Goal: Task Accomplishment & Management: Manage account settings

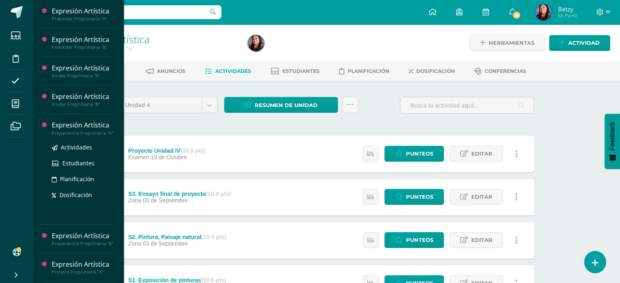
click at [83, 124] on div "Expresión Artística" at bounding box center [83, 125] width 62 height 9
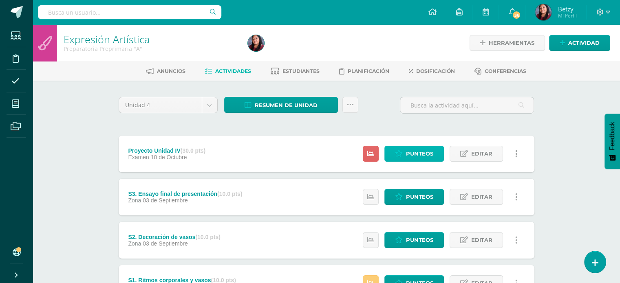
click at [419, 152] on span "Punteos" at bounding box center [419, 153] width 27 height 15
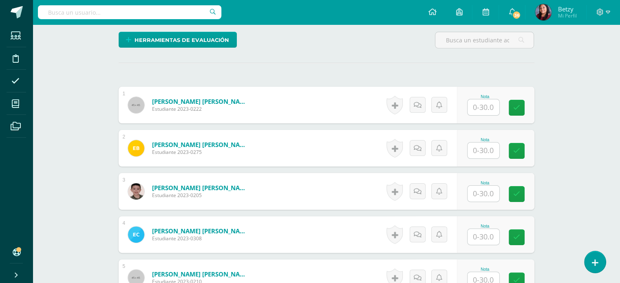
scroll to position [242, 0]
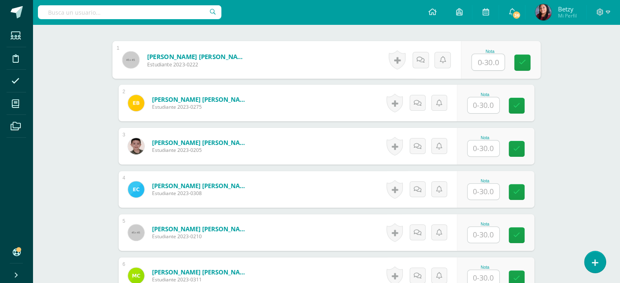
click at [479, 59] on input "text" at bounding box center [488, 62] width 33 height 16
type input "25"
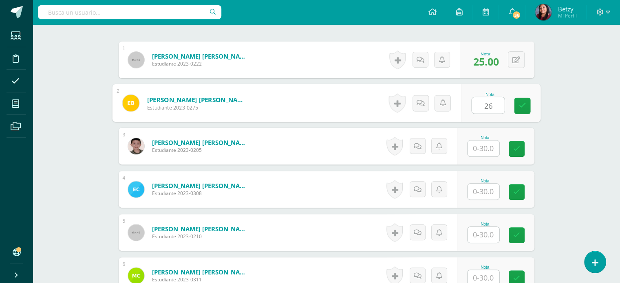
type input "26"
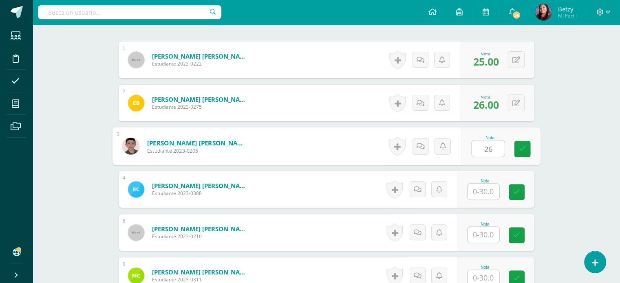
type input "26"
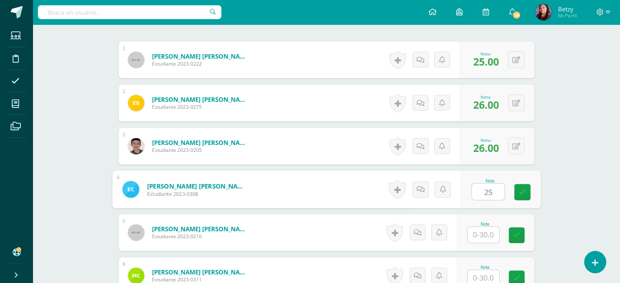
type input "25"
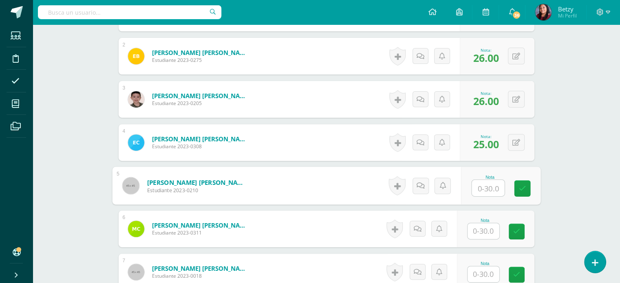
scroll to position [289, 0]
type input "26"
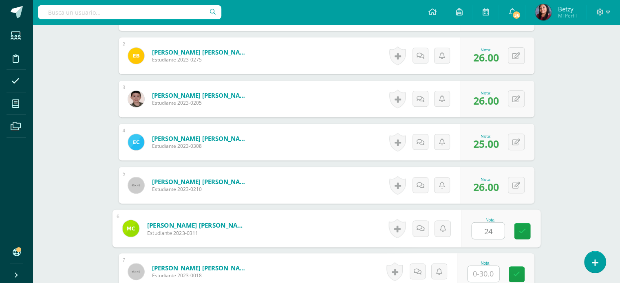
type input "24"
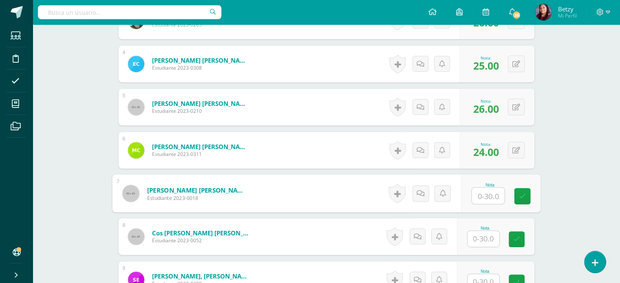
scroll to position [370, 0]
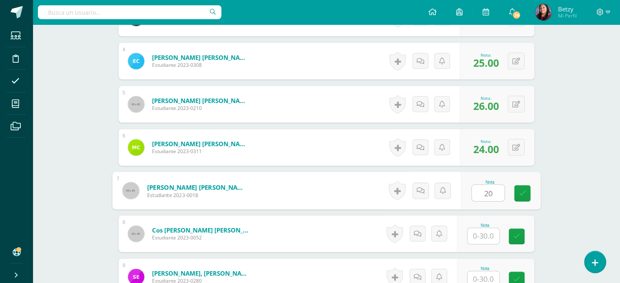
type input "20"
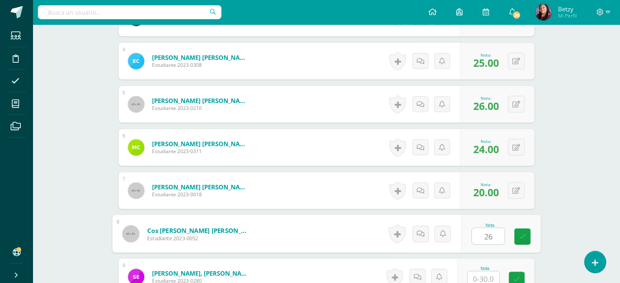
type input "26"
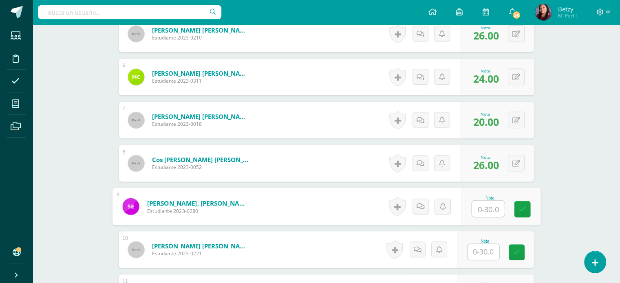
scroll to position [442, 0]
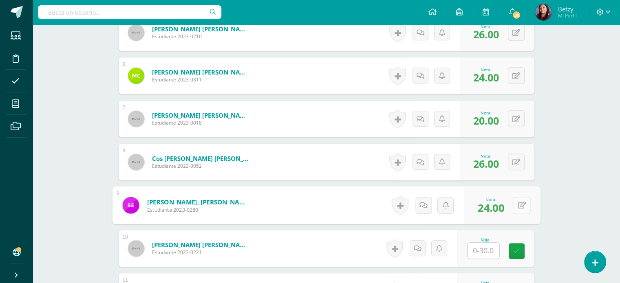
click at [517, 204] on button at bounding box center [521, 205] width 17 height 17
type input "22"
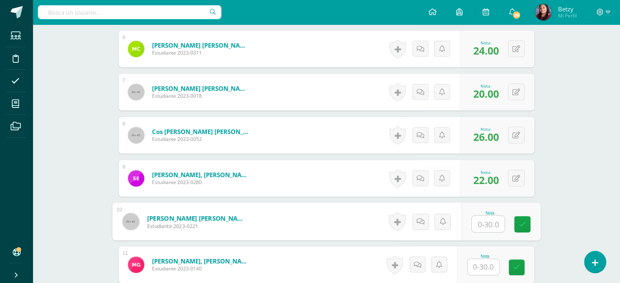
scroll to position [472, 0]
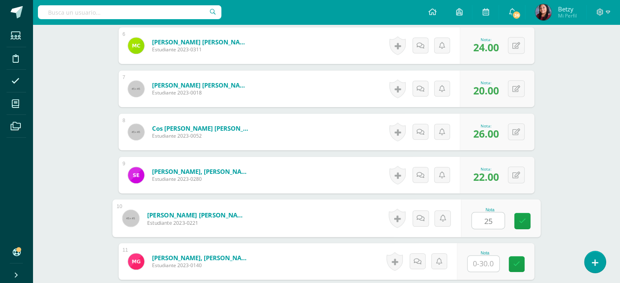
type input "25"
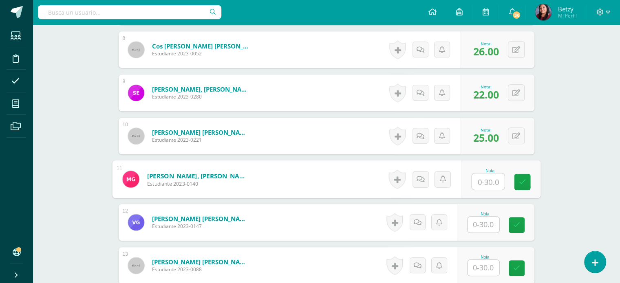
scroll to position [555, 0]
type input "20"
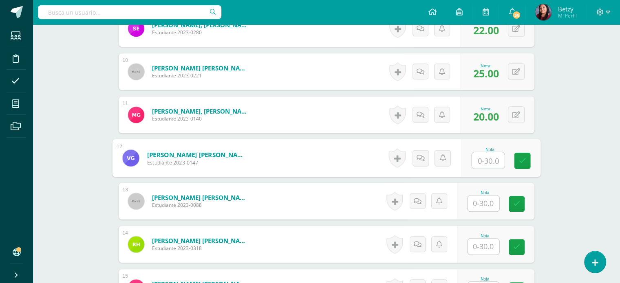
scroll to position [623, 0]
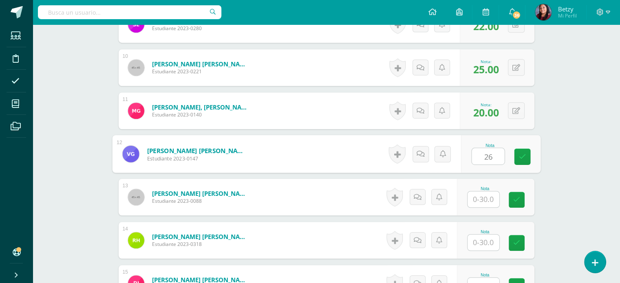
type input "26"
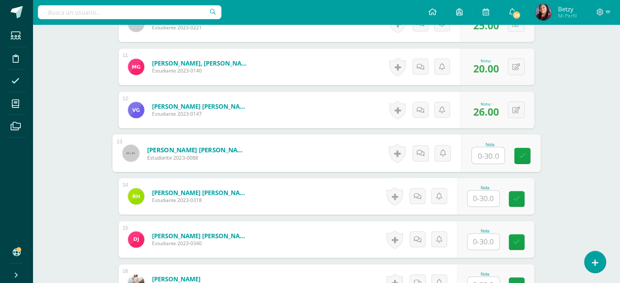
scroll to position [674, 0]
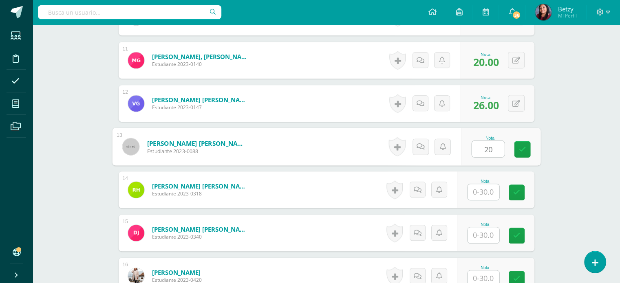
type input "20"
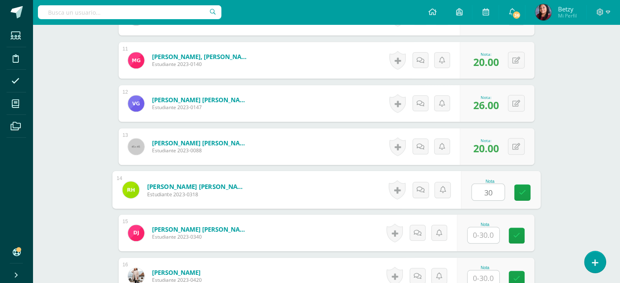
type input "30"
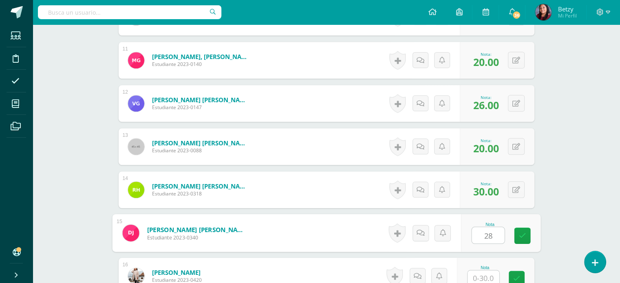
type input "28"
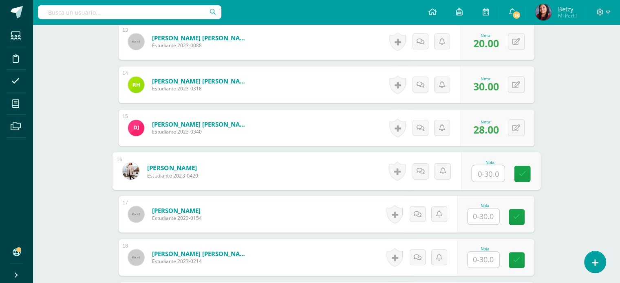
scroll to position [781, 0]
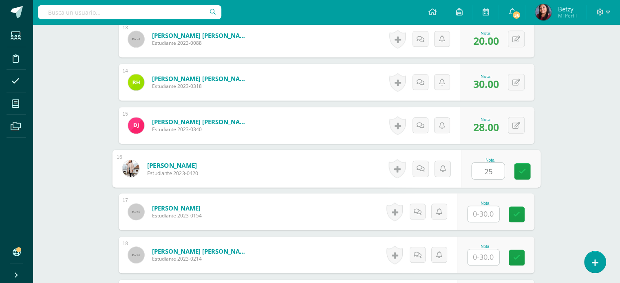
type input "25"
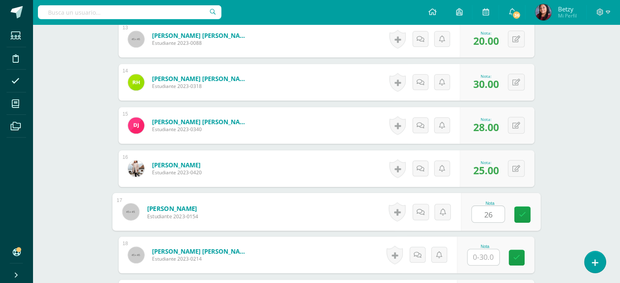
type input "26"
type input "}"
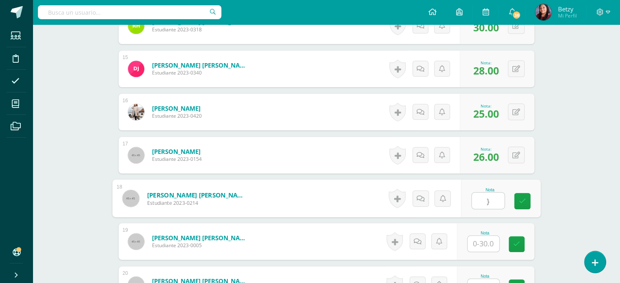
scroll to position [839, 0]
type input "28"
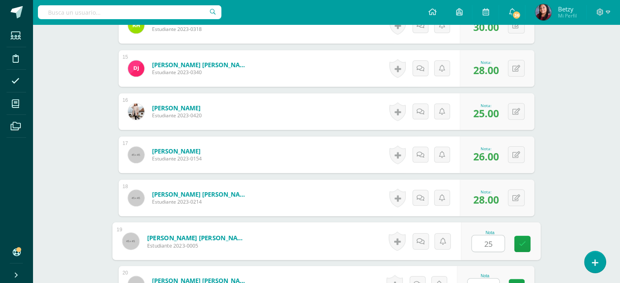
type input "25"
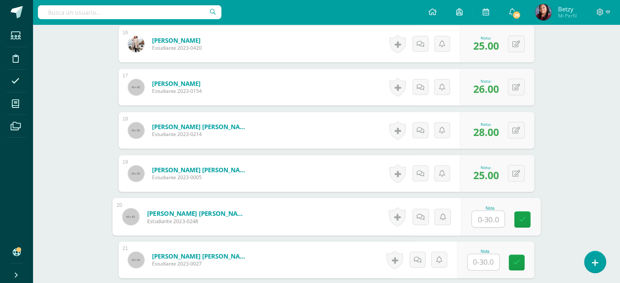
scroll to position [912, 0]
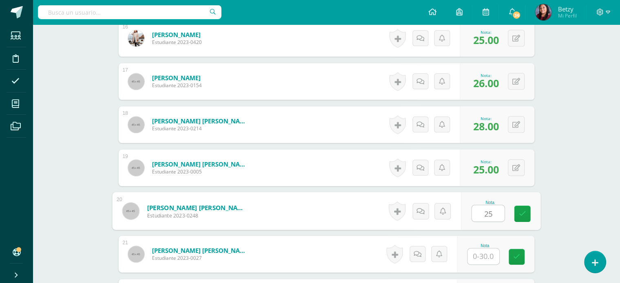
type input "25"
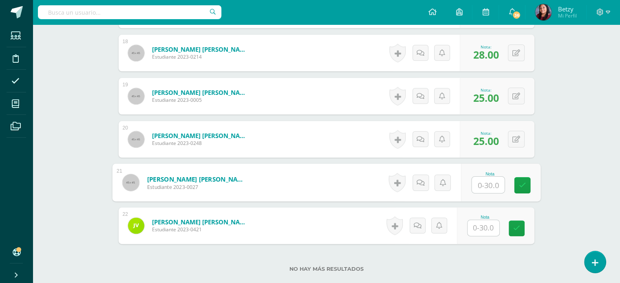
scroll to position [987, 0]
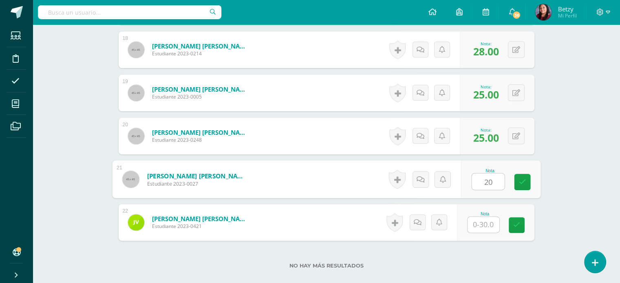
type input "20"
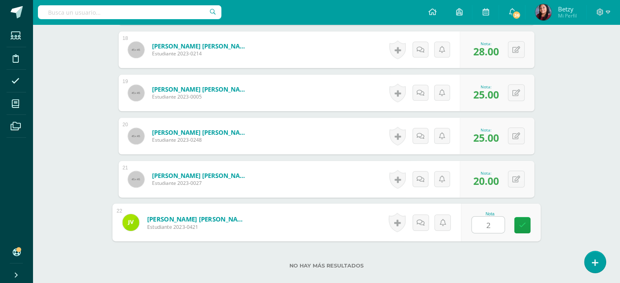
type input "20"
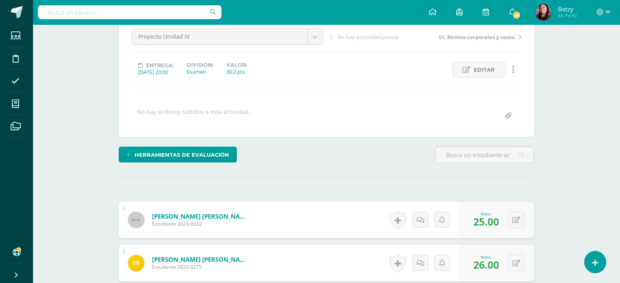
scroll to position [0, 0]
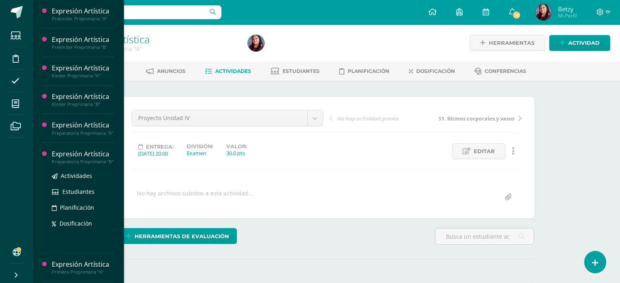
click at [82, 159] on div "Expresión Artística" at bounding box center [83, 154] width 62 height 9
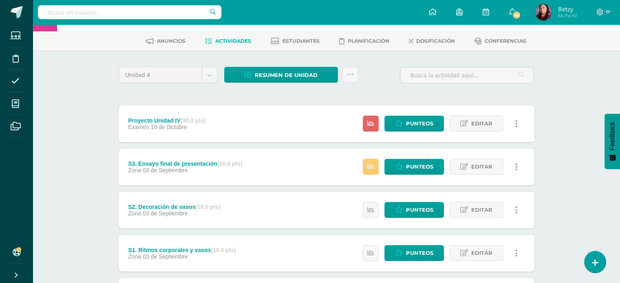
scroll to position [31, 0]
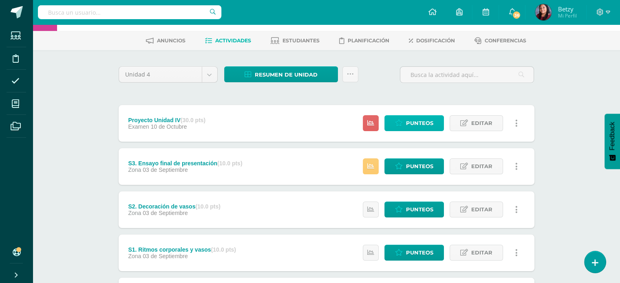
click at [413, 125] on span "Punteos" at bounding box center [419, 123] width 27 height 15
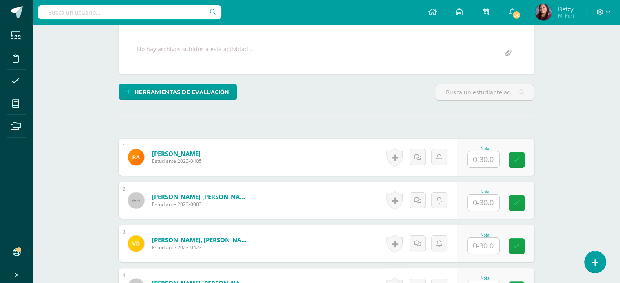
scroll to position [145, 0]
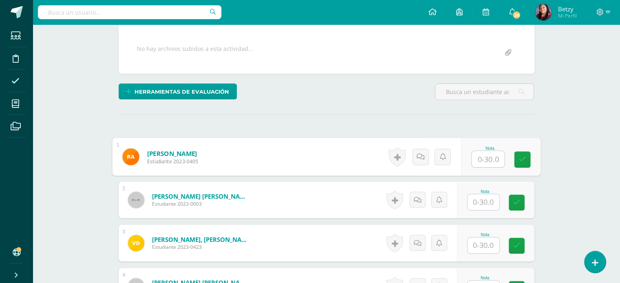
click at [480, 160] on input "text" at bounding box center [488, 159] width 33 height 16
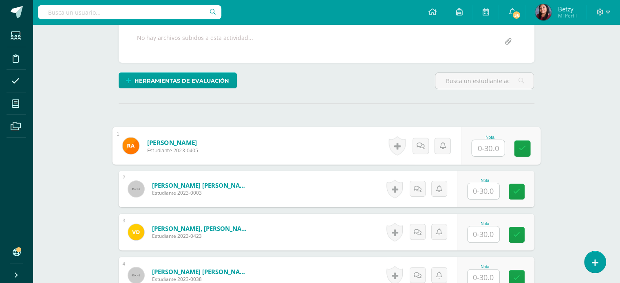
scroll to position [155, 0]
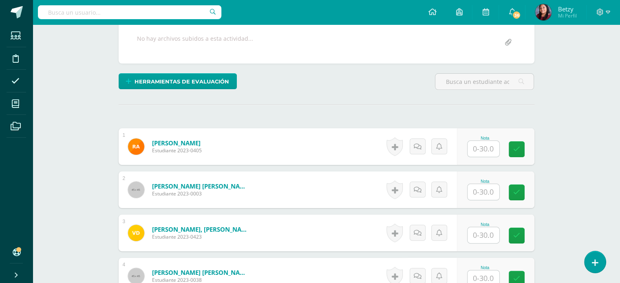
click at [494, 148] on input "text" at bounding box center [488, 149] width 33 height 16
type input "26"
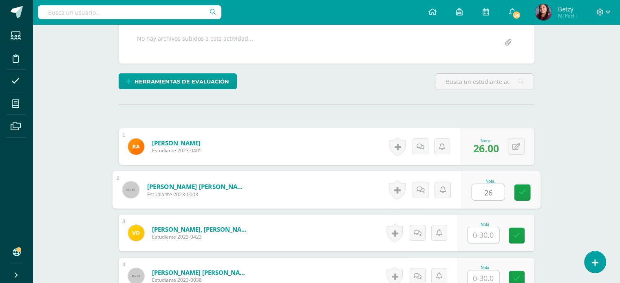
type input "26"
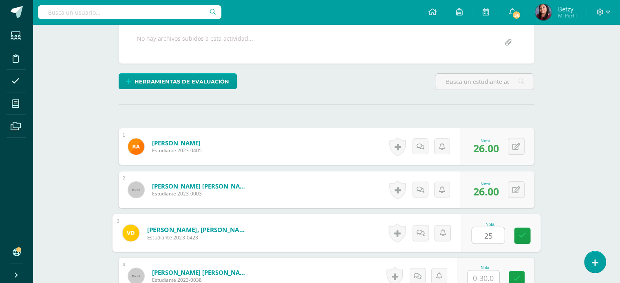
type input "25"
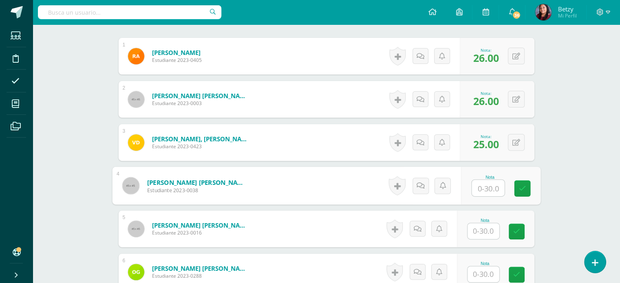
scroll to position [246, 0]
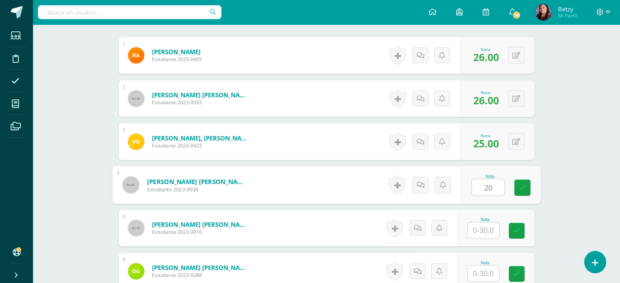
type input "20"
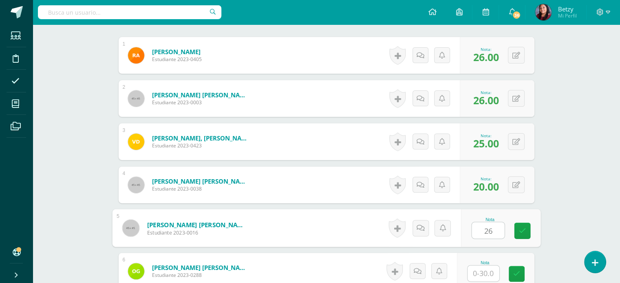
type input "26"
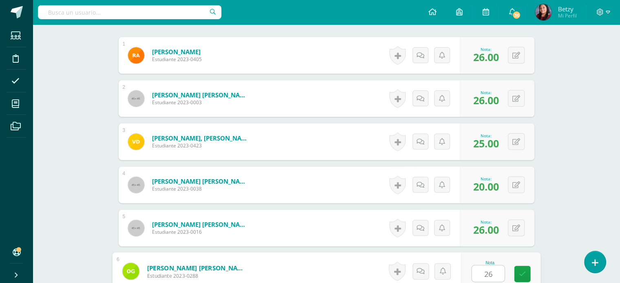
type input "26"
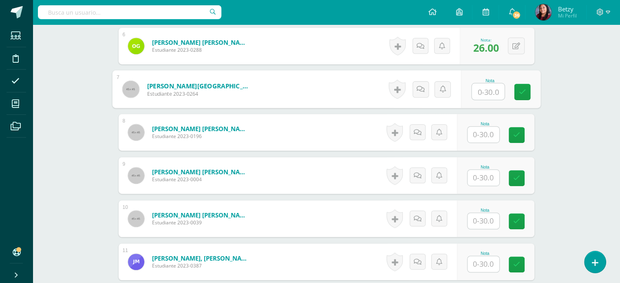
scroll to position [472, 0]
type input "30"
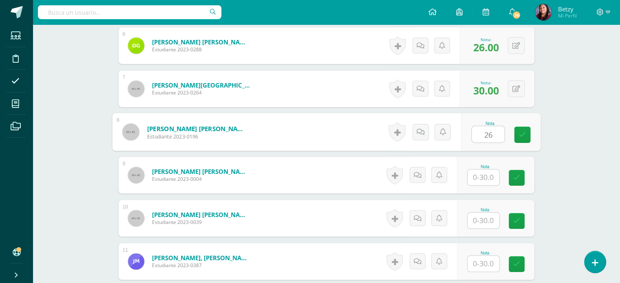
type input "26"
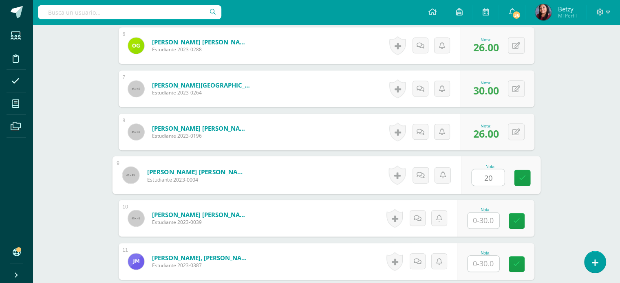
type input "20"
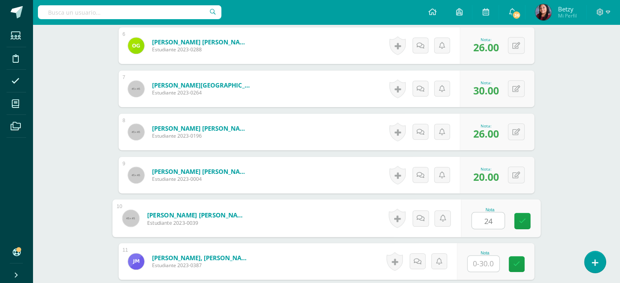
type input "24"
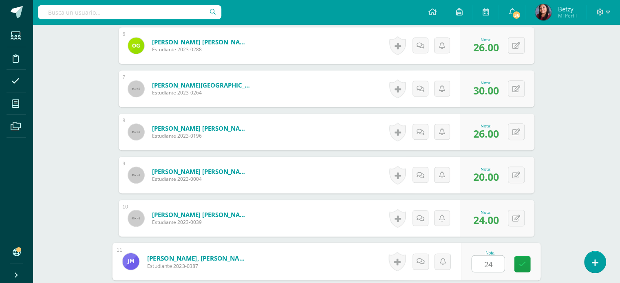
scroll to position [637, 0]
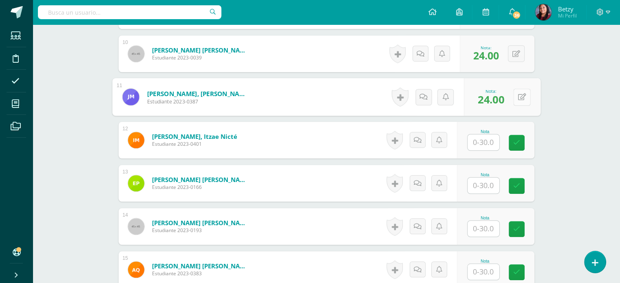
click at [508, 99] on div "0 Logros Logros obtenidos Aún no hay logros agregados Nota: 24.00" at bounding box center [502, 97] width 77 height 38
click at [516, 99] on button at bounding box center [521, 97] width 17 height 17
type input "22"
click at [476, 145] on input "text" at bounding box center [484, 143] width 32 height 16
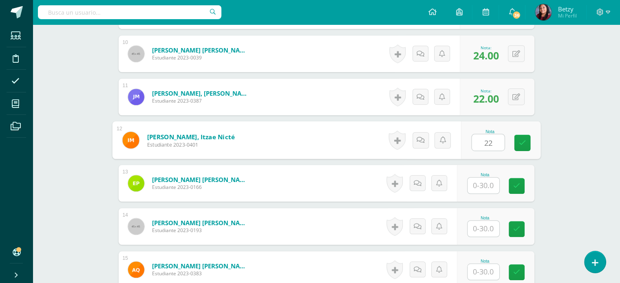
type input "22"
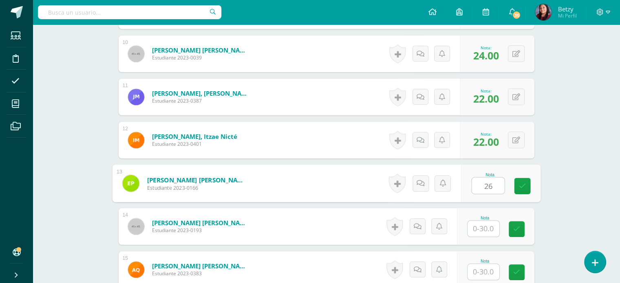
type input "26"
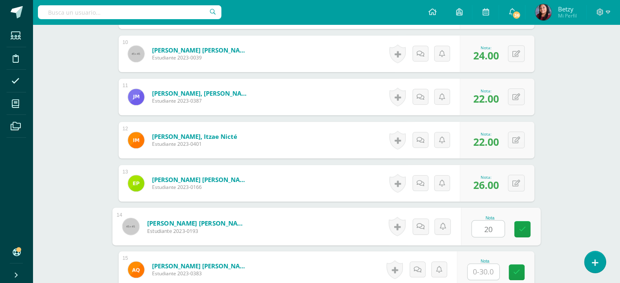
type input "20"
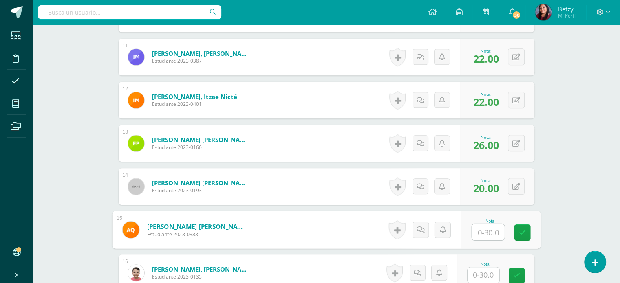
scroll to position [679, 0]
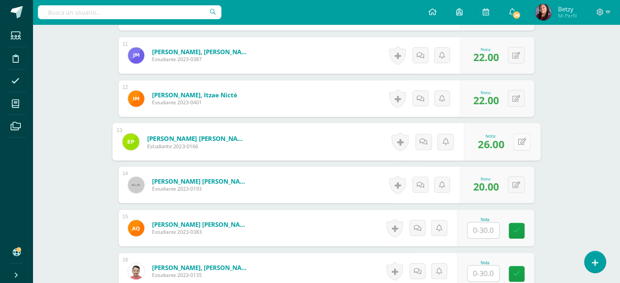
click at [520, 138] on icon at bounding box center [522, 141] width 8 height 7
type input "25"
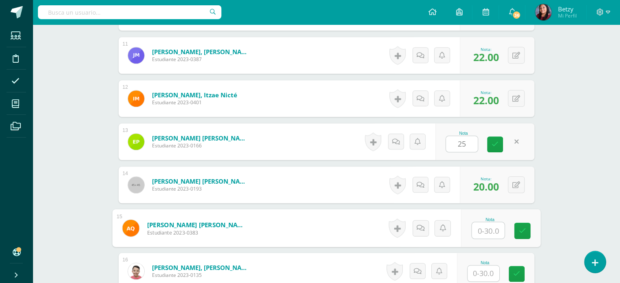
click at [487, 228] on input "text" at bounding box center [488, 231] width 33 height 16
type input "24"
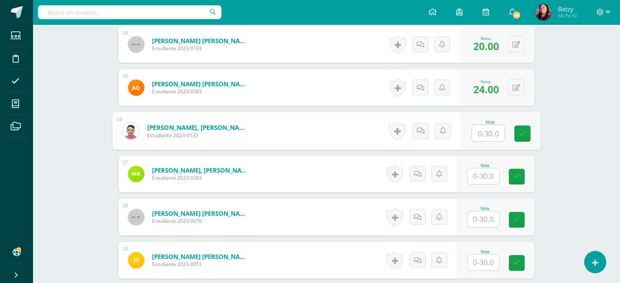
scroll to position [820, 0]
type input "25"
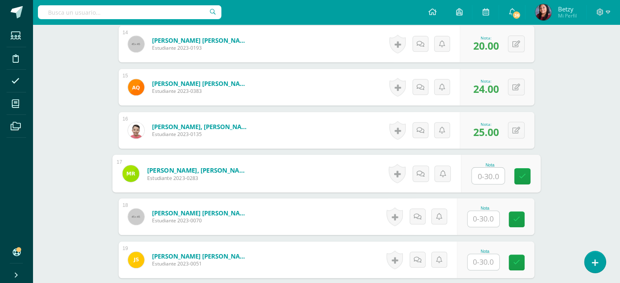
click at [489, 178] on input "text" at bounding box center [488, 176] width 33 height 16
type input "20"
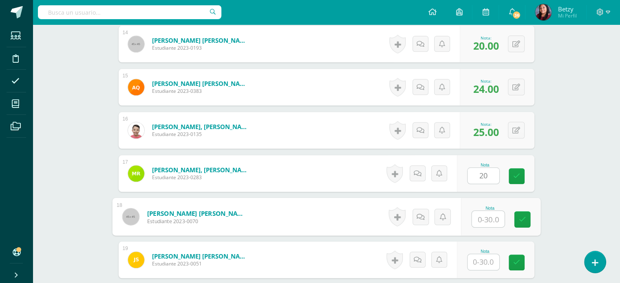
click at [483, 216] on input "text" at bounding box center [488, 219] width 33 height 16
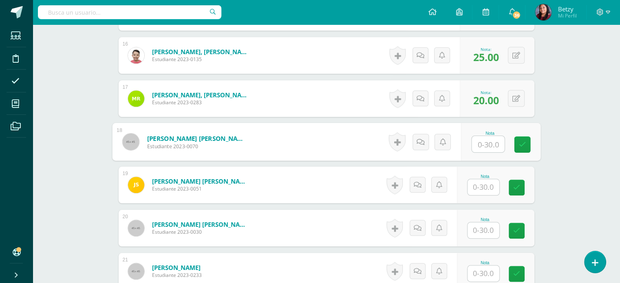
scroll to position [903, 0]
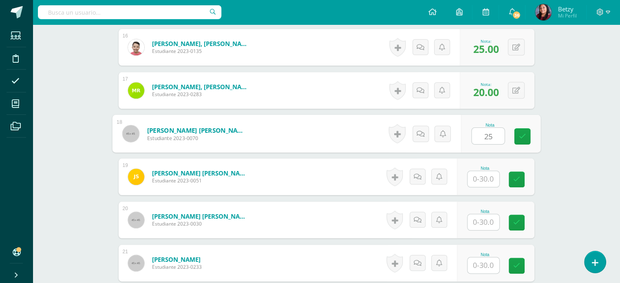
type input "25"
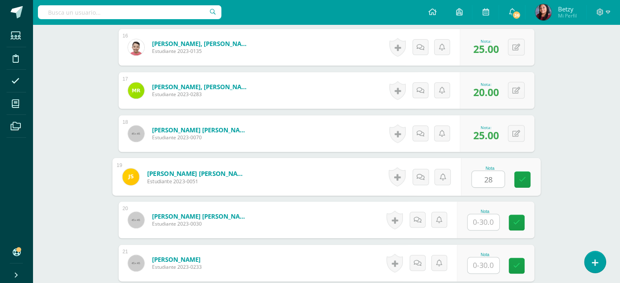
type input "28"
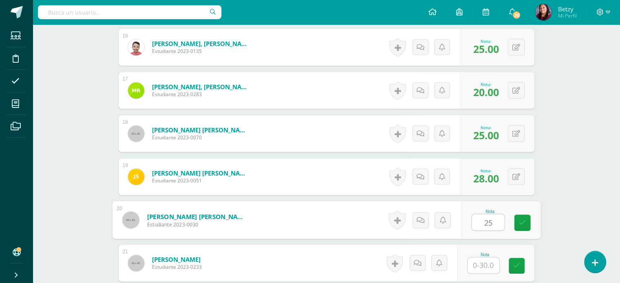
type input "25"
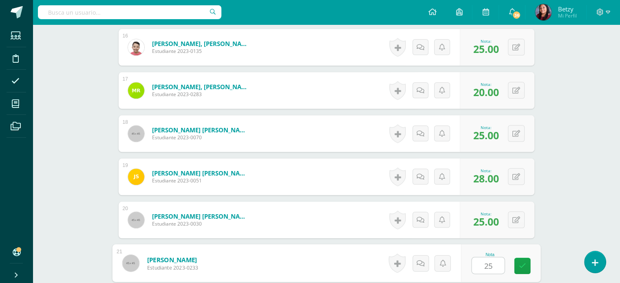
type input "25"
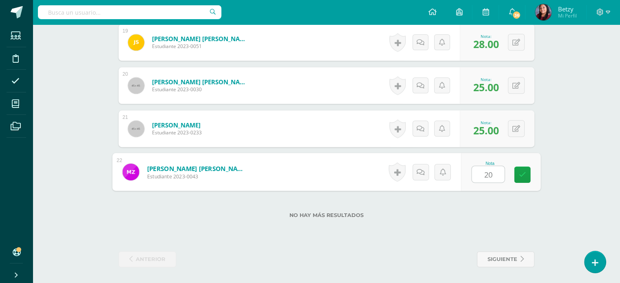
type input "20"
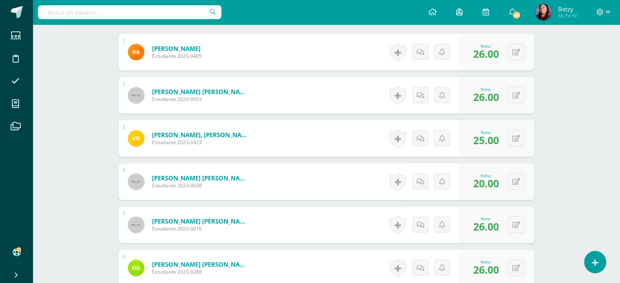
scroll to position [0, 0]
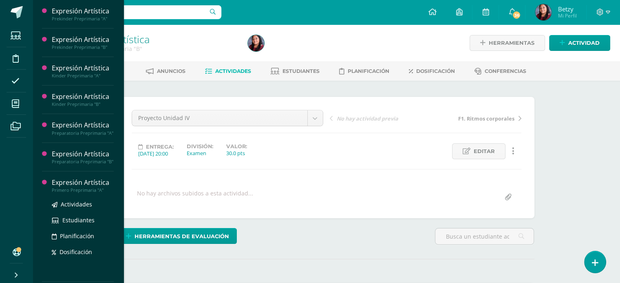
click at [77, 188] on div "Expresión Artística" at bounding box center [83, 182] width 62 height 9
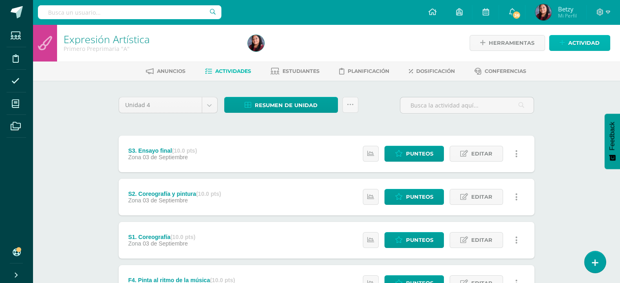
click at [588, 42] on span "Actividad" at bounding box center [584, 42] width 31 height 15
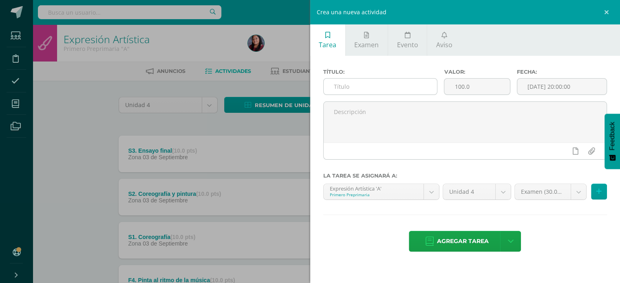
click at [371, 89] on input "text" at bounding box center [381, 87] width 114 height 16
click at [387, 91] on input "text" at bounding box center [381, 87] width 114 height 16
click at [381, 86] on input "text" at bounding box center [381, 87] width 114 height 16
type input "Fase 1"
click at [460, 85] on input "100.0" at bounding box center [477, 87] width 65 height 16
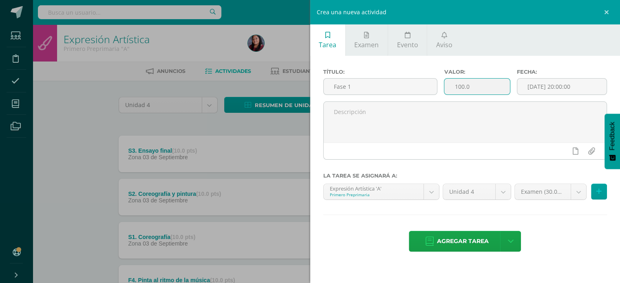
click at [463, 87] on input "100.0" at bounding box center [477, 87] width 65 height 16
click at [463, 87] on input "5.0" at bounding box center [477, 87] width 65 height 16
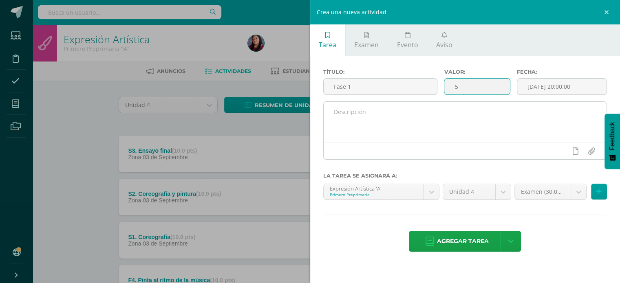
type input "5"
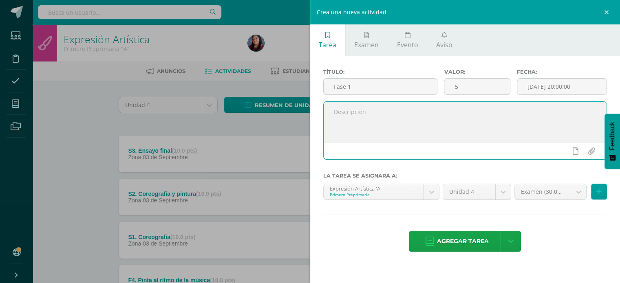
click at [440, 128] on textarea at bounding box center [465, 122] width 283 height 41
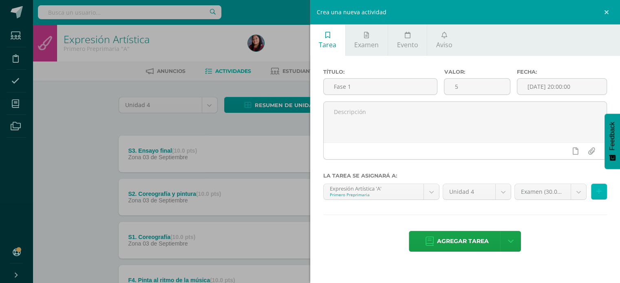
click at [599, 190] on icon at bounding box center [599, 191] width 5 height 7
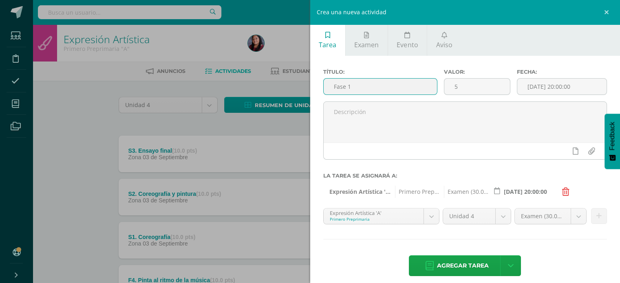
click at [332, 87] on input "Fase 1" at bounding box center [381, 87] width 114 height 16
click at [337, 87] on input "Proyecto Fase 1" at bounding box center [381, 87] width 114 height 16
type input "Proyecto Fase 1"
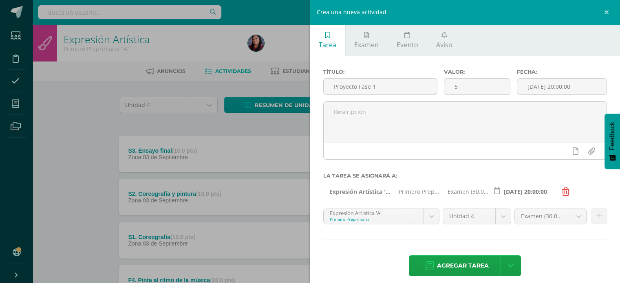
click at [456, 162] on div at bounding box center [465, 134] width 291 height 65
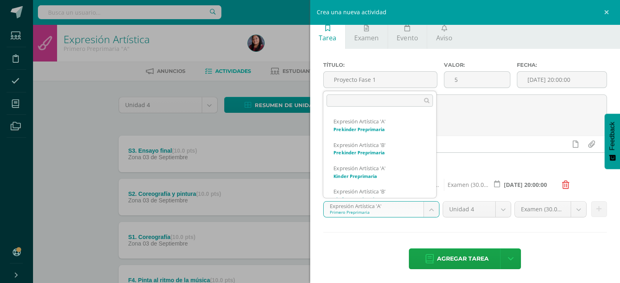
click at [432, 210] on body "Estudiantes Disciplina Asistencia Mis cursos Archivos Soporte Ayuda Reportar un…" at bounding box center [310, 243] width 620 height 486
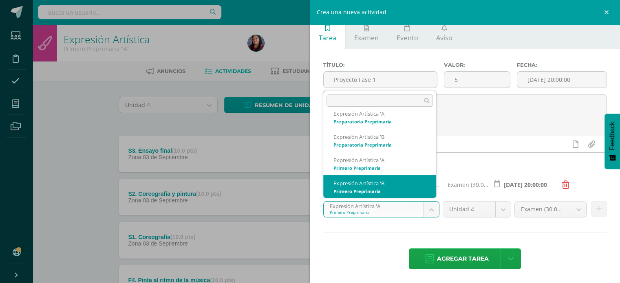
scroll to position [101, 0]
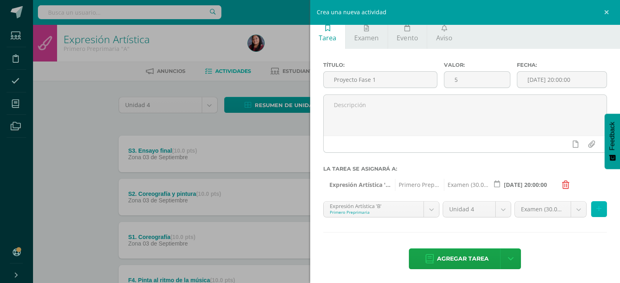
click at [591, 209] on button at bounding box center [599, 209] width 16 height 16
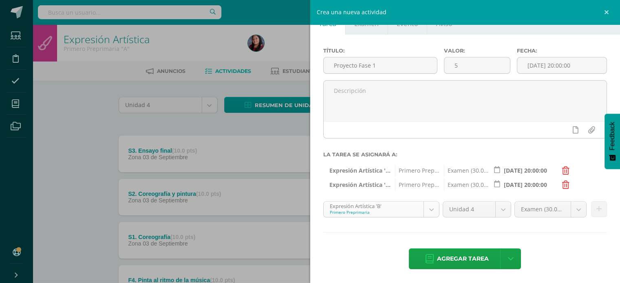
click at [427, 211] on body "Estudiantes Disciplina Asistencia Mis cursos Archivos Soporte Ayuda Reportar un…" at bounding box center [310, 243] width 620 height 486
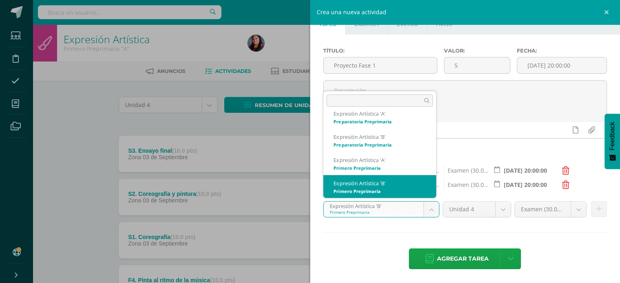
scroll to position [128, 0]
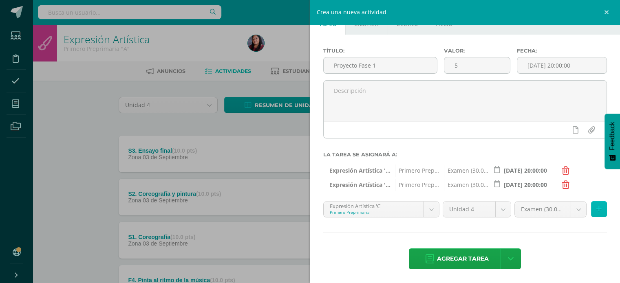
click at [598, 210] on button at bounding box center [599, 209] width 16 height 16
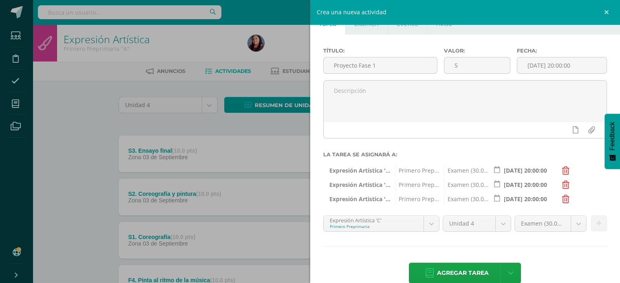
scroll to position [35, 0]
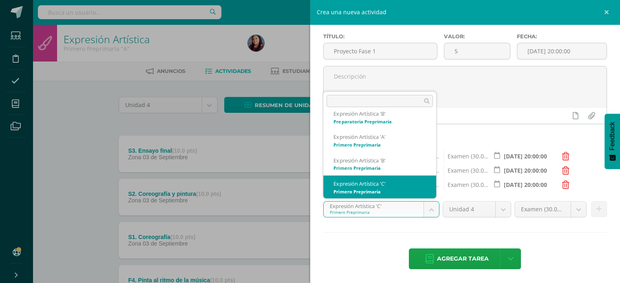
click at [429, 214] on body "Estudiantes Disciplina Asistencia Mis cursos Archivos Soporte Ayuda Reportar un…" at bounding box center [310, 243] width 620 height 486
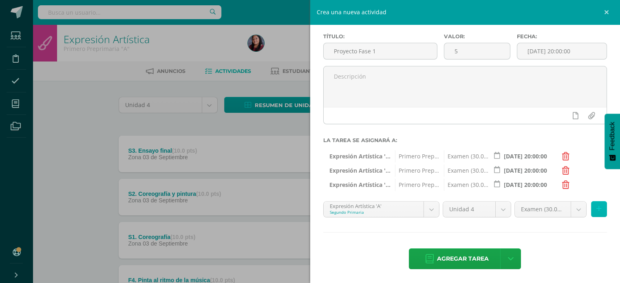
click at [595, 211] on button at bounding box center [599, 209] width 16 height 16
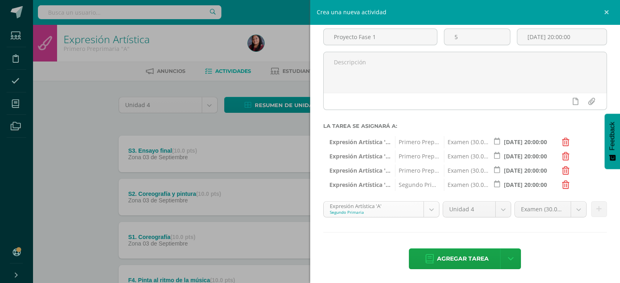
scroll to position [148, 0]
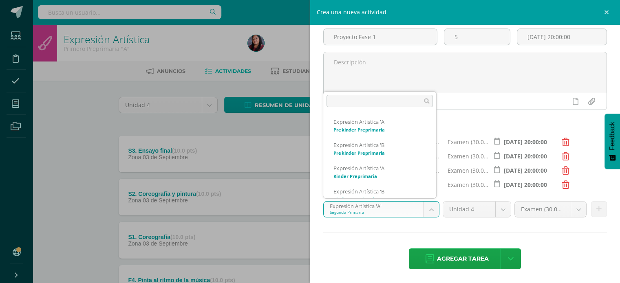
click at [434, 211] on body "Estudiantes Disciplina Asistencia Mis cursos Archivos Soporte Ayuda Reportar un…" at bounding box center [310, 243] width 620 height 486
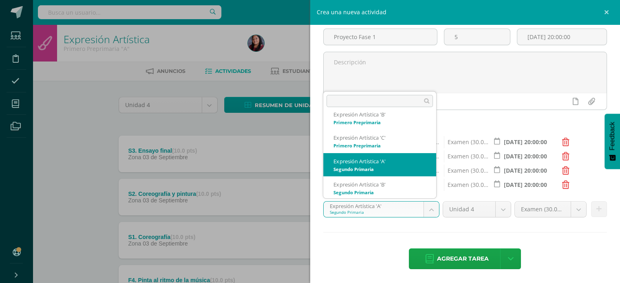
scroll to position [171, 0]
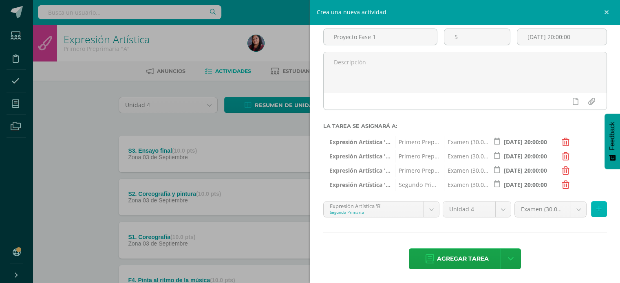
click at [593, 215] on button at bounding box center [599, 209] width 16 height 16
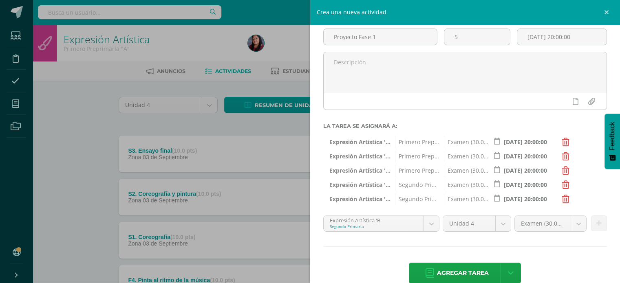
scroll to position [64, 0]
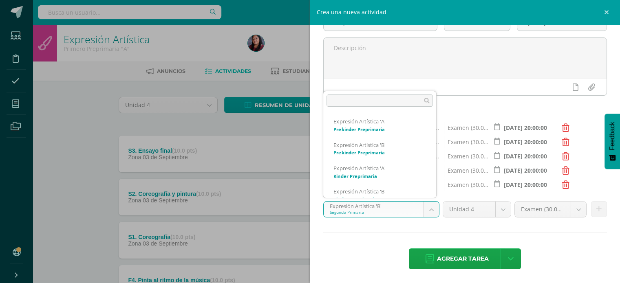
click at [430, 213] on body "Estudiantes Disciplina Asistencia Mis cursos Archivos Soporte Ayuda Reportar un…" at bounding box center [310, 243] width 620 height 486
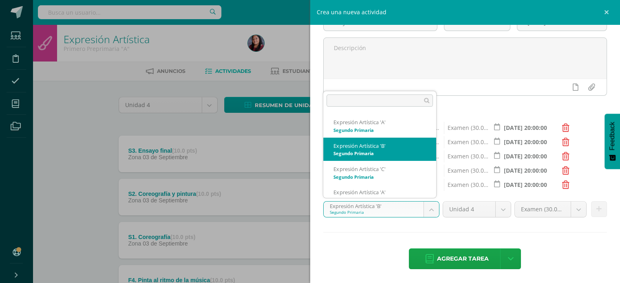
scroll to position [218, 0]
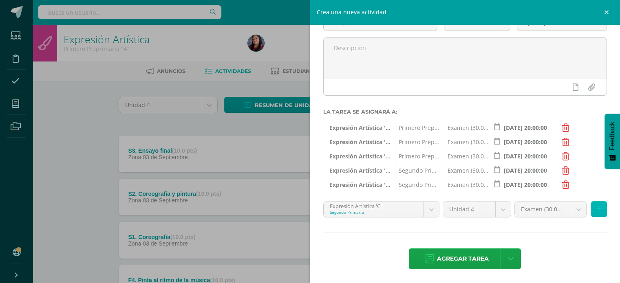
click at [597, 210] on button at bounding box center [599, 209] width 16 height 16
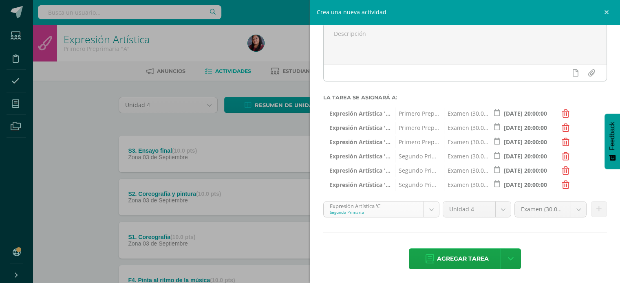
scroll to position [194, 0]
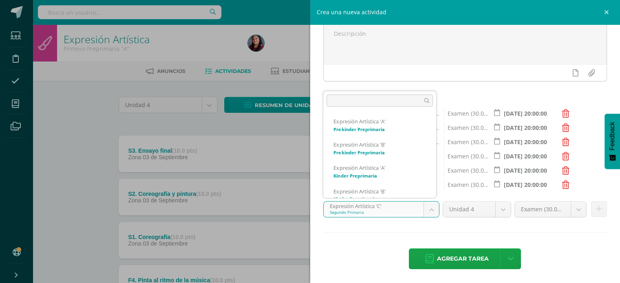
click at [426, 213] on body "Estudiantes Disciplina Asistencia Mis cursos Archivos Soporte Ayuda Reportar un…" at bounding box center [310, 243] width 620 height 486
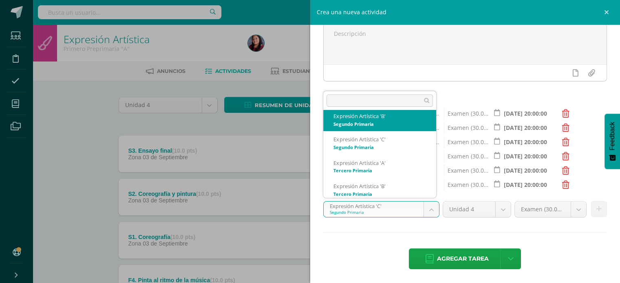
scroll to position [239, 0]
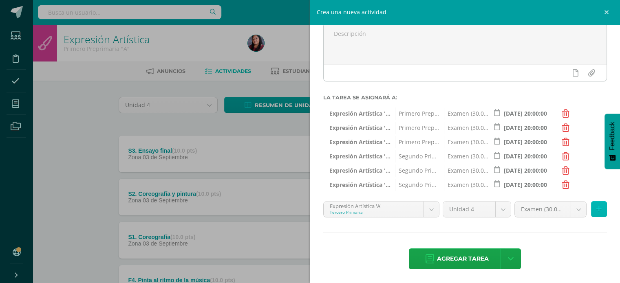
click at [597, 211] on icon at bounding box center [599, 209] width 5 height 7
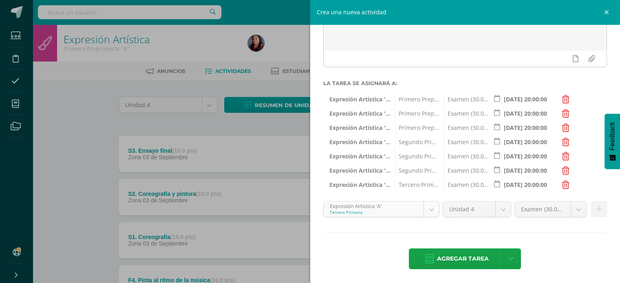
scroll to position [218, 0]
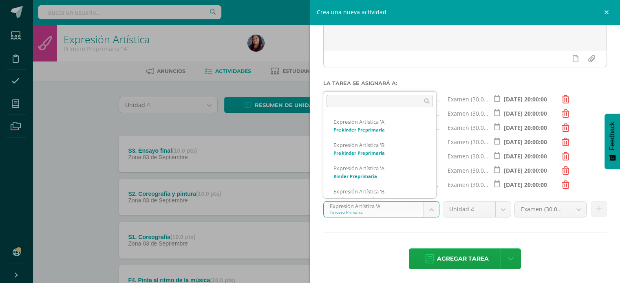
click at [433, 209] on body "Estudiantes Disciplina Asistencia Mis cursos Archivos Soporte Ayuda Reportar un…" at bounding box center [310, 243] width 620 height 486
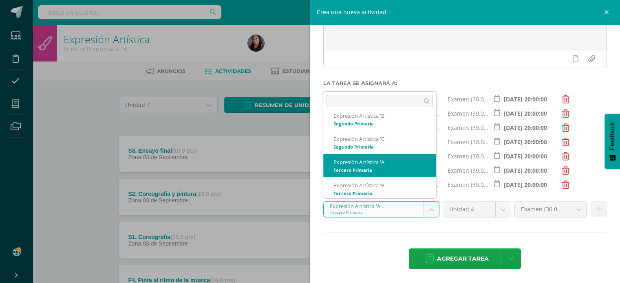
scroll to position [241, 0]
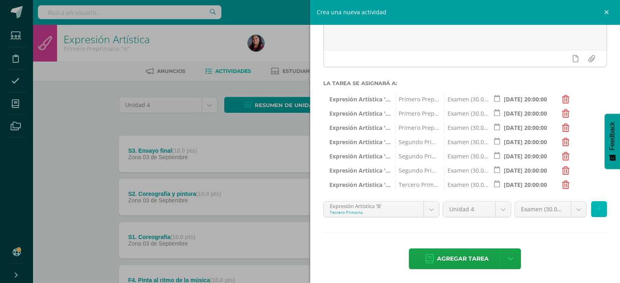
click at [591, 212] on button at bounding box center [599, 209] width 16 height 16
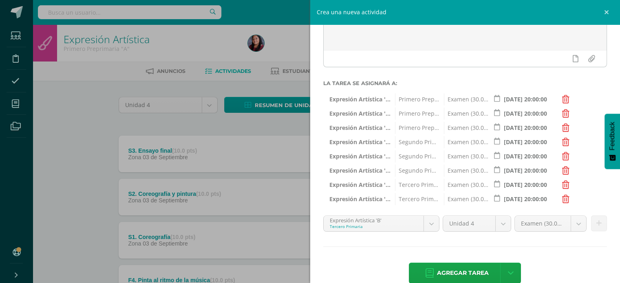
scroll to position [107, 0]
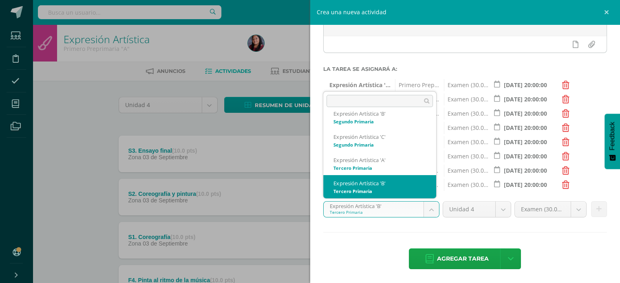
click at [429, 210] on body "Estudiantes Disciplina Asistencia Mis cursos Archivos Soporte Ayuda Reportar un…" at bounding box center [310, 243] width 620 height 486
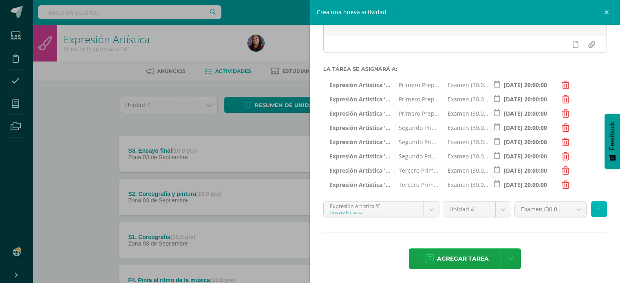
click at [597, 208] on icon at bounding box center [599, 209] width 5 height 7
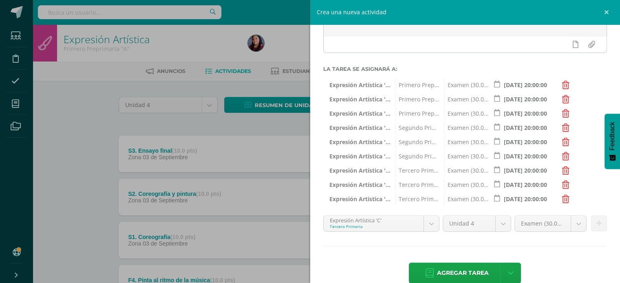
scroll to position [121, 0]
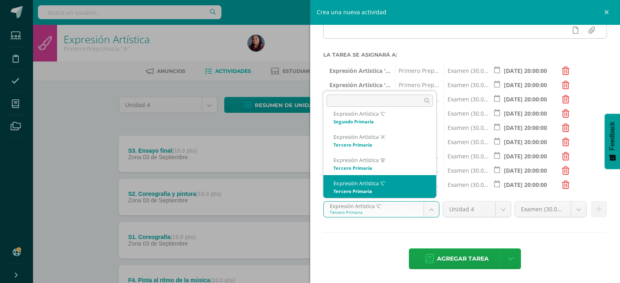
click at [429, 208] on body "Estudiantes Disciplina Asistencia Mis cursos Archivos Soporte Ayuda Reportar un…" at bounding box center [310, 243] width 620 height 486
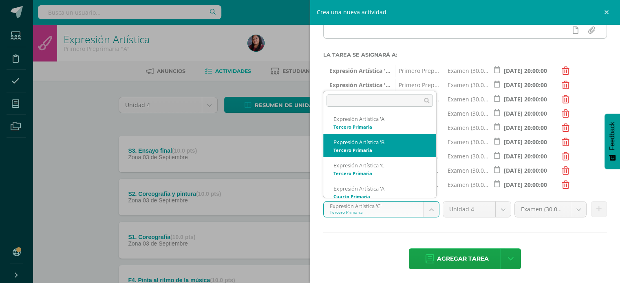
scroll to position [291, 0]
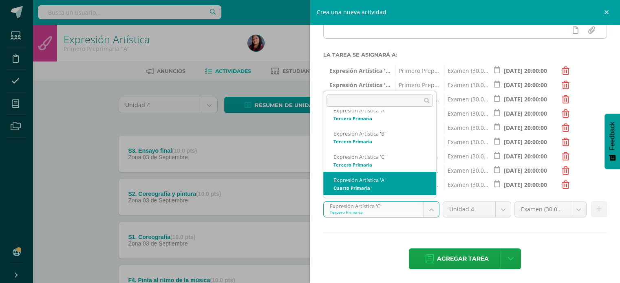
select select "29628"
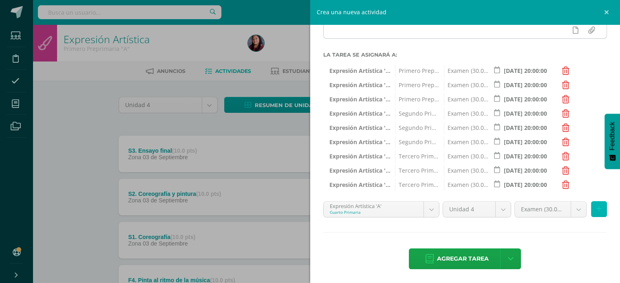
click at [597, 211] on icon at bounding box center [599, 209] width 5 height 7
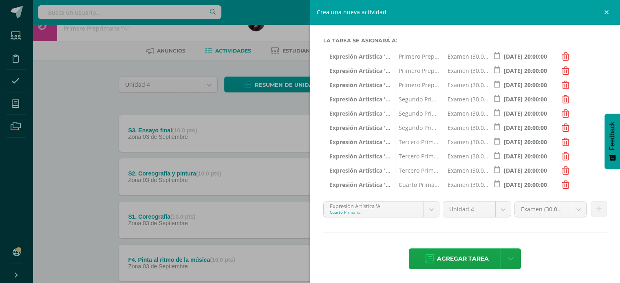
scroll to position [21, 0]
click at [560, 245] on div "Título: Proyecto Fase 1 Valor: 5 Fecha: 2025-10-14 20:00:00 La tarea se asignar…" at bounding box center [465, 102] width 310 height 364
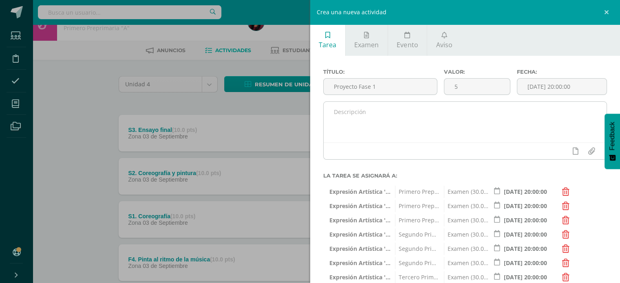
scroll to position [135, 0]
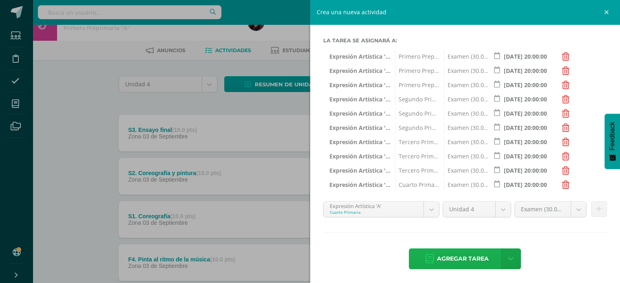
click at [460, 261] on span "Agregar tarea" at bounding box center [463, 259] width 52 height 20
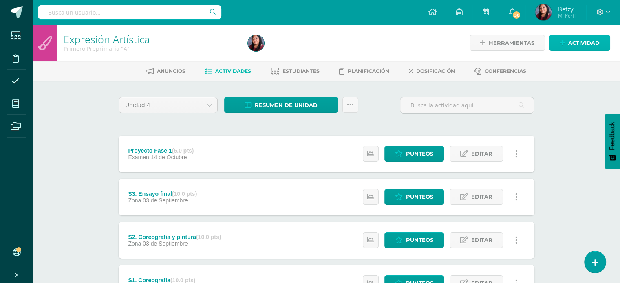
click at [587, 42] on span "Actividad" at bounding box center [584, 42] width 31 height 15
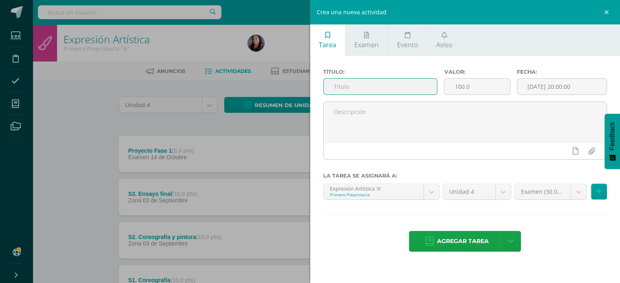
click at [390, 89] on input "text" at bounding box center [381, 87] width 114 height 16
paste input "Proyecto Fase 1"
type input "Proyecto Fase 2"
click at [602, 185] on button at bounding box center [599, 192] width 16 height 16
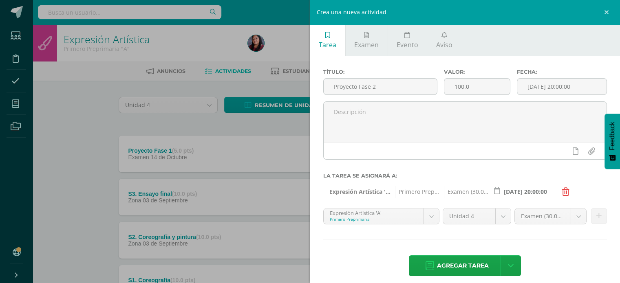
scroll to position [7, 0]
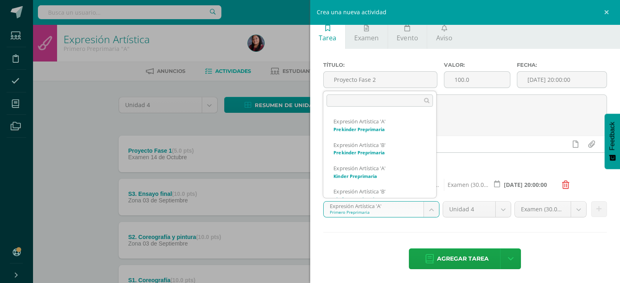
click at [429, 212] on body "Tarea asignada exitosamente Estudiantes Disciplina Asistencia Mis cursos Archiv…" at bounding box center [310, 264] width 620 height 529
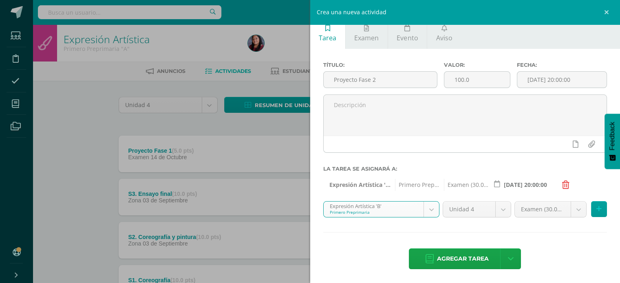
scroll to position [65, 0]
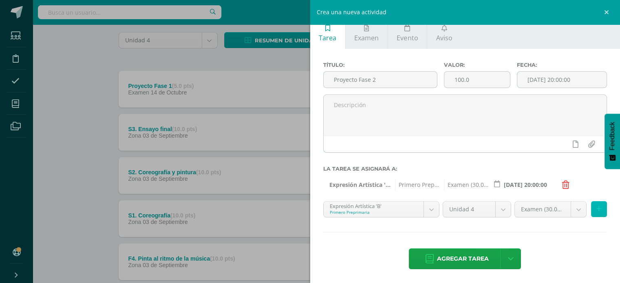
click at [597, 208] on icon at bounding box center [599, 209] width 5 height 7
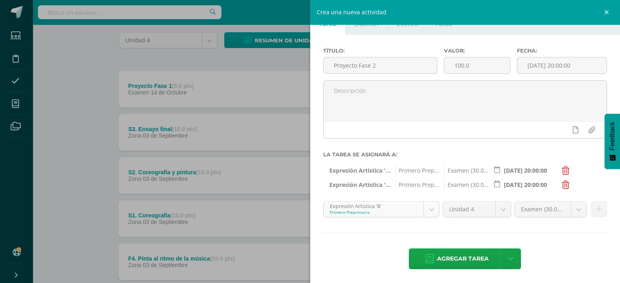
scroll to position [101, 0]
click at [424, 209] on body "Tarea asignada exitosamente Estudiantes Disciplina Asistencia Mis cursos Archiv…" at bounding box center [310, 199] width 620 height 529
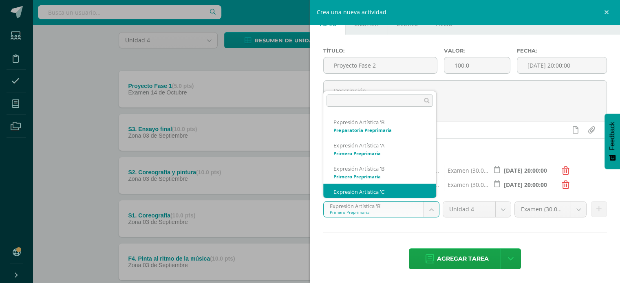
scroll to position [124, 0]
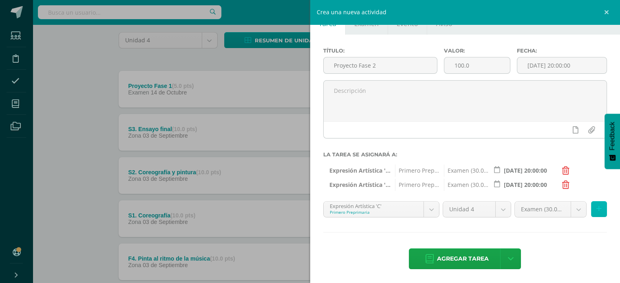
click at [595, 209] on button at bounding box center [599, 209] width 16 height 16
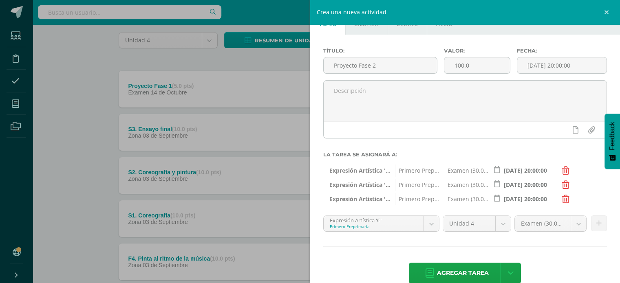
scroll to position [35, 0]
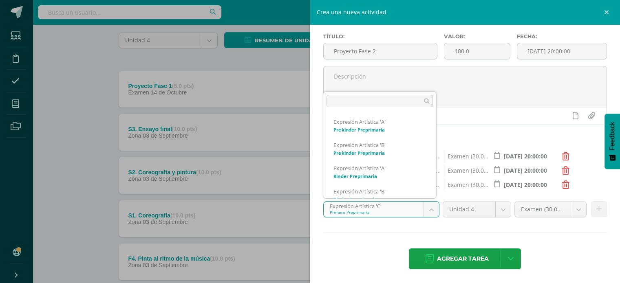
click at [426, 211] on body "Tarea asignada exitosamente Estudiantes Disciplina Asistencia Mis cursos Archiv…" at bounding box center [310, 199] width 620 height 529
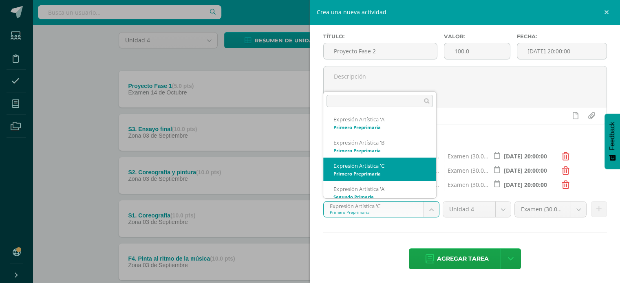
scroll to position [148, 0]
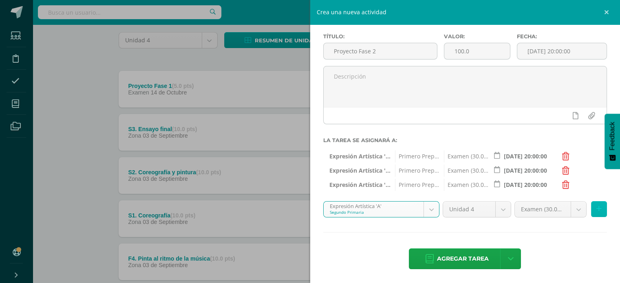
click at [597, 207] on button at bounding box center [599, 209] width 16 height 16
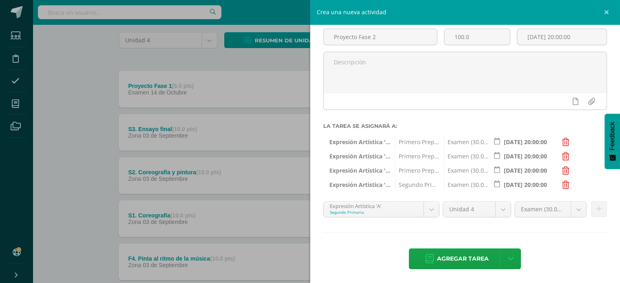
scroll to position [95, 0]
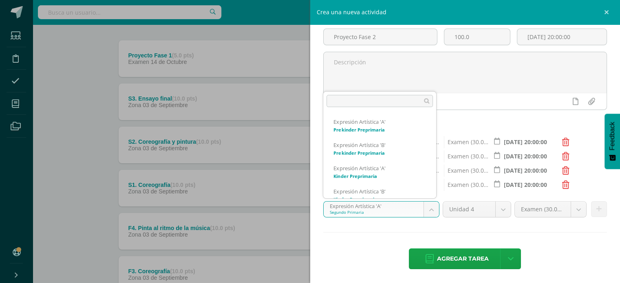
click at [431, 213] on body "Tarea asignada exitosamente Estudiantes Disciplina Asistencia Mis cursos Archiv…" at bounding box center [310, 169] width 620 height 529
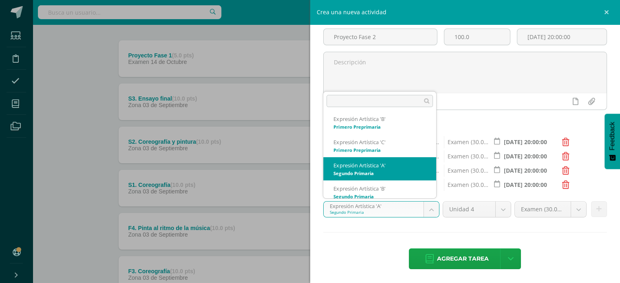
scroll to position [171, 0]
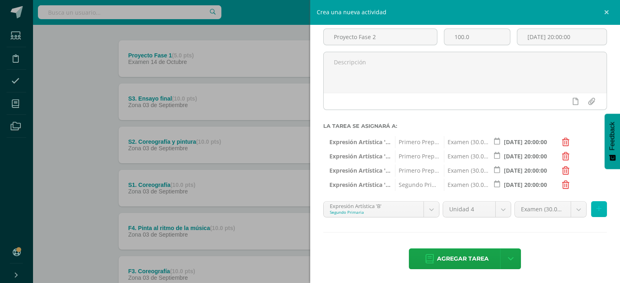
click at [592, 213] on button at bounding box center [599, 209] width 16 height 16
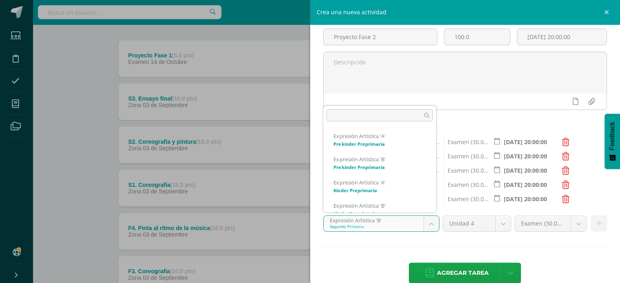
click at [435, 220] on body "Tarea asignada exitosamente Estudiantes Disciplina Asistencia Mis cursos Archiv…" at bounding box center [310, 169] width 620 height 529
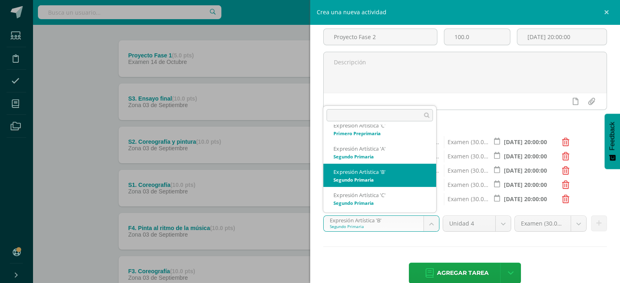
scroll to position [197, 0]
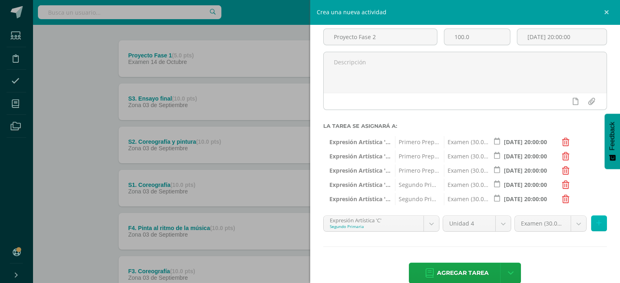
click at [591, 227] on button at bounding box center [599, 224] width 16 height 16
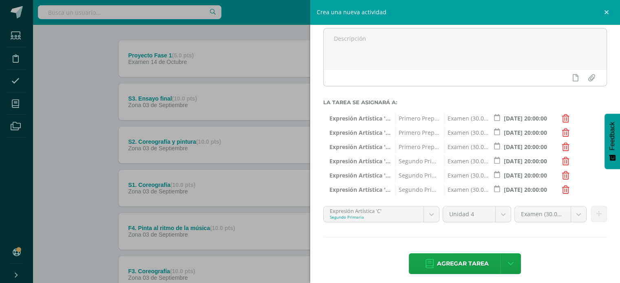
scroll to position [74, 0]
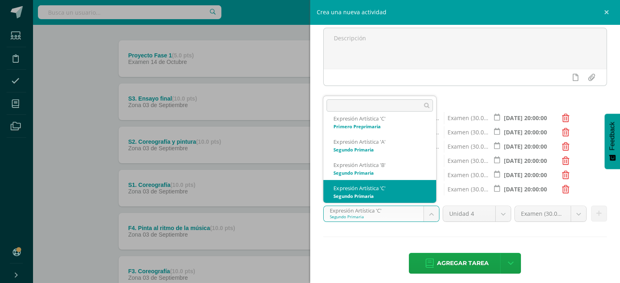
click at [433, 212] on body "Tarea asignada exitosamente Estudiantes Disciplina Asistencia Mis cursos Archiv…" at bounding box center [310, 169] width 620 height 529
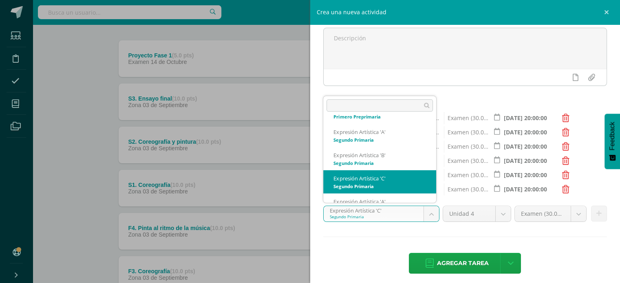
scroll to position [218, 0]
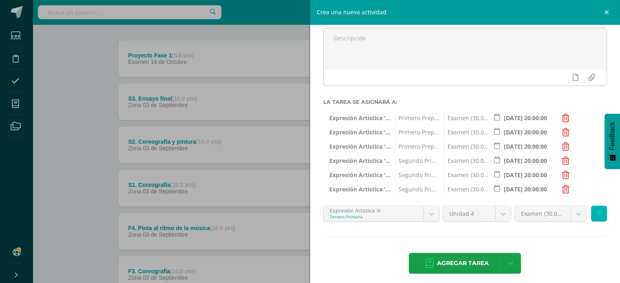
click at [599, 215] on button at bounding box center [599, 214] width 16 height 16
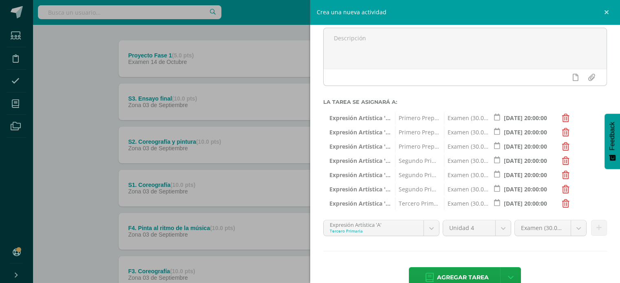
scroll to position [93, 0]
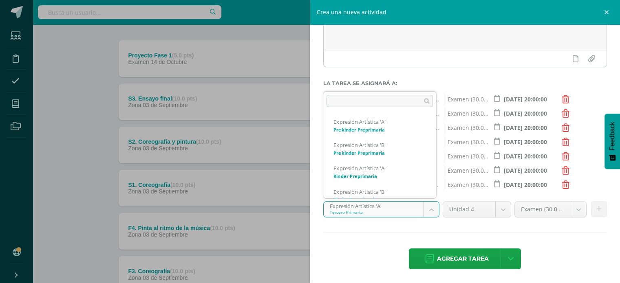
click at [431, 212] on body "Tarea asignada exitosamente Estudiantes Disciplina Asistencia Mis cursos Archiv…" at bounding box center [310, 169] width 620 height 529
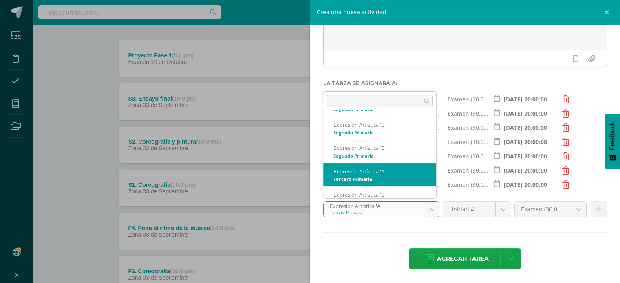
scroll to position [241, 0]
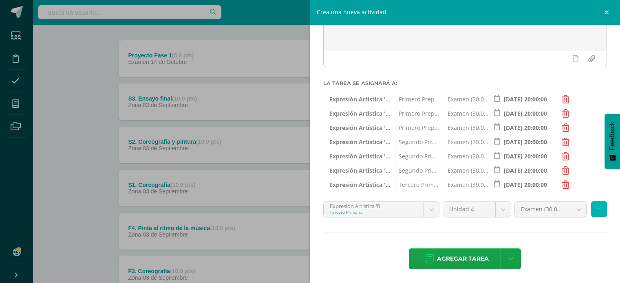
click at [591, 216] on button at bounding box center [599, 209] width 16 height 16
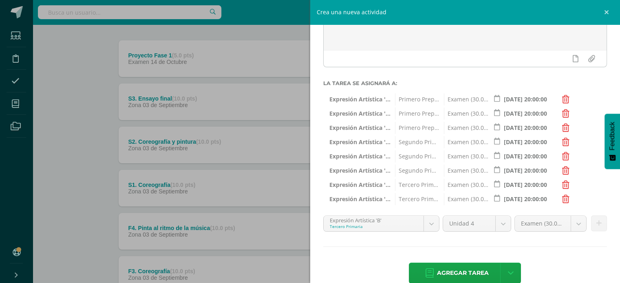
scroll to position [107, 0]
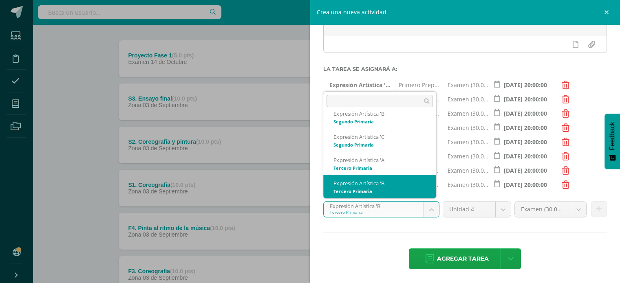
click at [432, 209] on body "Tarea asignada exitosamente Estudiantes Disciplina Asistencia Mis cursos Archiv…" at bounding box center [310, 169] width 620 height 529
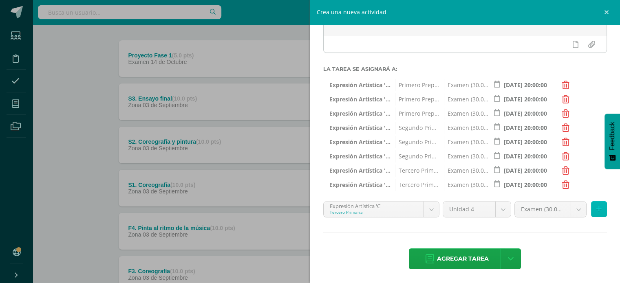
click at [597, 208] on button at bounding box center [599, 209] width 16 height 16
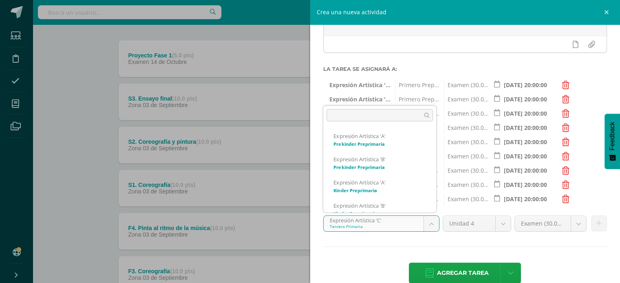
click at [431, 230] on body "Tarea asignada exitosamente Estudiantes Disciplina Asistencia Mis cursos Archiv…" at bounding box center [310, 169] width 620 height 529
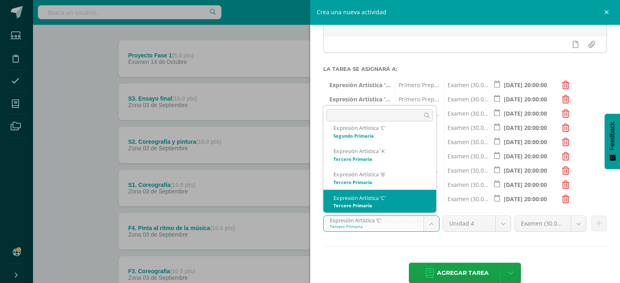
scroll to position [291, 0]
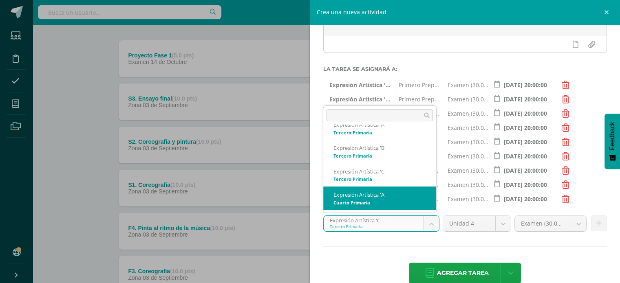
select select "29628"
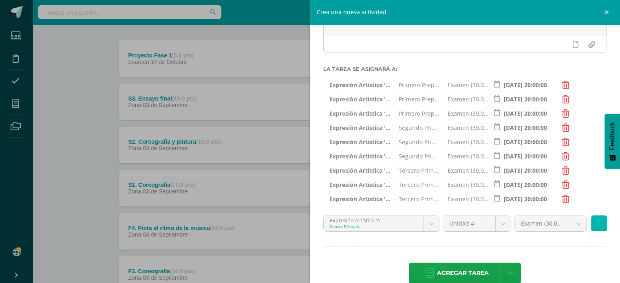
click at [595, 225] on button at bounding box center [599, 224] width 16 height 16
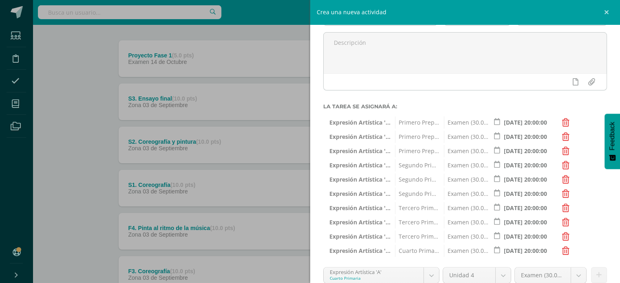
scroll to position [0, 0]
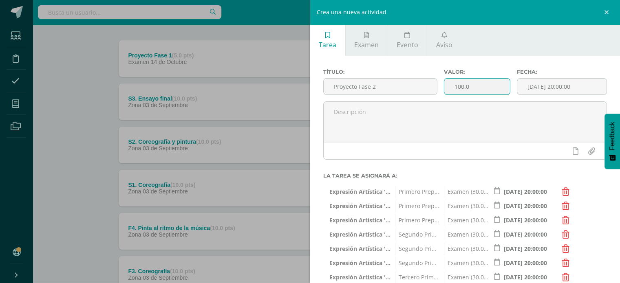
click at [468, 87] on input "100.0" at bounding box center [477, 87] width 65 height 16
type input "1"
type input "5"
click at [489, 166] on div at bounding box center [464, 169] width 284 height 7
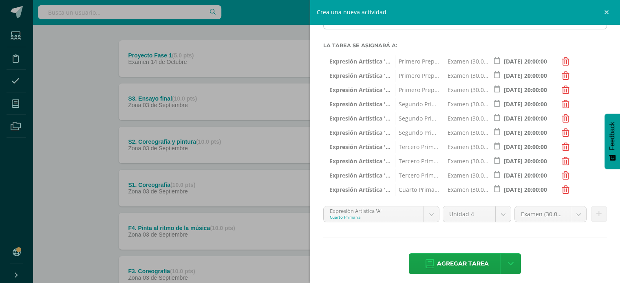
scroll to position [134, 0]
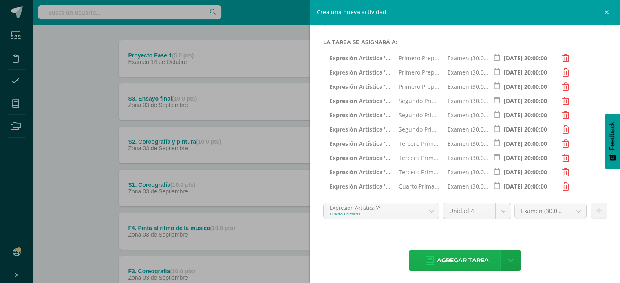
click at [471, 259] on span "Agregar tarea" at bounding box center [463, 261] width 52 height 20
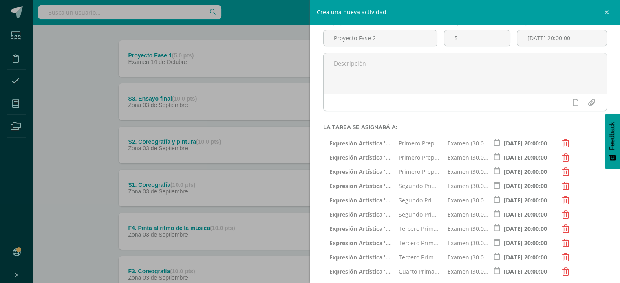
scroll to position [49, 0]
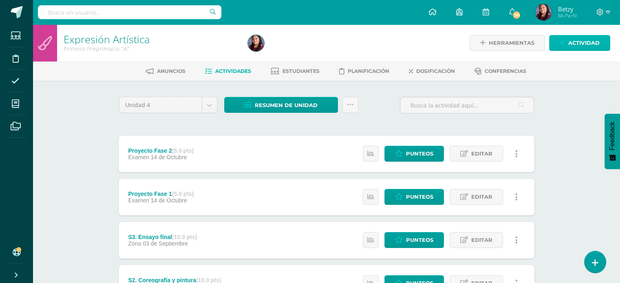
click at [571, 40] on span "Actividad" at bounding box center [584, 42] width 31 height 15
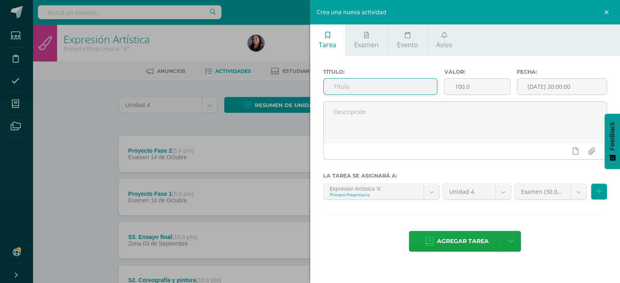
click at [383, 79] on input "text" at bounding box center [381, 87] width 114 height 16
paste input "Proyecto Fase 1"
type input "Proyecto Fase 3"
click at [462, 85] on input "100.0" at bounding box center [477, 87] width 65 height 16
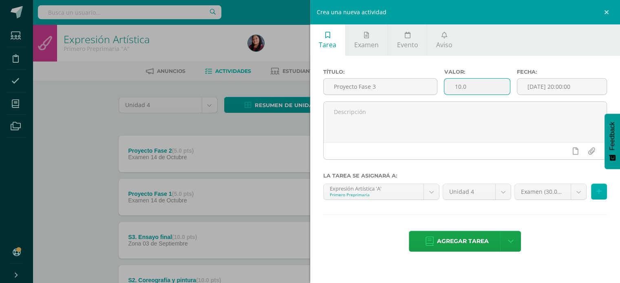
type input "10.0"
click at [602, 195] on button at bounding box center [599, 192] width 16 height 16
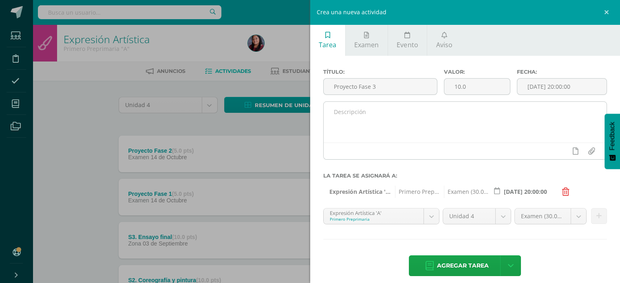
scroll to position [7, 0]
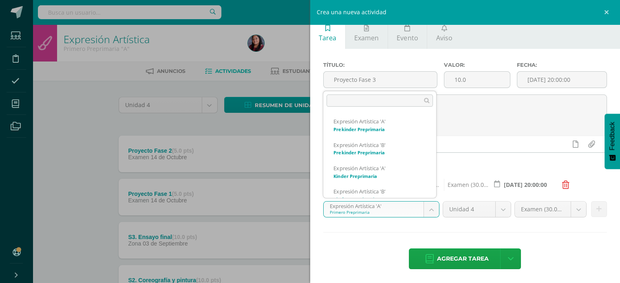
click at [429, 207] on body "Tarea asignada exitosamente Estudiantes Disciplina Asistencia Mis cursos Archiv…" at bounding box center [310, 286] width 620 height 573
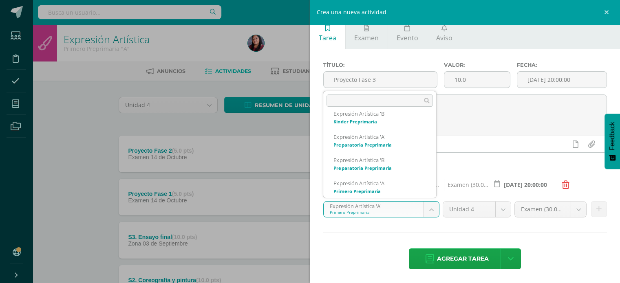
scroll to position [171, 0]
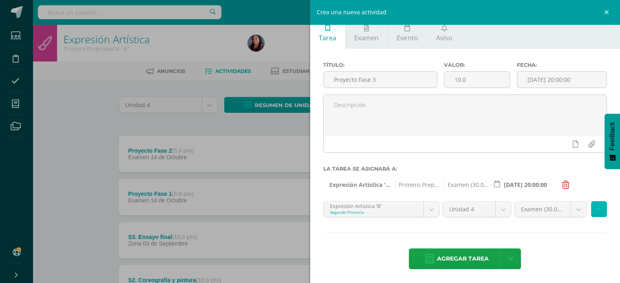
click at [597, 207] on icon at bounding box center [599, 209] width 5 height 7
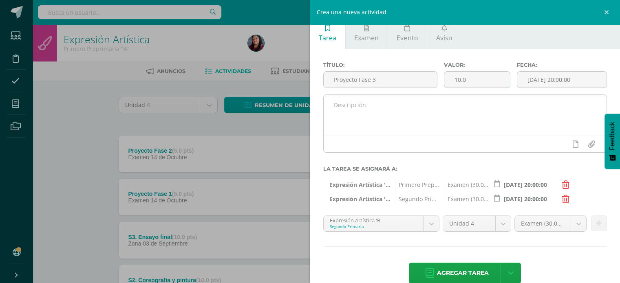
scroll to position [21, 0]
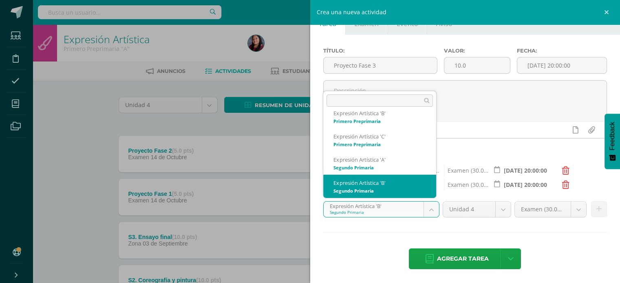
click at [431, 208] on body "Tarea asignada exitosamente Estudiantes Disciplina Asistencia Mis cursos Archiv…" at bounding box center [310, 286] width 620 height 573
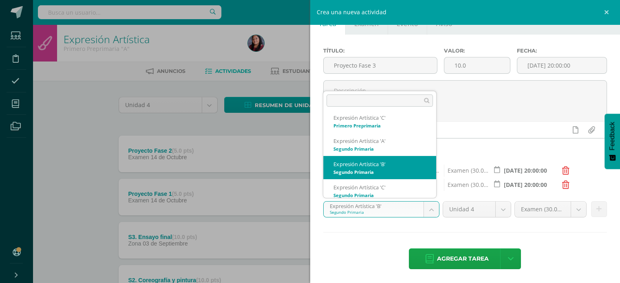
scroll to position [194, 0]
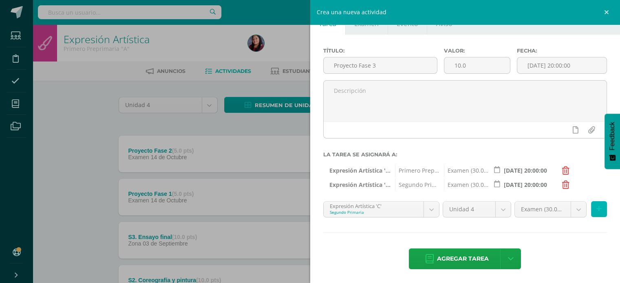
click at [597, 208] on icon at bounding box center [599, 209] width 5 height 7
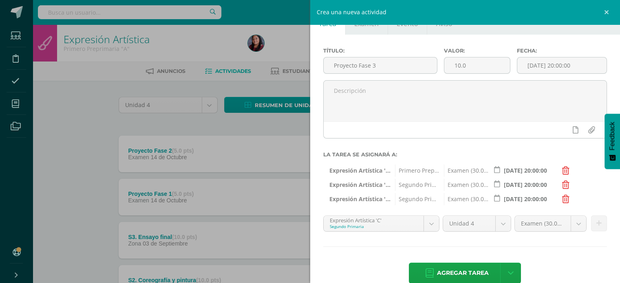
scroll to position [35, 0]
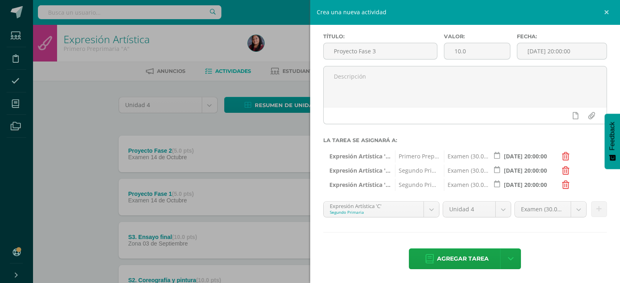
click at [564, 168] on icon at bounding box center [565, 171] width 7 height 8
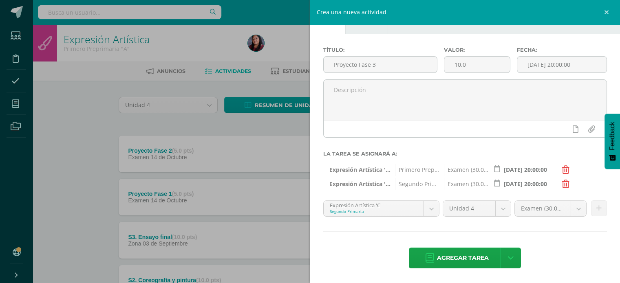
scroll to position [21, 0]
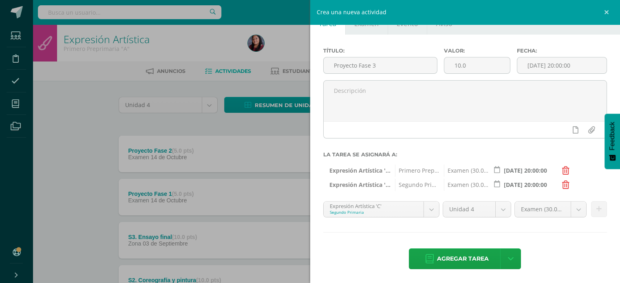
click at [567, 184] on icon at bounding box center [565, 185] width 7 height 8
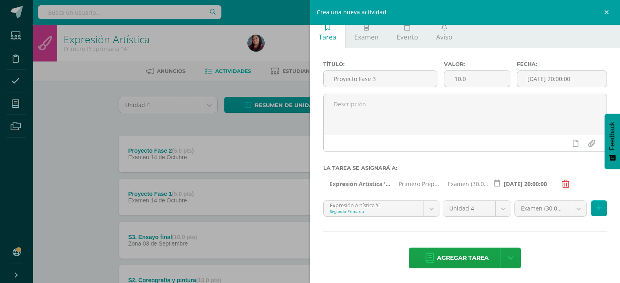
scroll to position [7, 0]
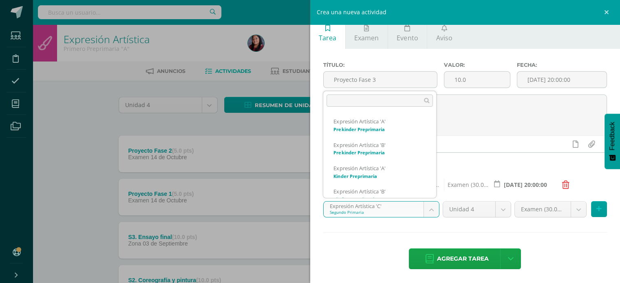
click at [430, 208] on body "Tarea asignada exitosamente Estudiantes Disciplina Asistencia Mis cursos Archiv…" at bounding box center [310, 286] width 620 height 573
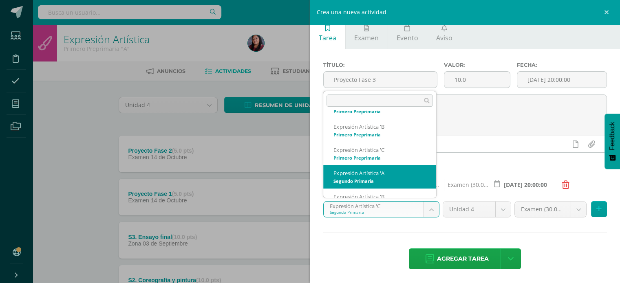
scroll to position [157, 0]
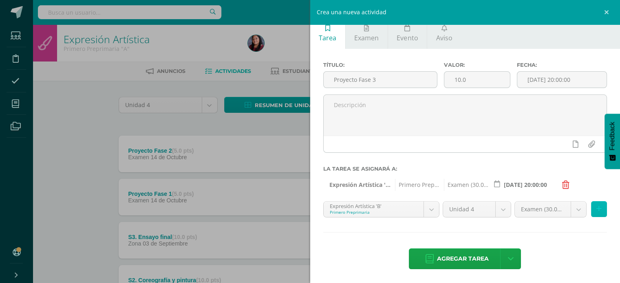
click at [597, 209] on icon at bounding box center [599, 209] width 5 height 7
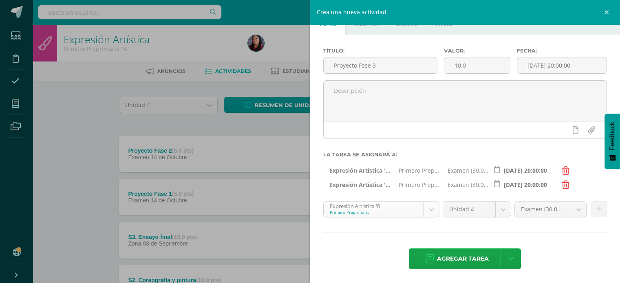
scroll to position [101, 0]
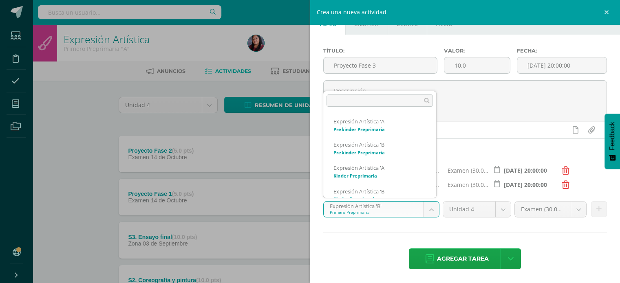
click at [429, 212] on body "Tarea asignada exitosamente Estudiantes Disciplina Asistencia Mis cursos Archiv…" at bounding box center [310, 286] width 620 height 573
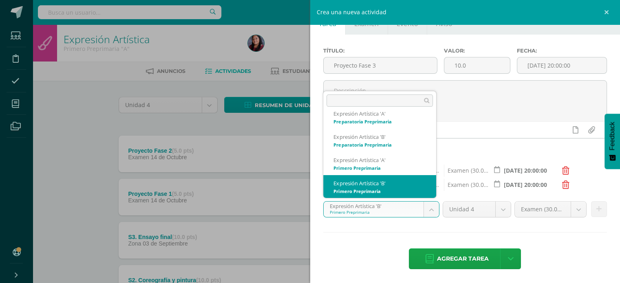
scroll to position [125, 0]
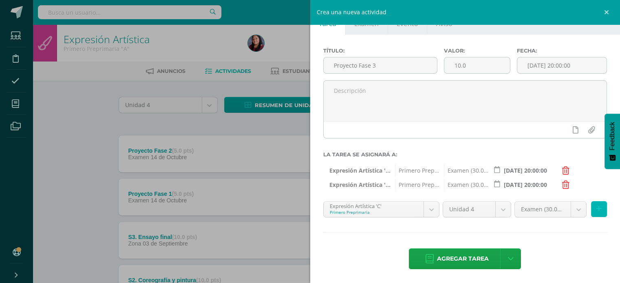
click at [597, 208] on icon at bounding box center [599, 209] width 5 height 7
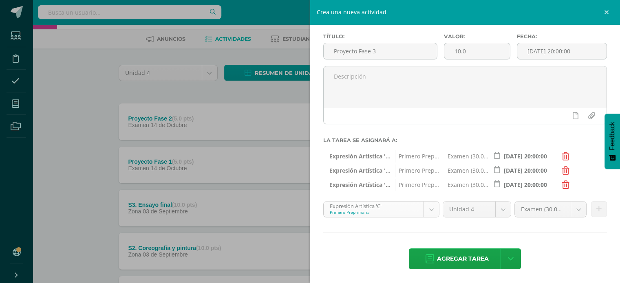
scroll to position [124, 0]
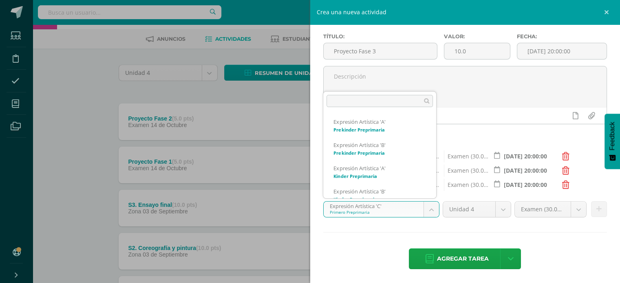
click at [432, 215] on body "Tarea asignada exitosamente Estudiantes Disciplina Asistencia Mis cursos Archiv…" at bounding box center [310, 254] width 620 height 573
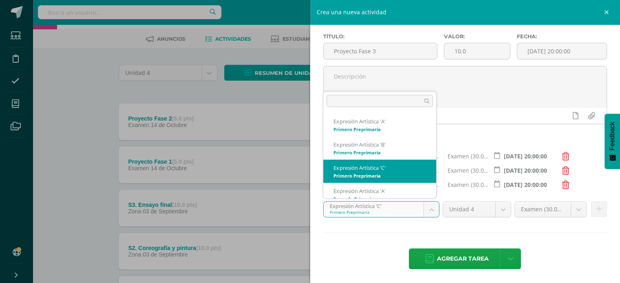
scroll to position [148, 0]
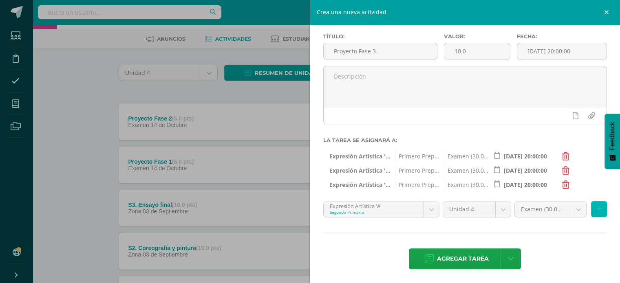
click at [597, 210] on icon at bounding box center [599, 209] width 5 height 7
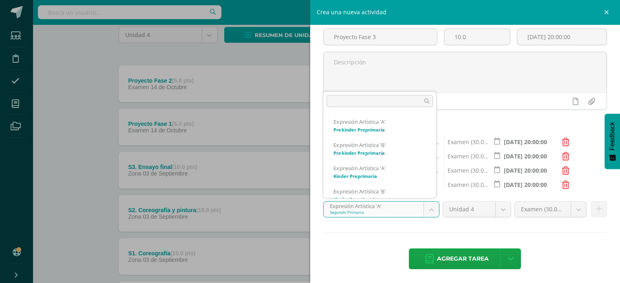
click at [427, 212] on body "Tarea asignada exitosamente Estudiantes Disciplina Asistencia Mis cursos Archiv…" at bounding box center [310, 216] width 620 height 573
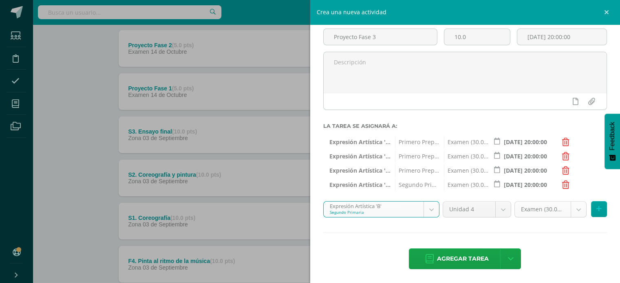
scroll to position [106, 0]
click at [597, 208] on icon at bounding box center [599, 209] width 5 height 7
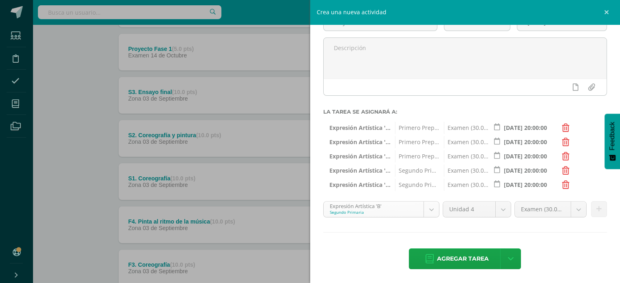
scroll to position [171, 0]
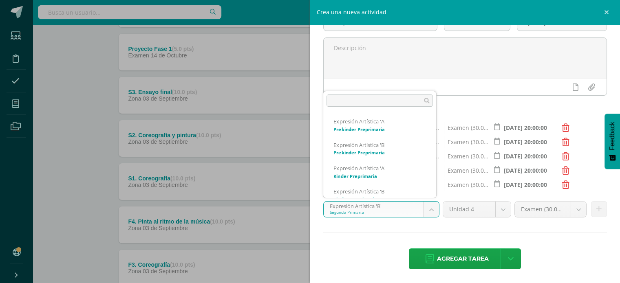
click at [432, 206] on body "Tarea asignada exitosamente Estudiantes Disciplina Asistencia Mis cursos Archiv…" at bounding box center [310, 141] width 620 height 573
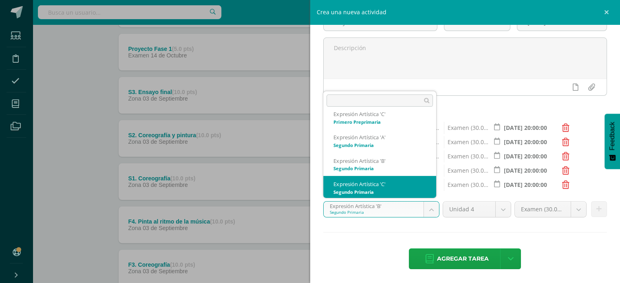
scroll to position [194, 0]
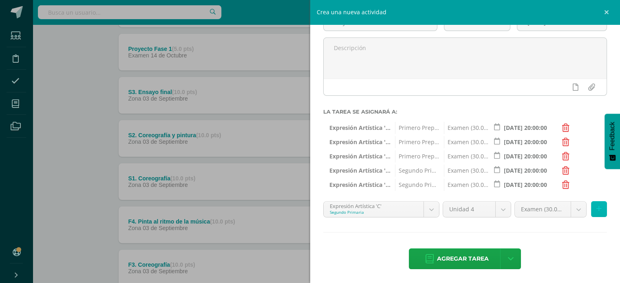
click at [597, 211] on icon at bounding box center [599, 209] width 5 height 7
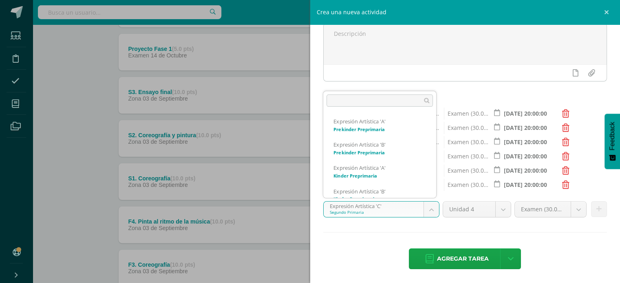
click at [429, 208] on body "Tarea asignada exitosamente Estudiantes Disciplina Asistencia Mis cursos Archiv…" at bounding box center [310, 141] width 620 height 573
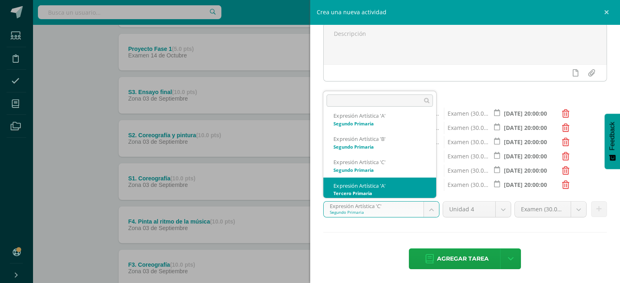
scroll to position [218, 0]
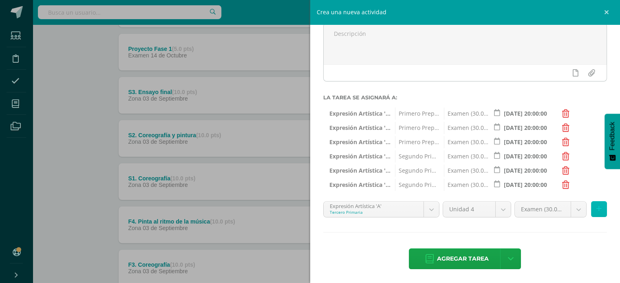
click at [597, 209] on icon at bounding box center [599, 209] width 5 height 7
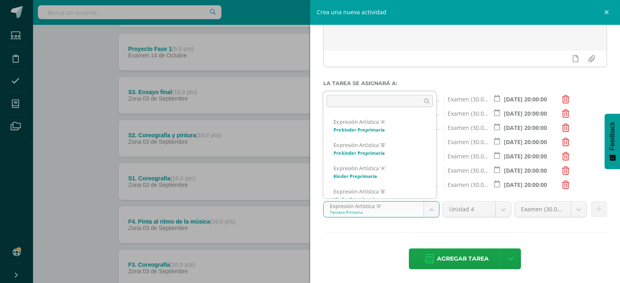
click at [427, 217] on body "Tarea asignada exitosamente Estudiantes Disciplina Asistencia Mis cursos Archiv…" at bounding box center [310, 141] width 620 height 573
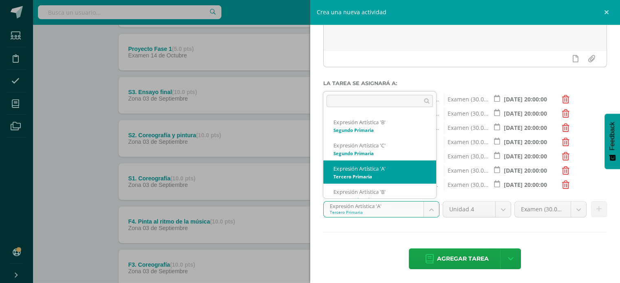
scroll to position [241, 0]
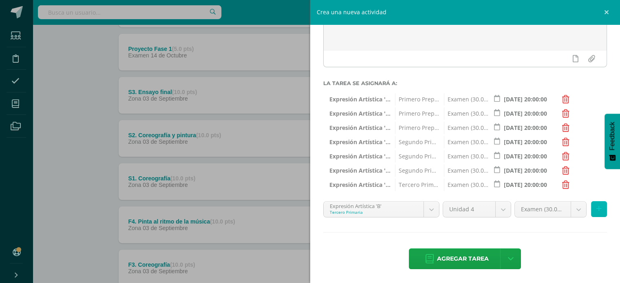
click at [598, 205] on button at bounding box center [599, 209] width 16 height 16
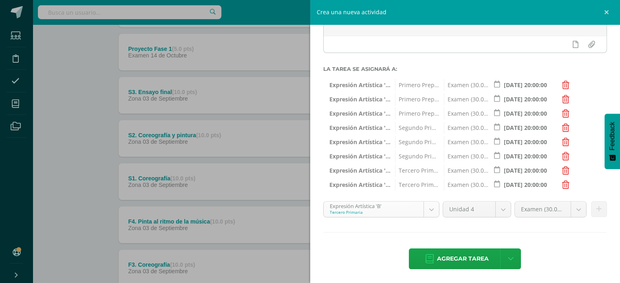
click at [432, 208] on body "Tarea asignada exitosamente Estudiantes Disciplina Asistencia Mis cursos Archiv…" at bounding box center [310, 141] width 620 height 573
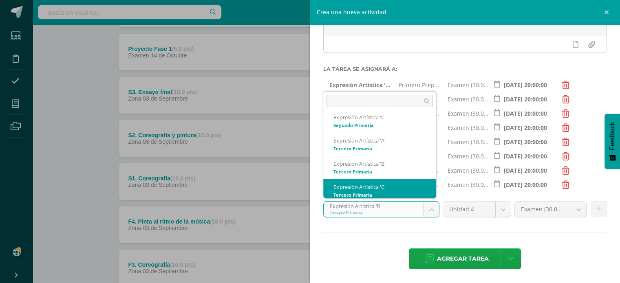
scroll to position [264, 0]
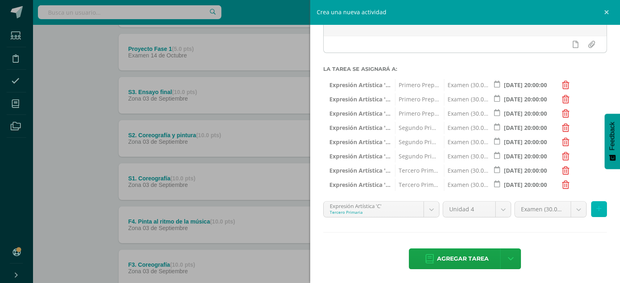
click at [595, 215] on button at bounding box center [599, 209] width 16 height 16
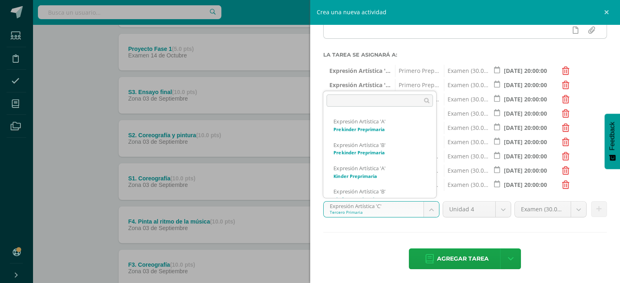
click at [430, 207] on body "Tarea asignada exitosamente Estudiantes Disciplina Asistencia Mis cursos Archiv…" at bounding box center [310, 141] width 620 height 573
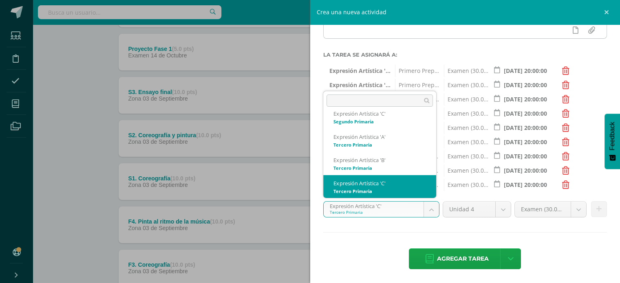
scroll to position [291, 0]
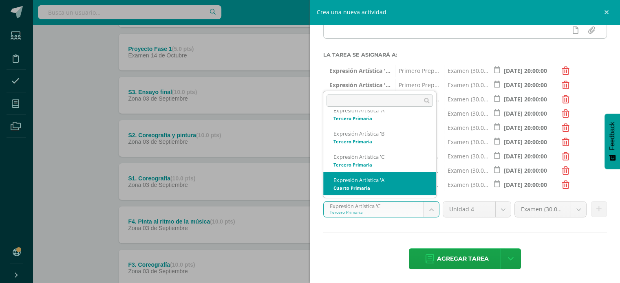
select select "29628"
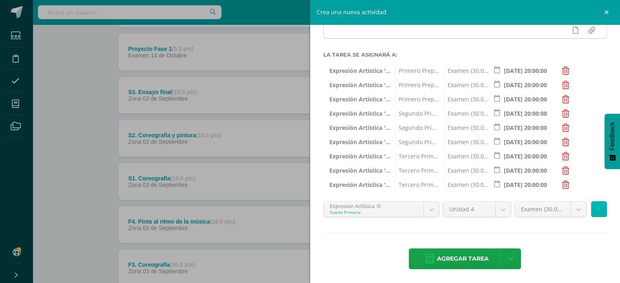
click at [597, 211] on icon at bounding box center [599, 209] width 5 height 7
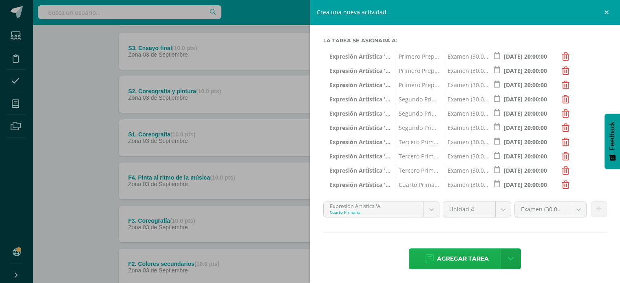
scroll to position [190, 0]
click at [460, 254] on span "Agregar tarea" at bounding box center [463, 259] width 52 height 20
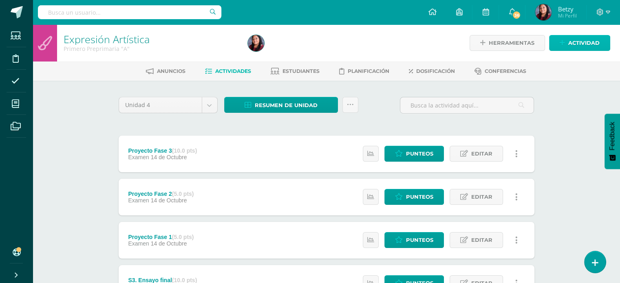
click at [579, 42] on span "Actividad" at bounding box center [584, 42] width 31 height 15
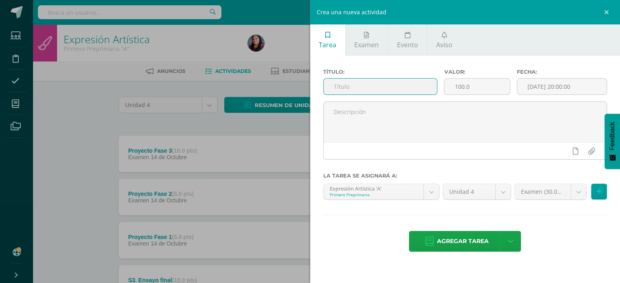
click at [414, 84] on input "text" at bounding box center [381, 87] width 114 height 16
paste input "Proyecto Fase 1"
type input "Proyecto Fase 4"
click at [459, 89] on input "100.0" at bounding box center [477, 87] width 65 height 16
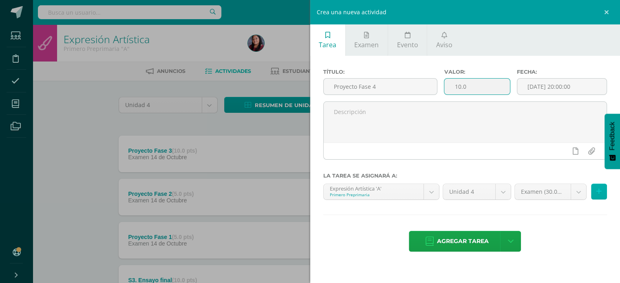
type input "10.0"
click at [603, 190] on button at bounding box center [599, 192] width 16 height 16
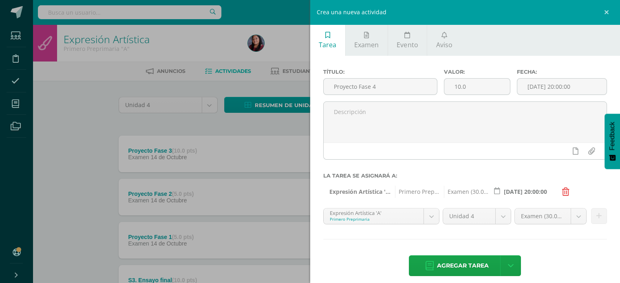
scroll to position [7, 0]
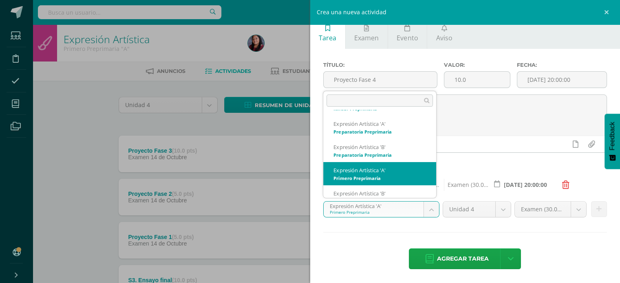
scroll to position [101, 0]
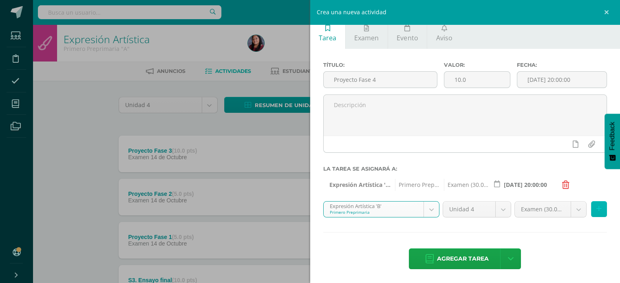
click at [591, 210] on button at bounding box center [599, 209] width 16 height 16
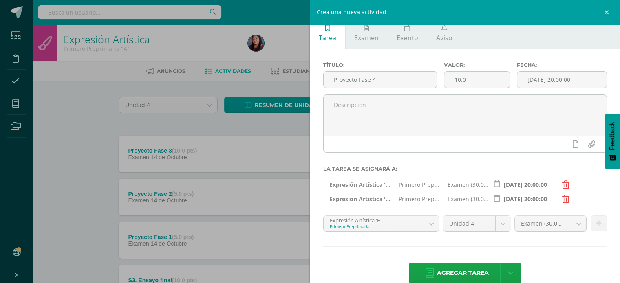
scroll to position [21, 0]
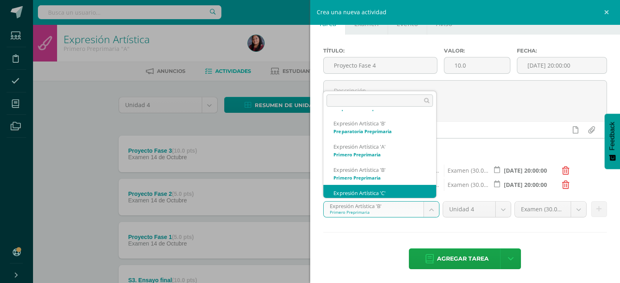
scroll to position [124, 0]
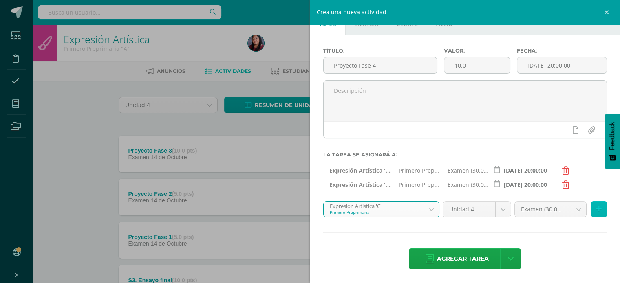
click at [597, 212] on icon at bounding box center [599, 209] width 5 height 7
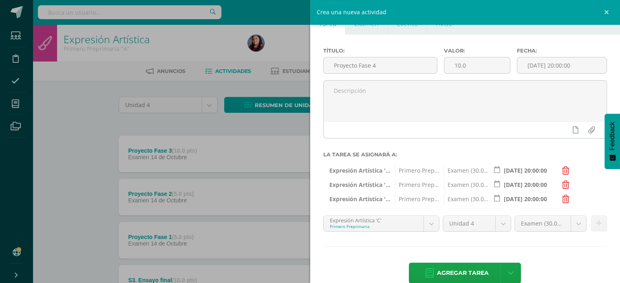
scroll to position [35, 0]
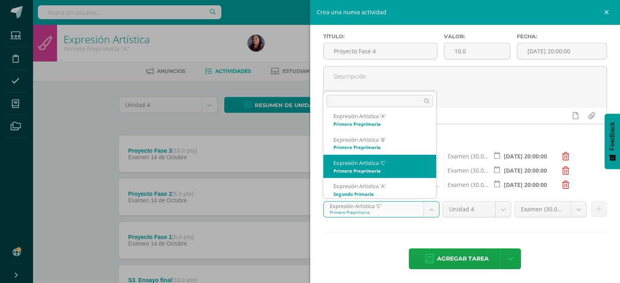
scroll to position [148, 0]
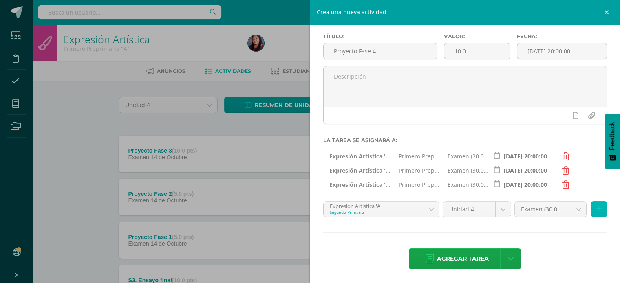
click at [593, 213] on button at bounding box center [599, 209] width 16 height 16
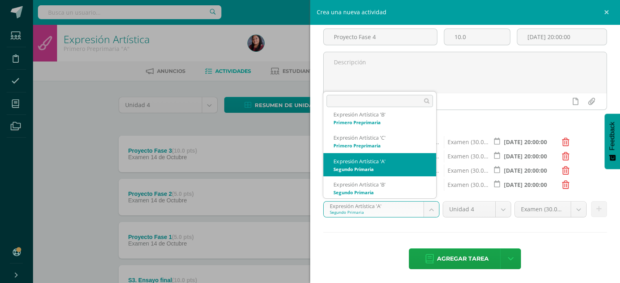
scroll to position [173, 0]
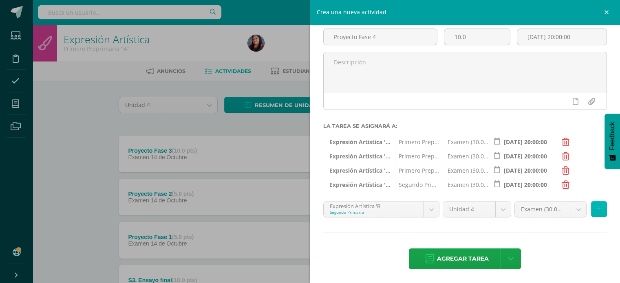
click at [591, 205] on button at bounding box center [599, 209] width 16 height 16
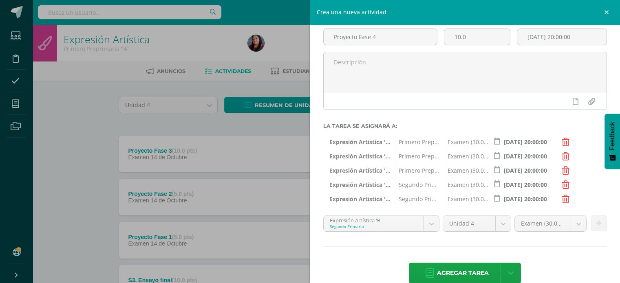
scroll to position [64, 0]
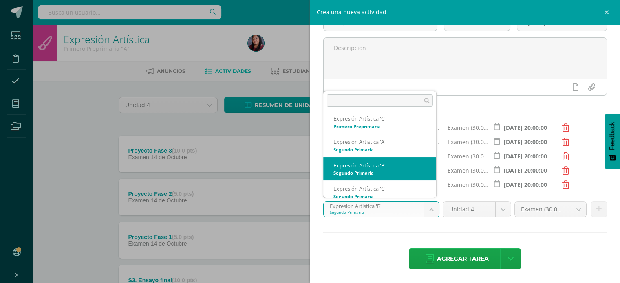
scroll to position [194, 0]
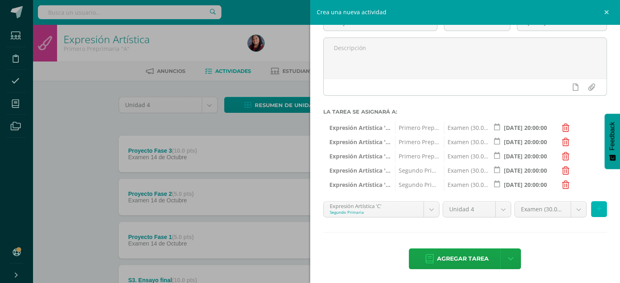
click at [592, 201] on button at bounding box center [599, 209] width 16 height 16
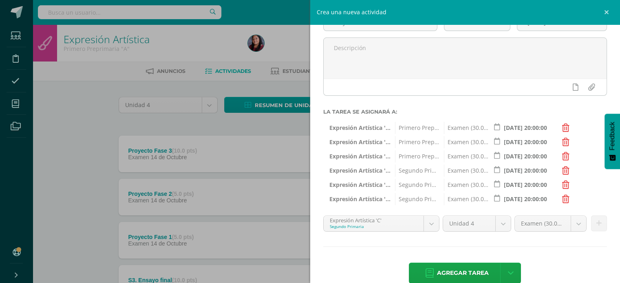
scroll to position [78, 0]
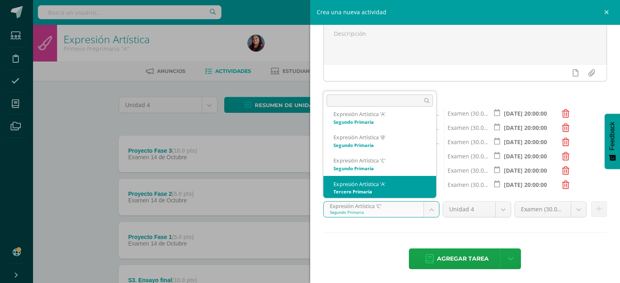
scroll to position [218, 0]
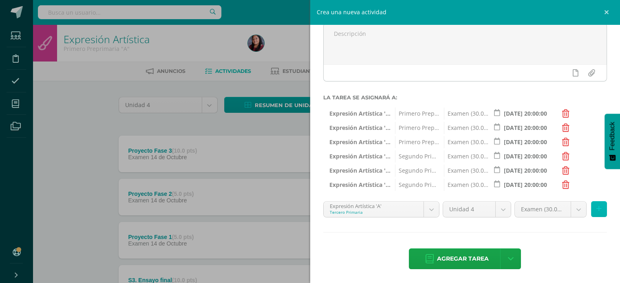
click at [597, 208] on icon at bounding box center [599, 209] width 5 height 7
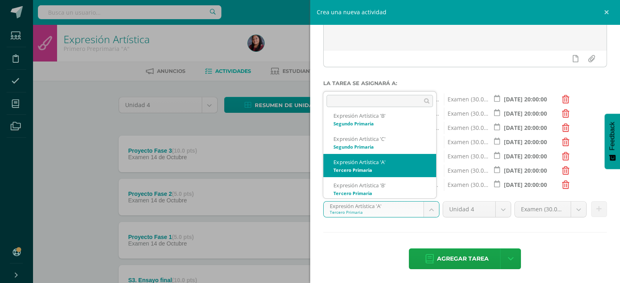
scroll to position [241, 0]
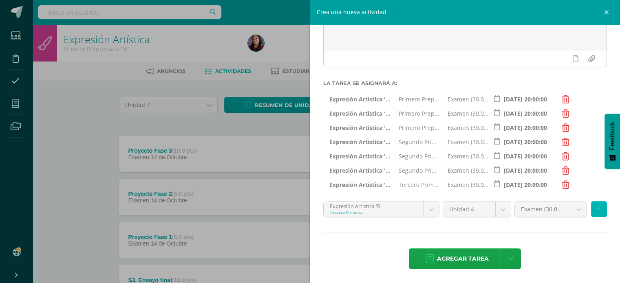
click at [596, 215] on button at bounding box center [599, 209] width 16 height 16
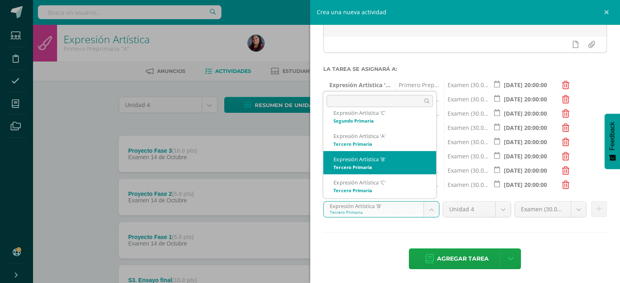
scroll to position [266, 0]
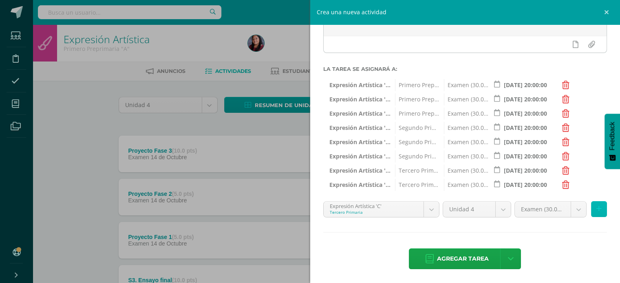
click at [597, 212] on icon at bounding box center [599, 209] width 5 height 7
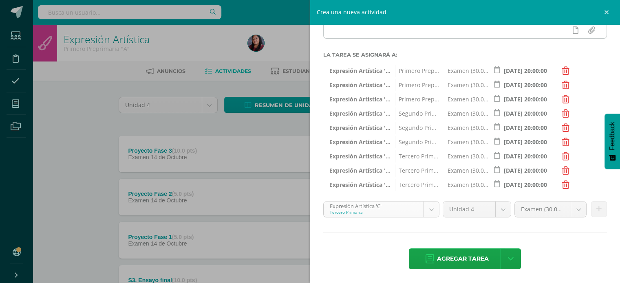
scroll to position [264, 0]
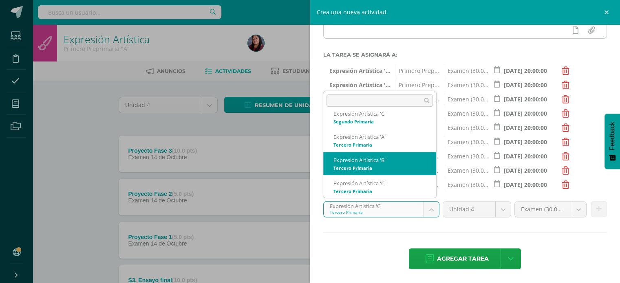
scroll to position [290, 0]
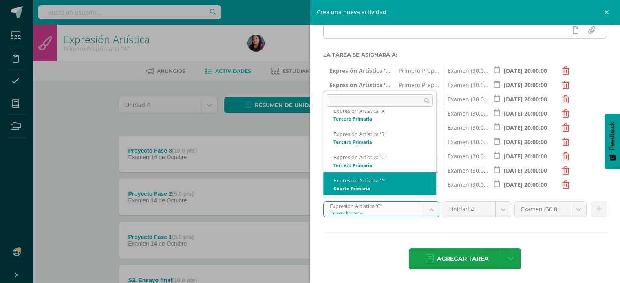
select select "29628"
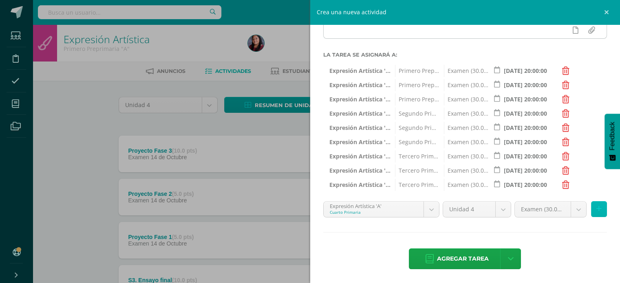
click at [595, 210] on button at bounding box center [599, 209] width 16 height 16
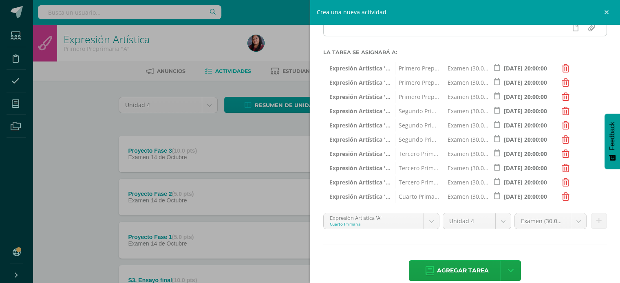
scroll to position [124, 0]
click at [471, 272] on span "Agregar tarea" at bounding box center [463, 271] width 52 height 20
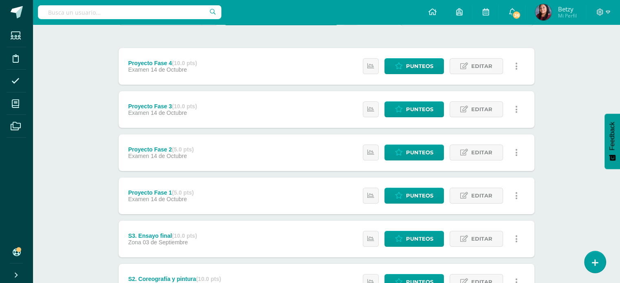
scroll to position [110, 0]
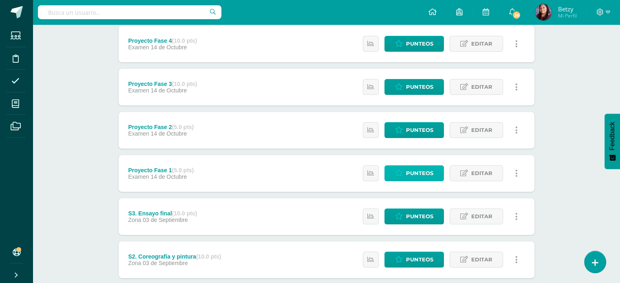
click at [420, 172] on span "Punteos" at bounding box center [419, 173] width 27 height 15
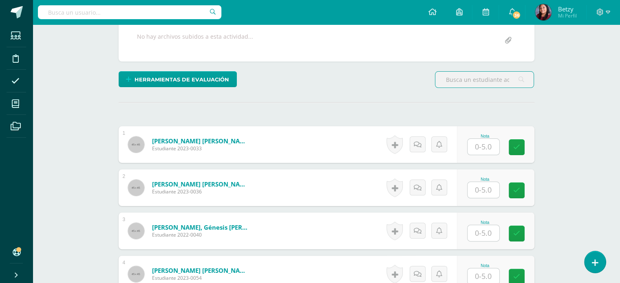
scroll to position [157, 0]
click at [489, 148] on input "text" at bounding box center [484, 147] width 32 height 16
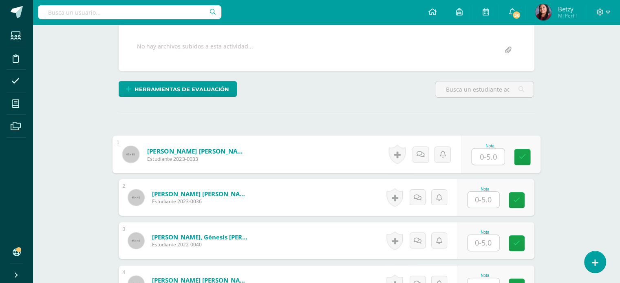
scroll to position [153, 0]
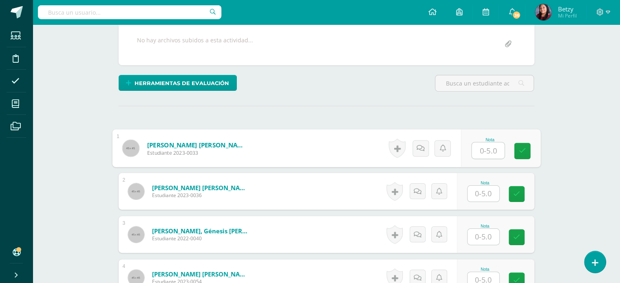
click at [484, 195] on input "text" at bounding box center [484, 194] width 32 height 16
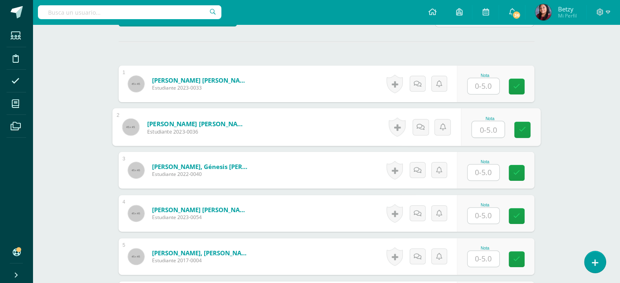
scroll to position [221, 0]
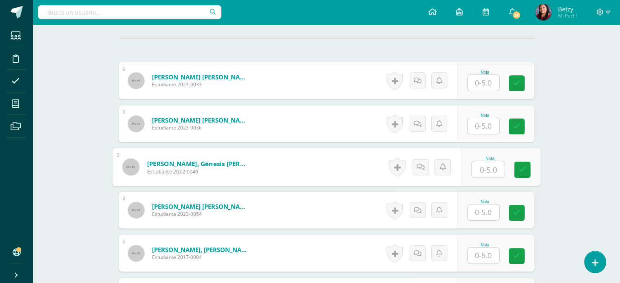
click at [489, 175] on input "text" at bounding box center [488, 170] width 33 height 16
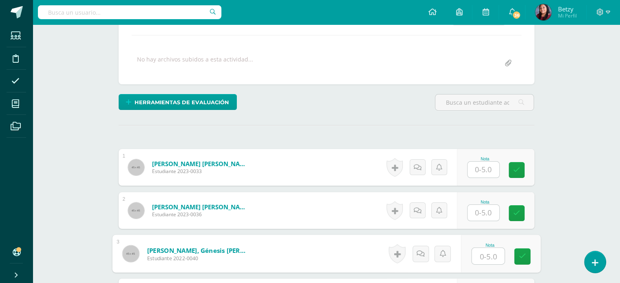
scroll to position [135, 0]
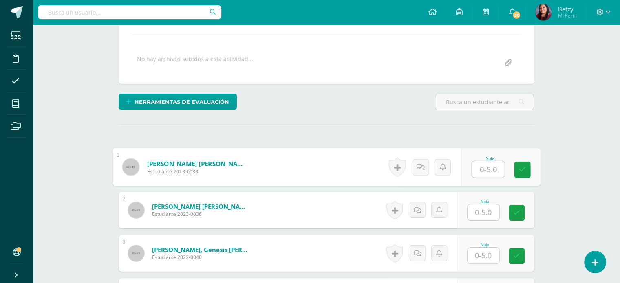
click at [479, 175] on input "text" at bounding box center [488, 170] width 33 height 16
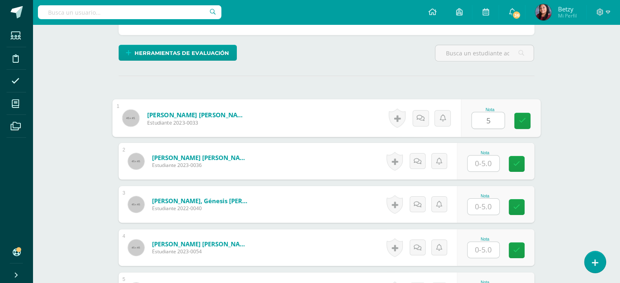
type input "5"
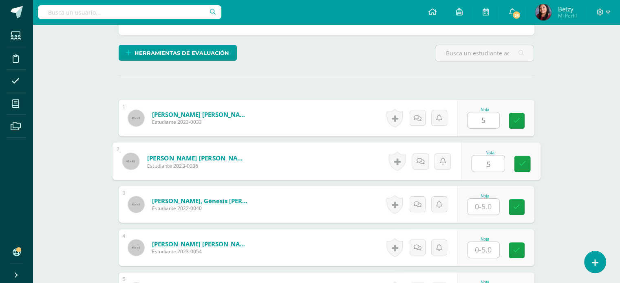
type input "5"
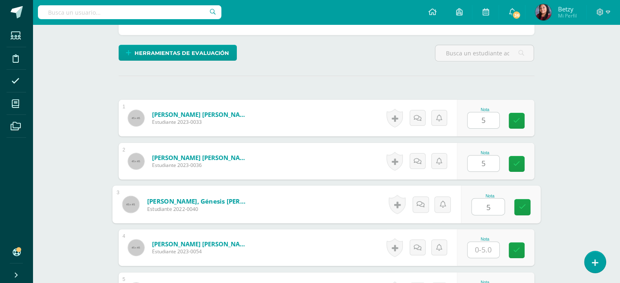
type input "5"
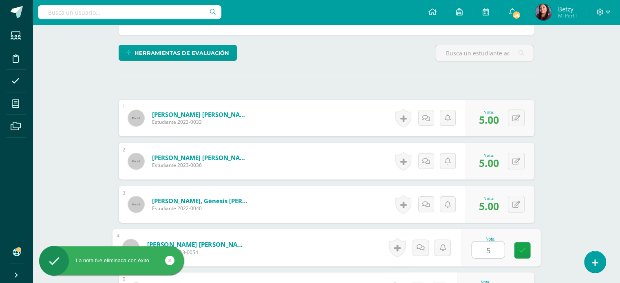
type input "5"
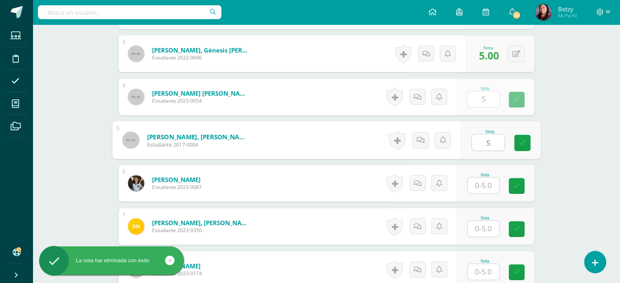
type input "5"
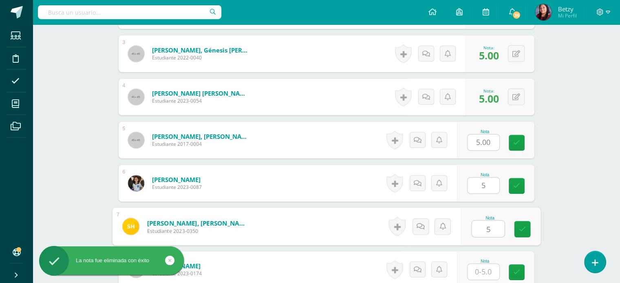
type input "5"
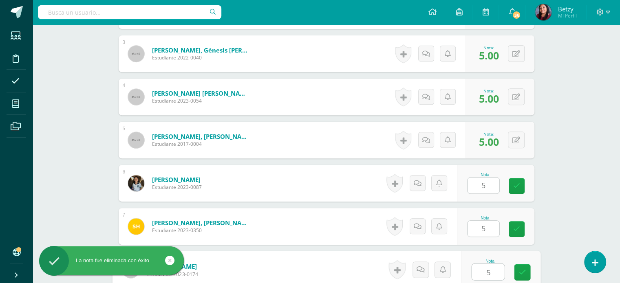
type input "5"
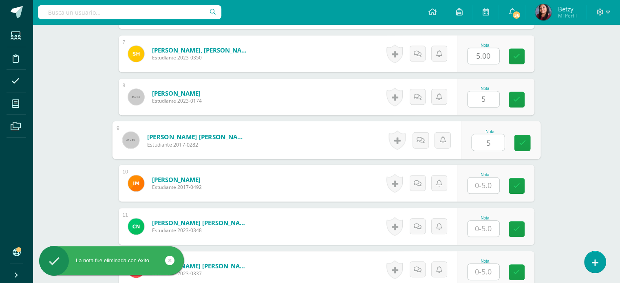
type input "5"
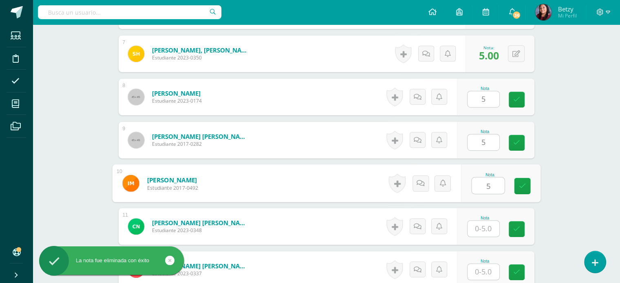
type input "5"
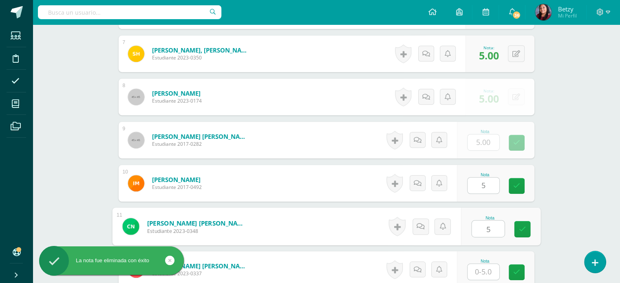
type input "5"
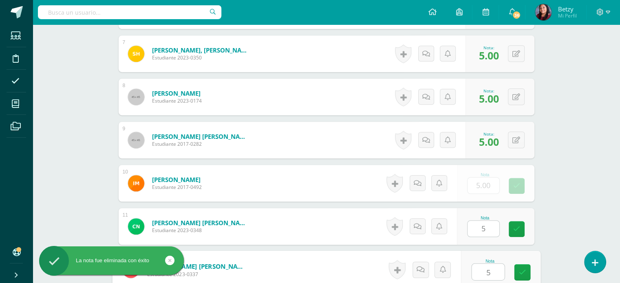
type input "5"
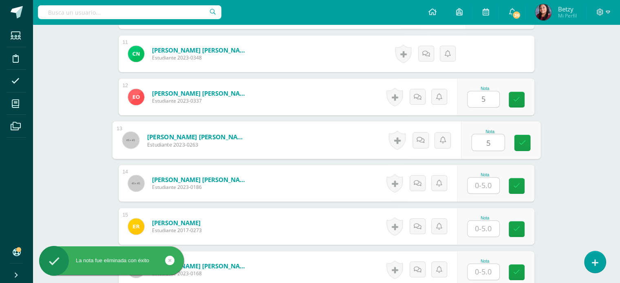
type input "5"
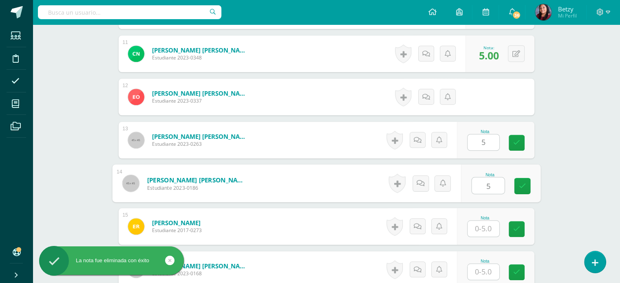
type input "5"
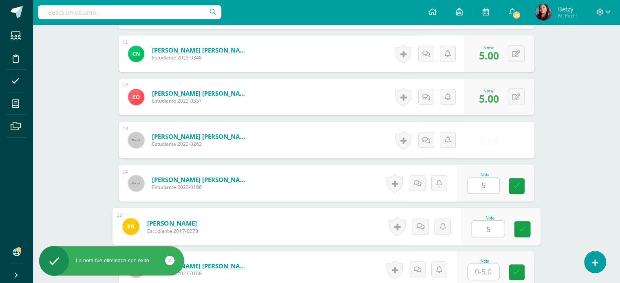
type input "5"
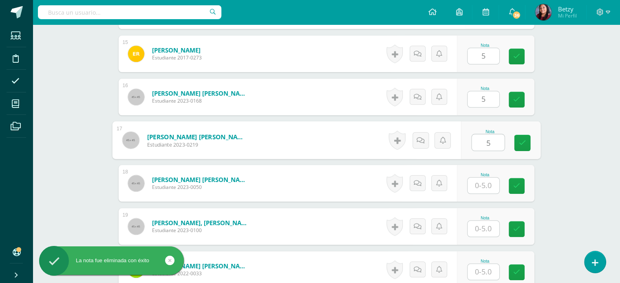
type input "5"
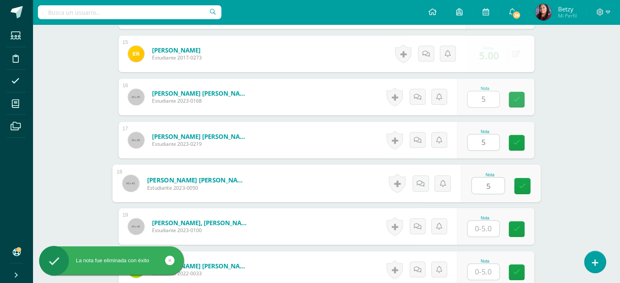
type input "5"
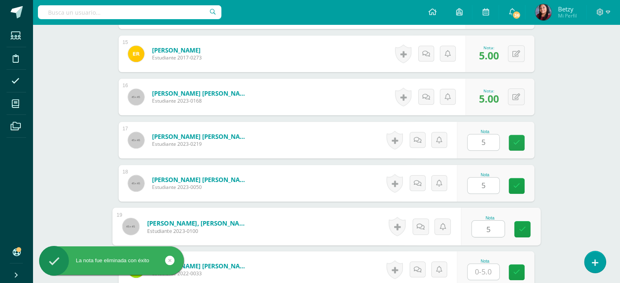
type input "5"
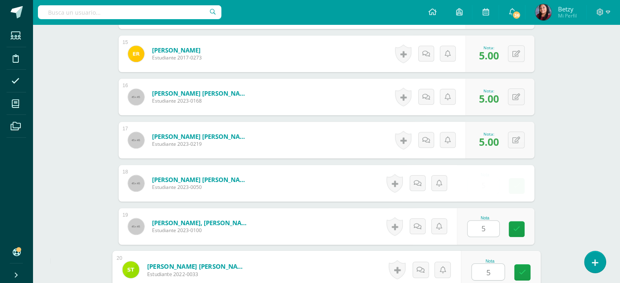
type input "5"
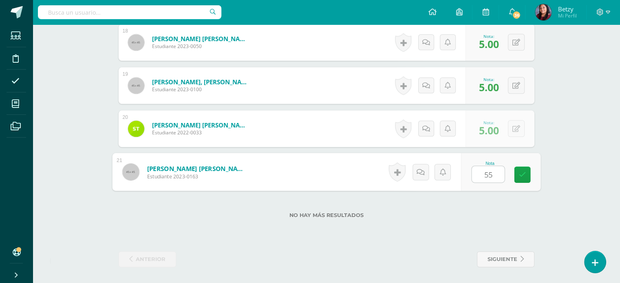
type input "0"
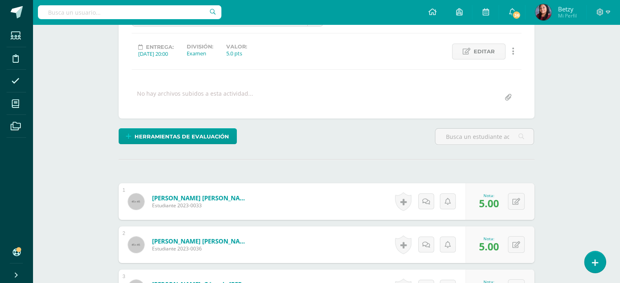
scroll to position [0, 0]
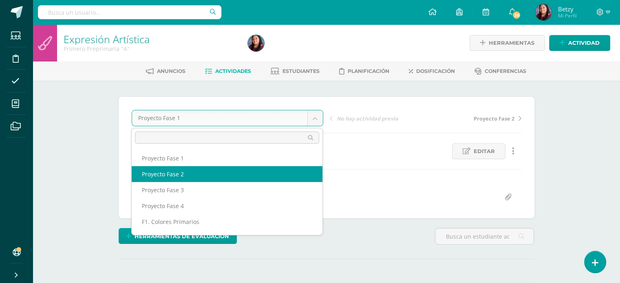
select select "/dashboard/teacher/grade-activity/51259/"
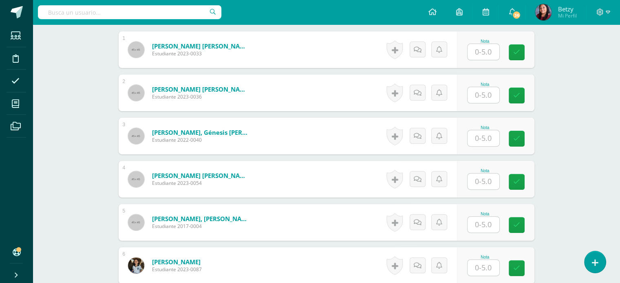
scroll to position [197, 0]
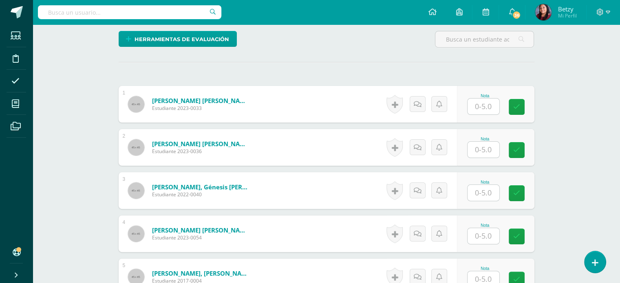
click at [482, 101] on input "text" at bounding box center [484, 107] width 32 height 16
click at [489, 114] on input "text" at bounding box center [488, 107] width 33 height 16
type input "4"
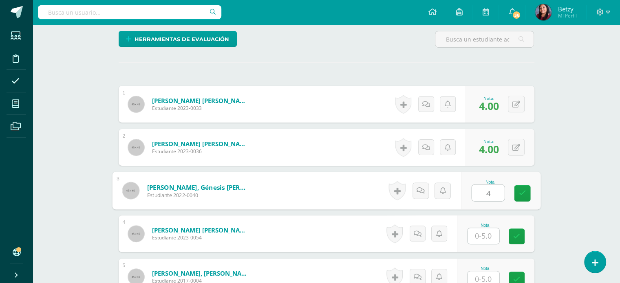
type input "4"
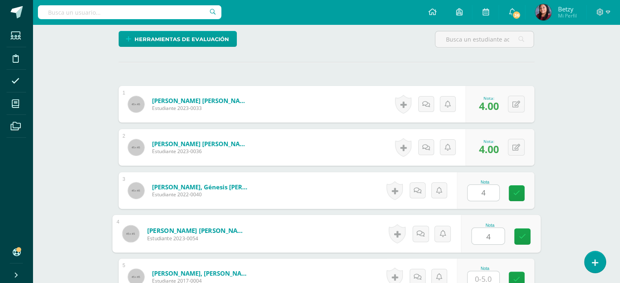
type input "4"
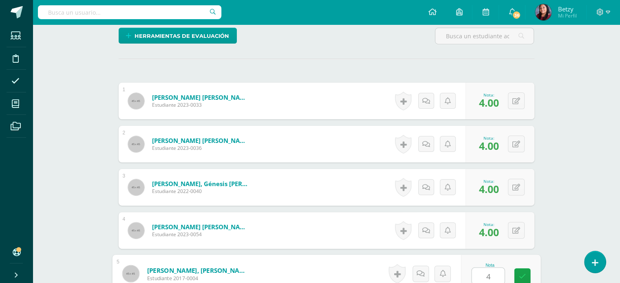
type input "4"
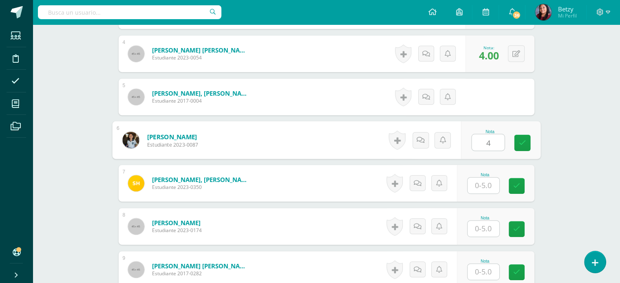
type input "4"
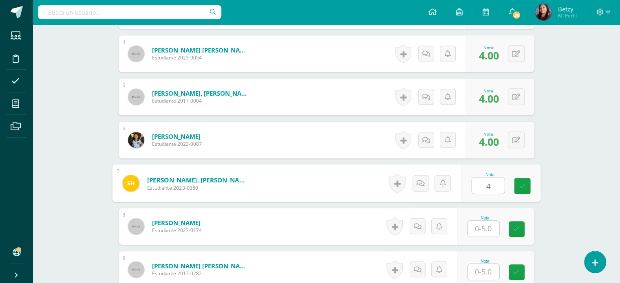
type input "4"
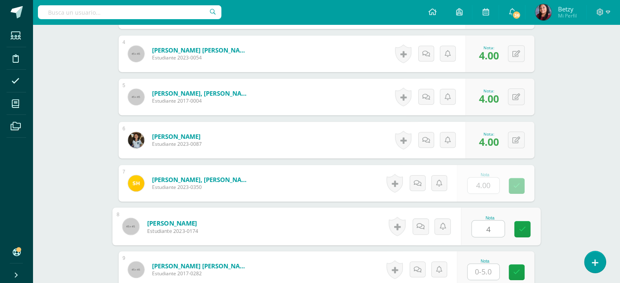
type input "4"
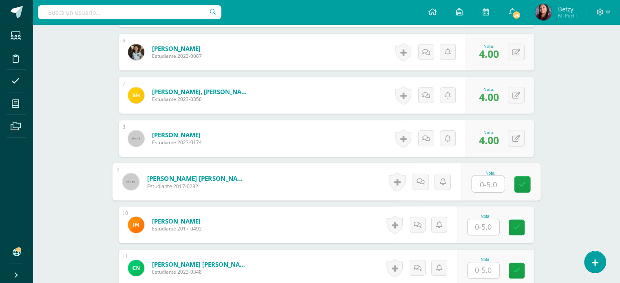
scroll to position [470, 0]
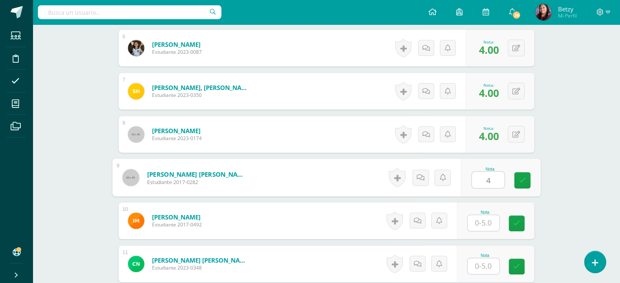
type input "4"
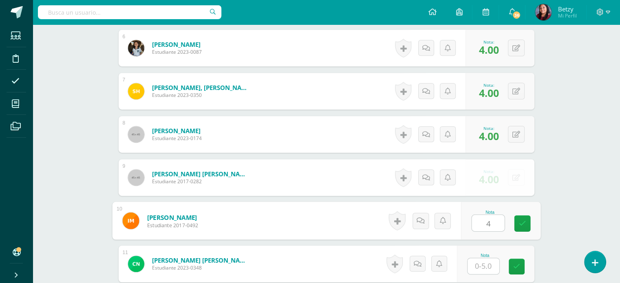
type input "4"
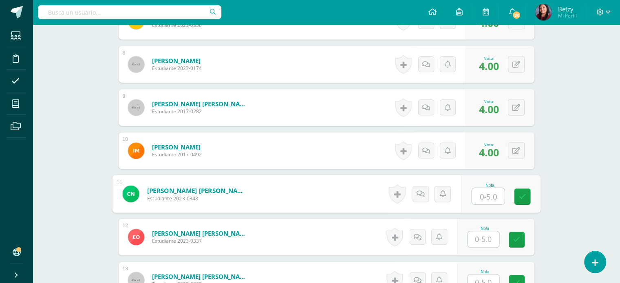
scroll to position [542, 0]
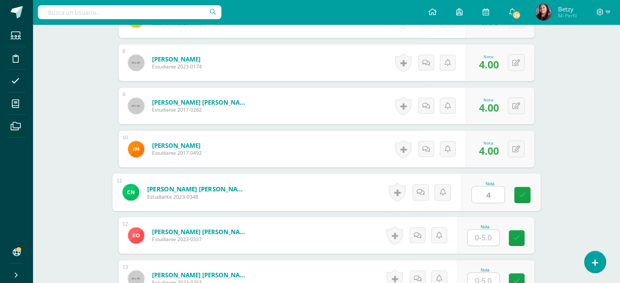
type input "4"
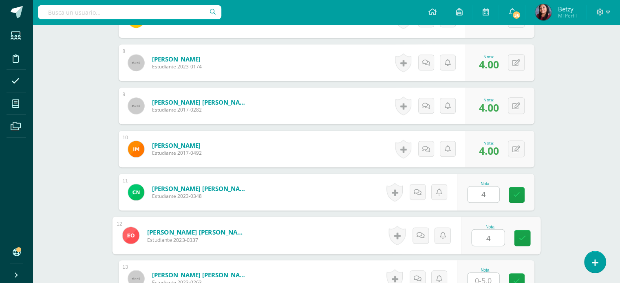
type input "4"
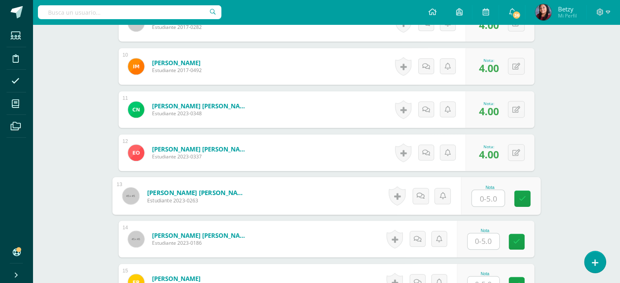
scroll to position [628, 0]
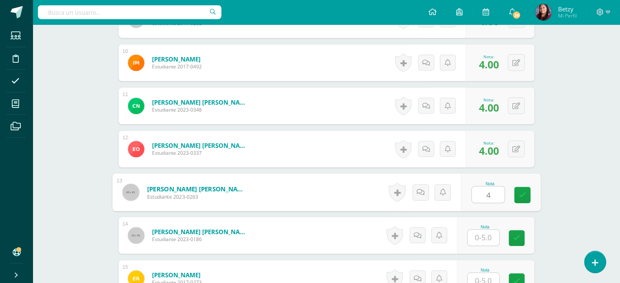
type input "4"
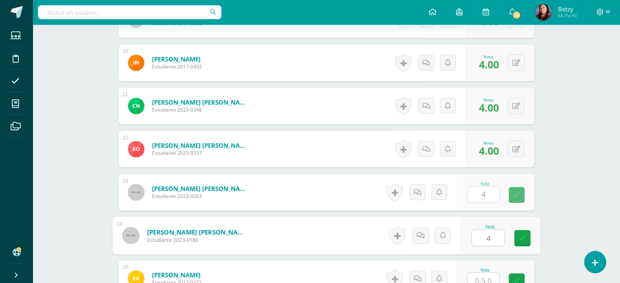
type input "4"
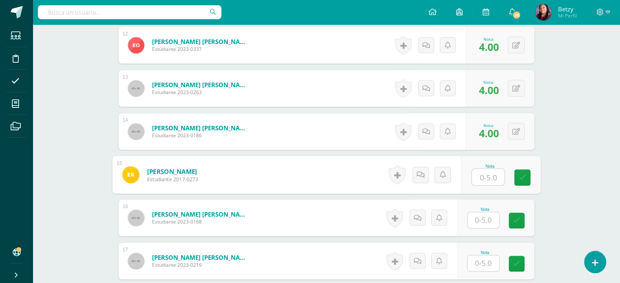
scroll to position [732, 0]
type input "4"
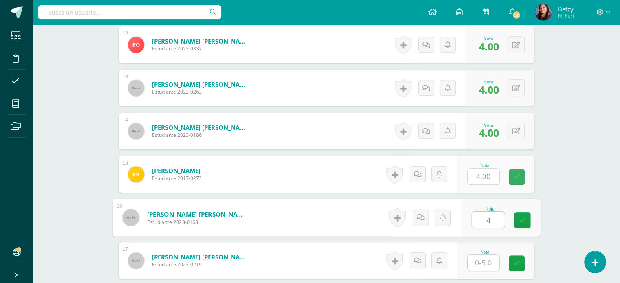
type input "4"
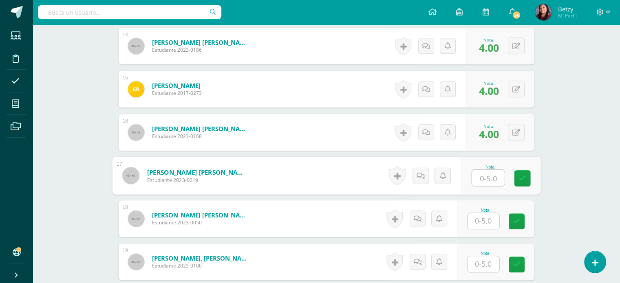
scroll to position [819, 0]
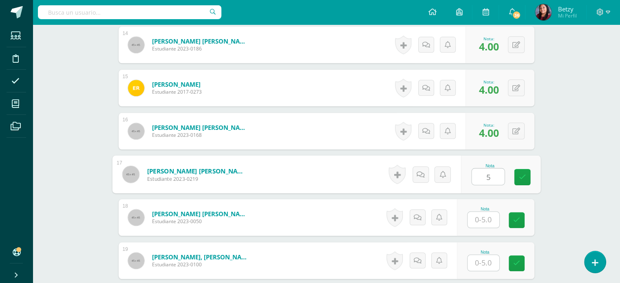
type input "5"
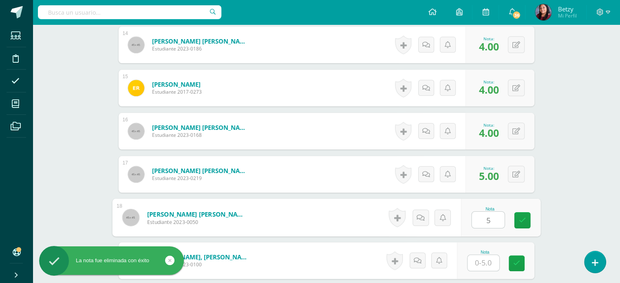
type input "5"
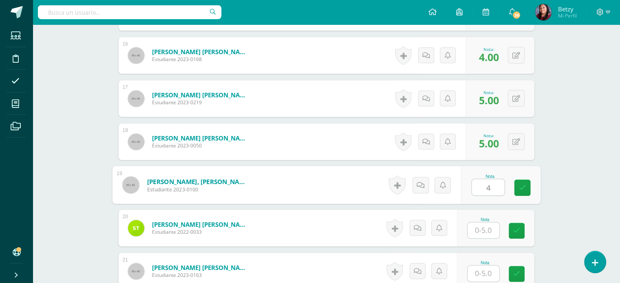
type input "4"
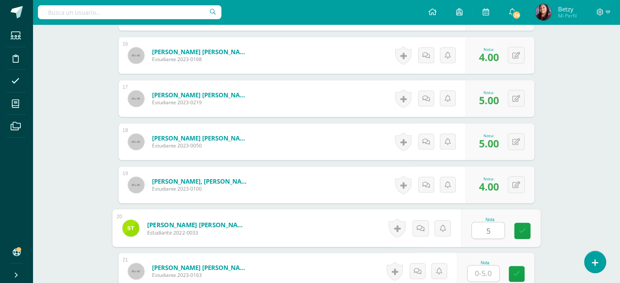
type input "5"
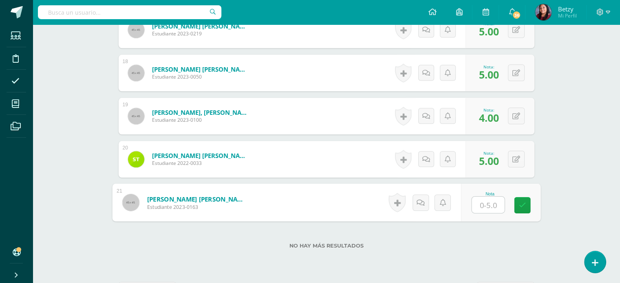
scroll to position [971, 0]
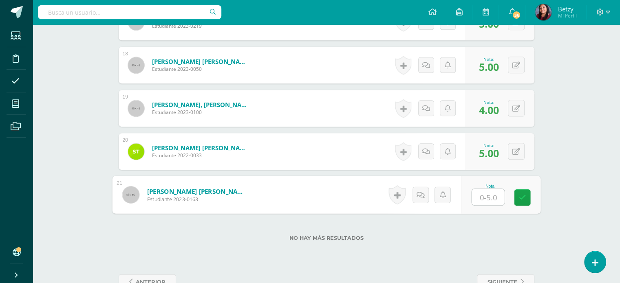
type input "4"
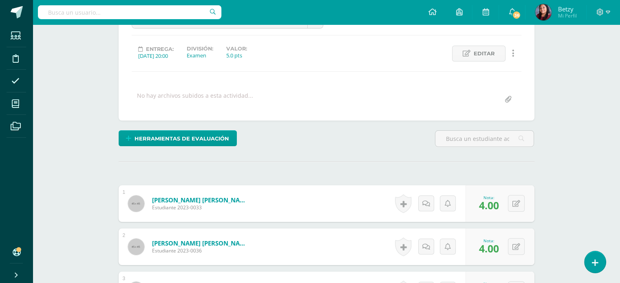
scroll to position [0, 0]
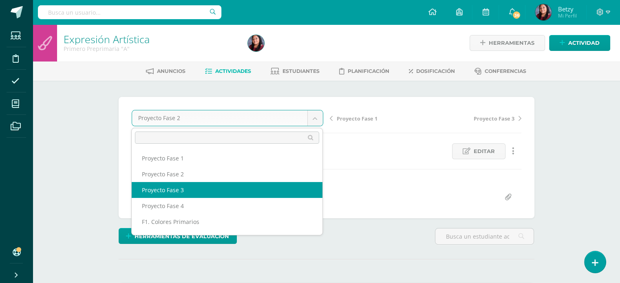
select select "/dashboard/teacher/grade-activity/51269/"
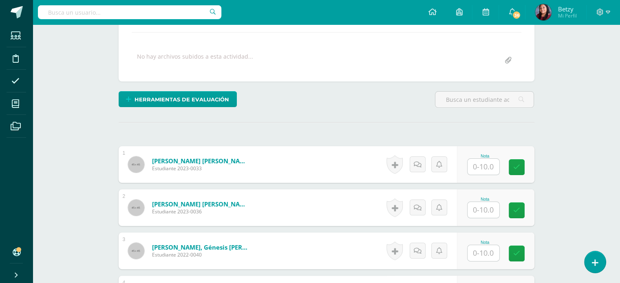
scroll to position [141, 0]
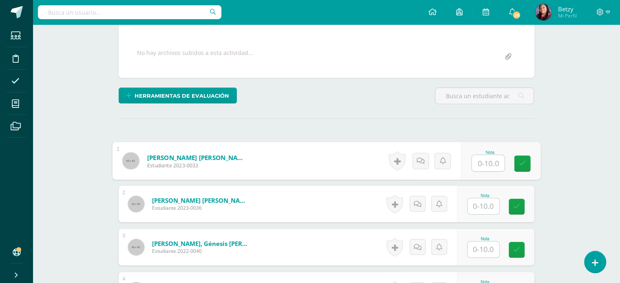
click at [482, 162] on input "text" at bounding box center [488, 163] width 33 height 16
type input "10"
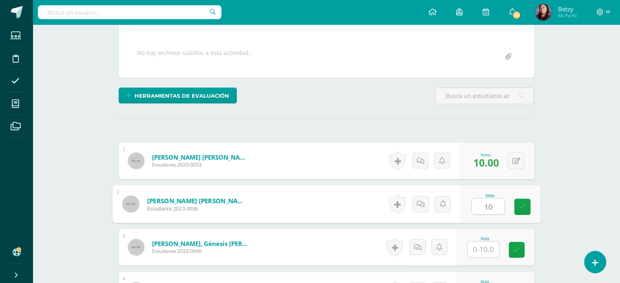
type input "10"
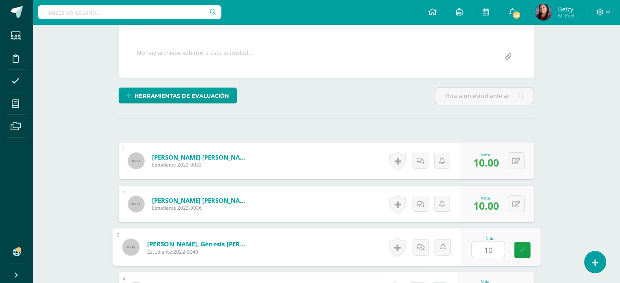
type input "10"
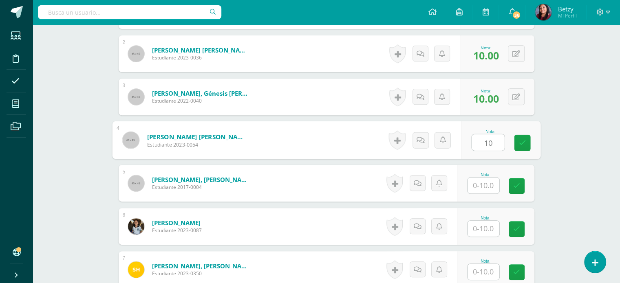
type input "10"
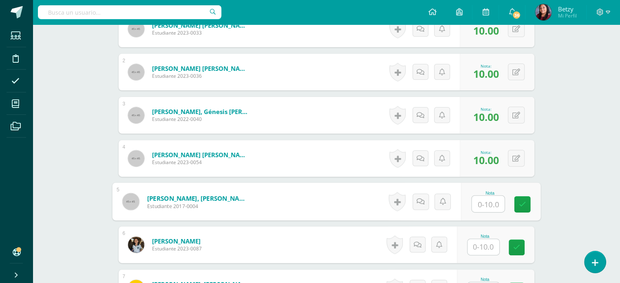
scroll to position [273, 0]
type input "10"
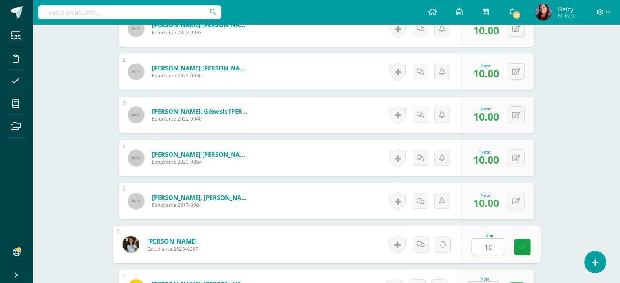
type input "10"
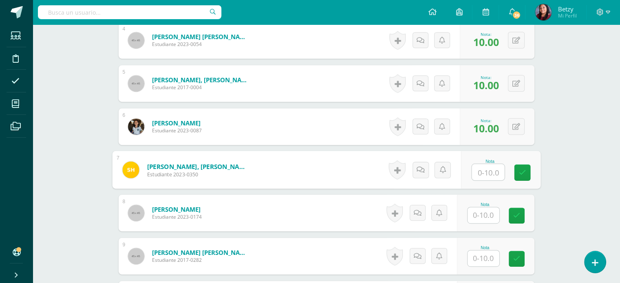
scroll to position [395, 0]
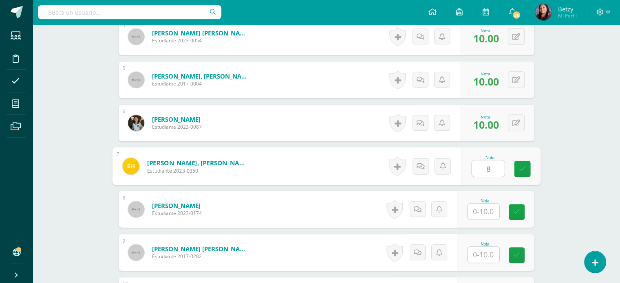
type input "8"
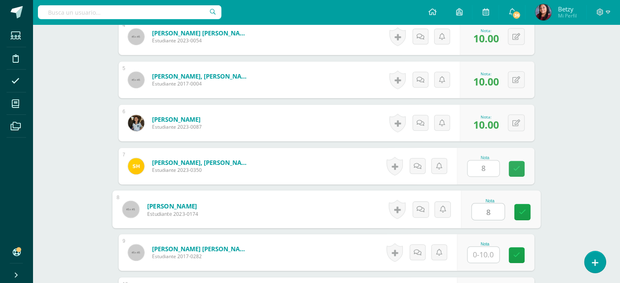
type input "8"
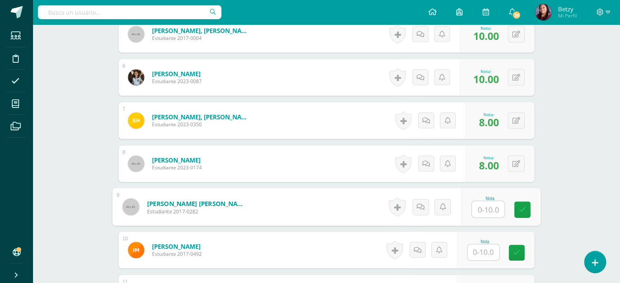
scroll to position [454, 0]
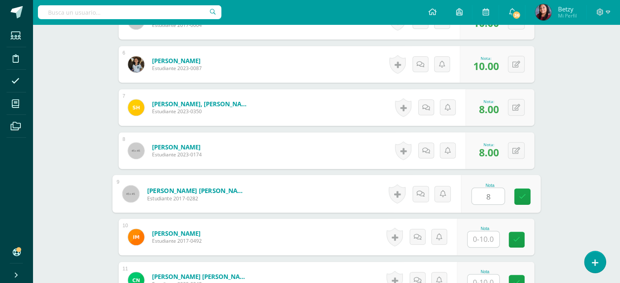
type input "8"
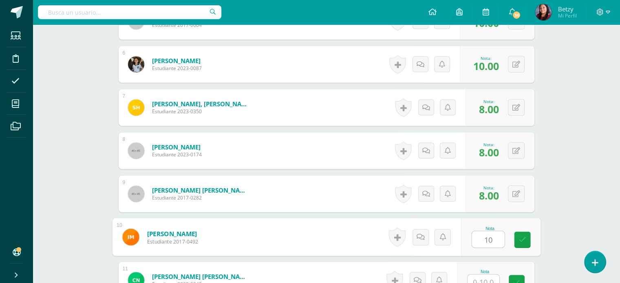
type input "10"
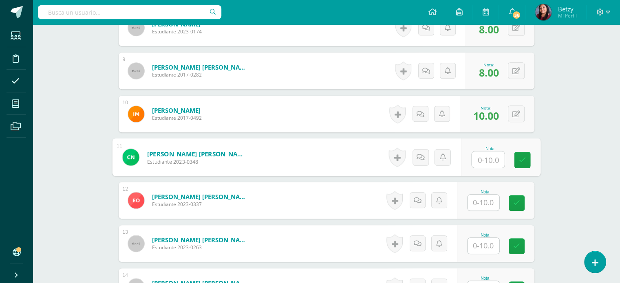
scroll to position [578, 0]
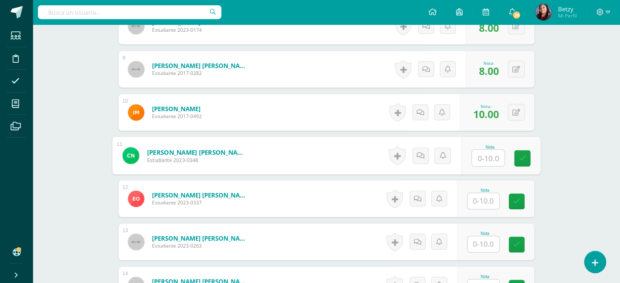
click at [493, 157] on input "text" at bounding box center [488, 158] width 33 height 16
type input "8"
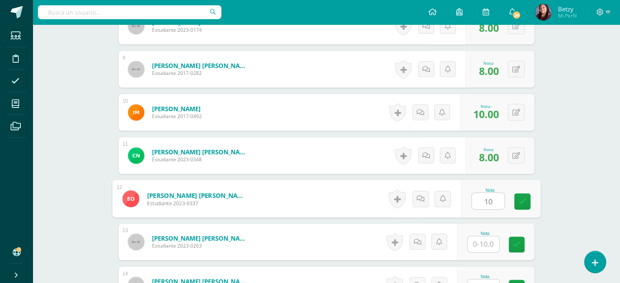
type input "10"
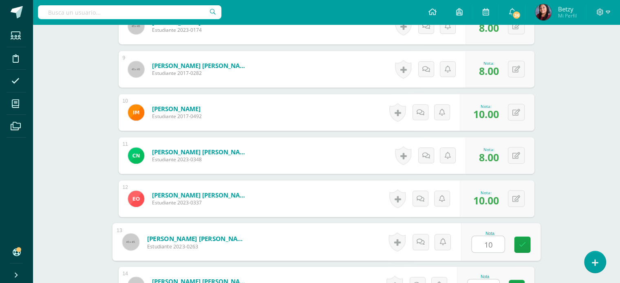
type input "10"
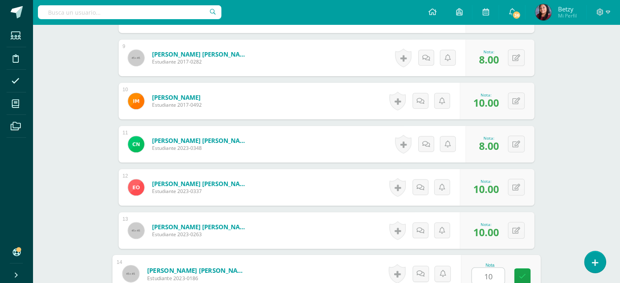
type input "10"
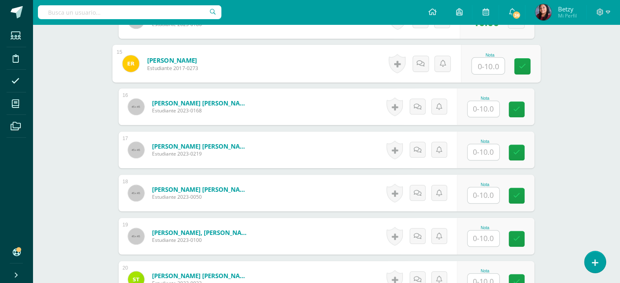
scroll to position [844, 0]
type input "10"
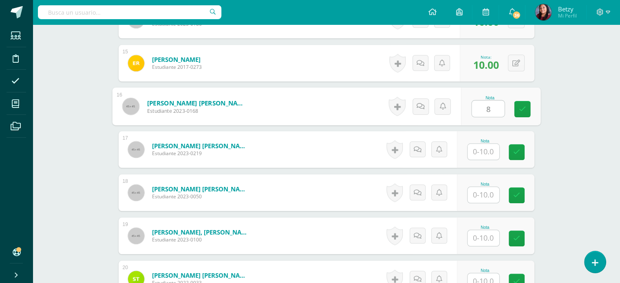
type input "8"
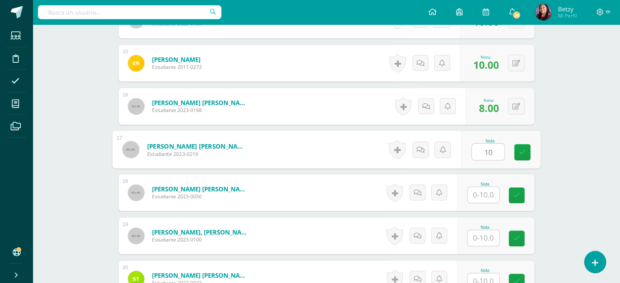
type input "10"
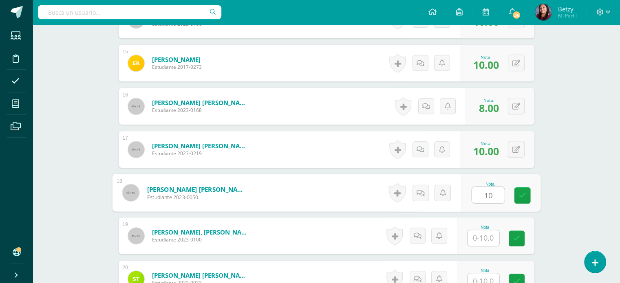
type input "10"
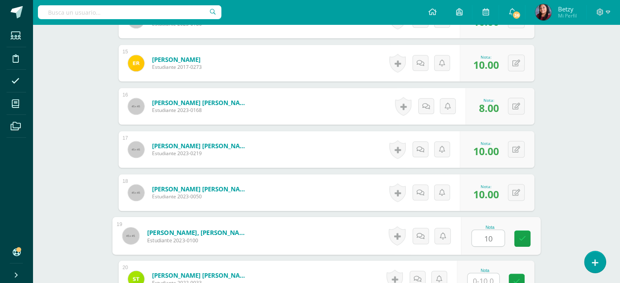
type input "10"
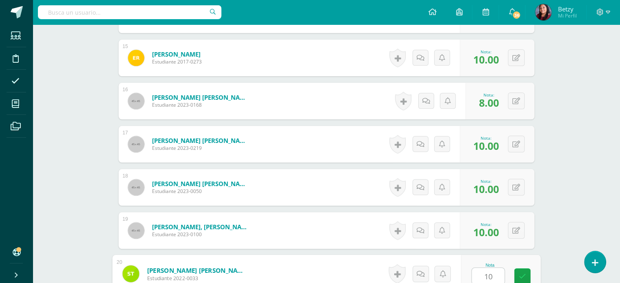
type input "10"
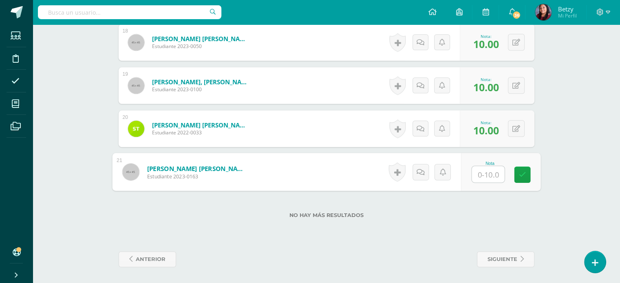
type input "8"
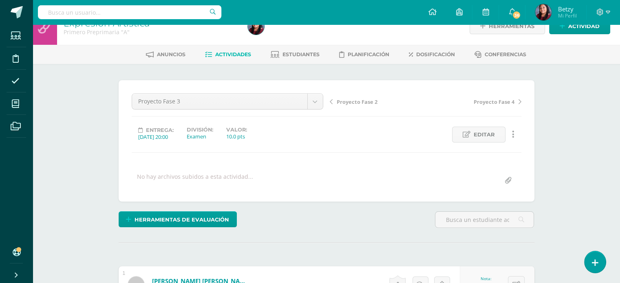
scroll to position [0, 0]
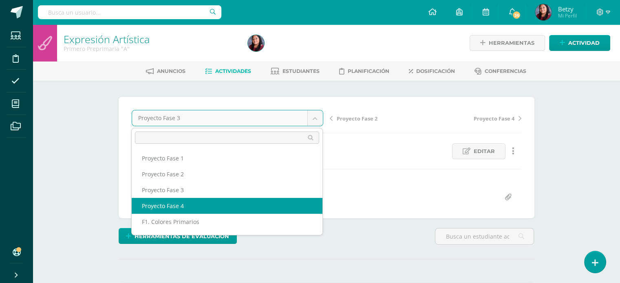
select select "/dashboard/teacher/grade-activity/51279/"
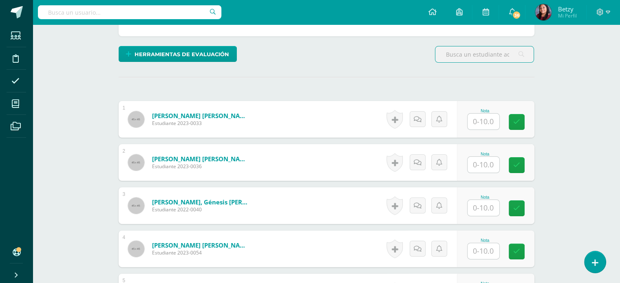
scroll to position [183, 0]
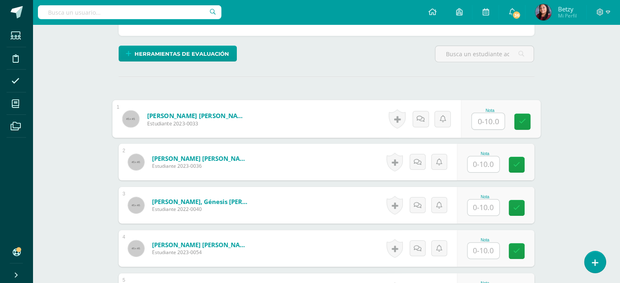
click at [490, 120] on input "text" at bounding box center [488, 121] width 33 height 16
paste input "Proyecto Fase 1"
type input "P"
click at [490, 120] on input "10" at bounding box center [488, 121] width 33 height 16
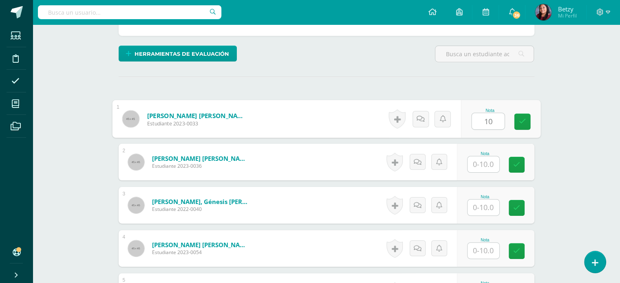
click at [490, 120] on input "10" at bounding box center [488, 121] width 33 height 16
type input "10"
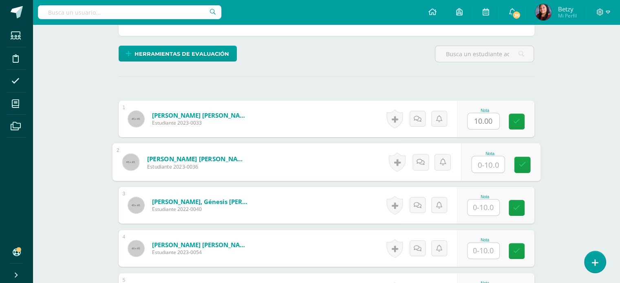
paste input "10"
type input "10"
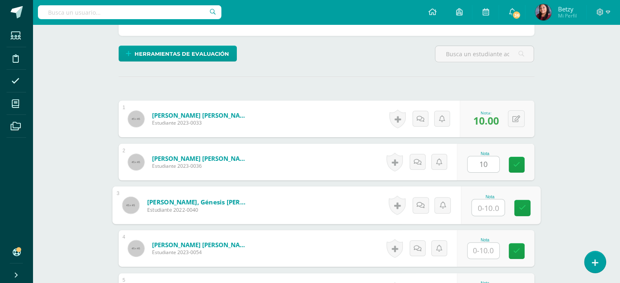
paste input "10"
type input "10"
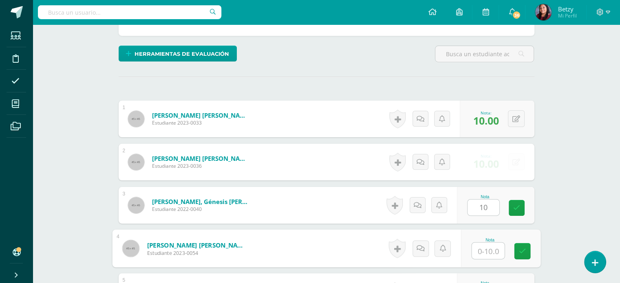
paste input "10"
type input "10"
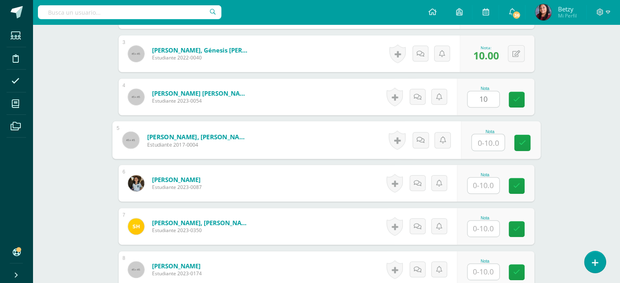
paste input "10"
type input "10"
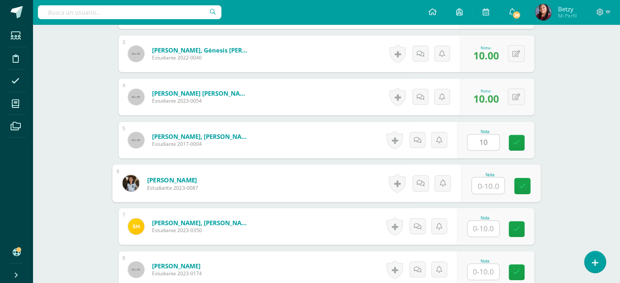
paste input "10"
type input "10"
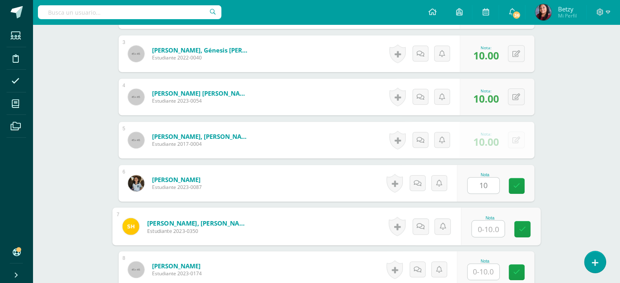
paste input "10"
type input "10"
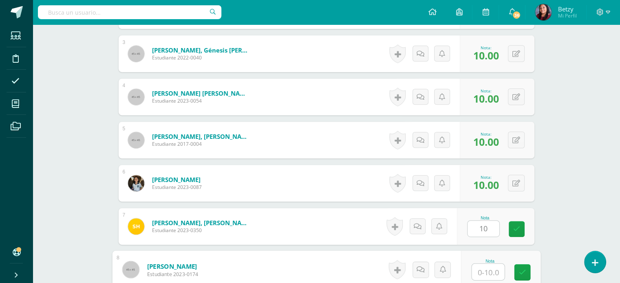
paste input "10"
type input "10"
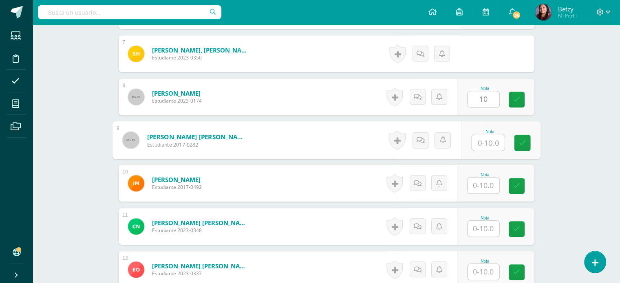
paste input "10"
type input "10"
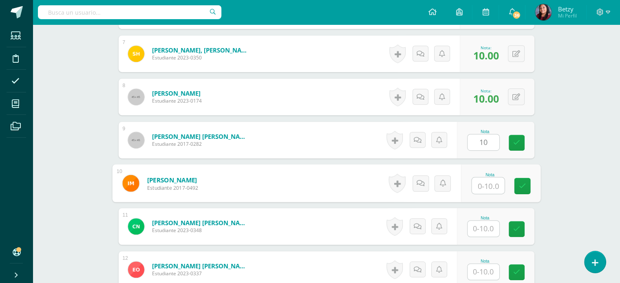
paste input "10"
type input "10"
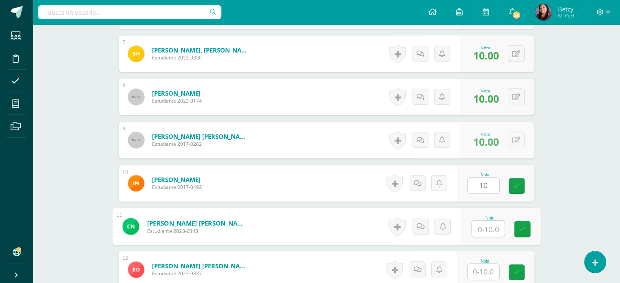
paste input "10"
type input "10"
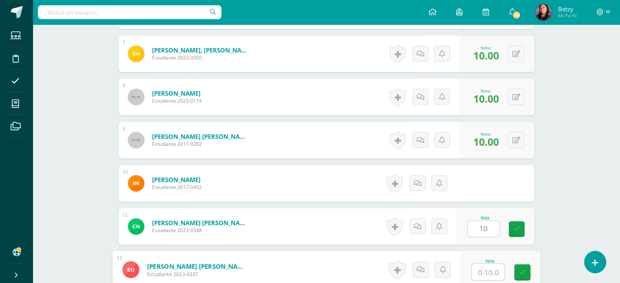
paste input "10"
type input "10"
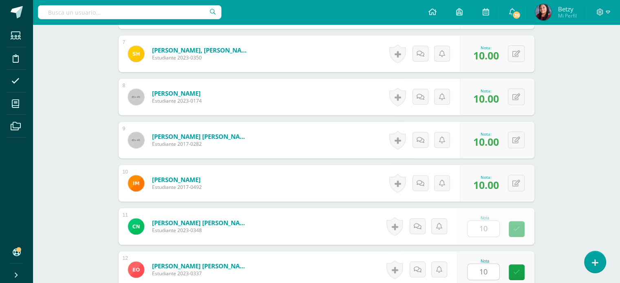
scroll to position [680, 0]
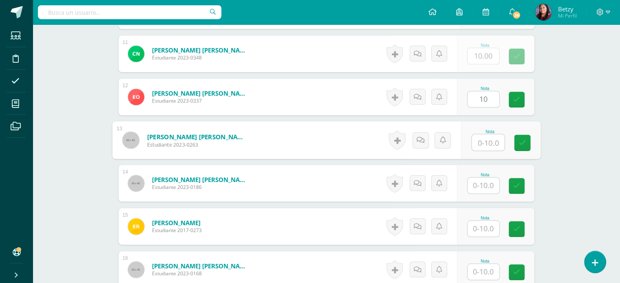
paste input "10"
type input "10"
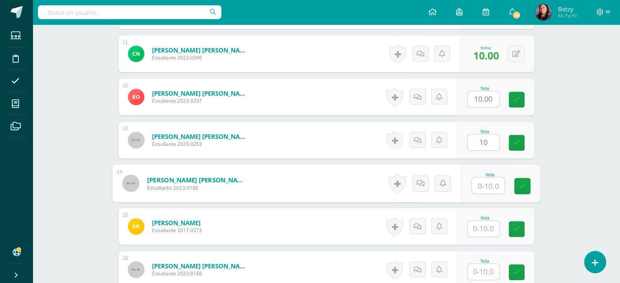
paste input "10"
type input "10"
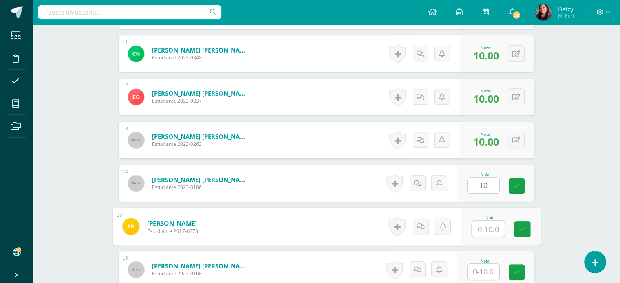
paste input "10"
type input "10"
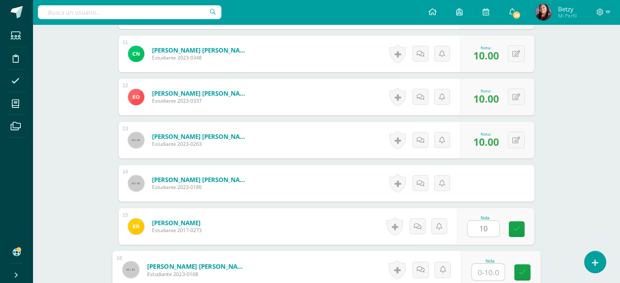
paste input "10"
type input "10"
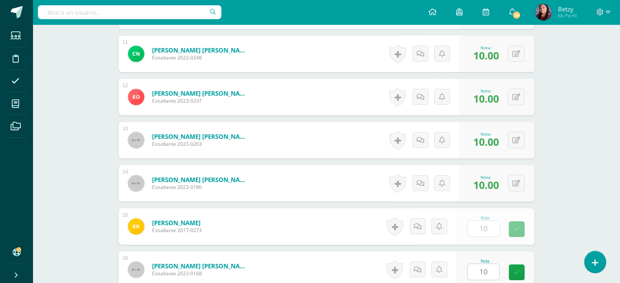
scroll to position [853, 0]
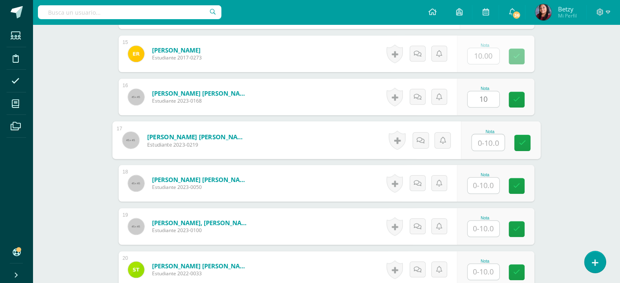
paste input "10"
type input "10"
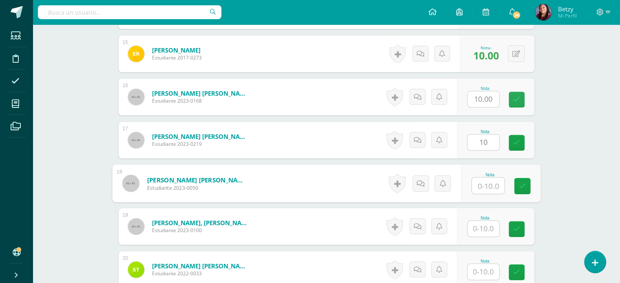
paste input "10"
type input "10"
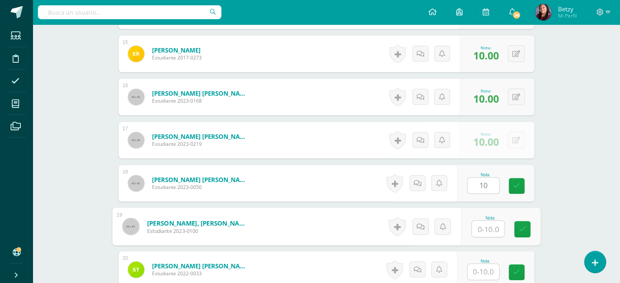
paste input "10"
type input "10"
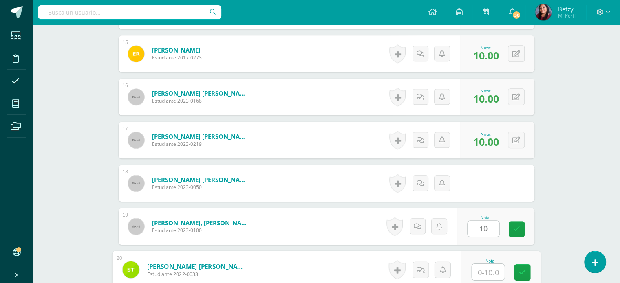
paste input "10"
type input "10"
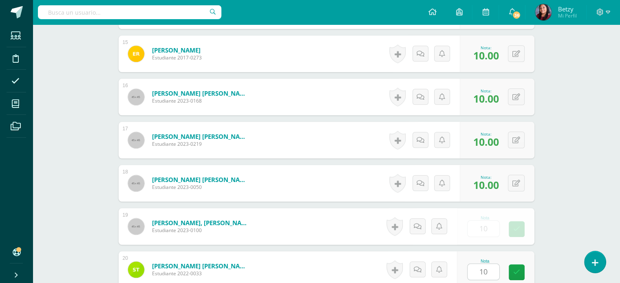
scroll to position [994, 0]
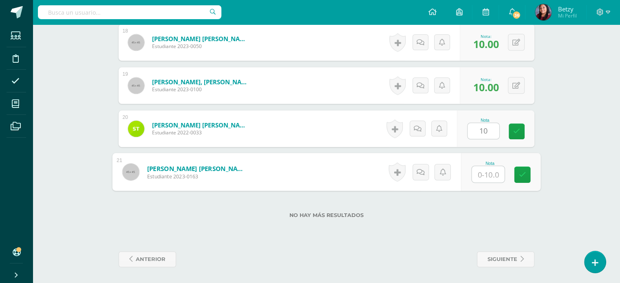
paste input "10"
type input "1010"
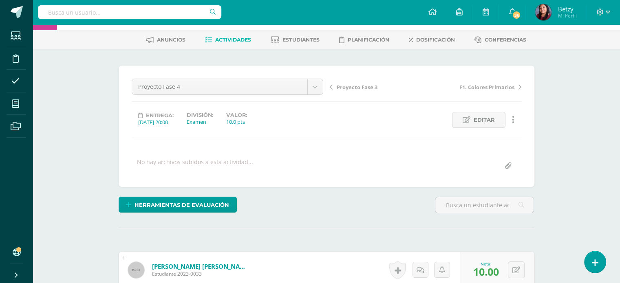
scroll to position [0, 0]
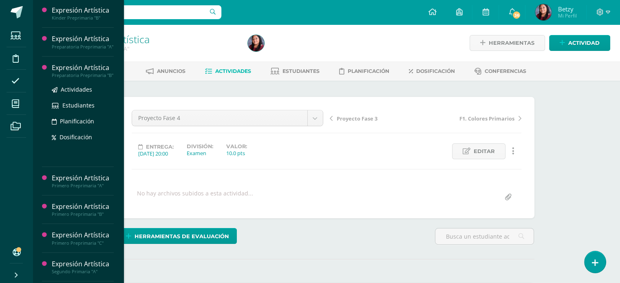
scroll to position [93, 0]
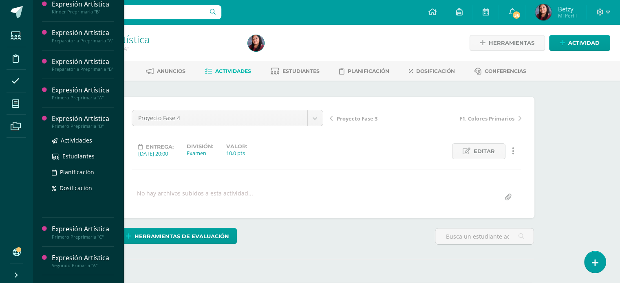
click at [82, 124] on div "Expresión Artística" at bounding box center [83, 118] width 62 height 9
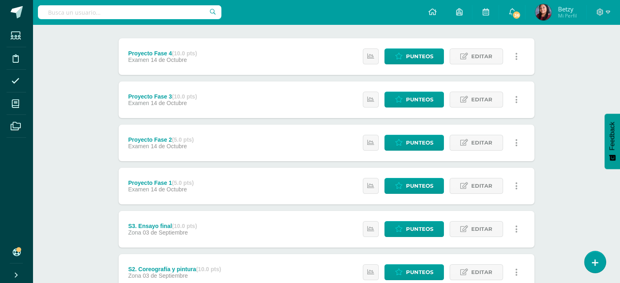
scroll to position [98, 0]
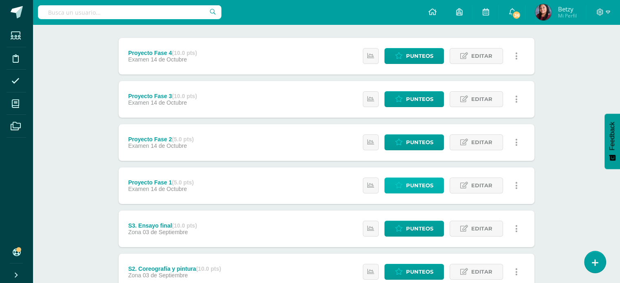
click at [420, 187] on span "Punteos" at bounding box center [419, 185] width 27 height 15
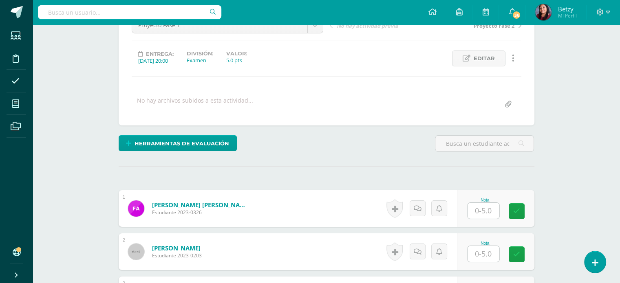
scroll to position [93, 0]
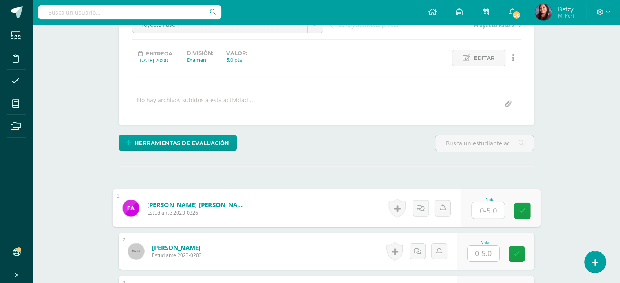
click at [493, 217] on input "text" at bounding box center [488, 211] width 33 height 16
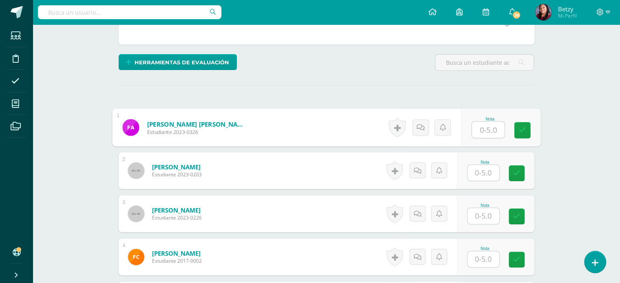
scroll to position [175, 0]
click at [491, 125] on input "text" at bounding box center [488, 130] width 33 height 16
type input "5"
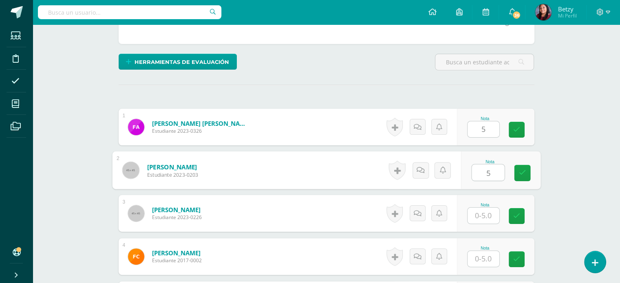
type input "5"
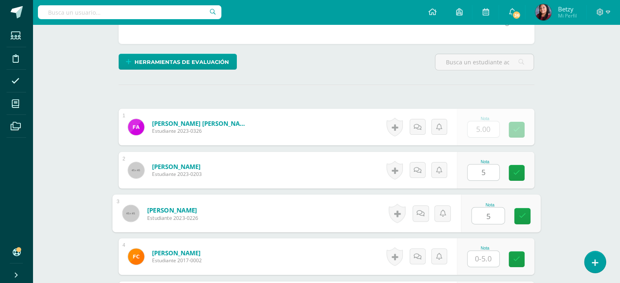
type input "5"
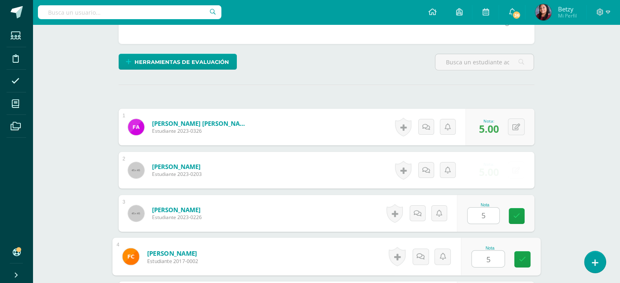
type input "5"
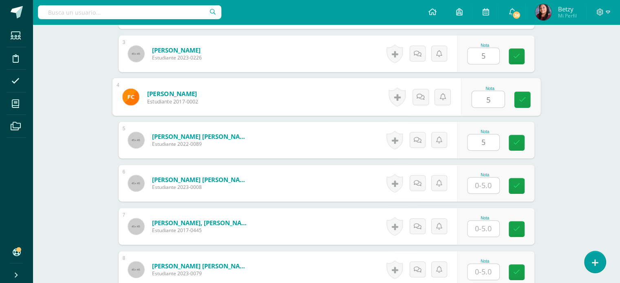
type input "5"
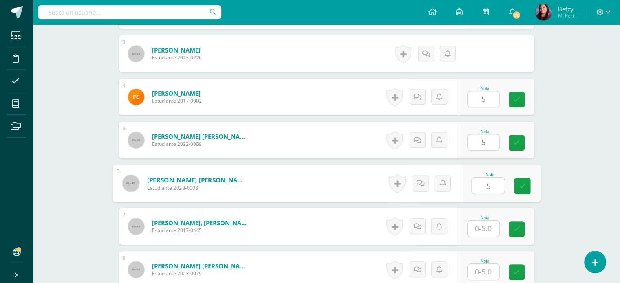
type input "5"
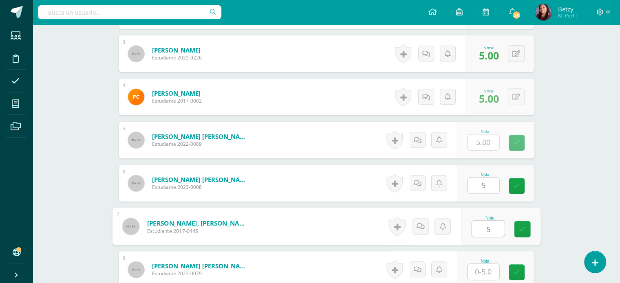
type input "5"
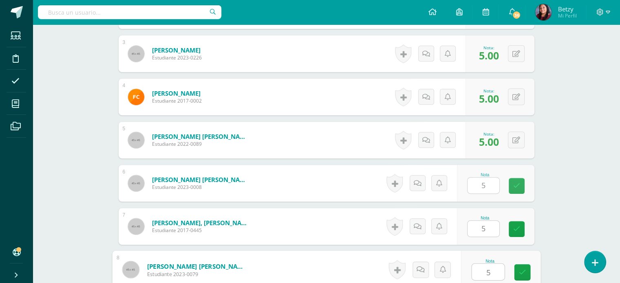
type input "5"
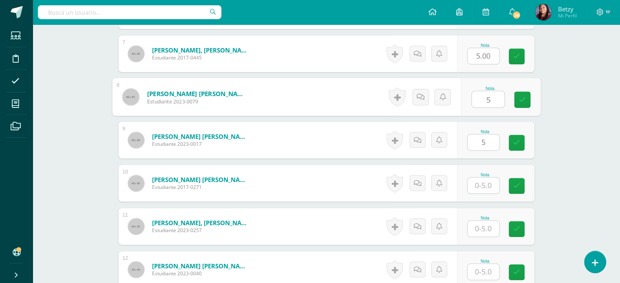
type input "5"
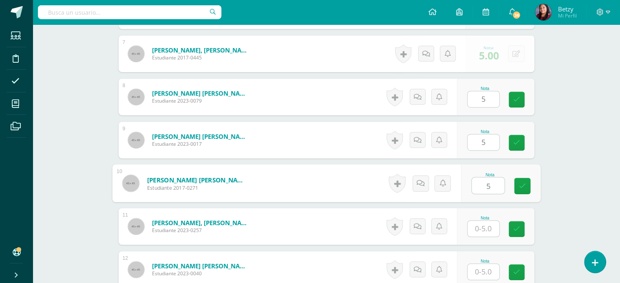
type input "5"
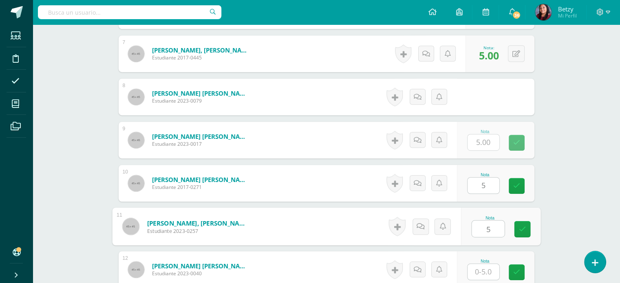
type input "5"
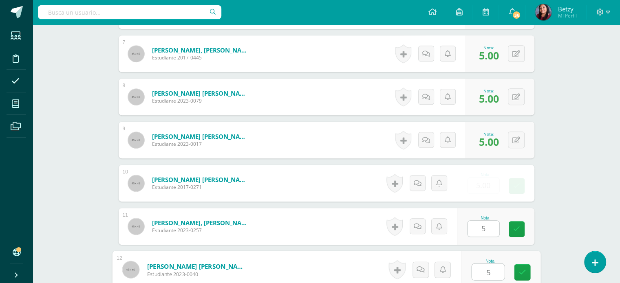
type input "5"
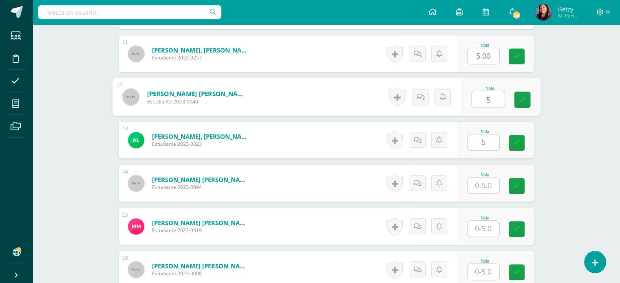
type input "5"
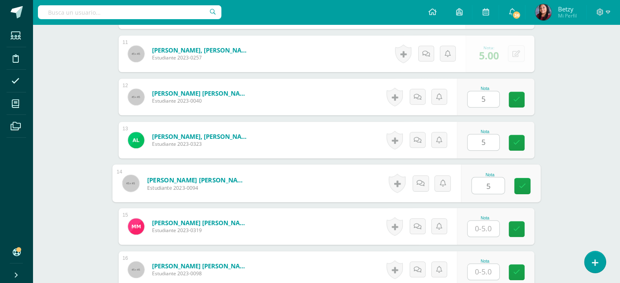
type input "5"
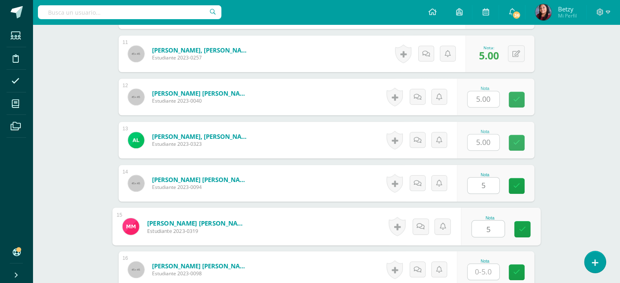
type input "5"
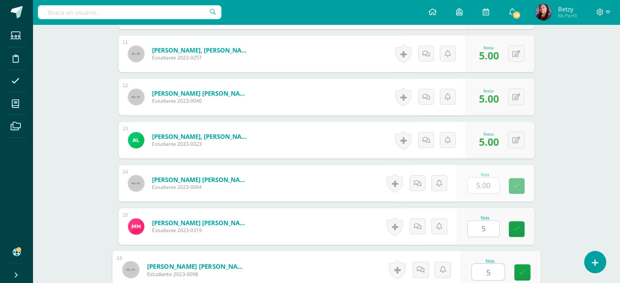
type input "5"
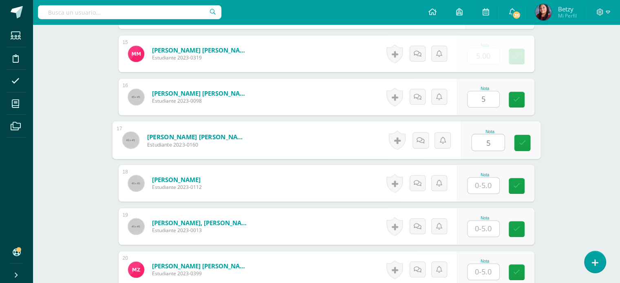
type input "5"
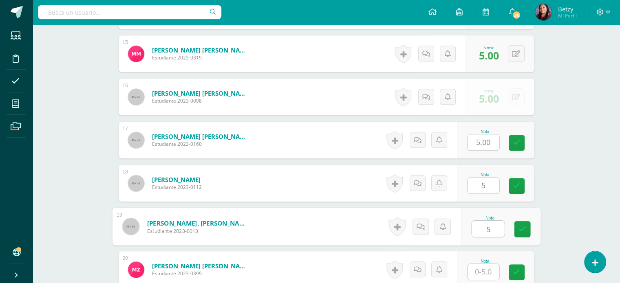
type input "5"
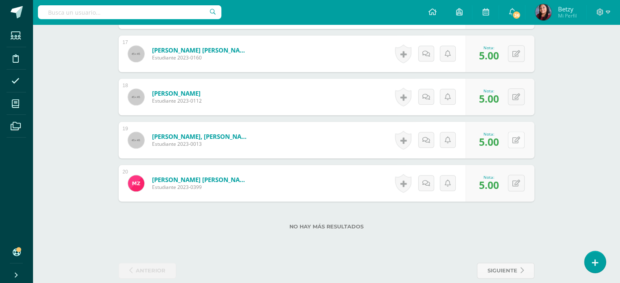
scroll to position [941, 0]
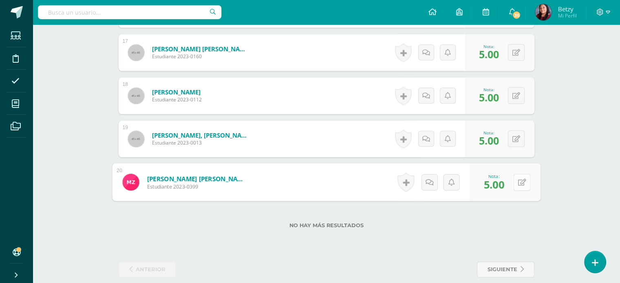
click at [514, 183] on button at bounding box center [521, 182] width 17 height 17
type input "4"
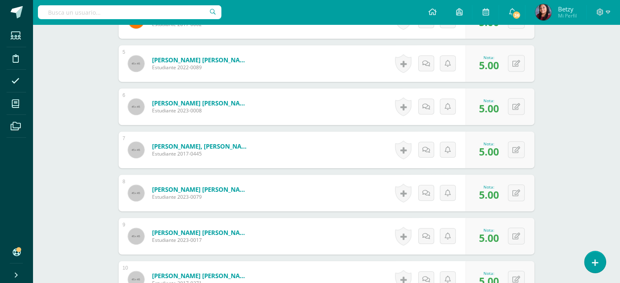
scroll to position [411, 0]
click at [518, 111] on button at bounding box center [521, 107] width 17 height 17
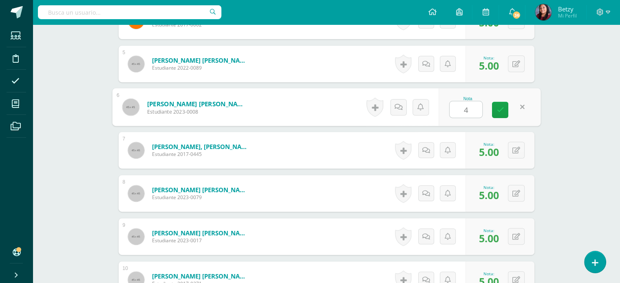
type input "4"
click at [571, 140] on div "Expresión Artística Primero Preprimaria "B" Herramientas Detalle de asistencias…" at bounding box center [327, 219] width 588 height 1210
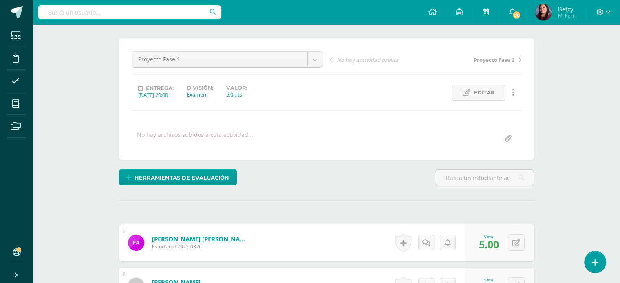
scroll to position [0, 0]
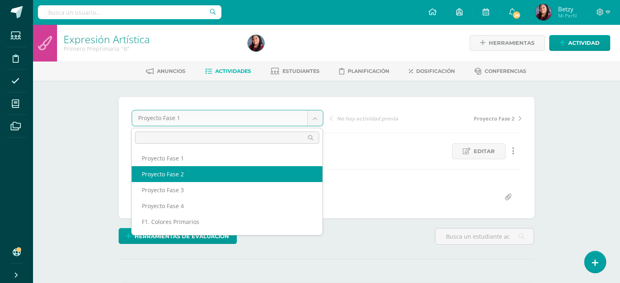
select select "/dashboard/teacher/grade-activity/51260/"
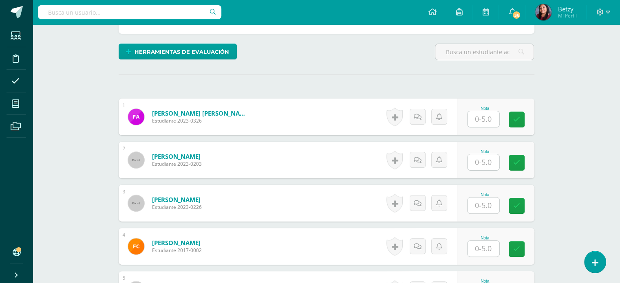
scroll to position [185, 0]
type input "4"
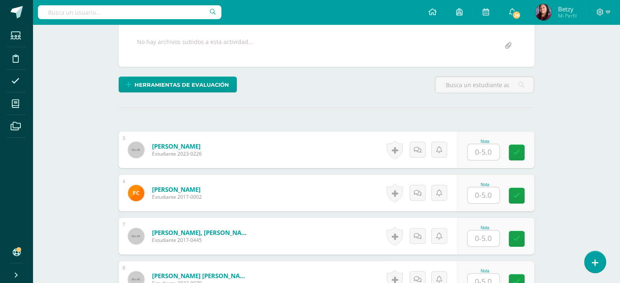
scroll to position [152, 0]
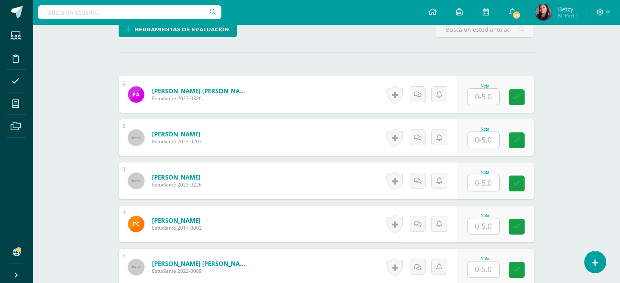
scroll to position [217, 0]
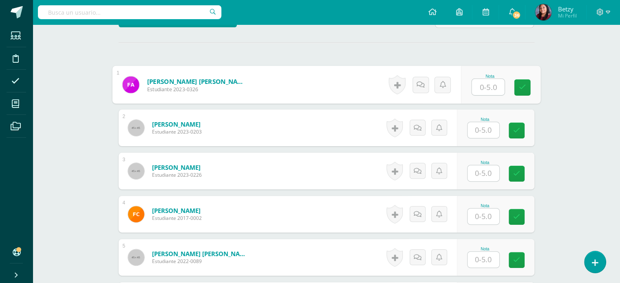
click at [491, 82] on input "text" at bounding box center [488, 87] width 33 height 16
type input "4"
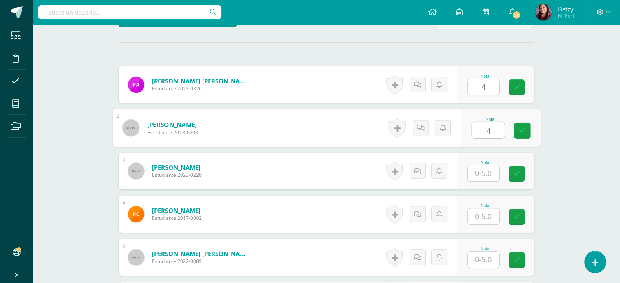
type input "4"
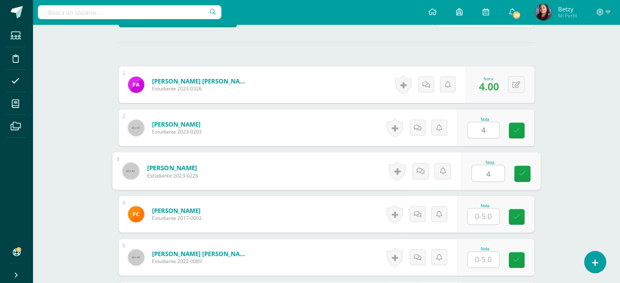
type input "4"
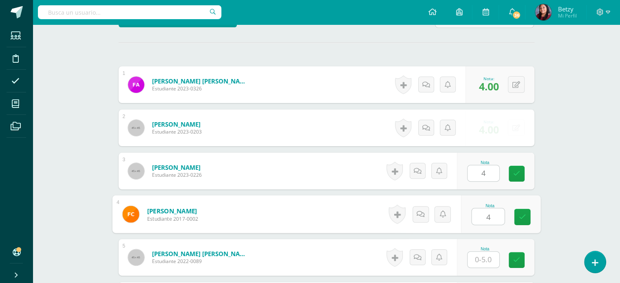
type input "4"
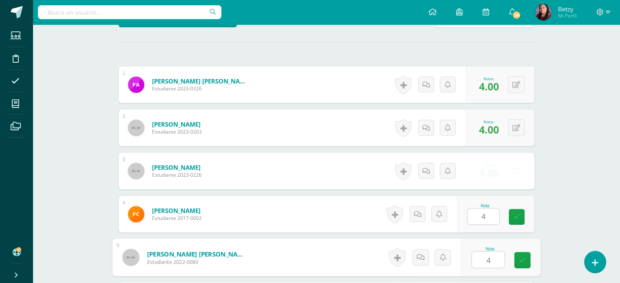
type input "4"
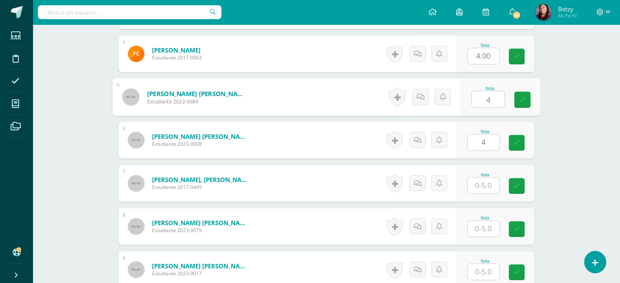
type input "4"
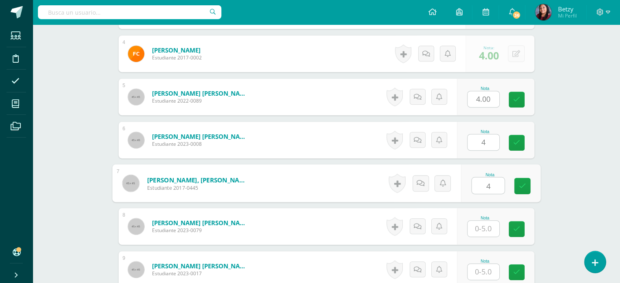
type input "4"
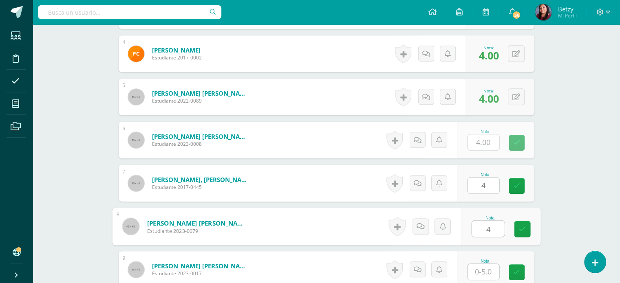
type input "4"
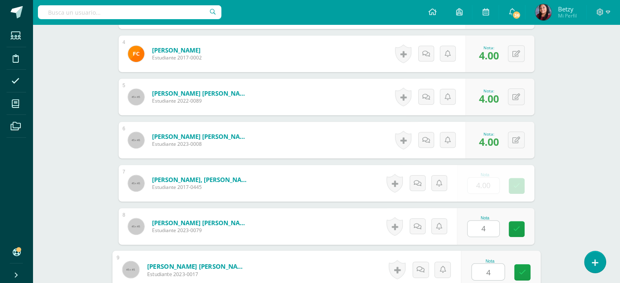
type input "4"
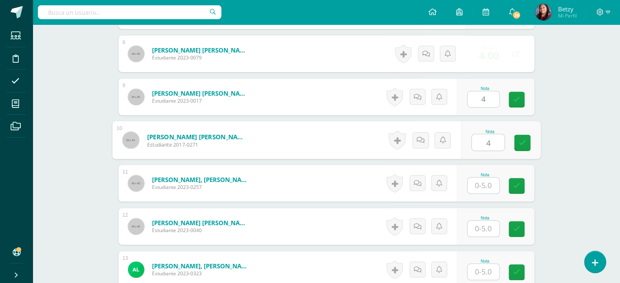
type input "4"
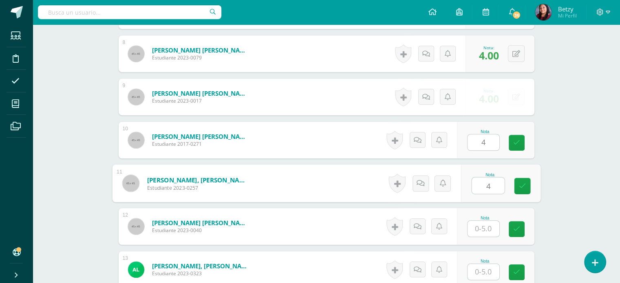
type input "4"
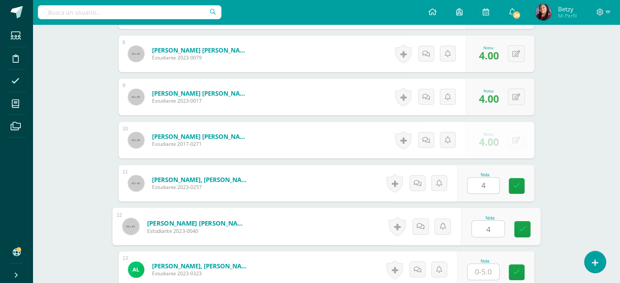
type input "4"
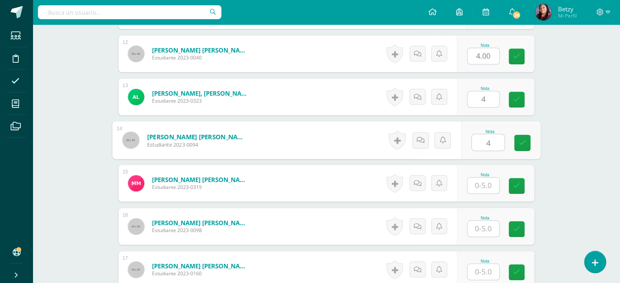
type input "4"
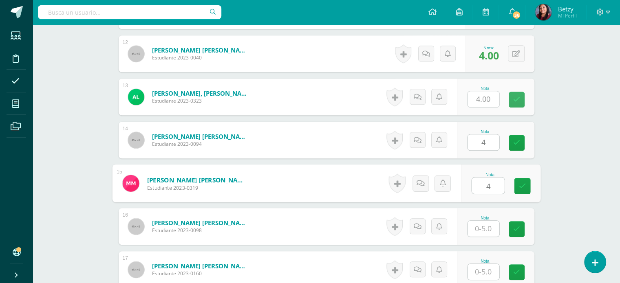
type input "4"
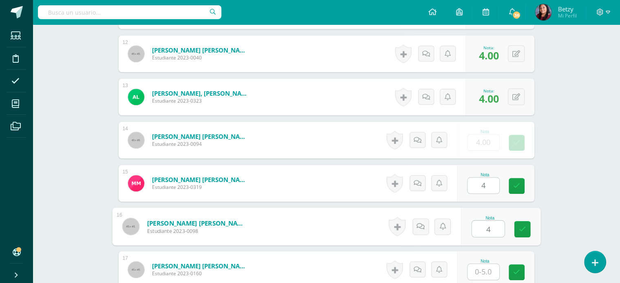
type input "4"
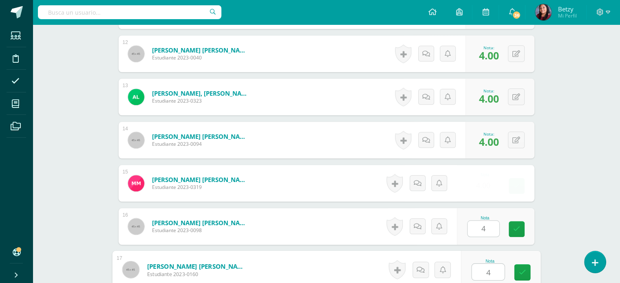
type input "4"
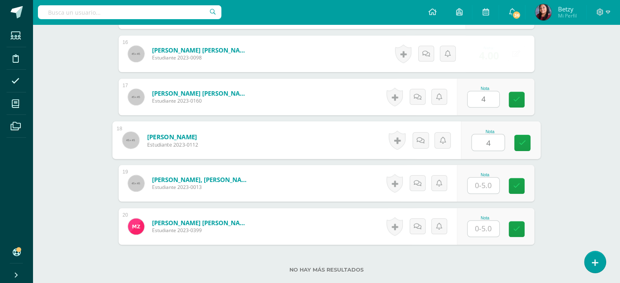
type input "4"
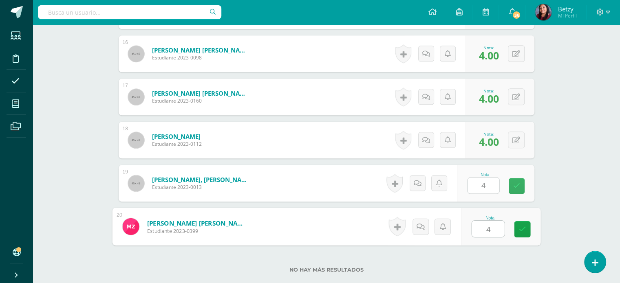
type input "44"
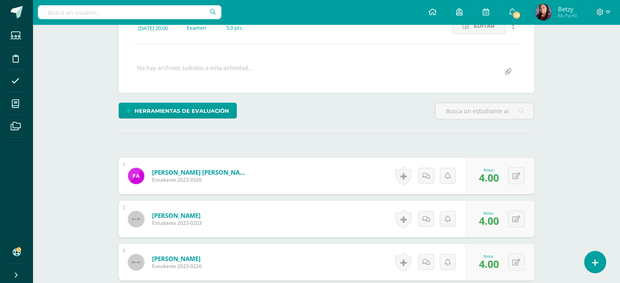
scroll to position [54, 0]
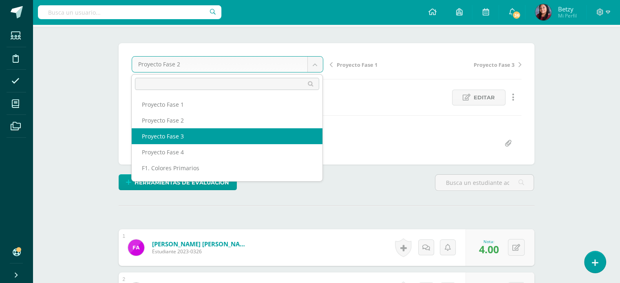
select select "/dashboard/teacher/grade-activity/51270/"
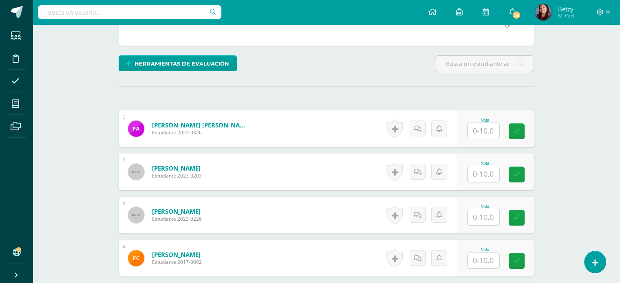
scroll to position [176, 0]
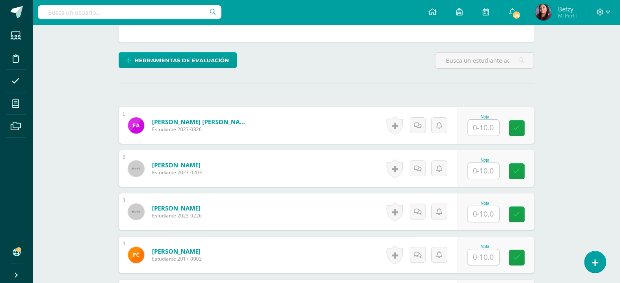
click at [489, 126] on input "text" at bounding box center [484, 128] width 32 height 16
paste input "10"
type input "10"
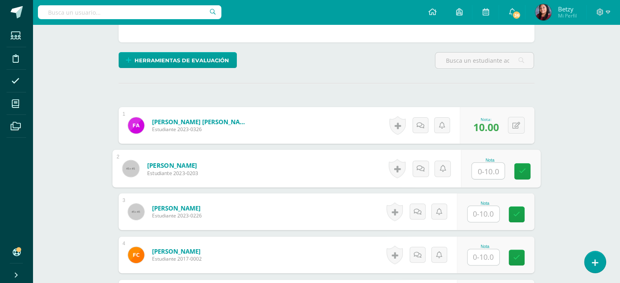
paste input "10"
type input "10"
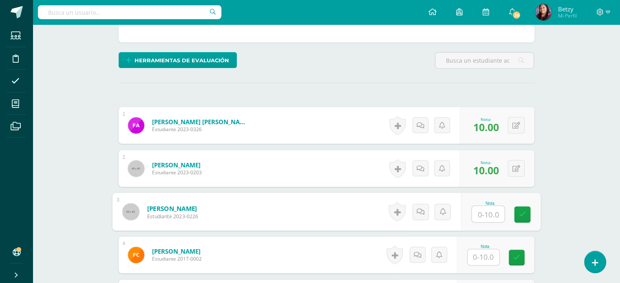
paste input "10"
type input "10"
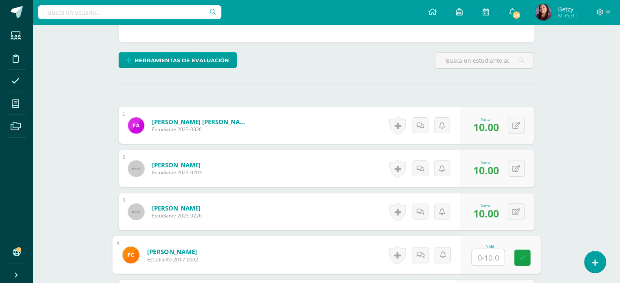
paste input "10"
type input "10"
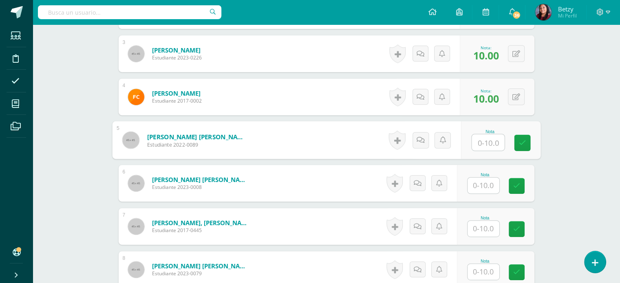
paste input "10"
type input "10"
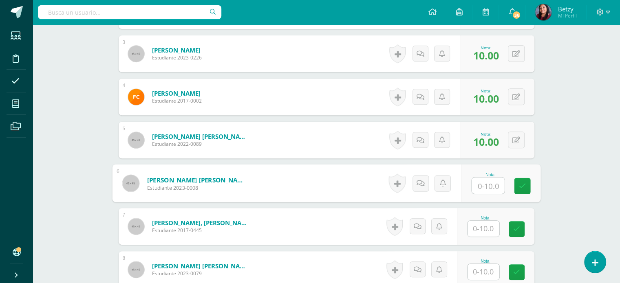
paste input "10"
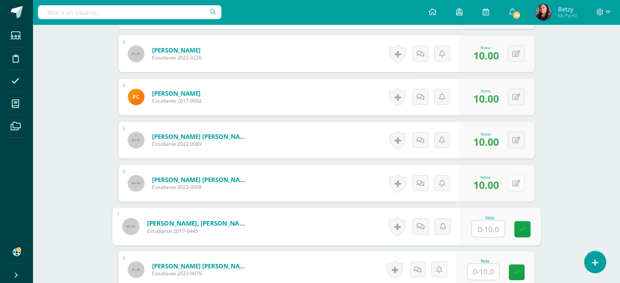
click at [514, 188] on button at bounding box center [516, 183] width 17 height 17
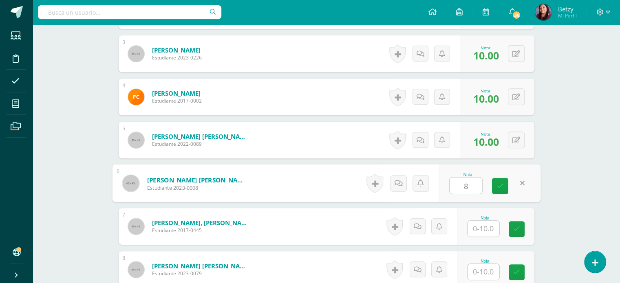
type input "8"
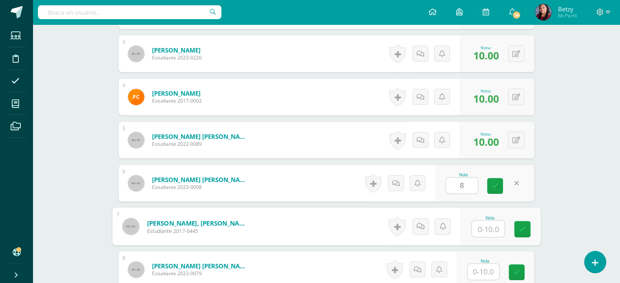
click at [486, 228] on input "text" at bounding box center [488, 229] width 33 height 16
paste input "10"
type input "10"
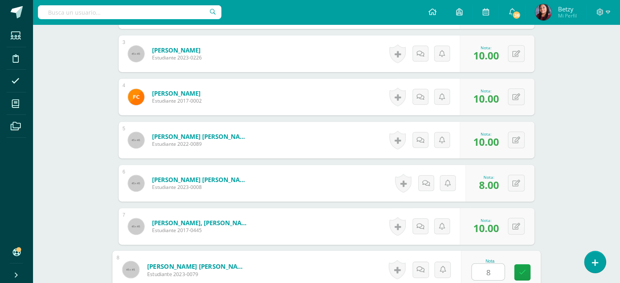
type input "8"
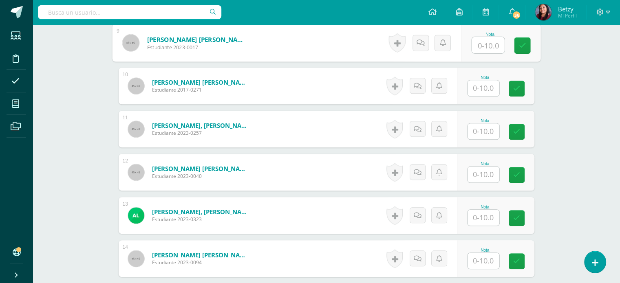
scroll to position [561, 0]
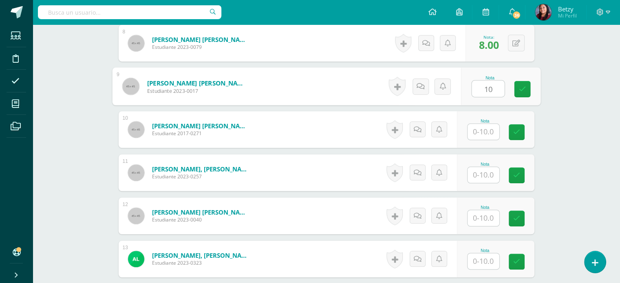
type input "10"
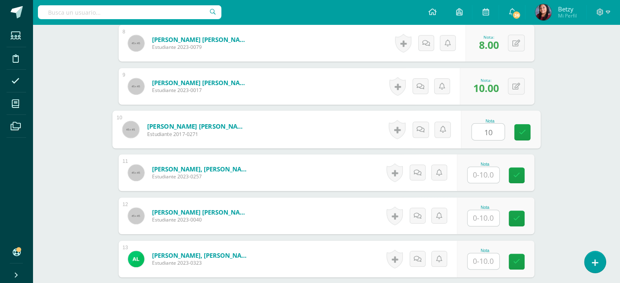
type input "10"
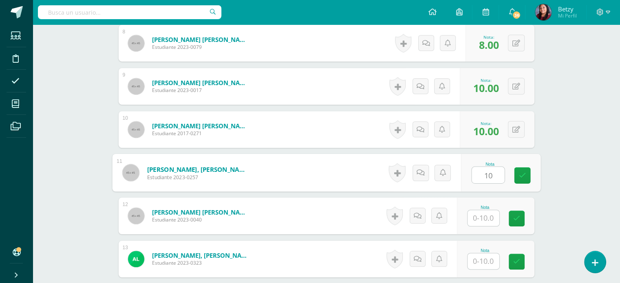
type input "10"
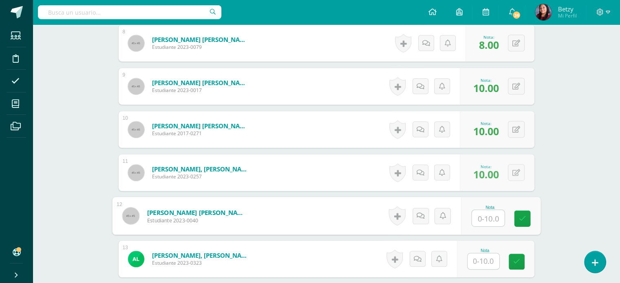
scroll to position [610, 0]
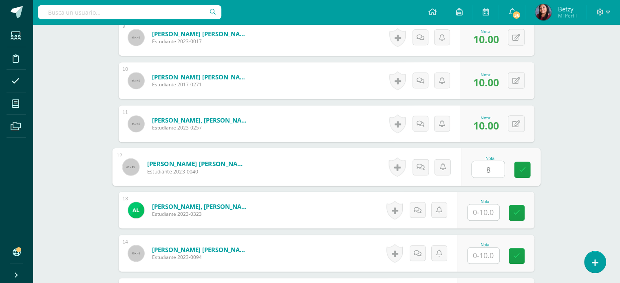
type input "8"
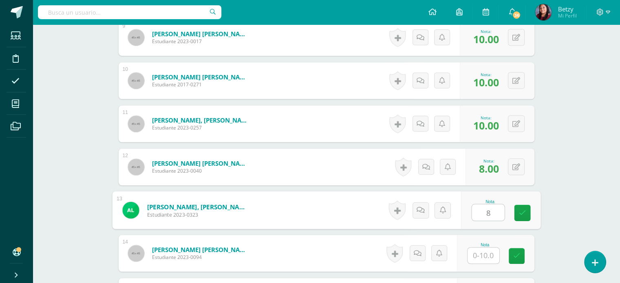
type input "8"
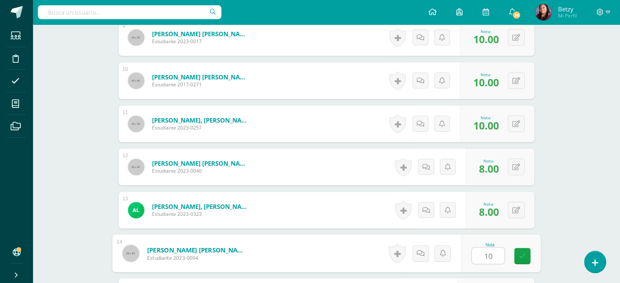
type input "10"
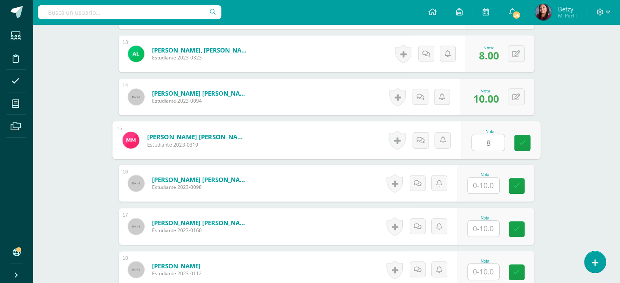
type input "8"
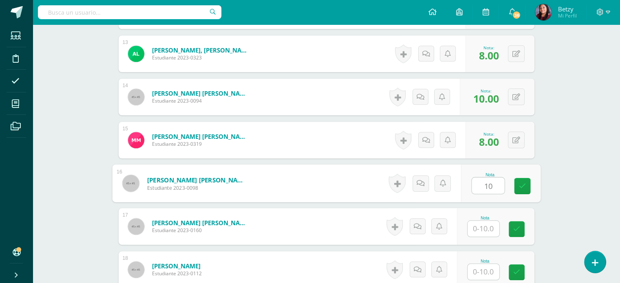
type input "10"
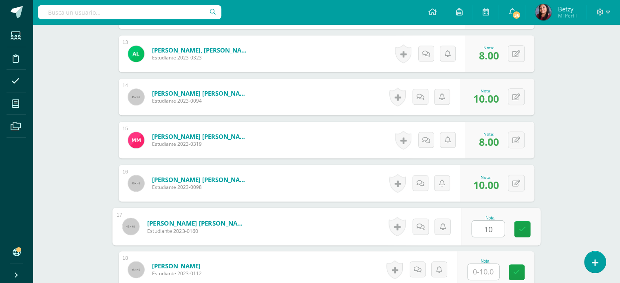
type input "10"
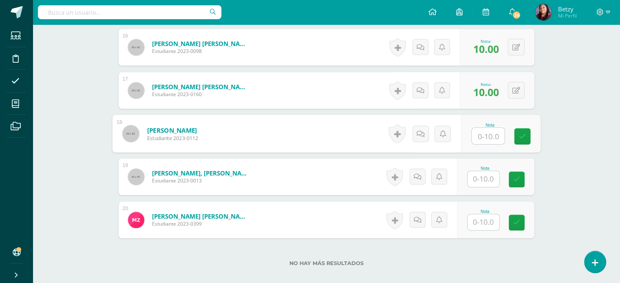
scroll to position [905, 0]
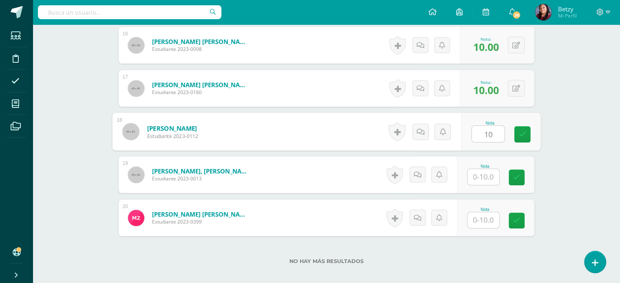
type input "10"
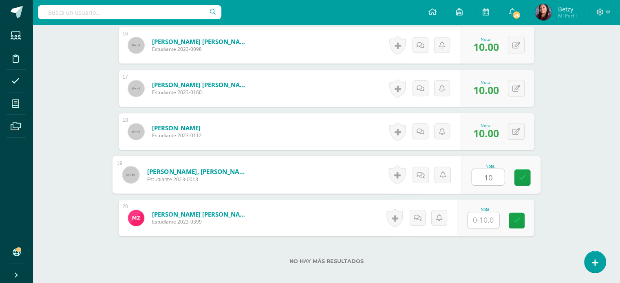
type input "10"
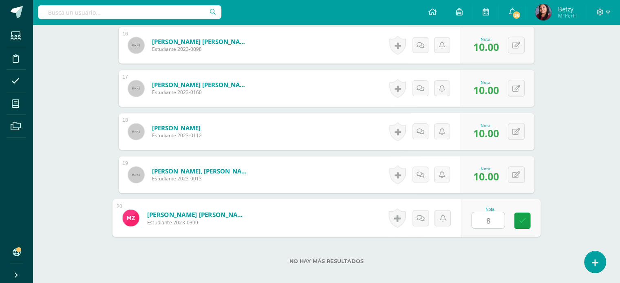
type input "8"
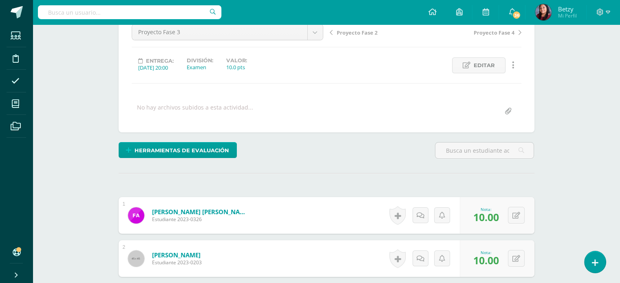
scroll to position [0, 0]
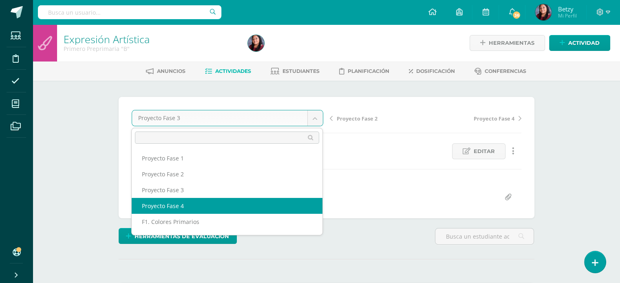
select select "/dashboard/teacher/grade-activity/51280/"
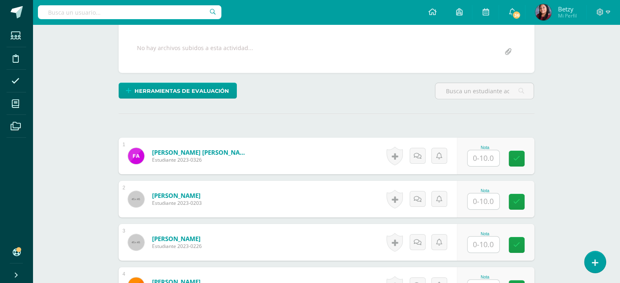
scroll to position [224, 0]
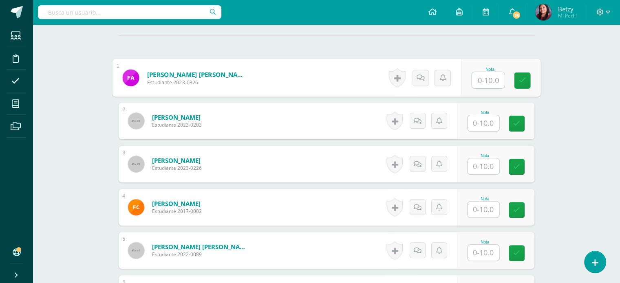
click at [482, 78] on input "text" at bounding box center [488, 80] width 33 height 16
paste input "10"
type input "10"
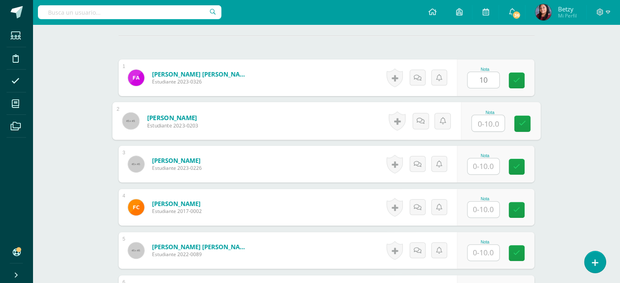
paste input "10"
type input "10"
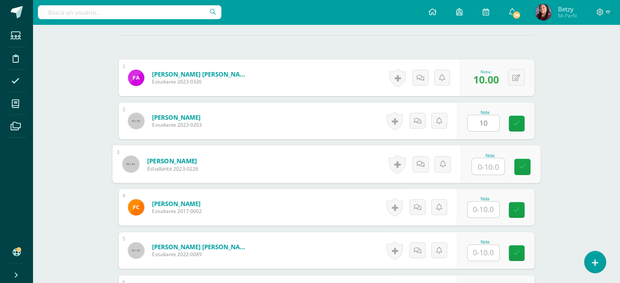
paste input "10"
type input "10"
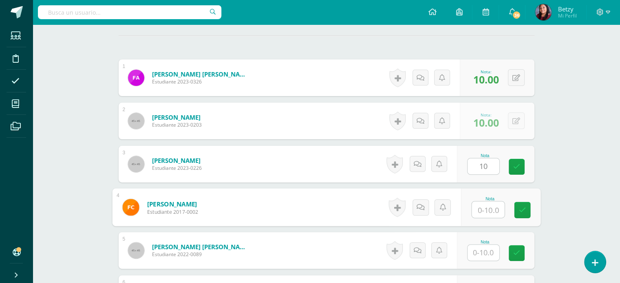
paste input "10"
type input "10"
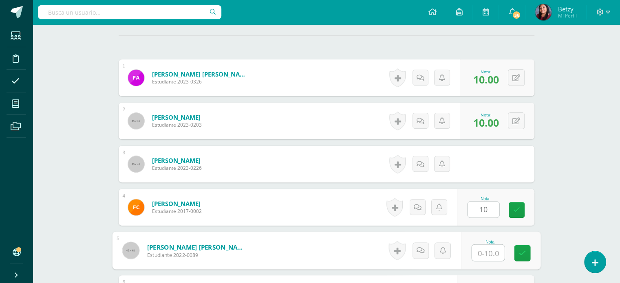
paste input "10"
type input "10"
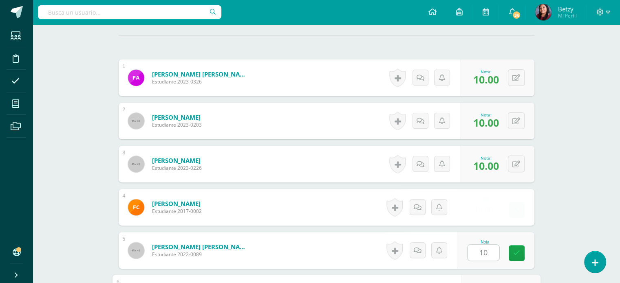
scroll to position [378, 0]
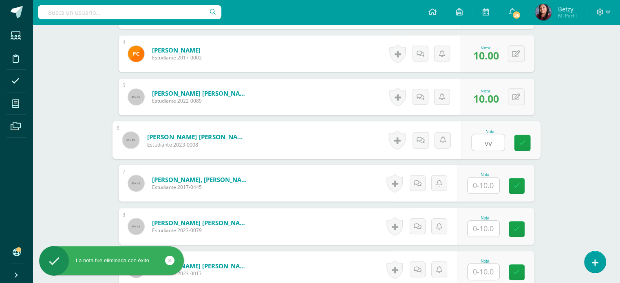
paste input "10"
type input "v"
paste input "10"
type input "10"
paste input "10"
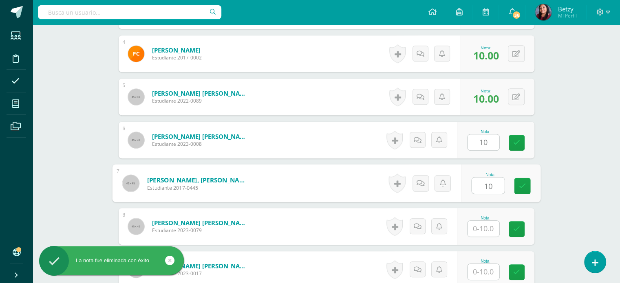
type input "10"
paste input "10"
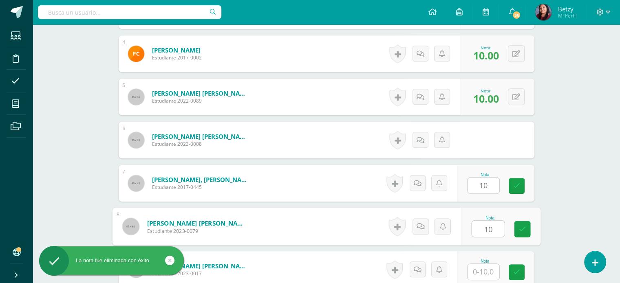
type input "10"
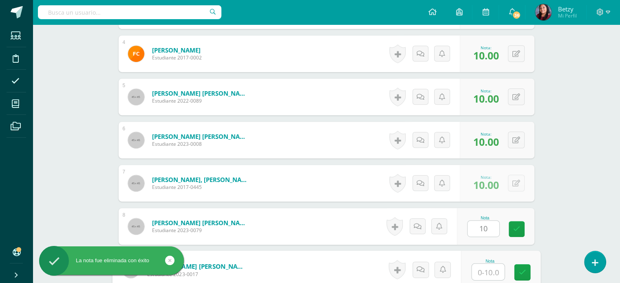
paste input "10"
type input "10"
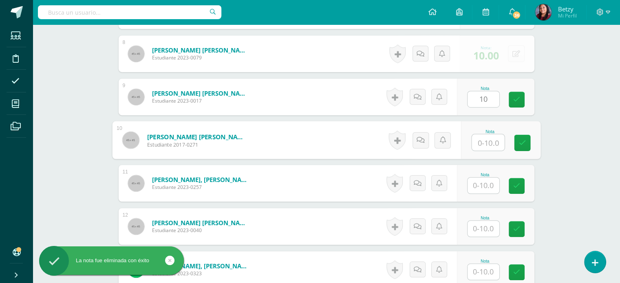
paste input "10"
type input "10"
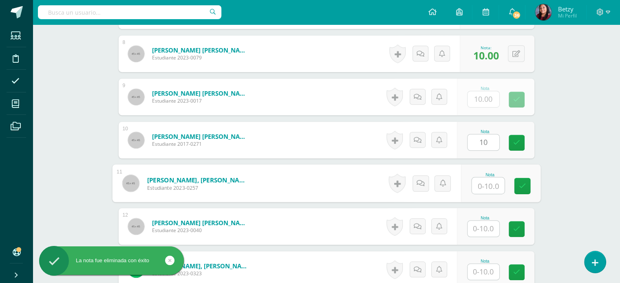
paste input "10"
type input "10"
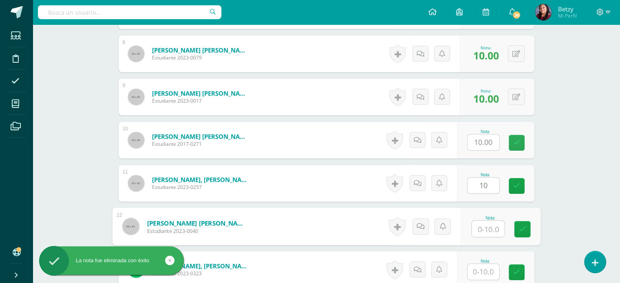
paste input "10"
type input "10"
paste input "10"
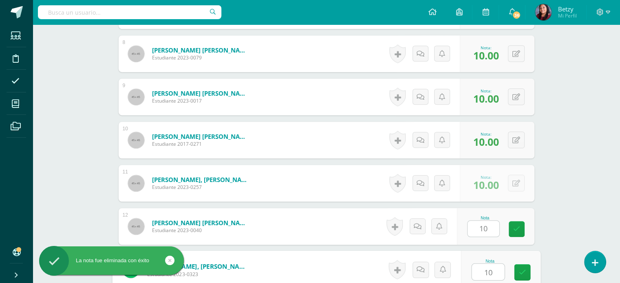
type input "10"
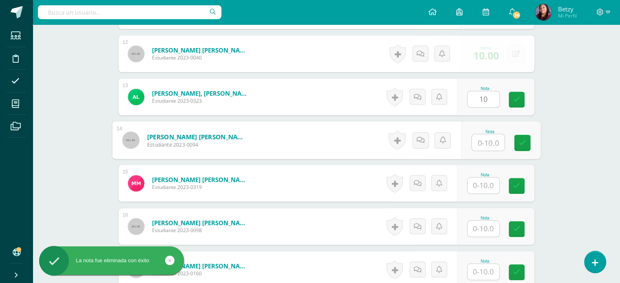
paste input "10"
type input "10"
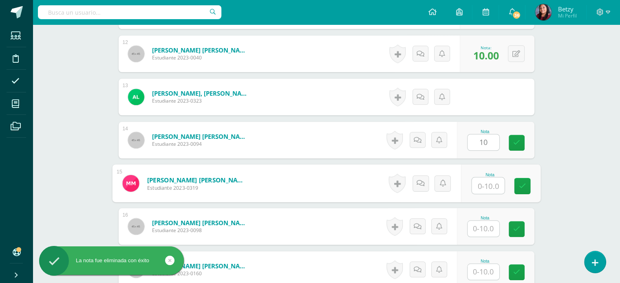
paste input "10"
type input "10"
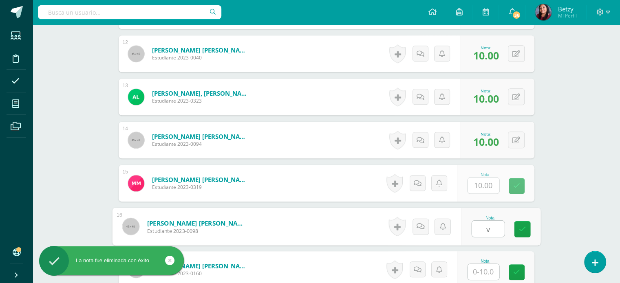
paste input "10"
type input "v"
paste input "10"
type input "10"
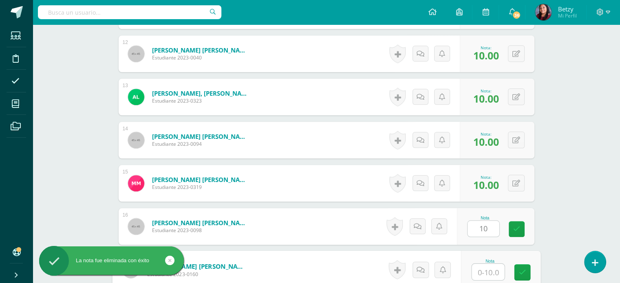
paste input "10"
type input "10"
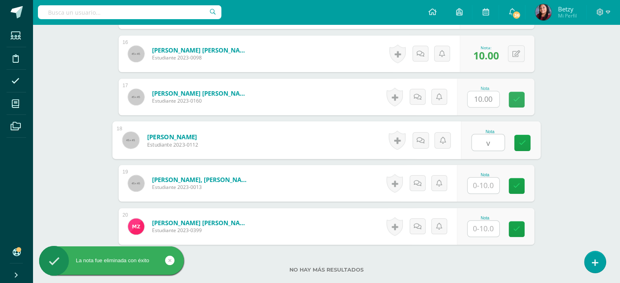
paste input "10"
type input "v"
paste input "10"
type input "10"
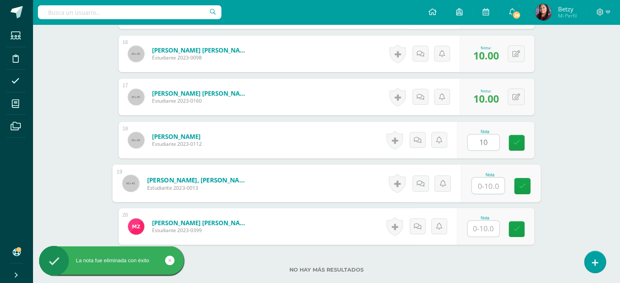
paste input "10"
type input "10"
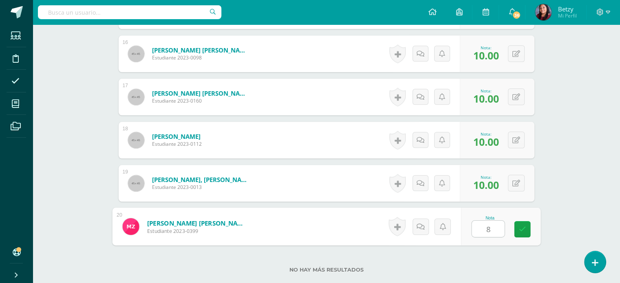
type input "8"
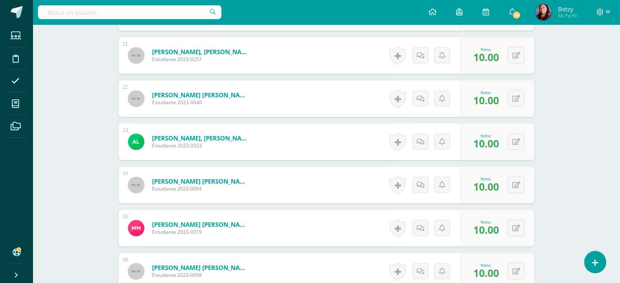
scroll to position [675, 0]
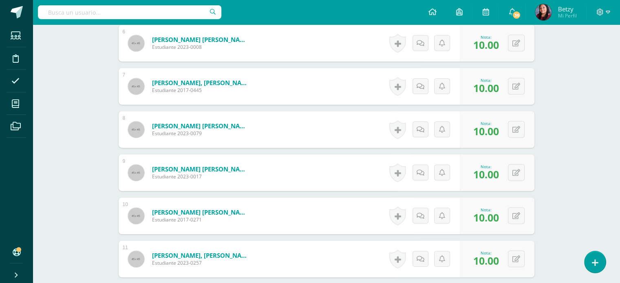
scroll to position [474, 0]
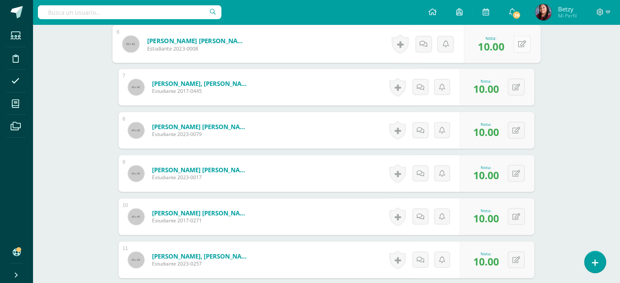
click at [517, 41] on button at bounding box center [521, 43] width 17 height 17
type input "8"
click at [574, 62] on div "Expresión Artística Primero Preprimaria "B" Herramientas Detalle de asistencias…" at bounding box center [327, 156] width 588 height 1210
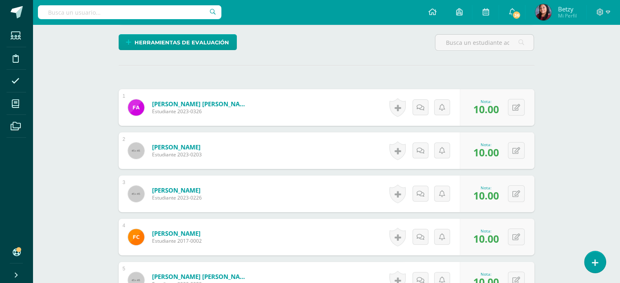
scroll to position [0, 0]
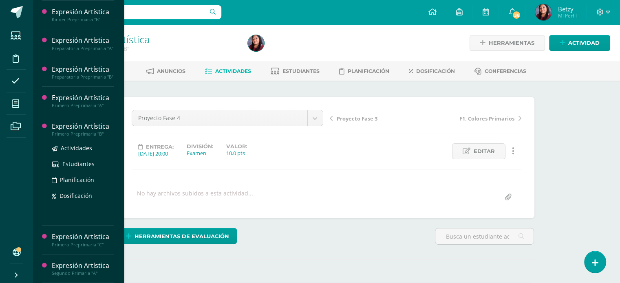
scroll to position [87, 0]
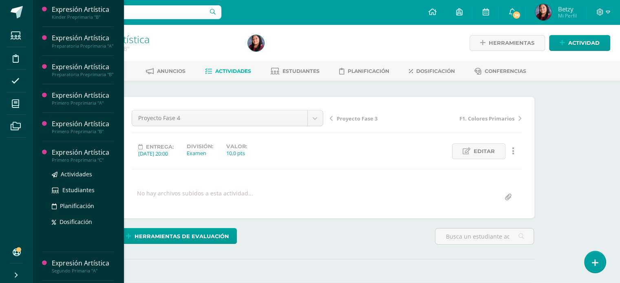
click at [80, 157] on div "Expresión Artística" at bounding box center [83, 152] width 62 height 9
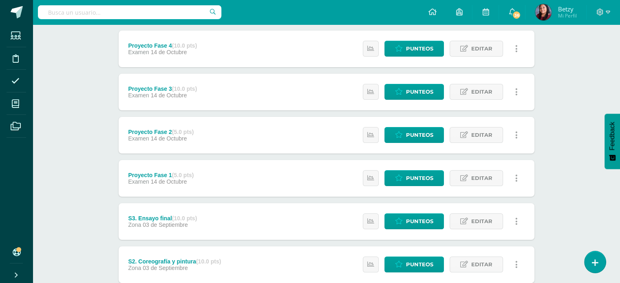
scroll to position [114, 0]
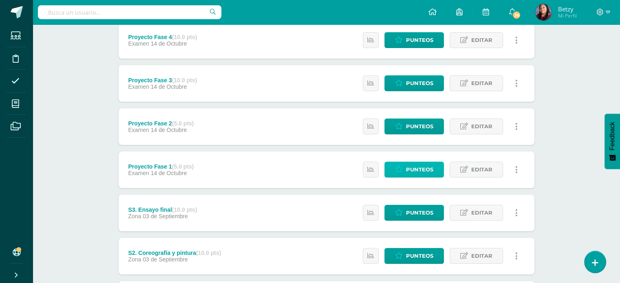
click at [416, 169] on span "Punteos" at bounding box center [419, 169] width 27 height 15
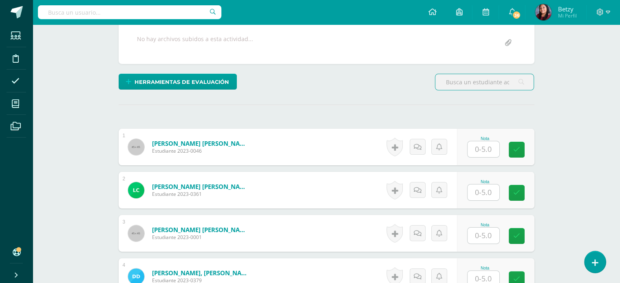
scroll to position [184, 0]
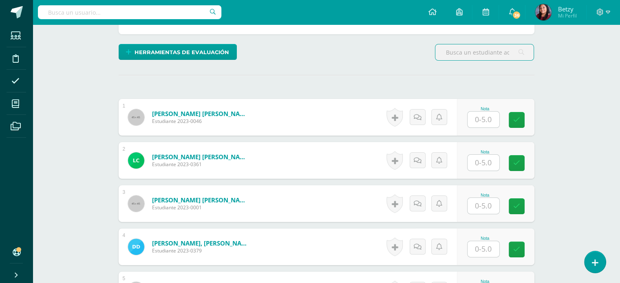
type input "4"
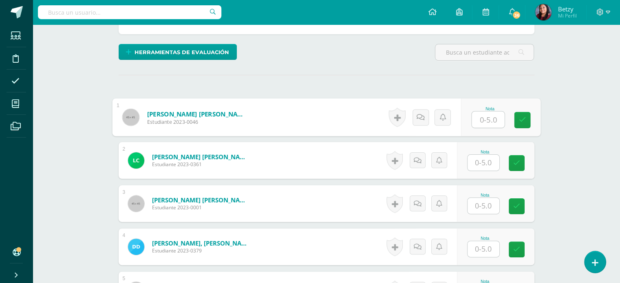
click at [480, 120] on input "text" at bounding box center [488, 120] width 33 height 16
type input "4"
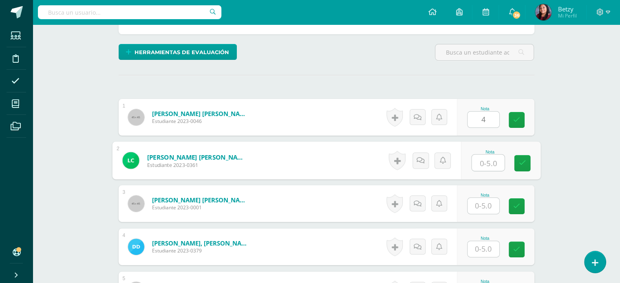
click at [493, 164] on input "text" at bounding box center [488, 163] width 33 height 16
type input "5"
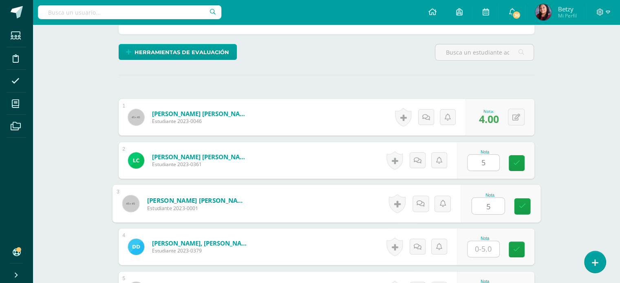
type input "5"
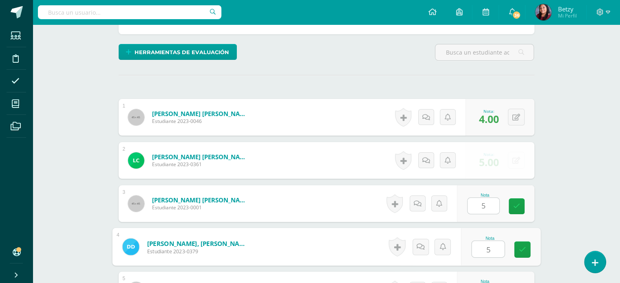
type input "5"
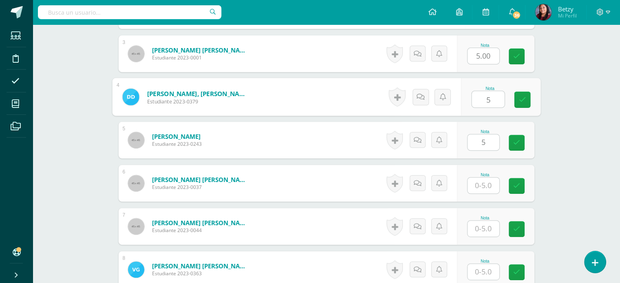
type input "5"
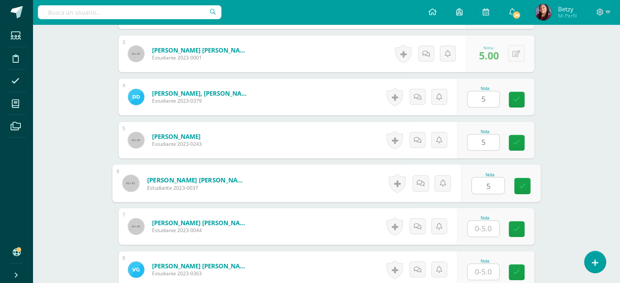
type input "5"
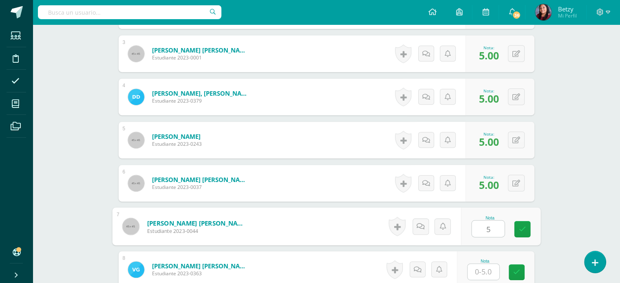
type input "5"
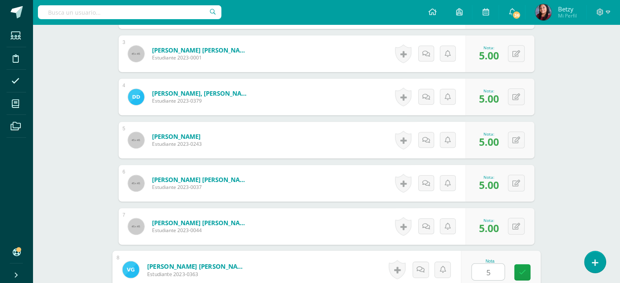
type input "5"
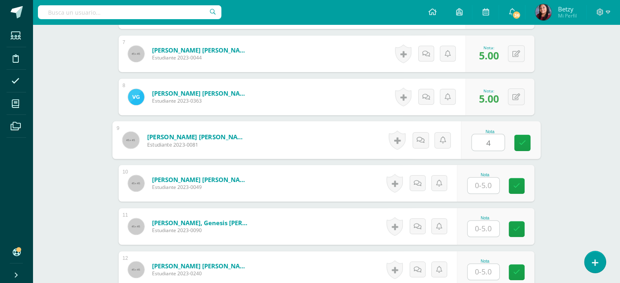
type input "4"
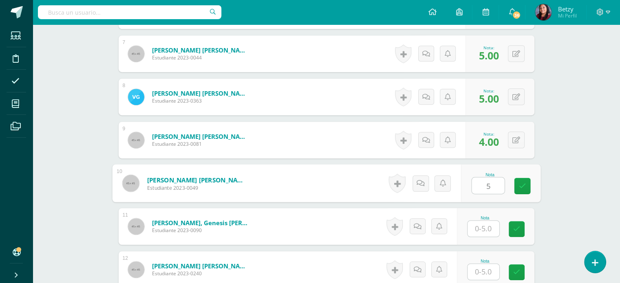
type input "5"
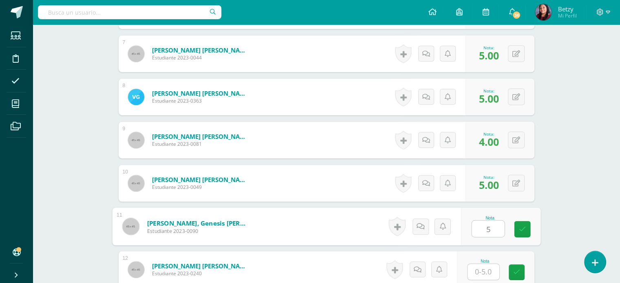
type input "5"
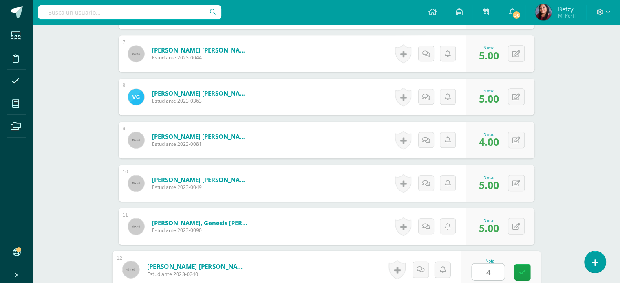
type input "4"
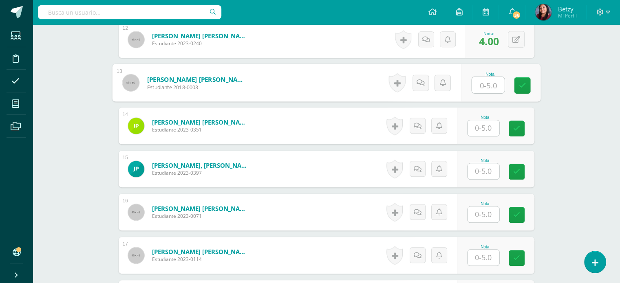
scroll to position [746, 0]
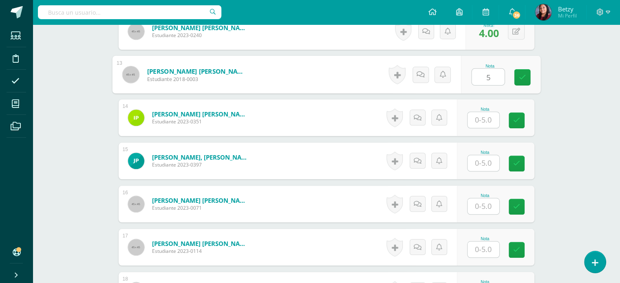
type input "5"
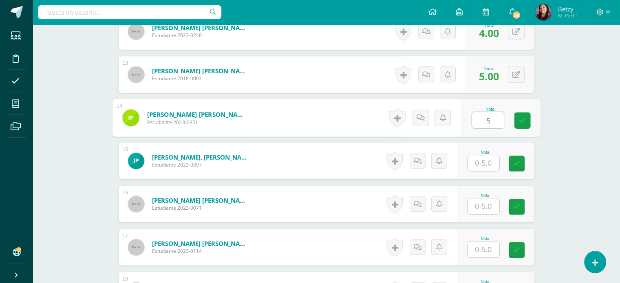
type input "5"
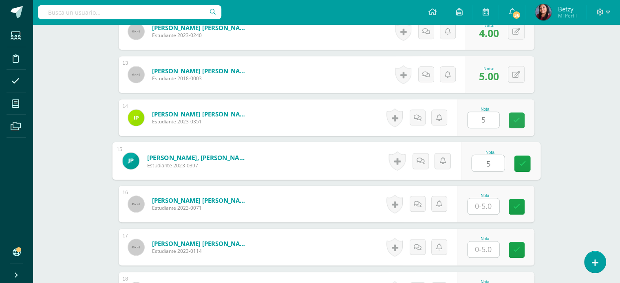
type input "5"
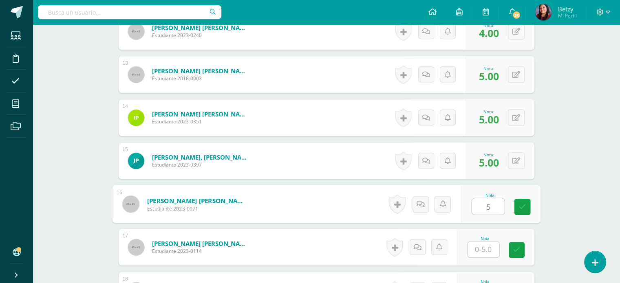
type input "5"
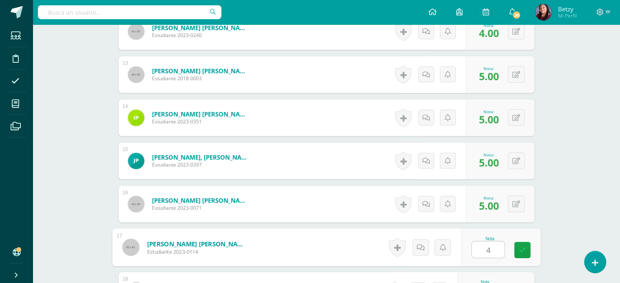
type input "4"
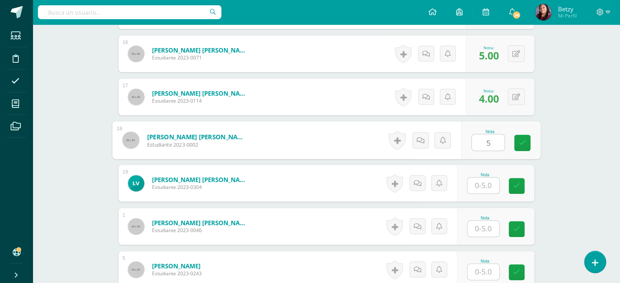
type input "5"
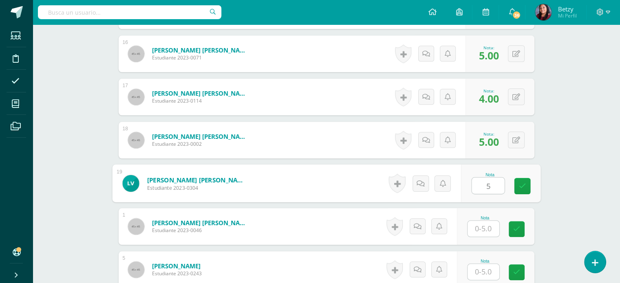
type input "5"
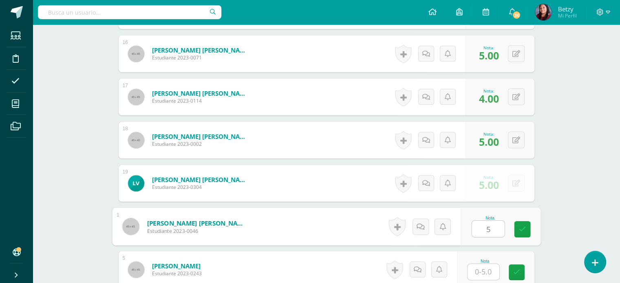
type input "5"
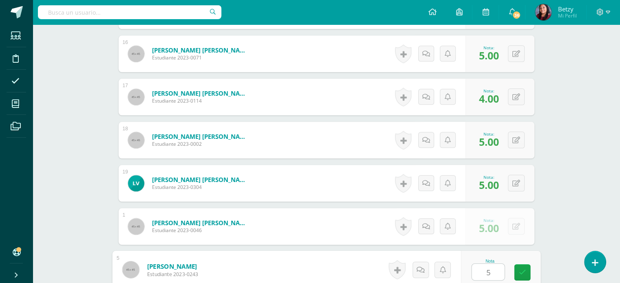
type input "5"
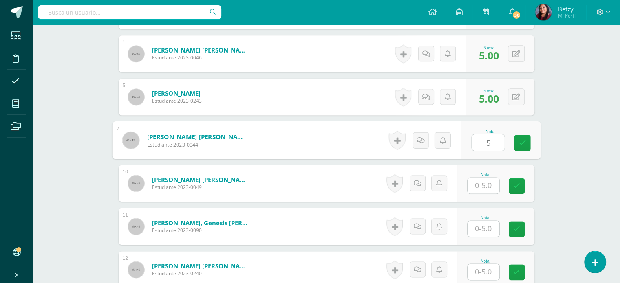
type input "5"
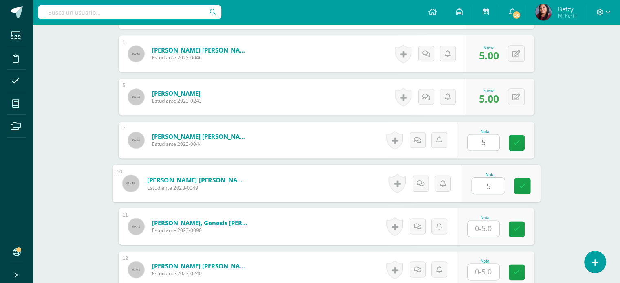
type input "5"
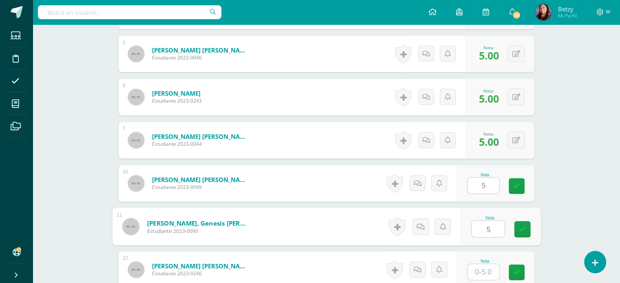
type input "5"
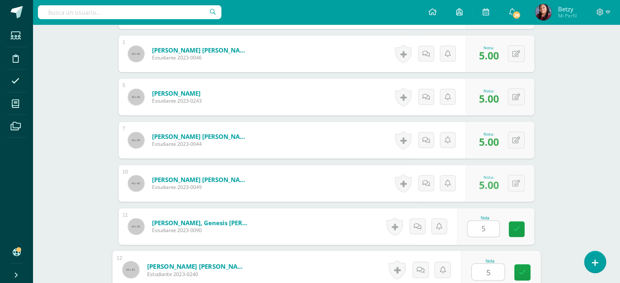
type input "5"
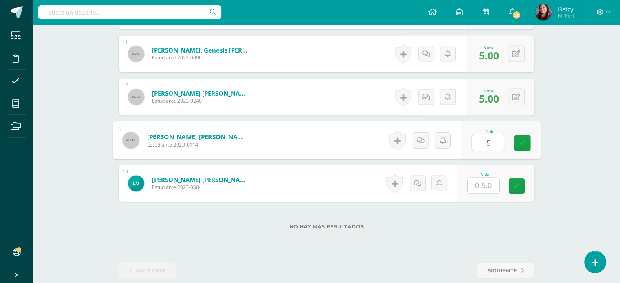
type input "5"
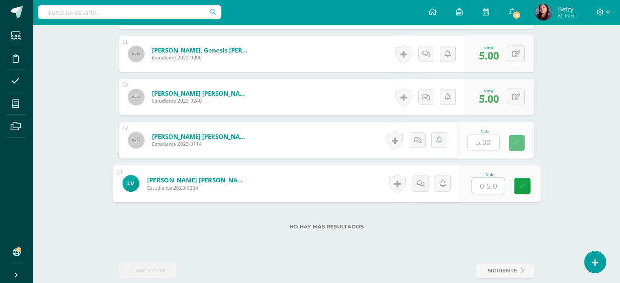
type input "5"
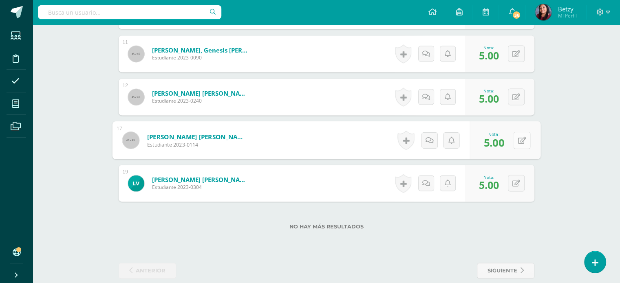
click at [517, 137] on button at bounding box center [521, 140] width 17 height 17
type input "4"
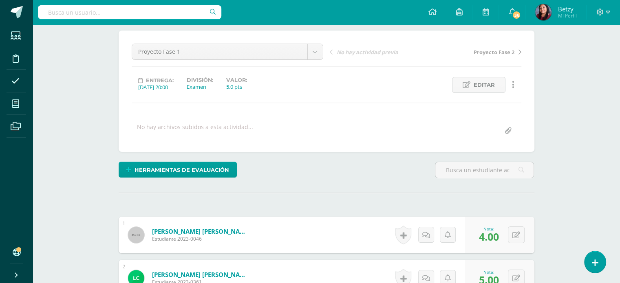
scroll to position [0, 0]
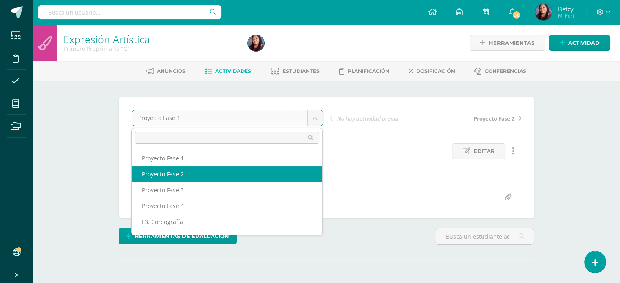
select select "/dashboard/teacher/grade-activity/51262/"
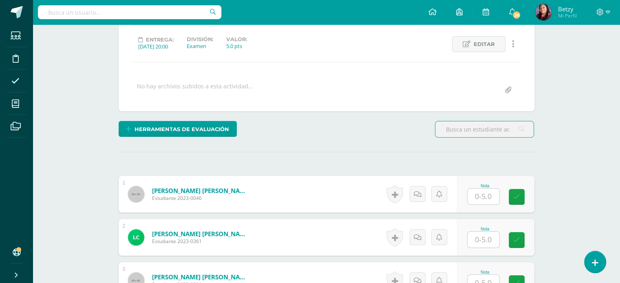
scroll to position [108, 0]
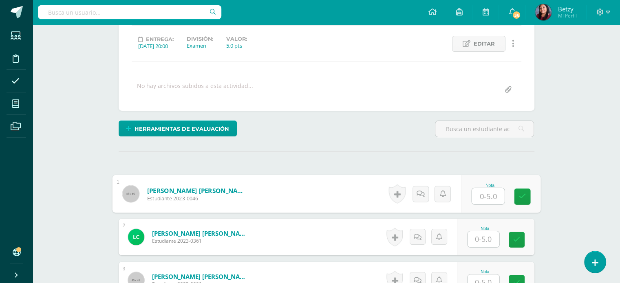
click at [491, 194] on input "text" at bounding box center [488, 196] width 33 height 16
type input "4"
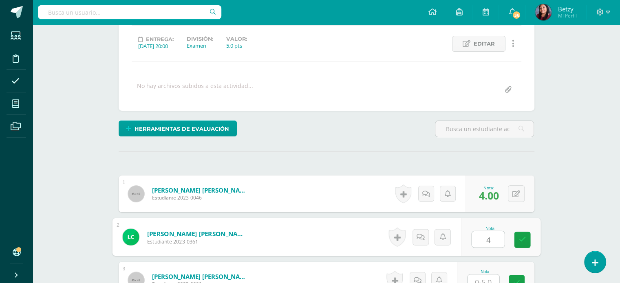
type input "4"
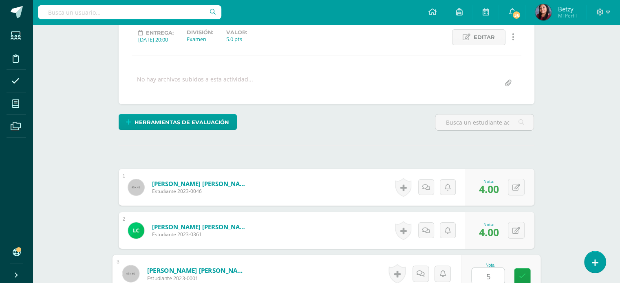
type input "5"
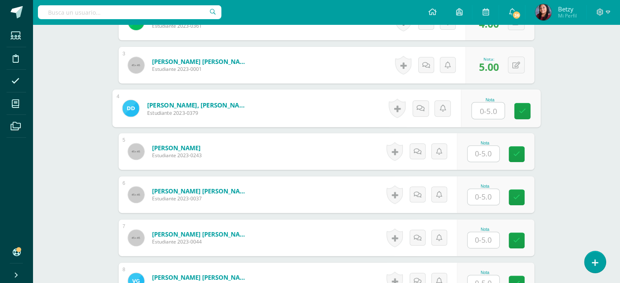
scroll to position [321, 0]
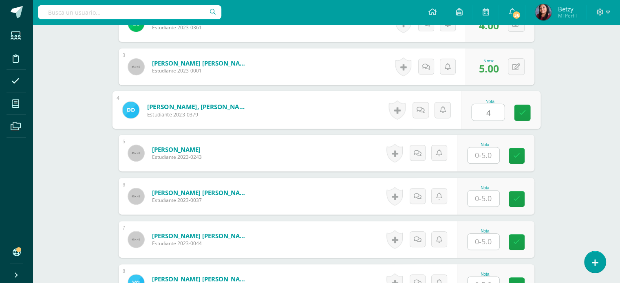
type input "4"
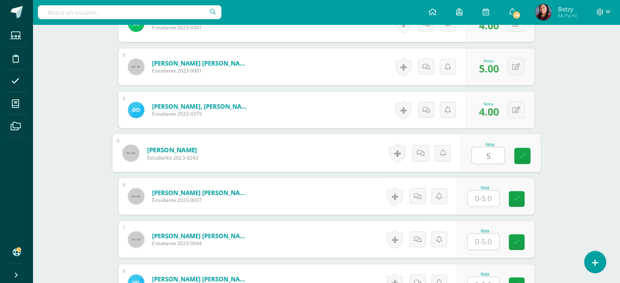
type input "5"
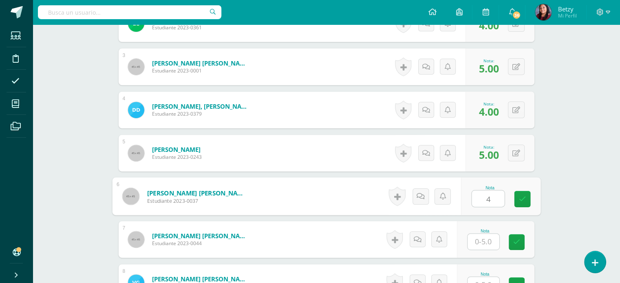
type input "4"
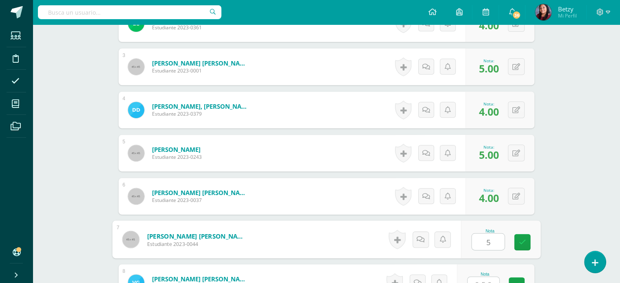
type input "5"
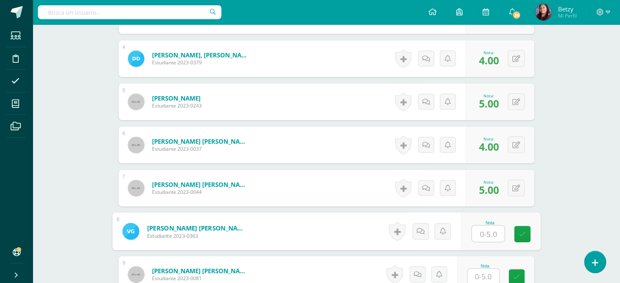
scroll to position [372, 0]
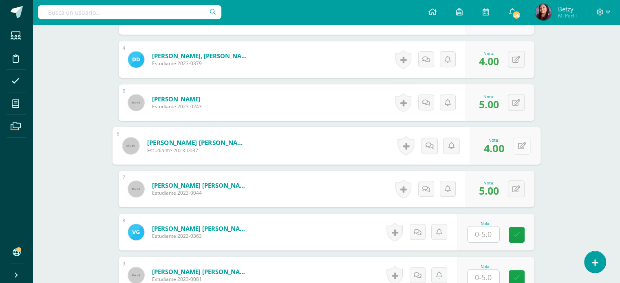
click at [510, 144] on div "0 Logros Logros obtenidos Aún no hay logros agregados Nota: 4.00" at bounding box center [505, 146] width 71 height 38
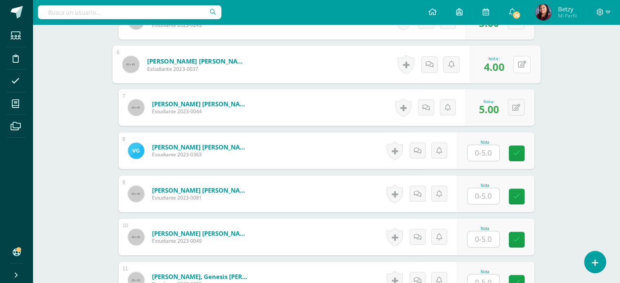
scroll to position [454, 0]
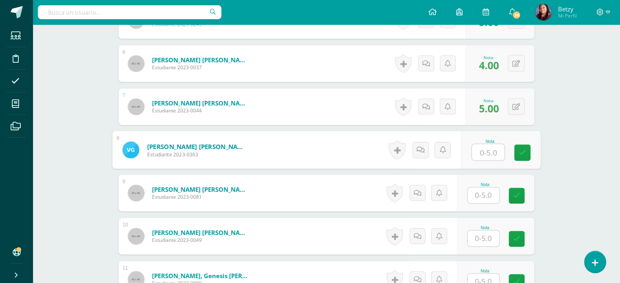
click at [488, 150] on input "text" at bounding box center [488, 152] width 33 height 16
type input "4"
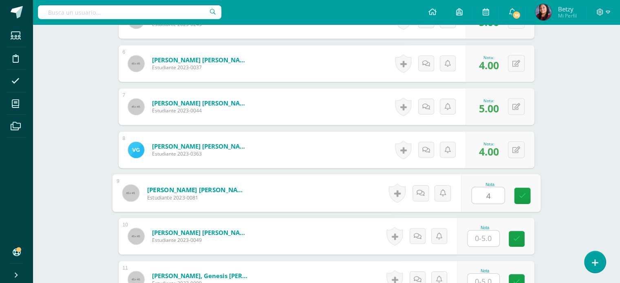
type input "4"
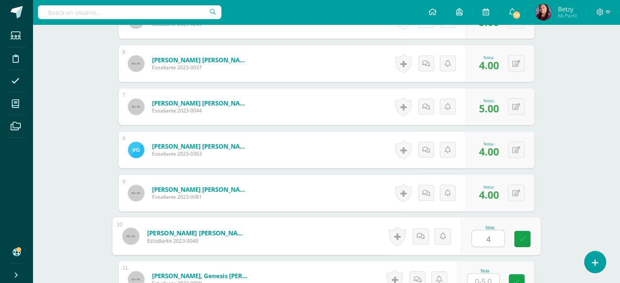
type input "4"
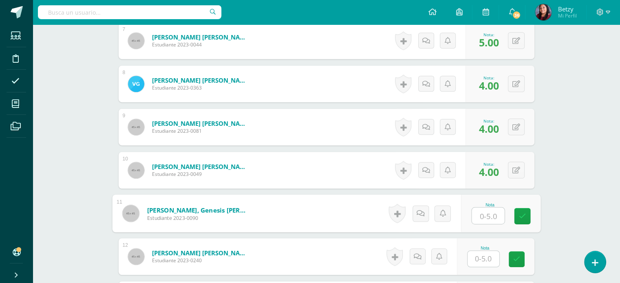
scroll to position [525, 0]
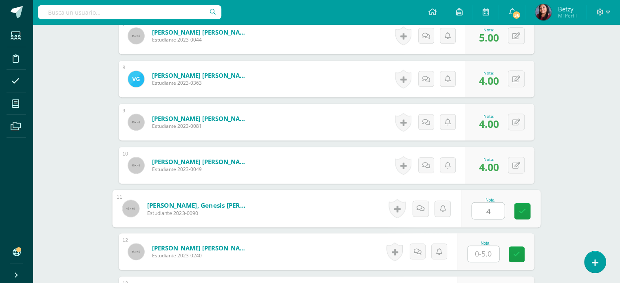
type input "4"
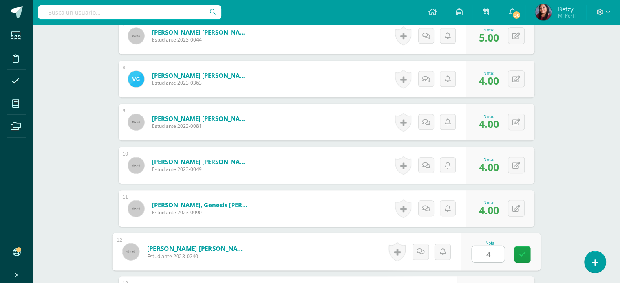
type input "4"
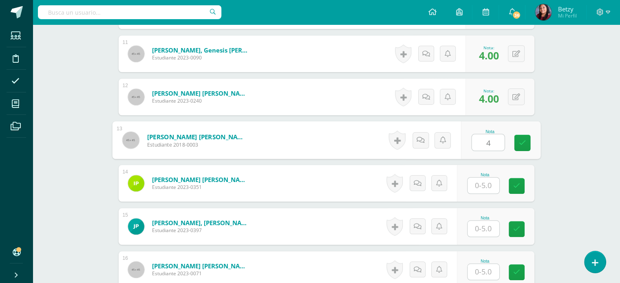
type input "4"
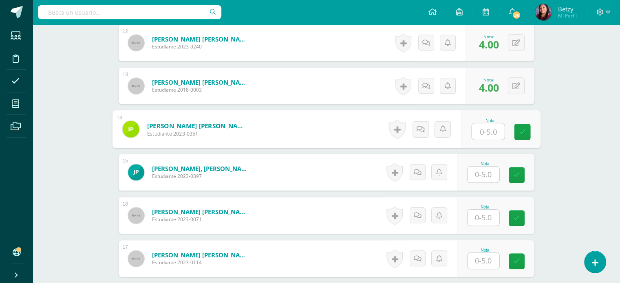
scroll to position [736, 0]
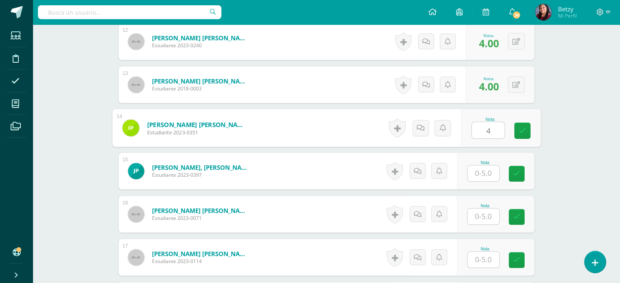
type input "4"
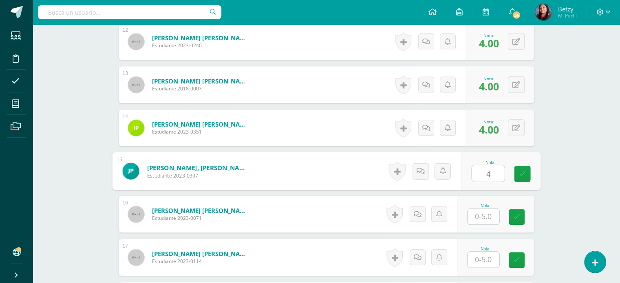
type input "4"
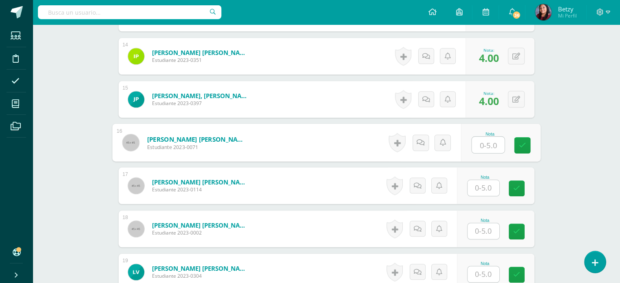
scroll to position [829, 0]
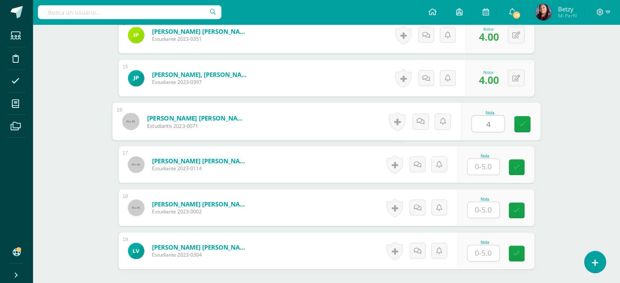
type input "4"
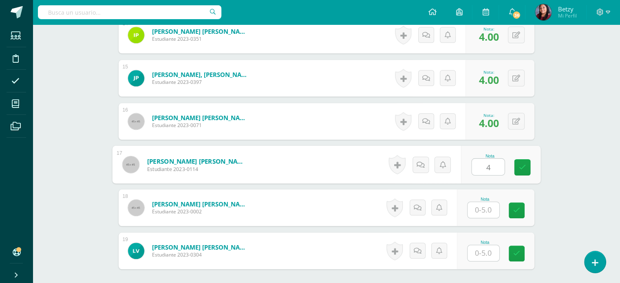
type input "4"
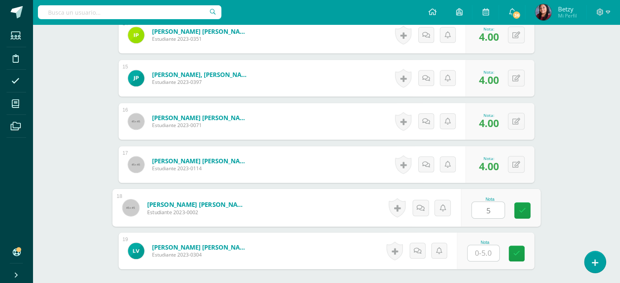
type input "5"
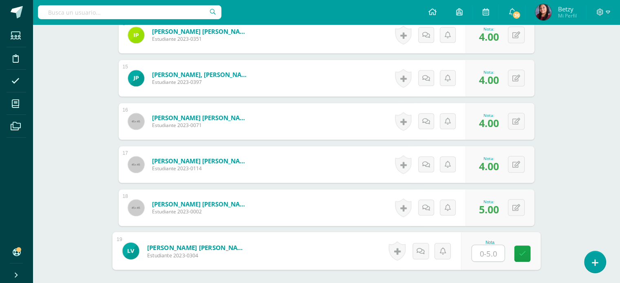
scroll to position [908, 0]
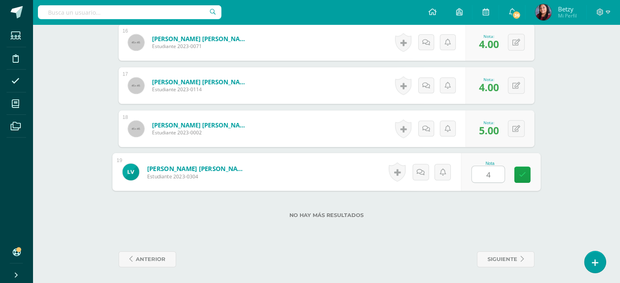
type input "4"
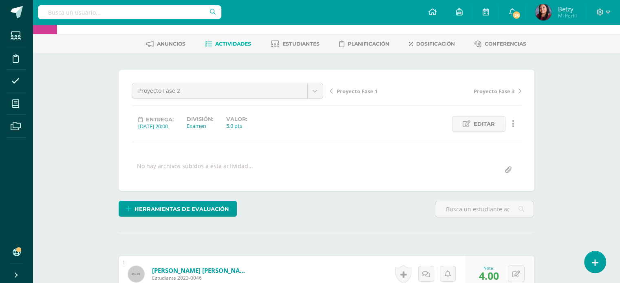
scroll to position [0, 0]
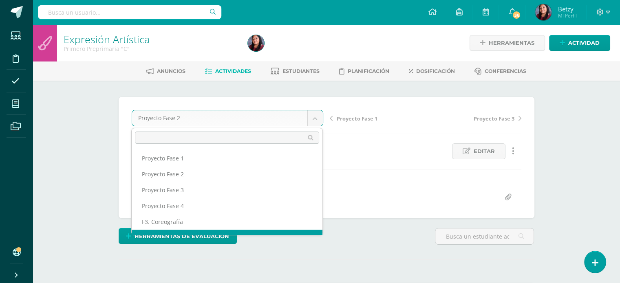
scroll to position [11, 0]
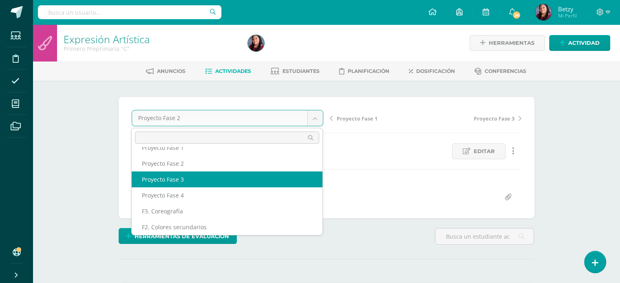
select select "/dashboard/teacher/grade-activity/51272/"
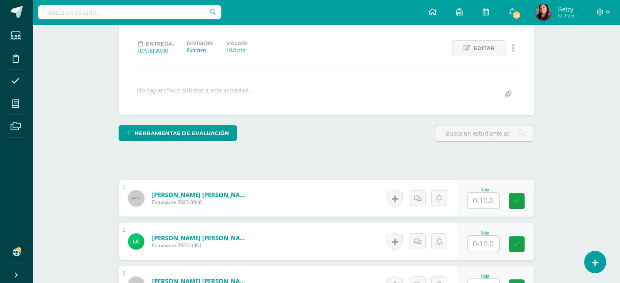
scroll to position [148, 0]
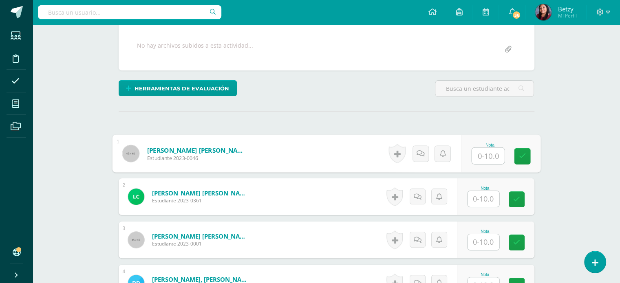
click at [478, 158] on input "text" at bounding box center [488, 156] width 33 height 16
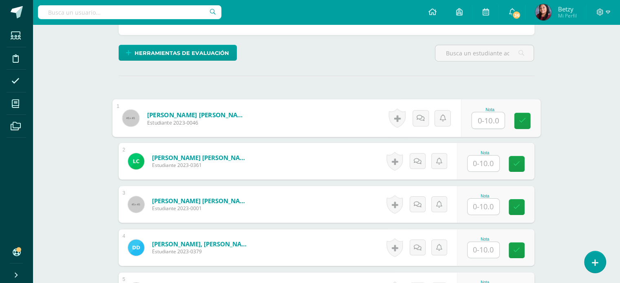
scroll to position [184, 0]
type input "8"
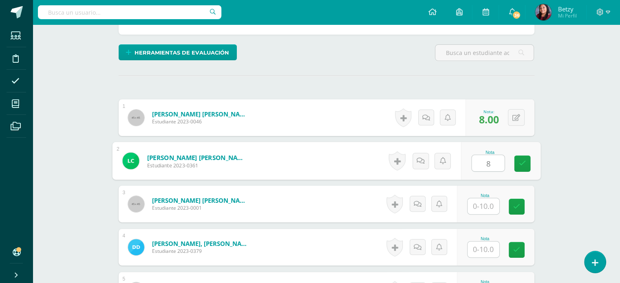
type input "8"
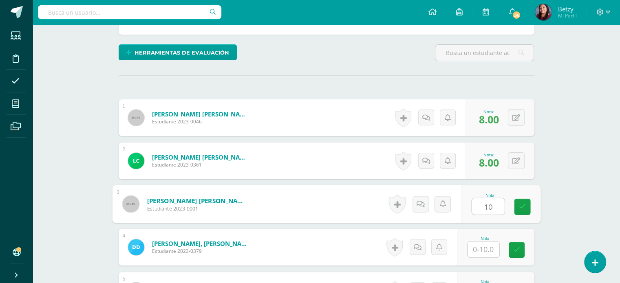
type input "10"
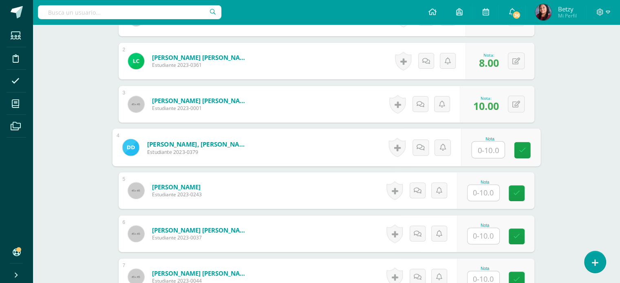
scroll to position [285, 0]
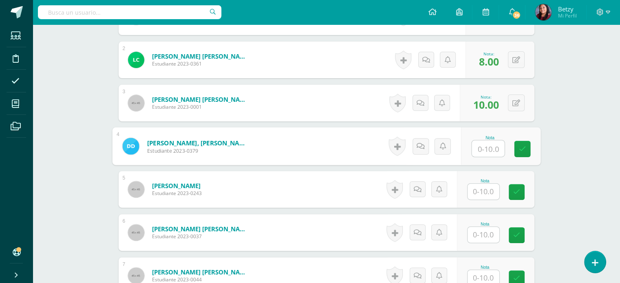
click at [490, 150] on input "text" at bounding box center [488, 149] width 33 height 16
type input "8"
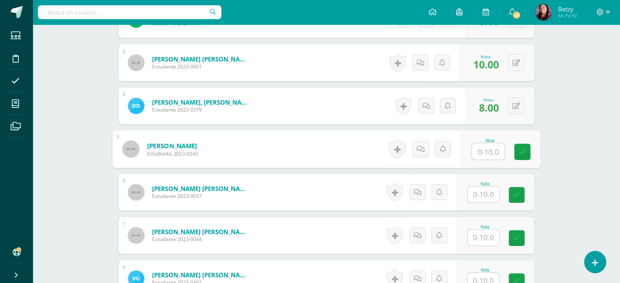
scroll to position [328, 0]
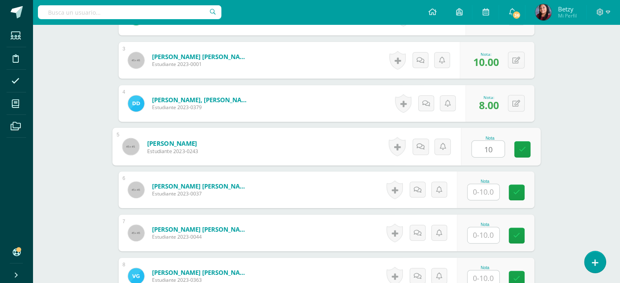
type input "10"
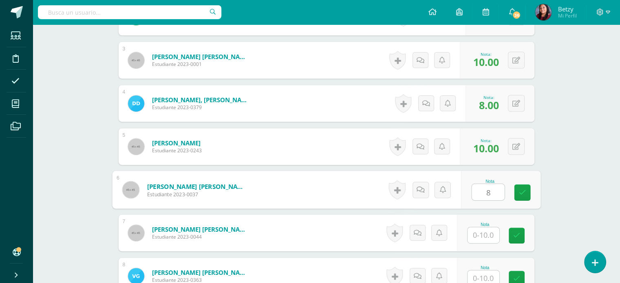
type input "8"
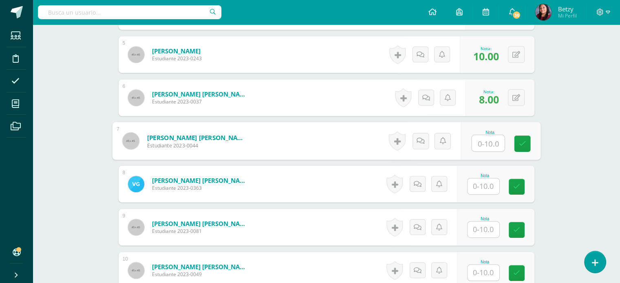
scroll to position [422, 0]
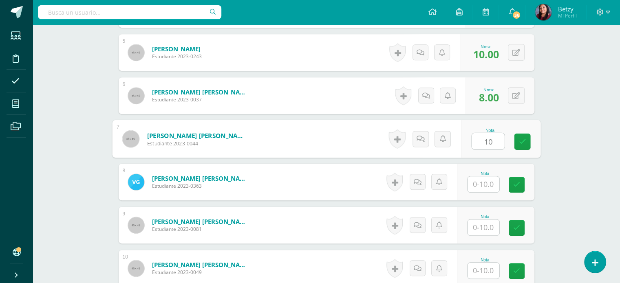
type input "10"
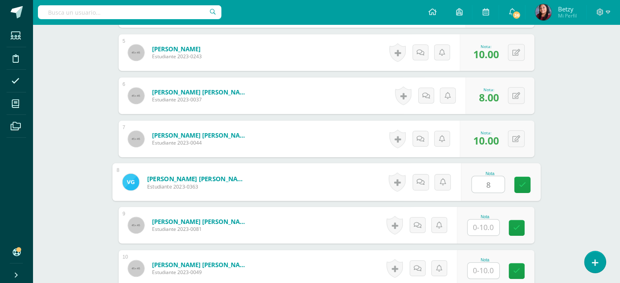
type input "8"
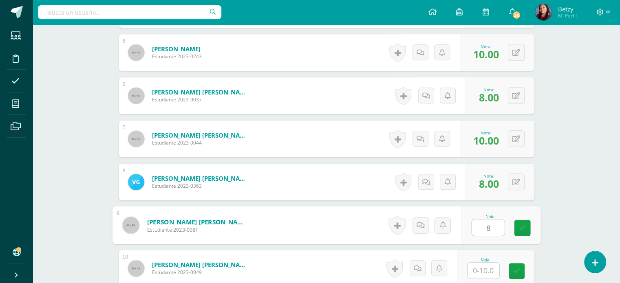
type input "8"
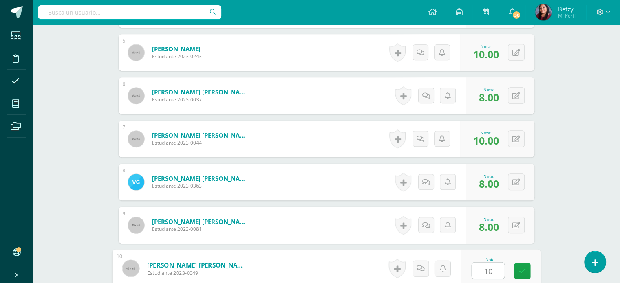
type input "10"
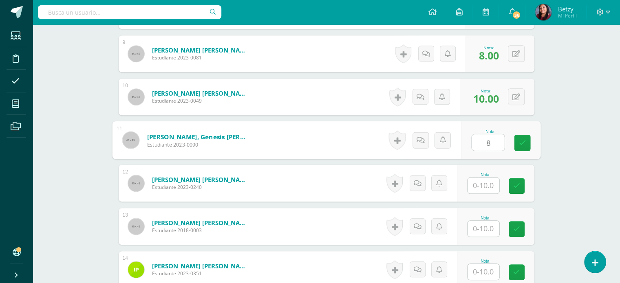
type input "8"
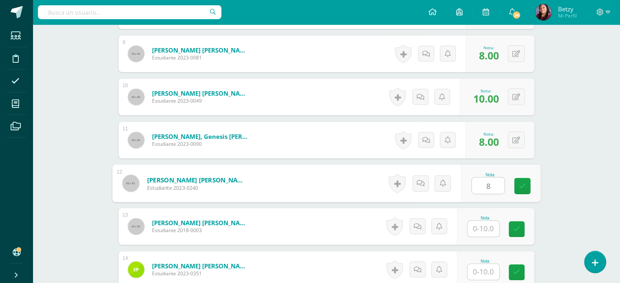
type input "8"
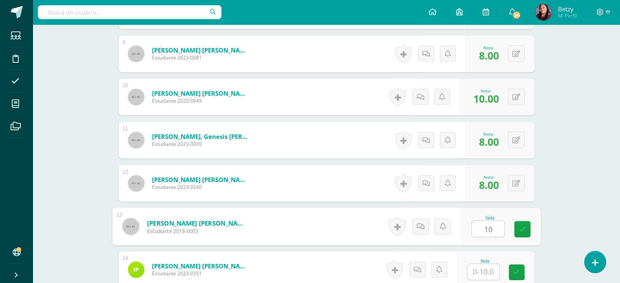
type input "10"
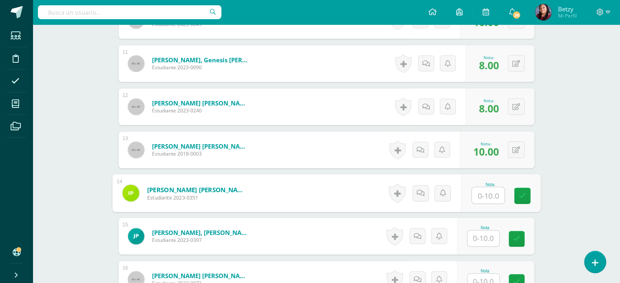
scroll to position [674, 0]
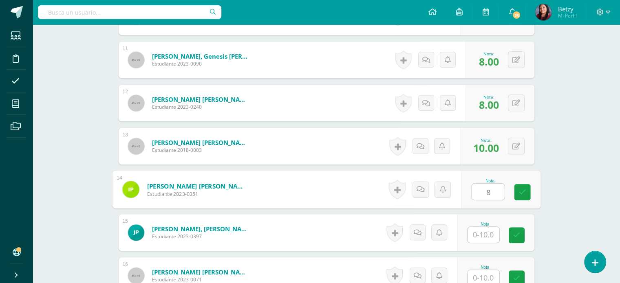
type input "8"
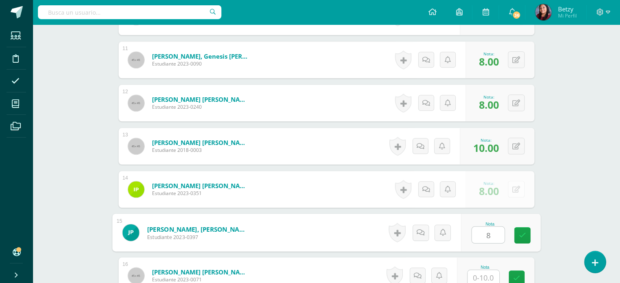
type input "8"
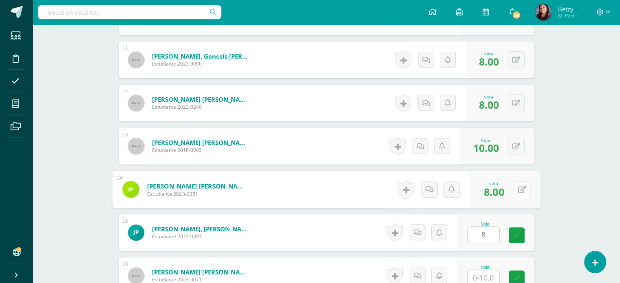
click at [516, 188] on button at bounding box center [521, 189] width 17 height 17
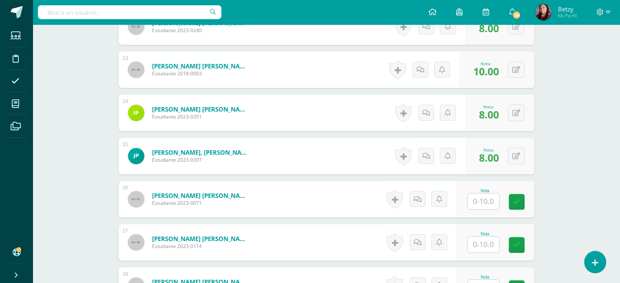
scroll to position [752, 0]
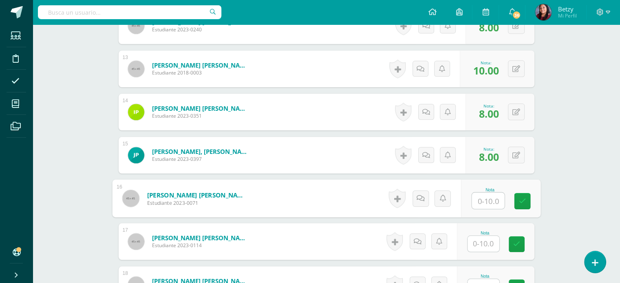
click at [489, 204] on input "text" at bounding box center [488, 201] width 33 height 16
type input "10"
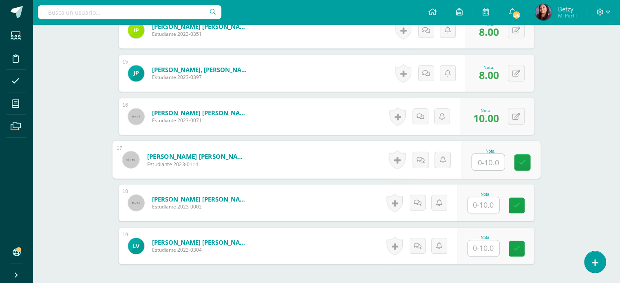
scroll to position [835, 0]
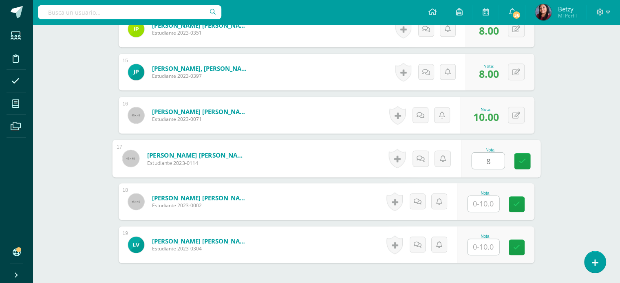
type input "8"
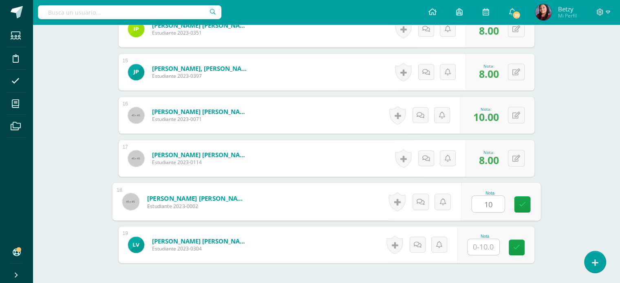
type input "10"
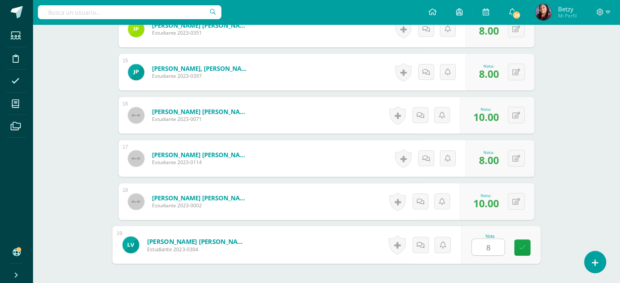
type input "8"
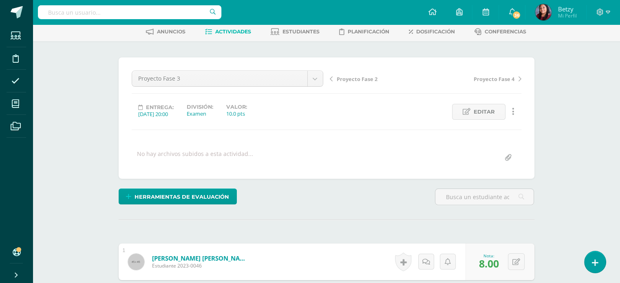
scroll to position [0, 0]
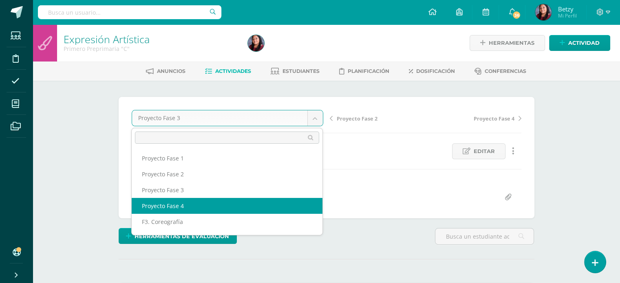
select select "/dashboard/teacher/grade-activity/51282/"
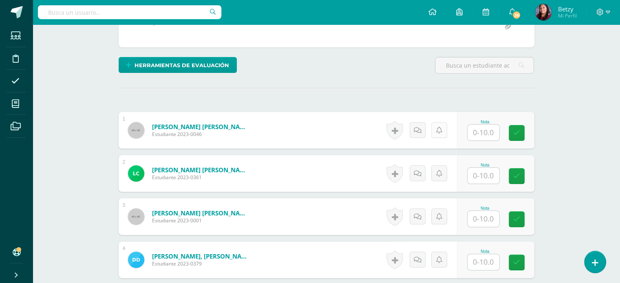
scroll to position [171, 0]
click at [485, 125] on input "text" at bounding box center [488, 133] width 33 height 16
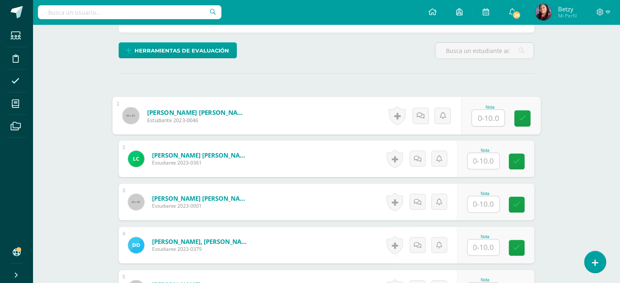
scroll to position [186, 0]
type input "8"
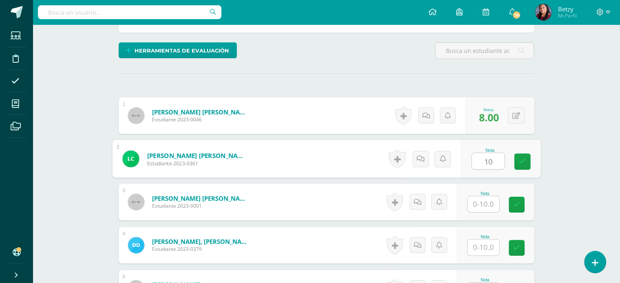
type input "10"
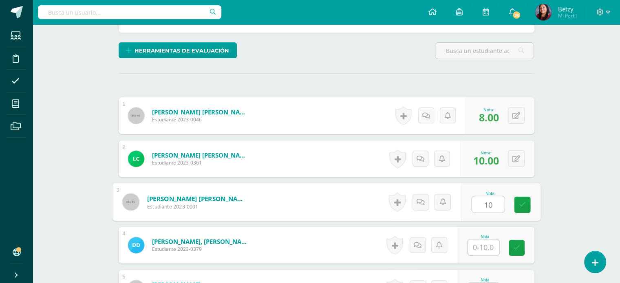
type input "10"
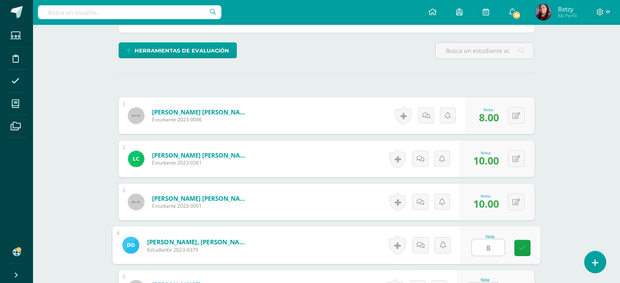
type input "8"
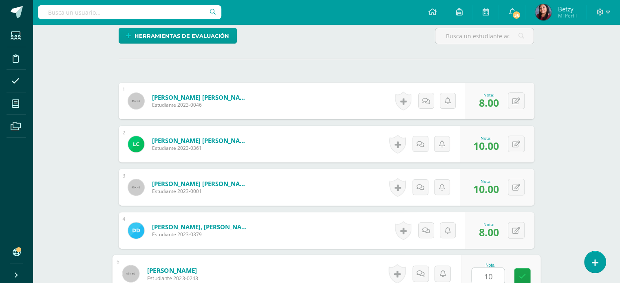
type input "10"
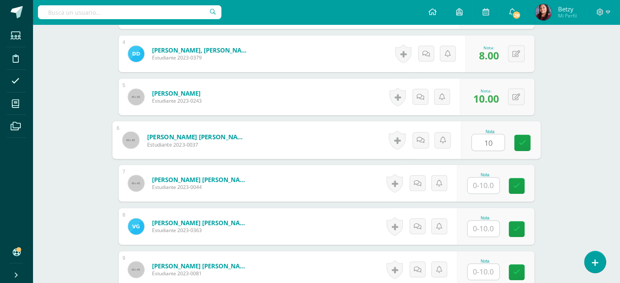
type input "10"
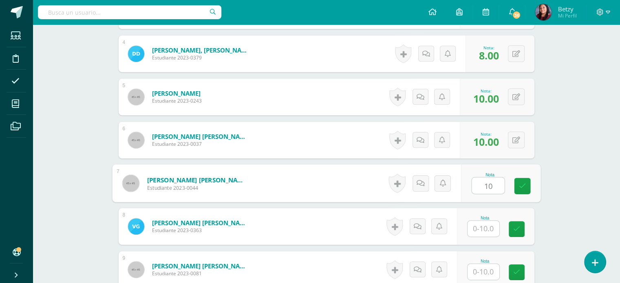
type input "10"
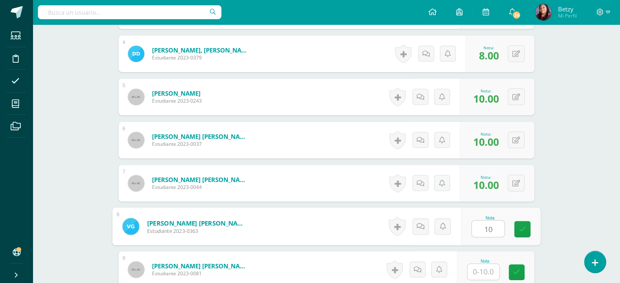
type input "10"
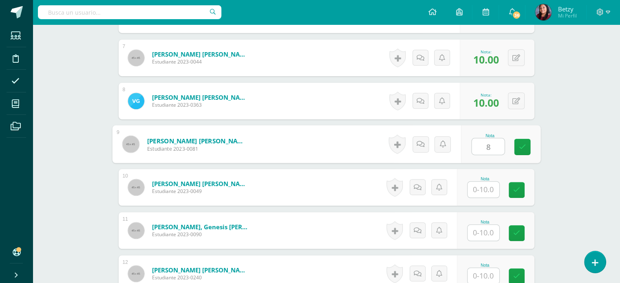
scroll to position [505, 0]
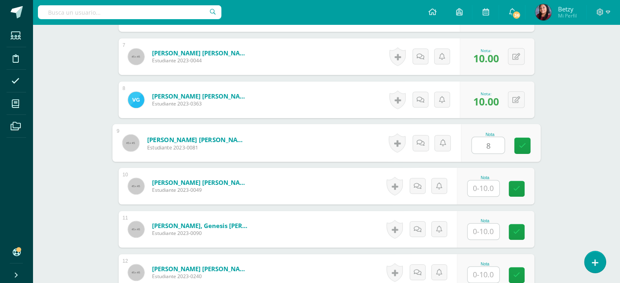
type input "8"
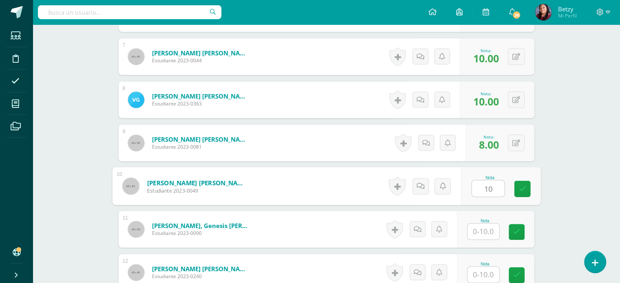
type input "10"
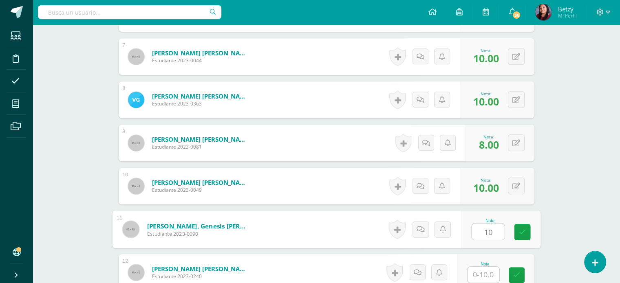
type input "10"
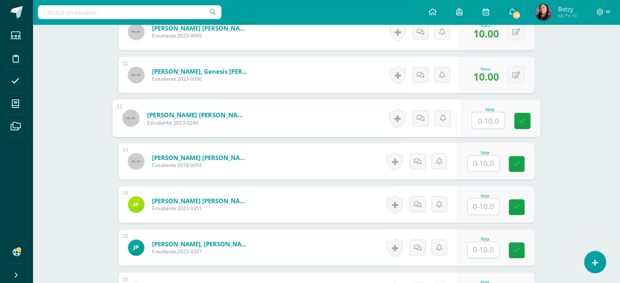
scroll to position [659, 0]
type input "8"
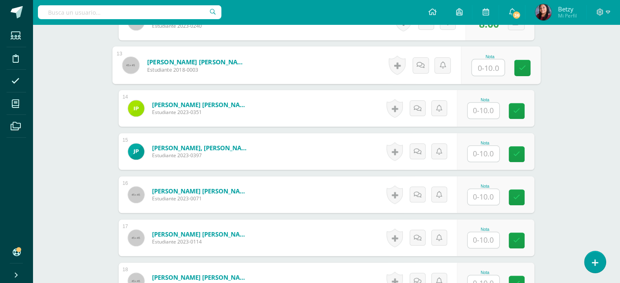
scroll to position [754, 0]
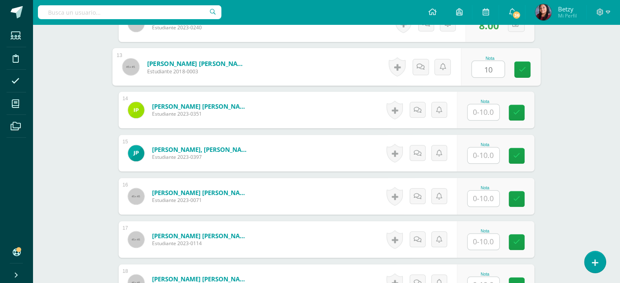
type input "10"
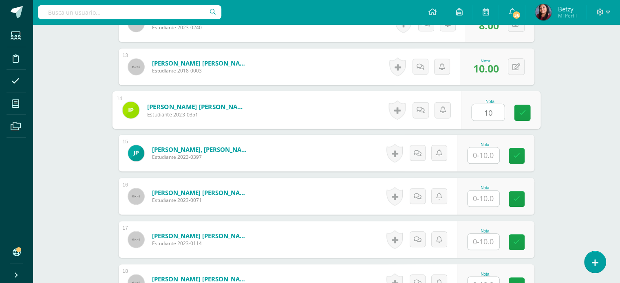
type input "10"
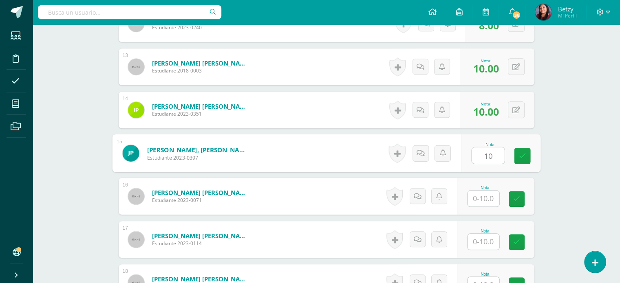
type input "10"
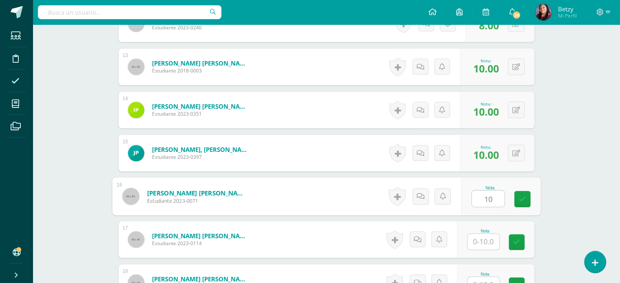
type input "10"
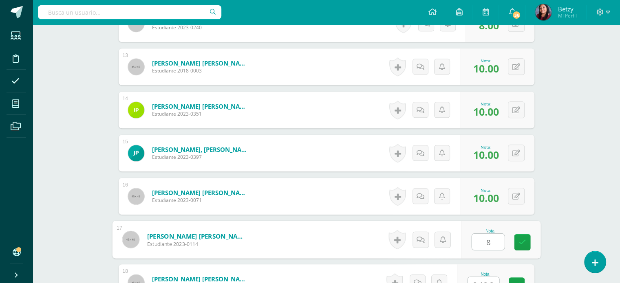
scroll to position [825, 0]
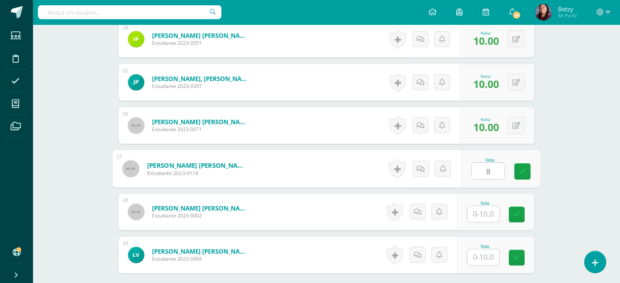
type input "8"
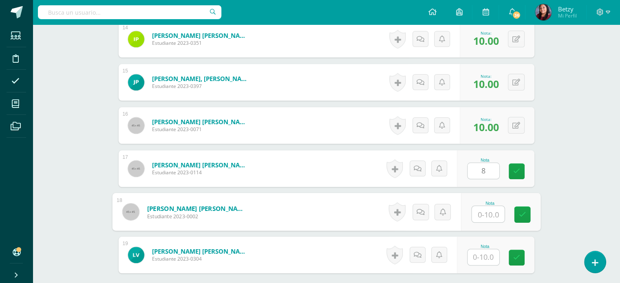
click at [481, 211] on input "text" at bounding box center [488, 214] width 33 height 16
type input "10"
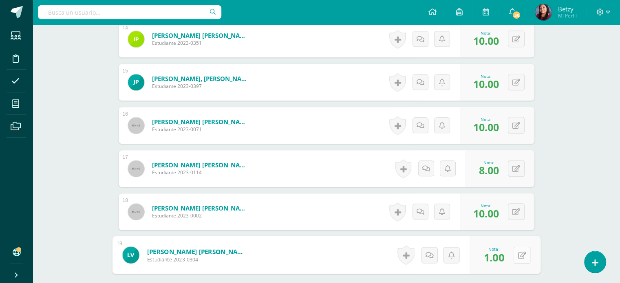
click at [517, 254] on button at bounding box center [521, 255] width 17 height 17
type input "10"
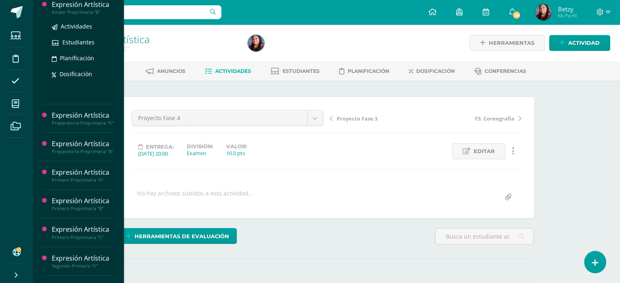
scroll to position [95, 0]
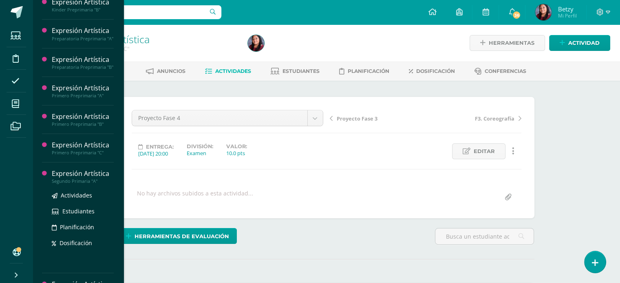
click at [86, 179] on div "Expresión Artística" at bounding box center [83, 173] width 62 height 9
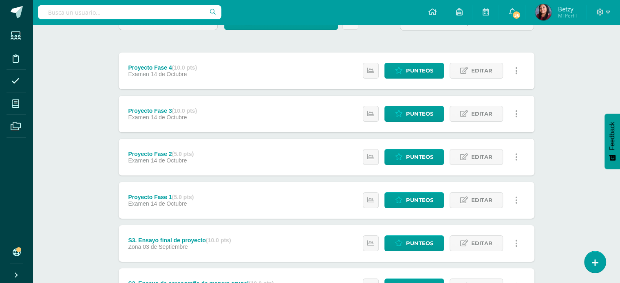
scroll to position [84, 0]
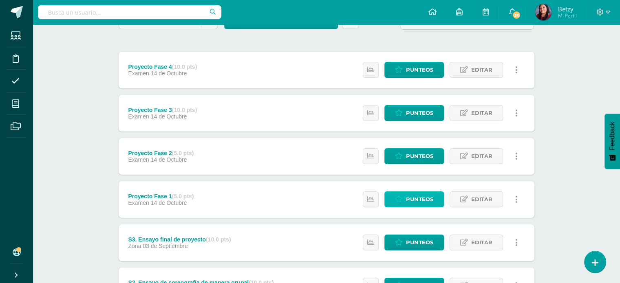
click at [427, 195] on span "Punteos" at bounding box center [419, 199] width 27 height 15
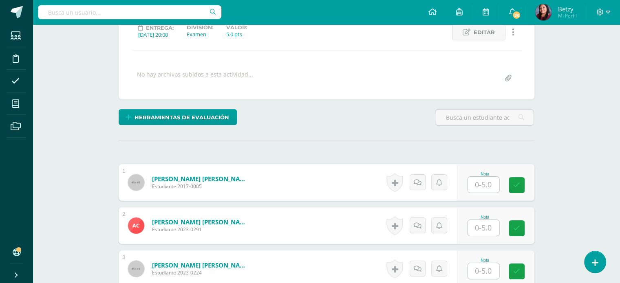
scroll to position [138, 0]
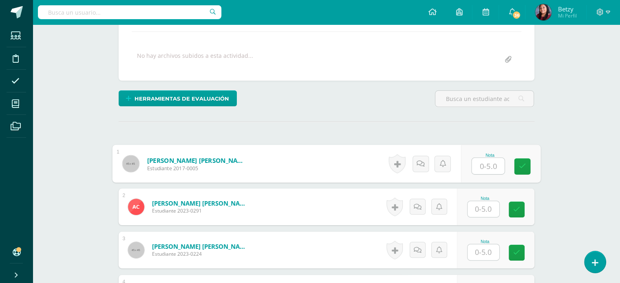
click at [496, 162] on input "text" at bounding box center [488, 166] width 33 height 16
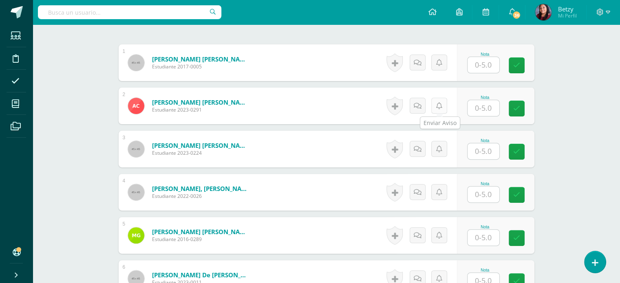
scroll to position [198, 0]
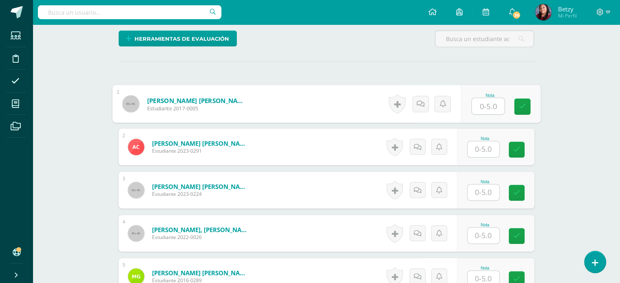
click at [485, 102] on input "text" at bounding box center [488, 106] width 33 height 16
type input "4"
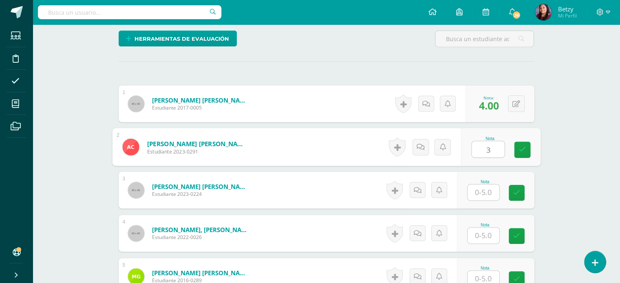
type input "3"
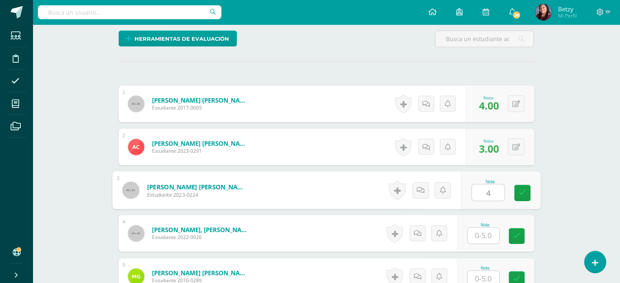
type input "4"
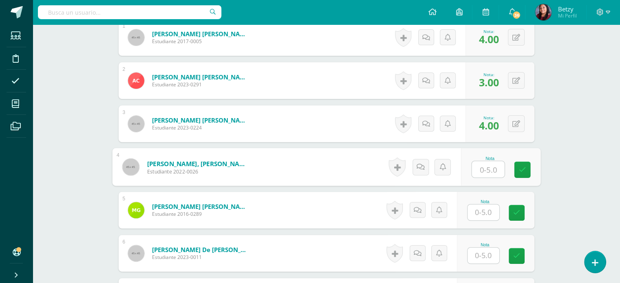
scroll to position [270, 0]
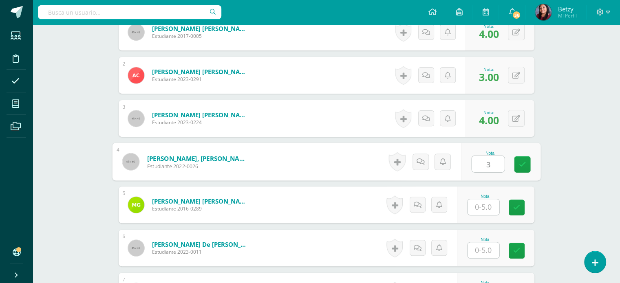
type input "3"
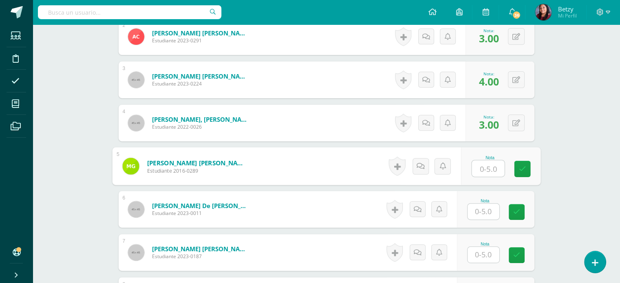
scroll to position [330, 0]
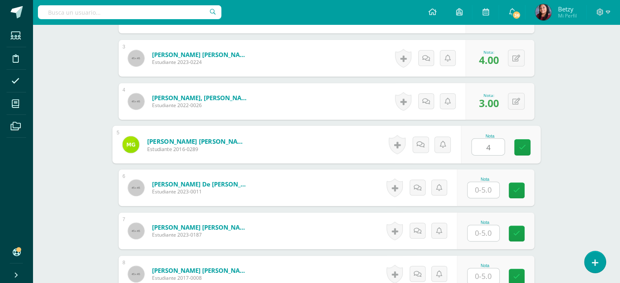
type input "4"
type input "}"
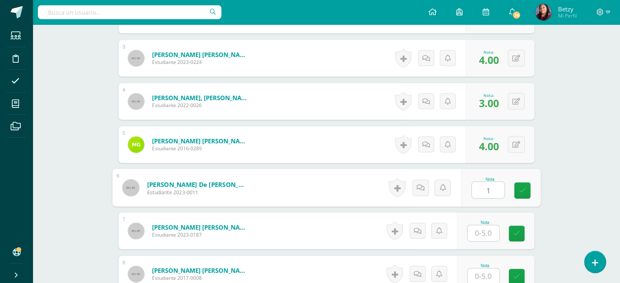
type input "1"
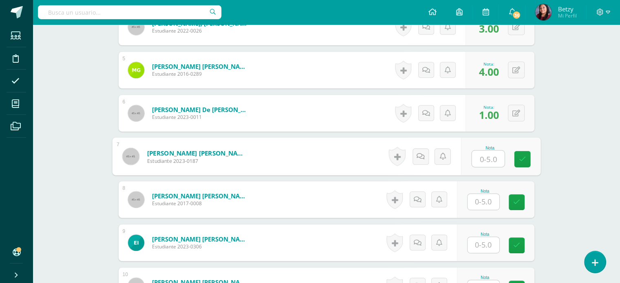
scroll to position [405, 0]
click at [495, 159] on input "text" at bounding box center [488, 159] width 33 height 16
type input "4"
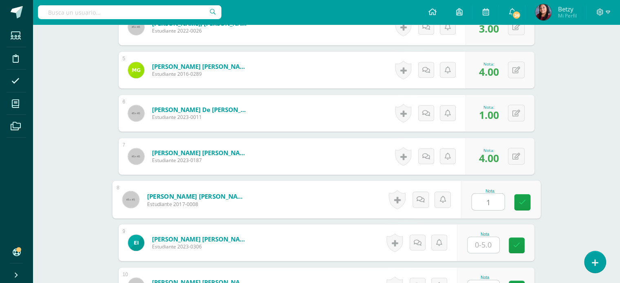
type input "1"
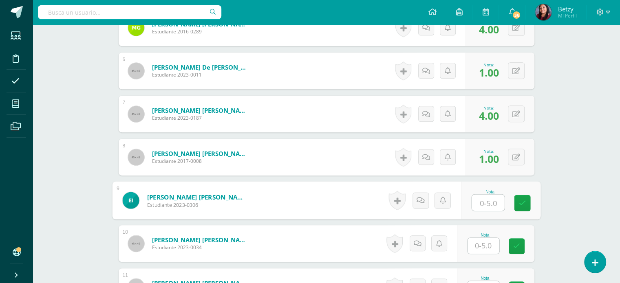
scroll to position [451, 0]
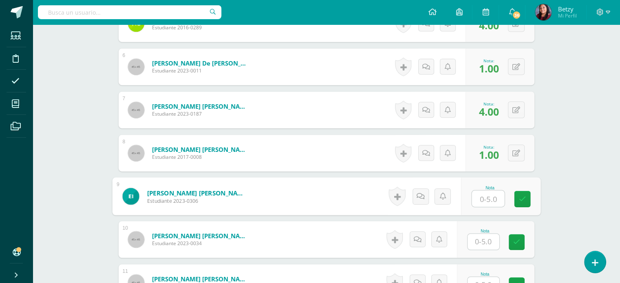
click at [500, 202] on input "text" at bounding box center [488, 199] width 33 height 16
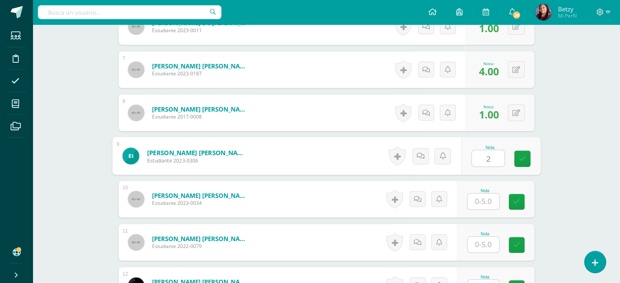
scroll to position [499, 0]
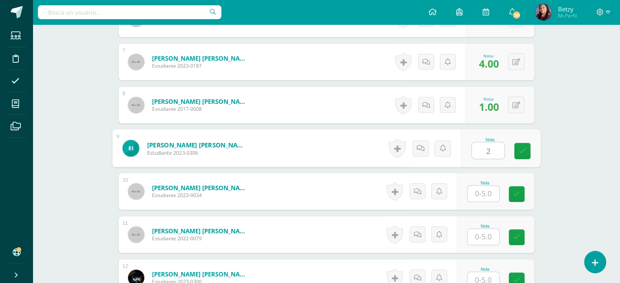
type input "2"
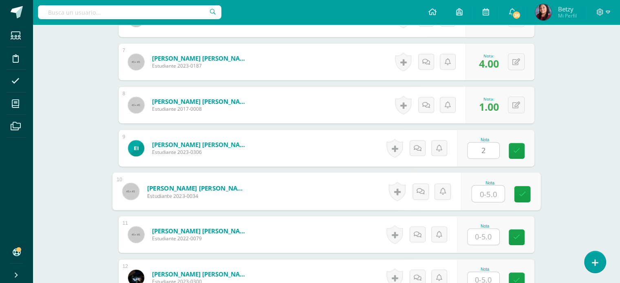
click at [487, 195] on input "text" at bounding box center [488, 194] width 33 height 16
type input "3"
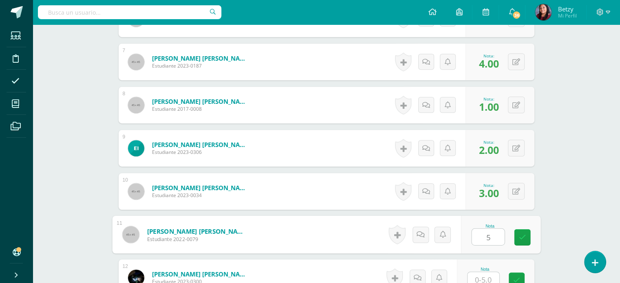
type input "5"
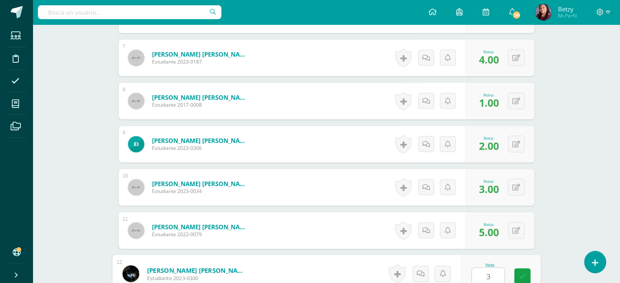
type input "3"
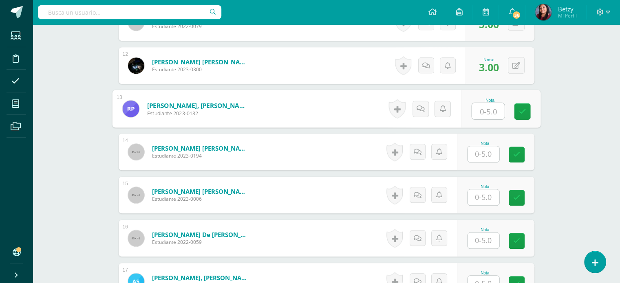
scroll to position [735, 0]
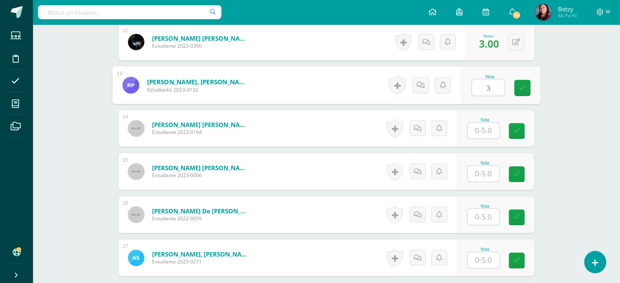
type input "3"
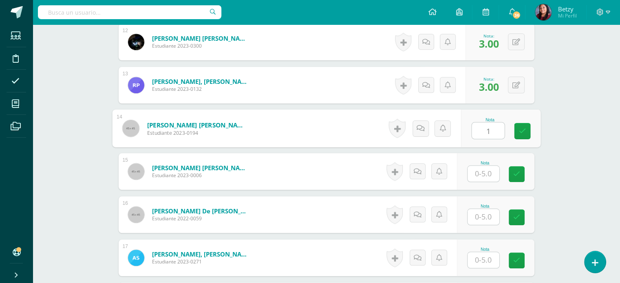
type input "1"
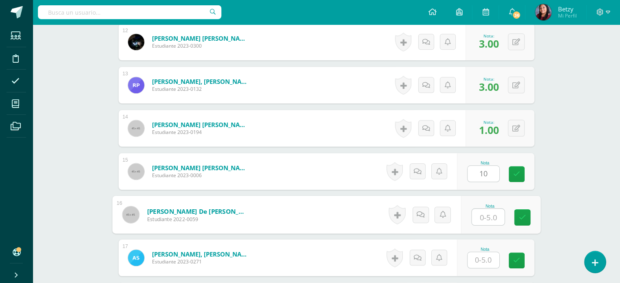
click at [485, 212] on input "text" at bounding box center [488, 217] width 33 height 16
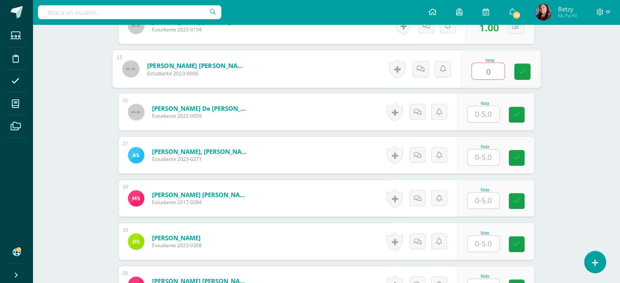
scroll to position [839, 0]
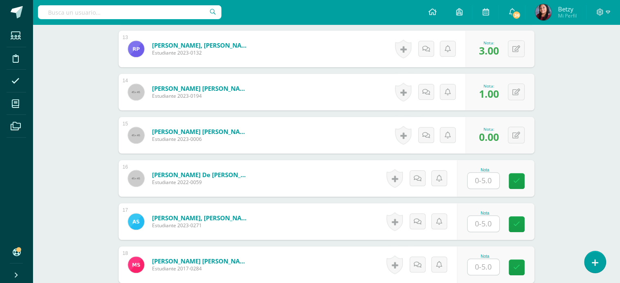
scroll to position [767, 0]
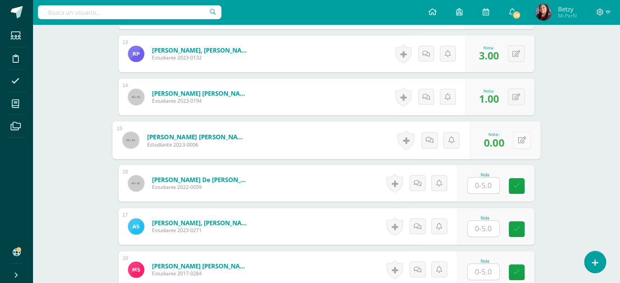
click at [512, 139] on div "0 Logros Logros obtenidos Aún no hay logros agregados Nota: 0.00" at bounding box center [505, 141] width 71 height 38
click at [520, 135] on button at bounding box center [521, 140] width 17 height 17
type input "5"
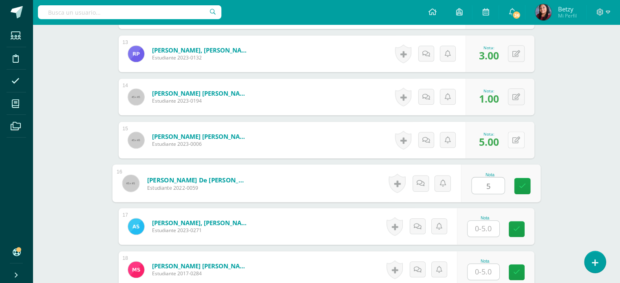
type input "5"
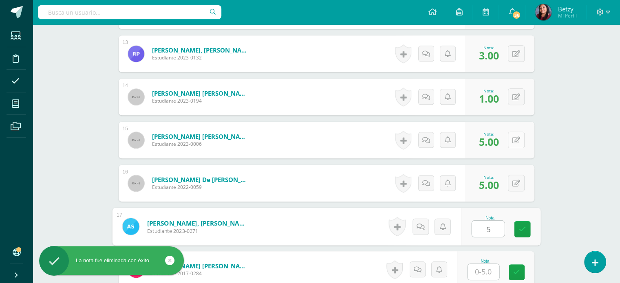
type input "5"
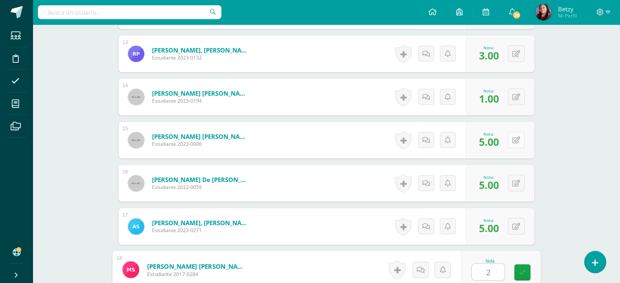
type input "2"
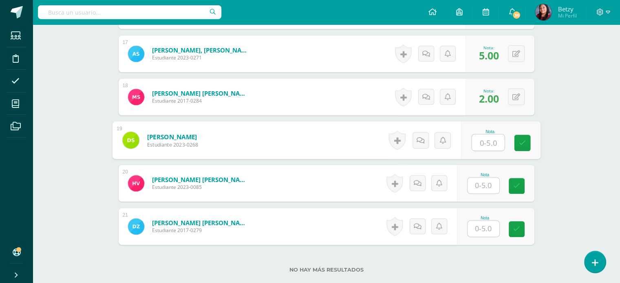
scroll to position [994, 0]
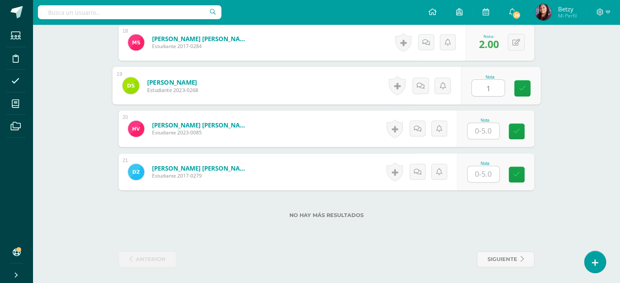
type input "1"
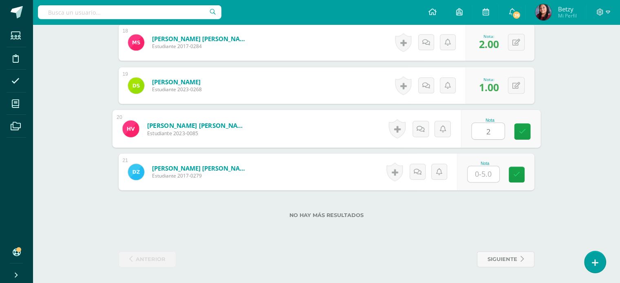
type input "2"
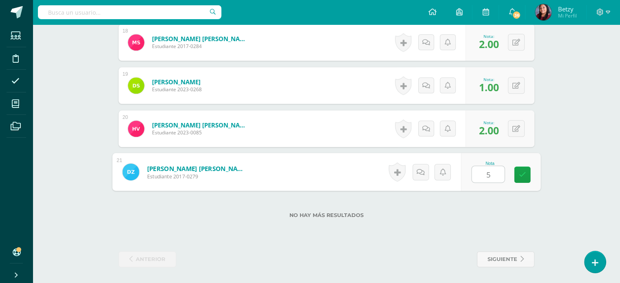
type input "5"
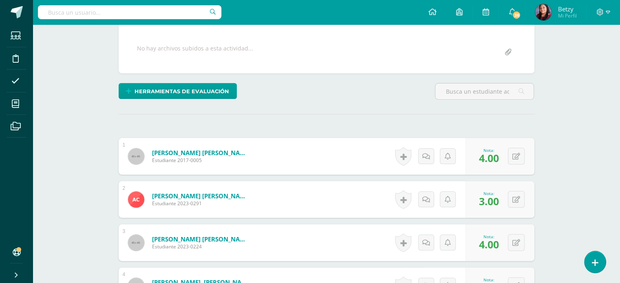
scroll to position [0, 0]
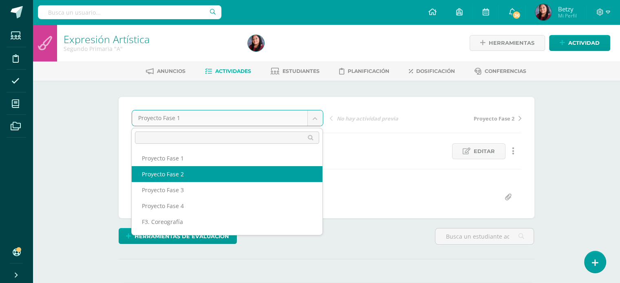
select select "/dashboard/teacher/grade-activity/51263/"
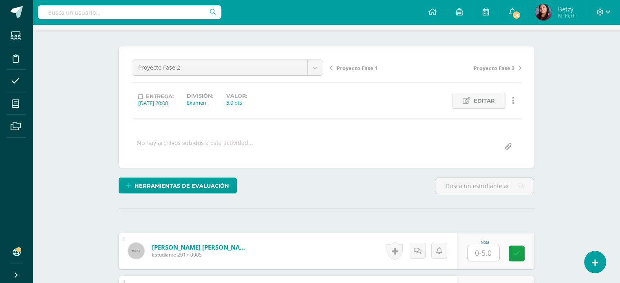
scroll to position [51, 0]
click at [481, 250] on input "text" at bounding box center [484, 253] width 32 height 16
type input "5"
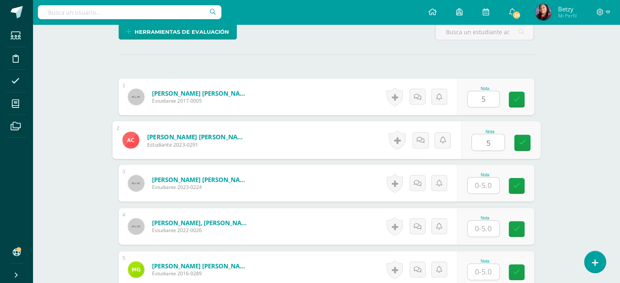
type input "5"
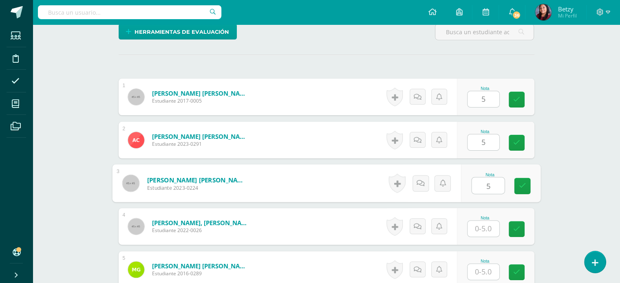
type input "5"
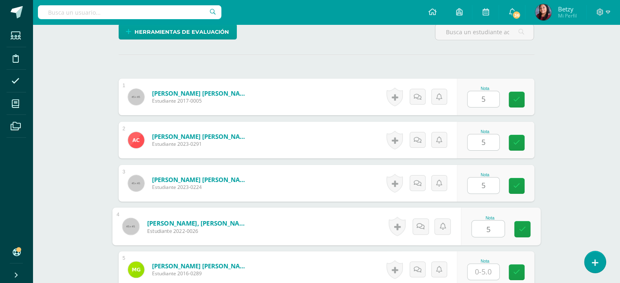
type input "5"
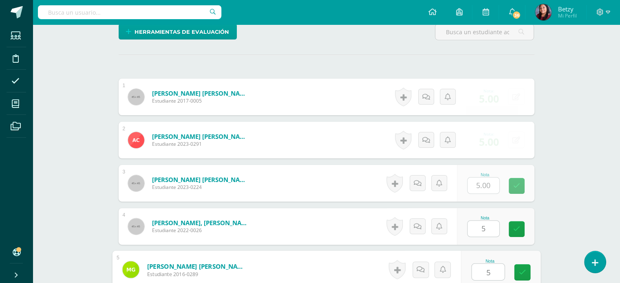
type input "5"
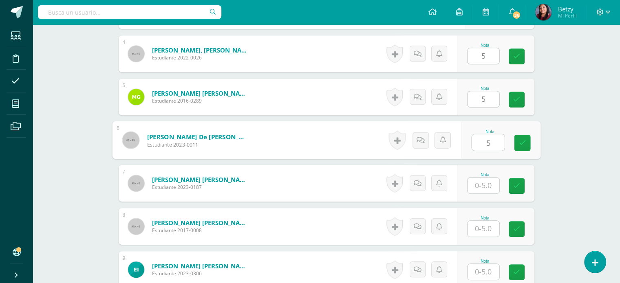
type input "5"
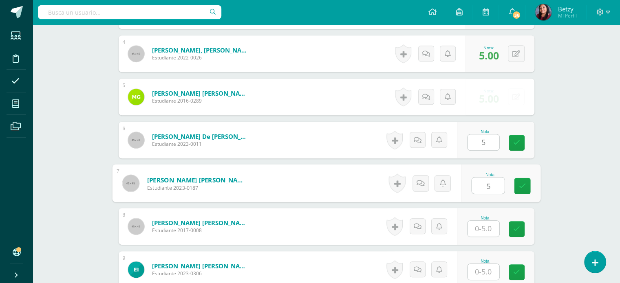
type input "5"
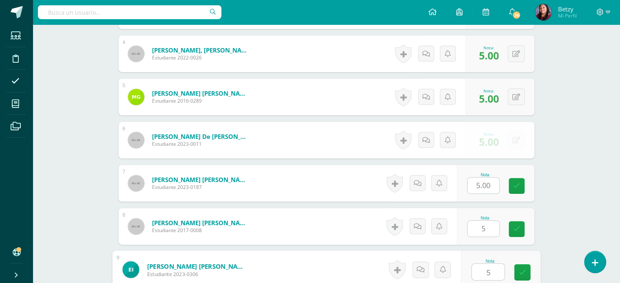
type input "5"
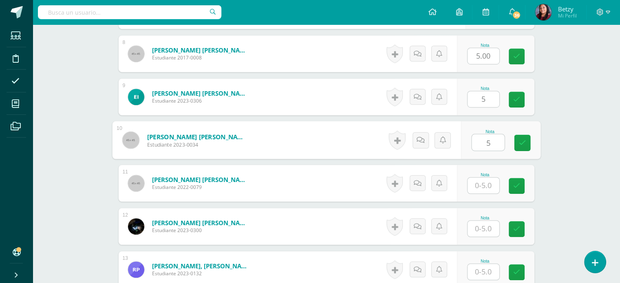
type input "5"
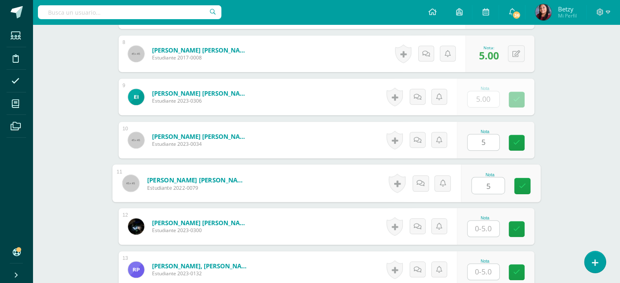
type input "5"
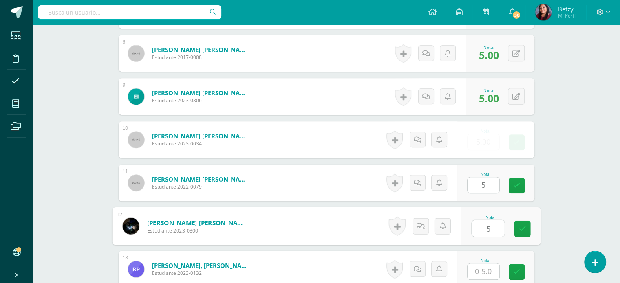
type input "5"
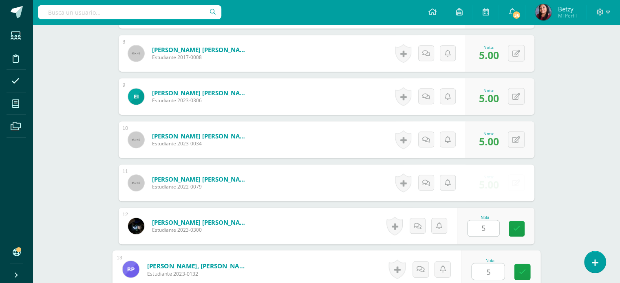
type input "5"
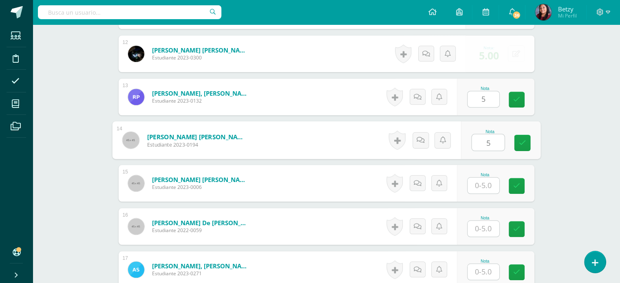
type input "5"
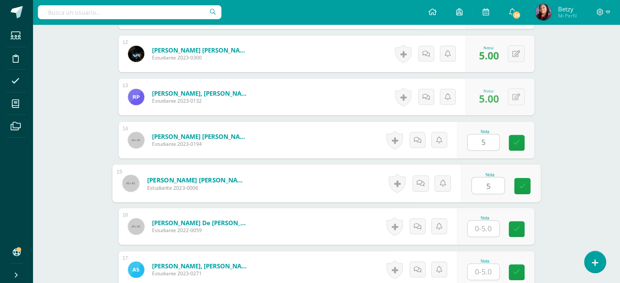
type input "5"
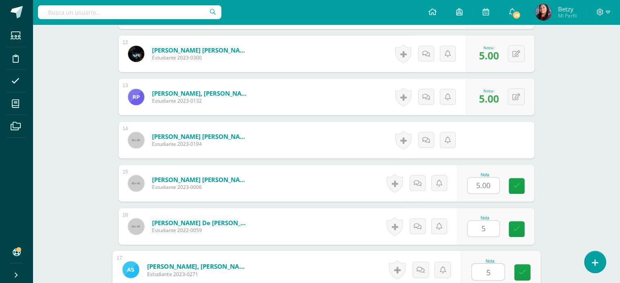
type input "5"
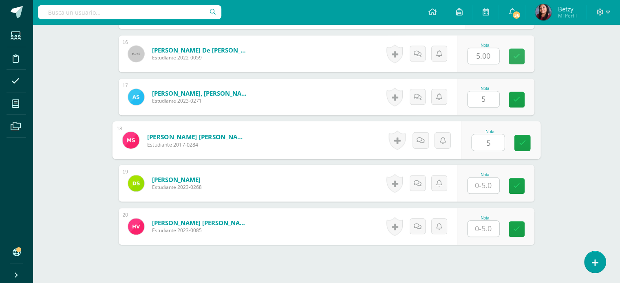
type input "5"
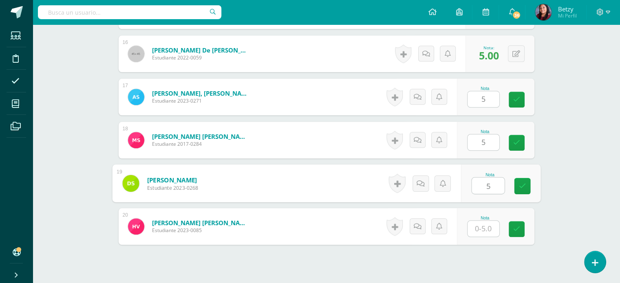
type input "5"
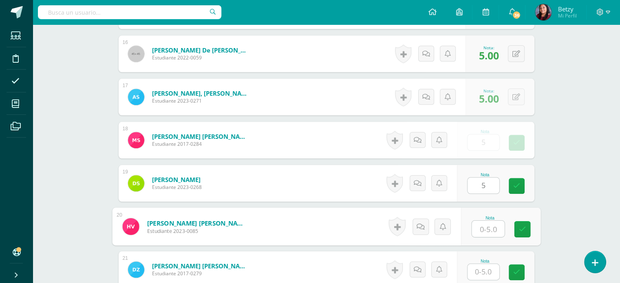
scroll to position [897, 0]
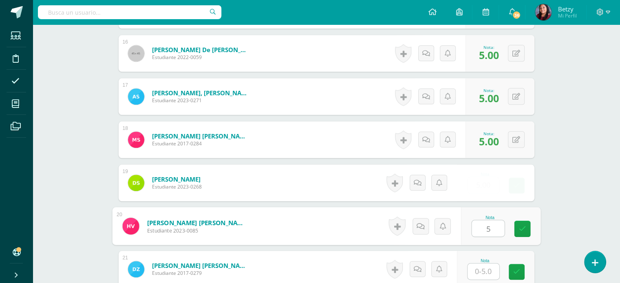
type input "5"
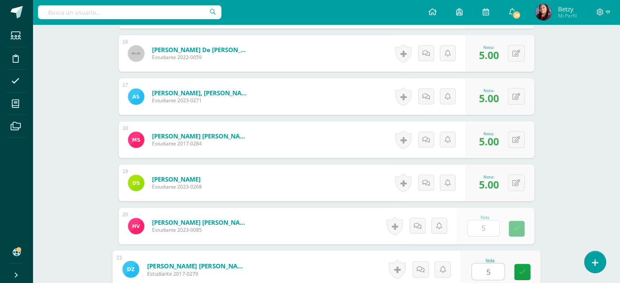
type input "55"
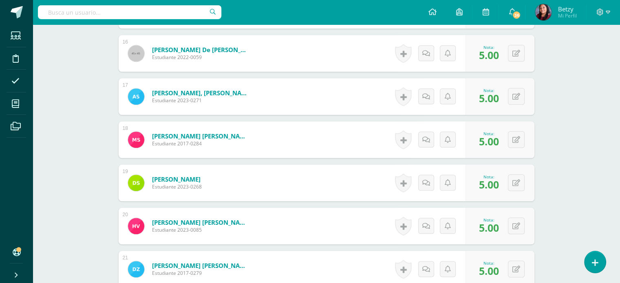
scroll to position [994, 0]
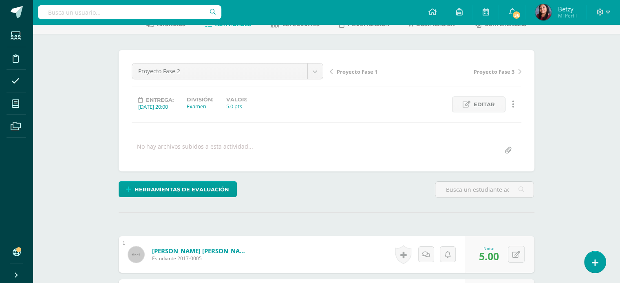
scroll to position [0, 0]
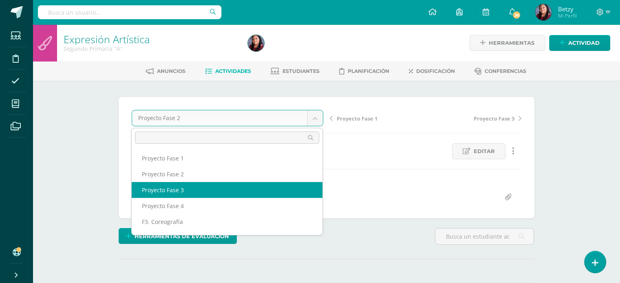
select select "/dashboard/teacher/grade-activity/51273/"
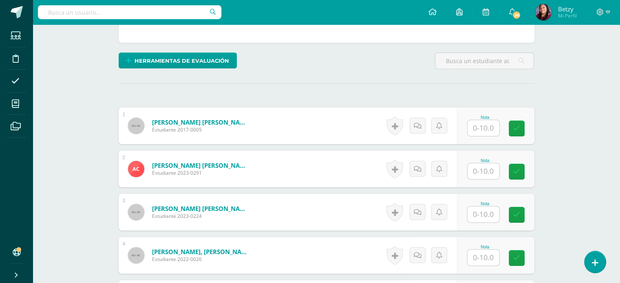
scroll to position [176, 0]
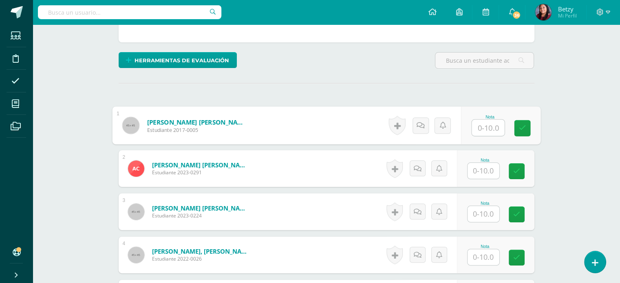
click at [491, 133] on input "text" at bounding box center [488, 128] width 33 height 16
paste input "10"
type input "10"
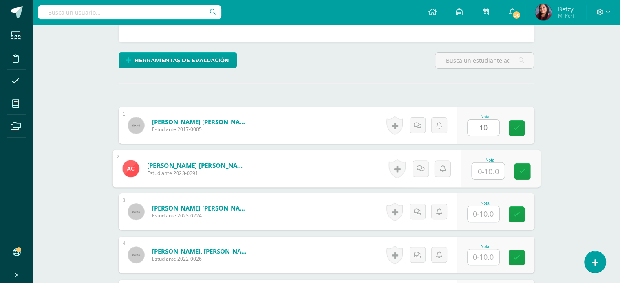
paste input "10"
type input "10"
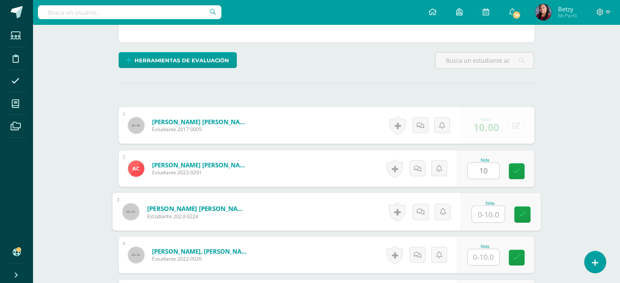
paste input "10"
type input "10"
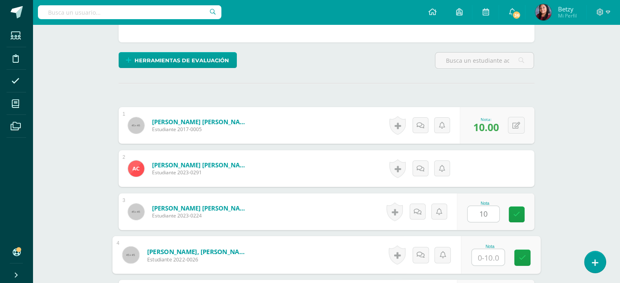
paste input "10"
type input "10"
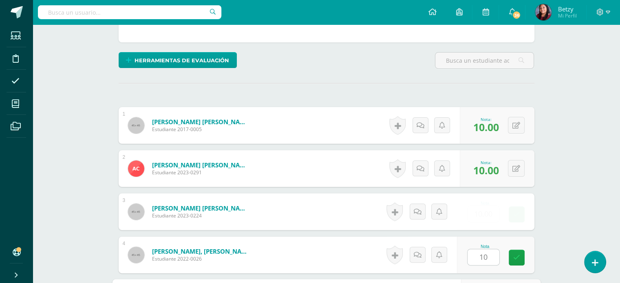
scroll to position [334, 0]
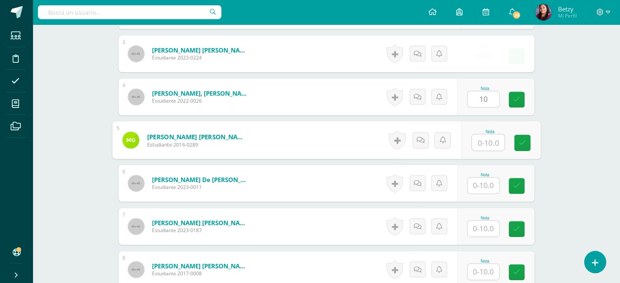
paste input "10"
type input "10"
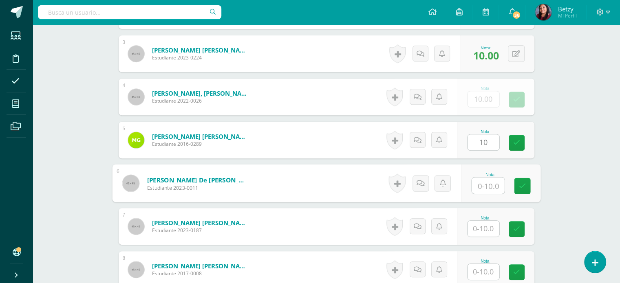
paste input "10"
type input "10"
paste input "10"
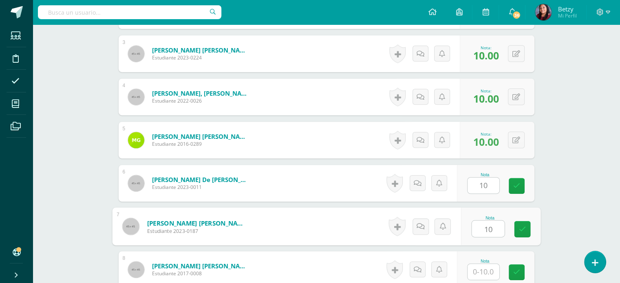
type input "10"
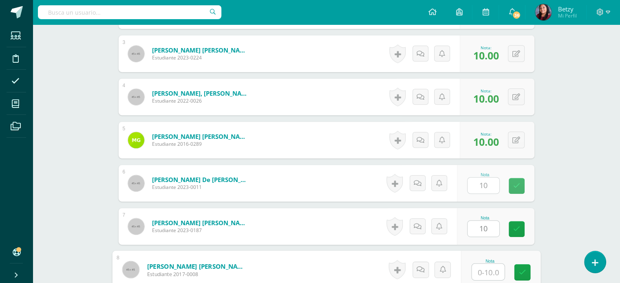
paste input "10"
type input "10"
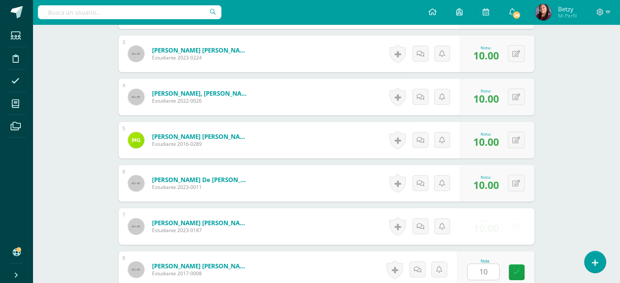
scroll to position [507, 0]
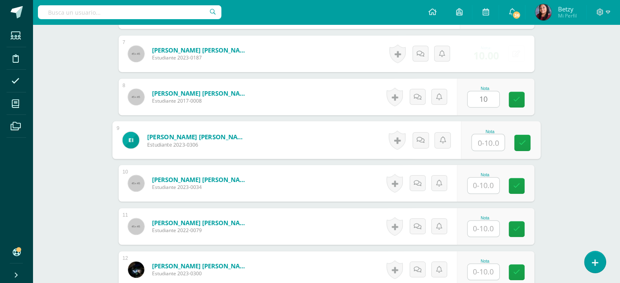
paste input "10"
type input "10"
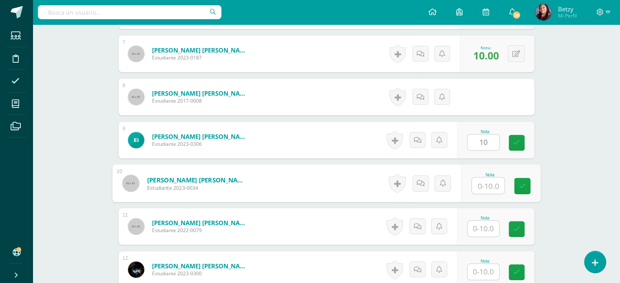
paste input "10"
type input "10"
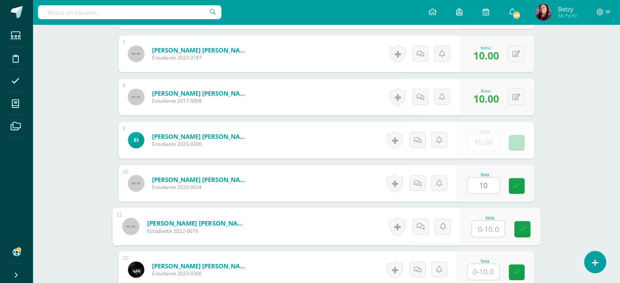
paste input "10"
type input "10"
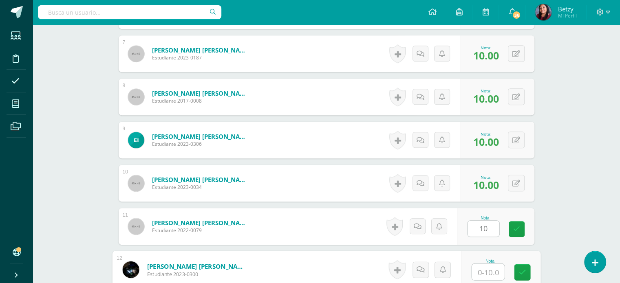
paste input "10"
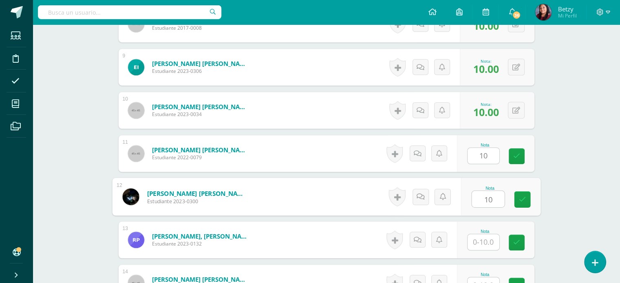
type input "10"
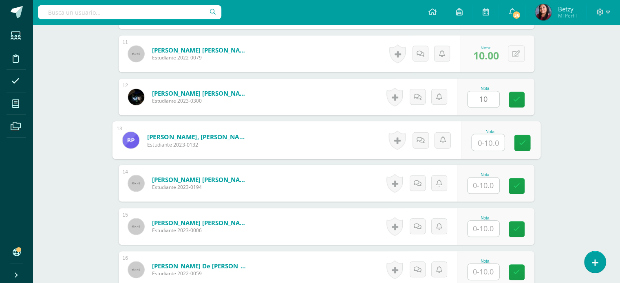
paste input "10"
type input "10"
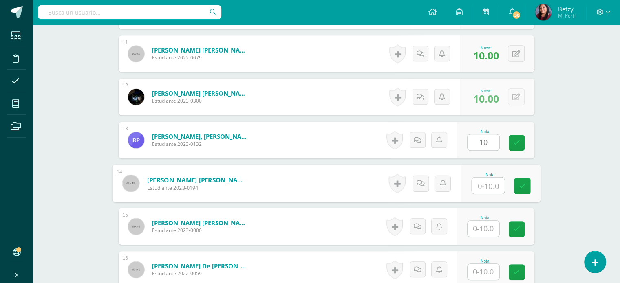
paste input "10"
type input "10"
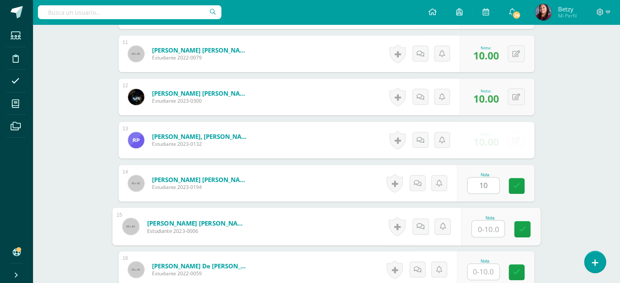
paste input "10"
type input "10"
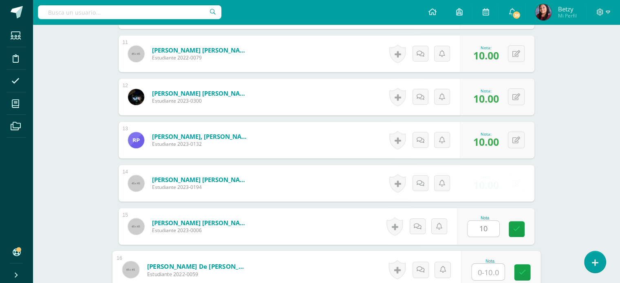
paste input "10"
type input "10"
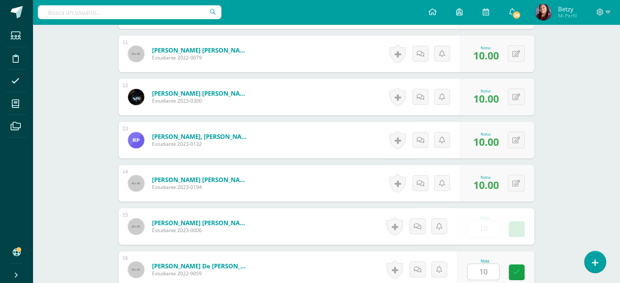
scroll to position [853, 0]
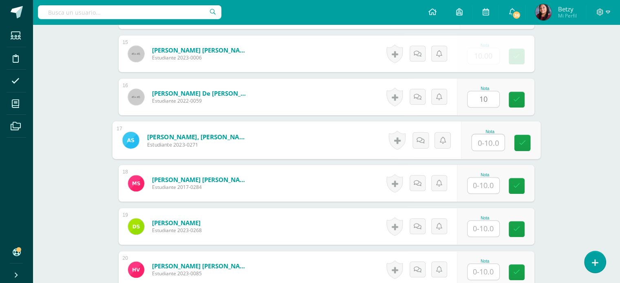
paste input "10"
type input "10"
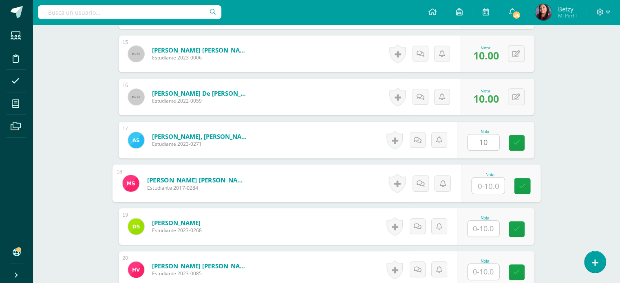
paste input "10"
type input "10"
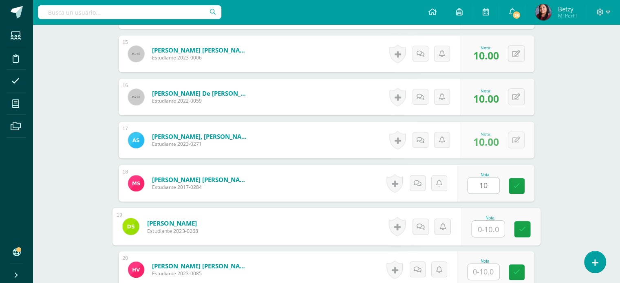
paste input "10"
type input "10"
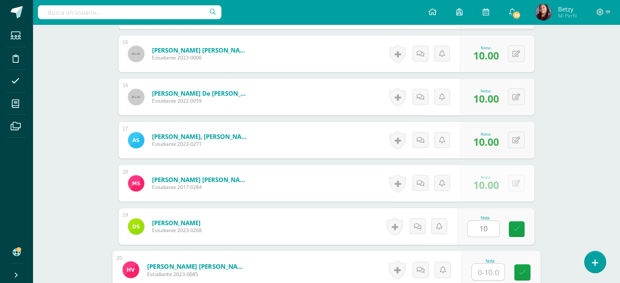
paste input "10"
type input "10"
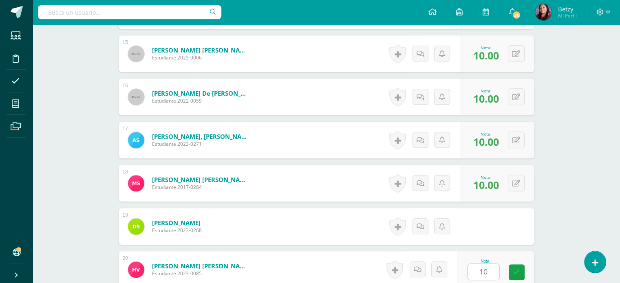
scroll to position [994, 0]
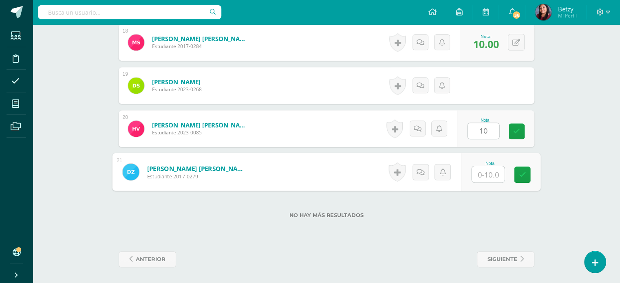
paste input "10"
type input "1010"
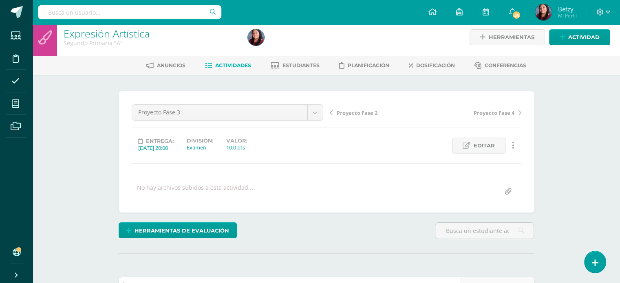
scroll to position [0, 0]
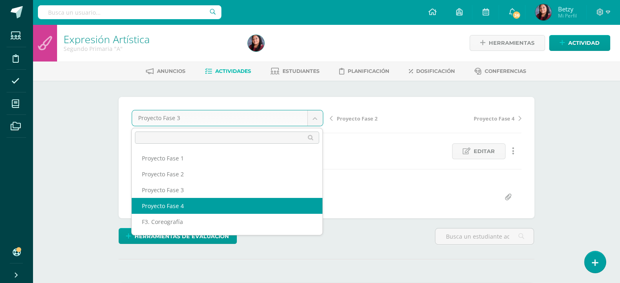
select select "/dashboard/teacher/grade-activity/51283/"
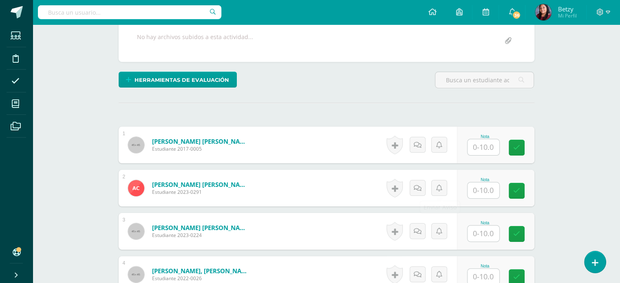
scroll to position [157, 0]
click at [490, 150] on input "text" at bounding box center [488, 147] width 33 height 16
paste input "10"
type input "10"
paste input "10"
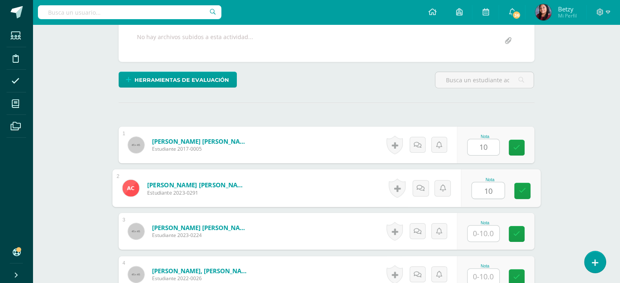
type input "10"
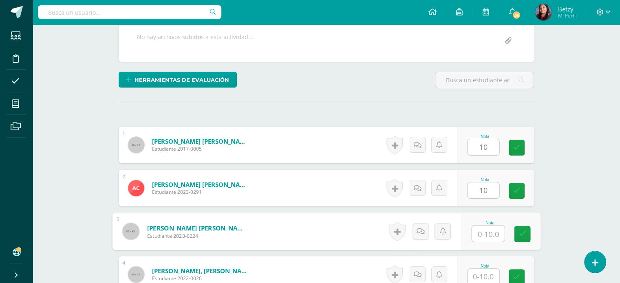
paste input "10"
type input "10"
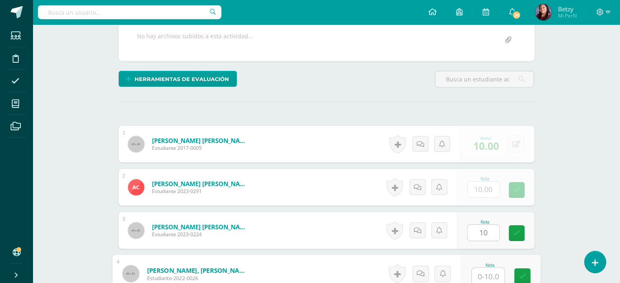
paste input "10"
type input "10"
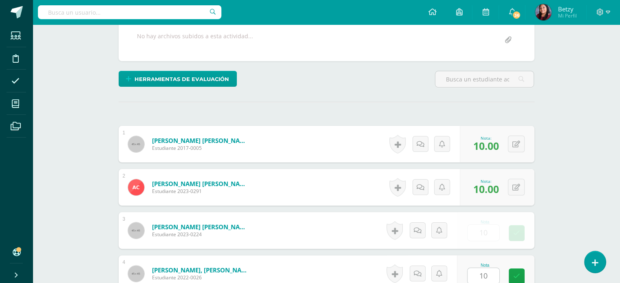
scroll to position [334, 0]
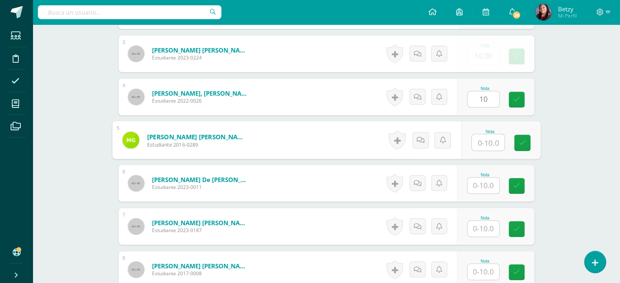
paste input "10"
type input "10"
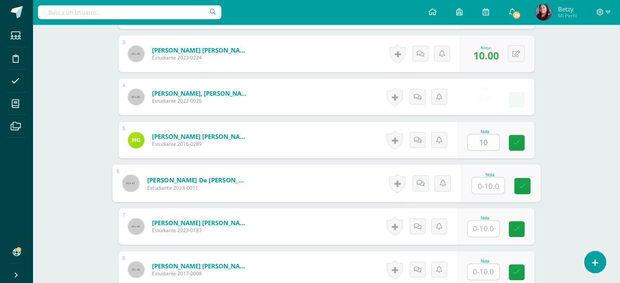
paste input "10"
type input "10"
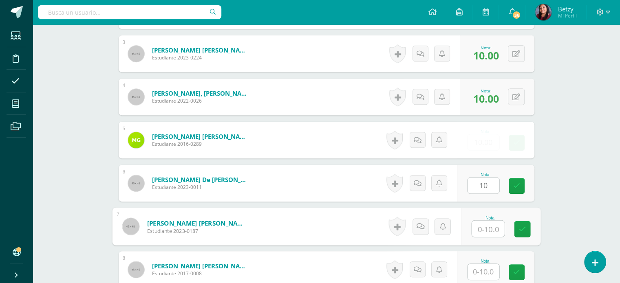
paste input "10"
type input "10"
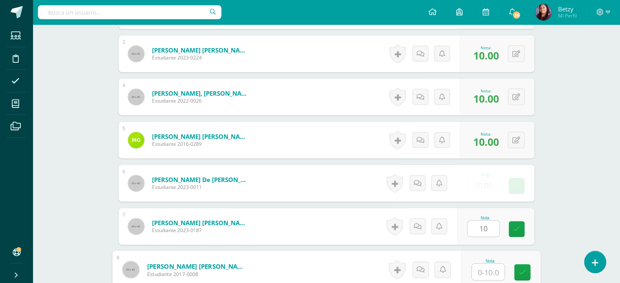
paste input "10"
type input "10"
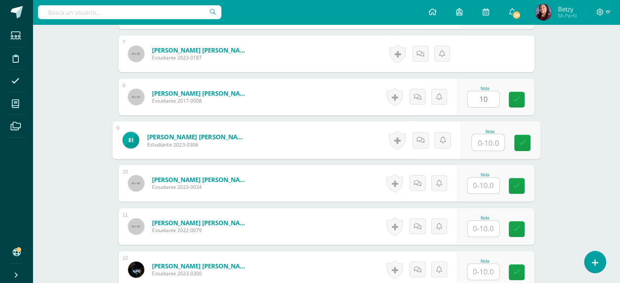
paste input "10"
type input "10"
paste input "10"
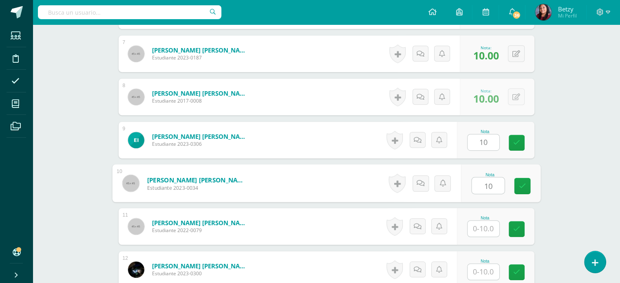
type input "10"
paste input "10"
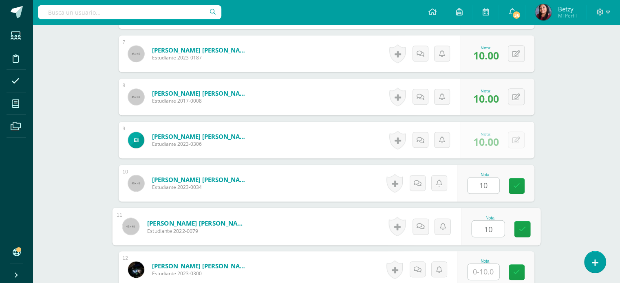
type input "10"
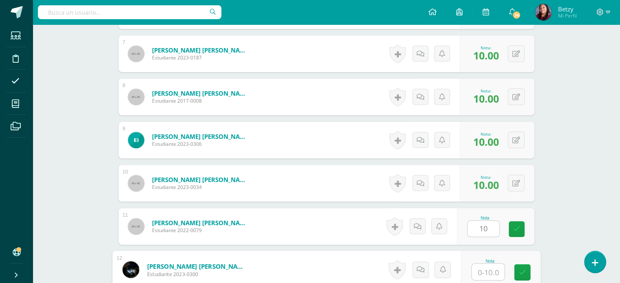
paste input "10"
type input "10"
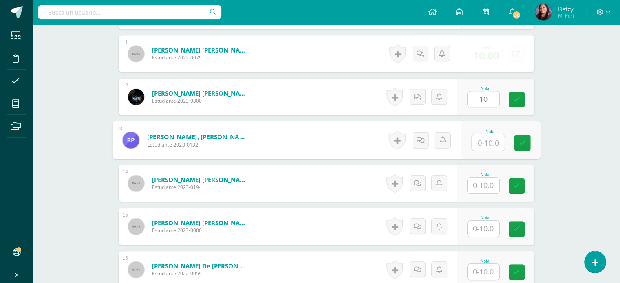
paste input "10"
type input "10"
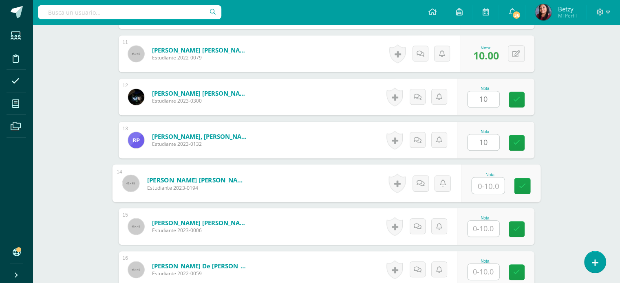
paste input "10"
type input "10"
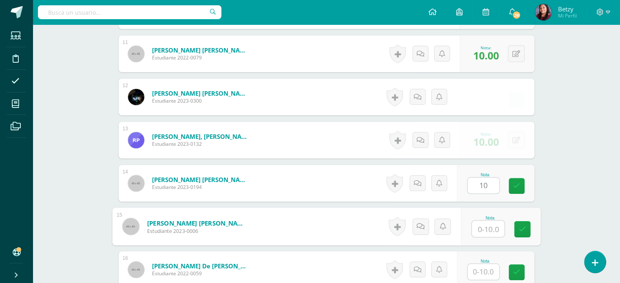
paste input "10"
type input "10"
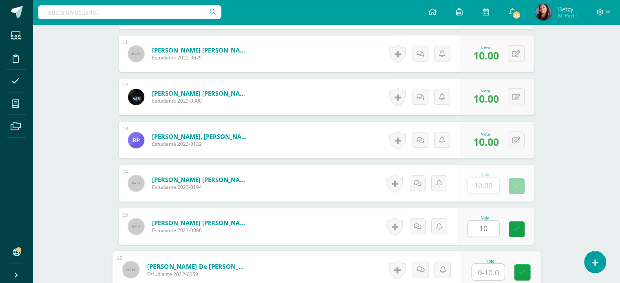
paste input "10"
type input "10"
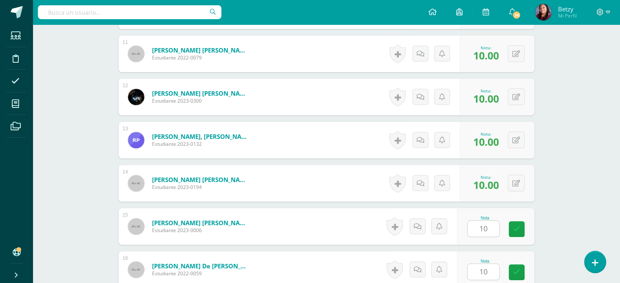
scroll to position [853, 0]
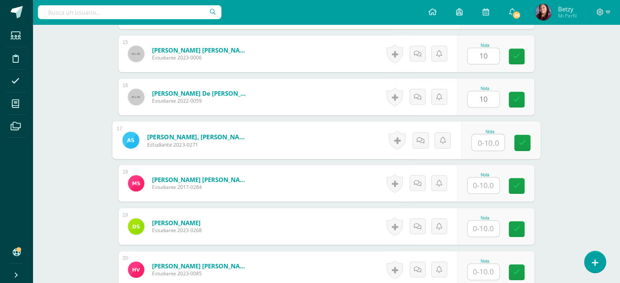
paste input "10"
type input "10"
paste input "10"
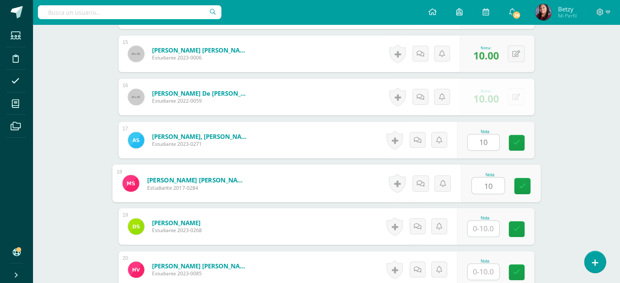
type input "10"
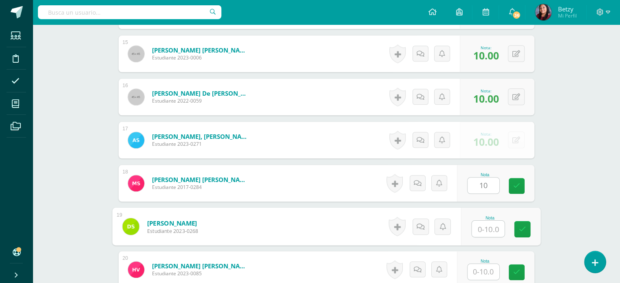
paste input "10"
type input "10"
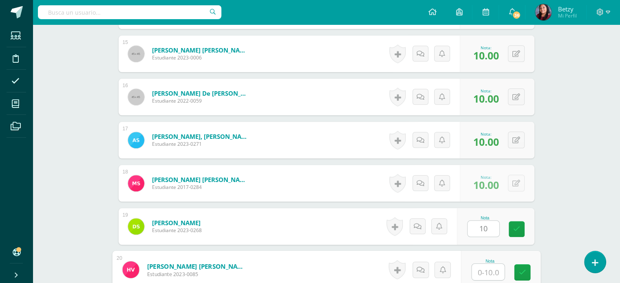
paste input "10"
type input "10"
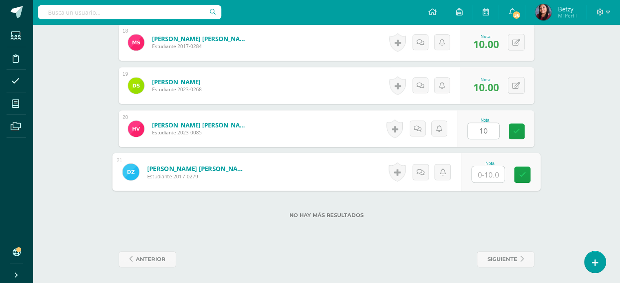
paste input "10"
type input "10"
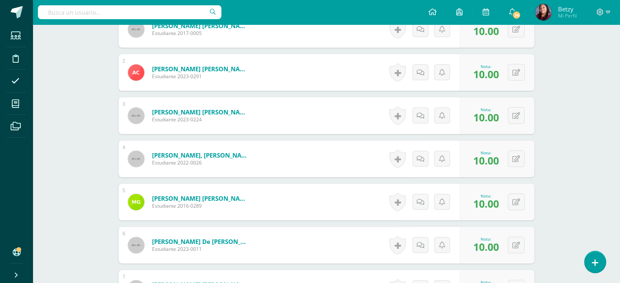
scroll to position [140, 0]
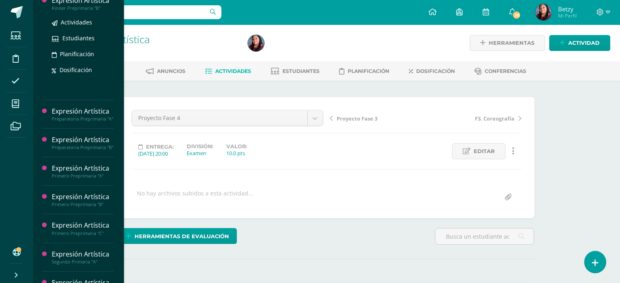
scroll to position [96, 0]
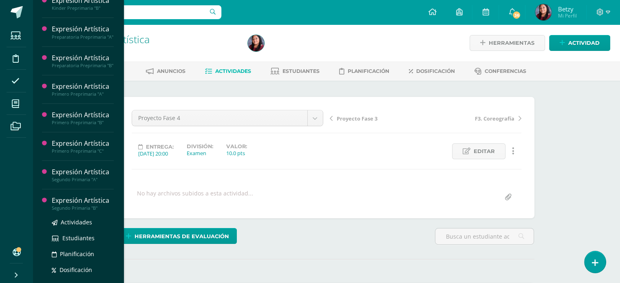
click at [82, 206] on div "Expresión Artística" at bounding box center [83, 200] width 62 height 9
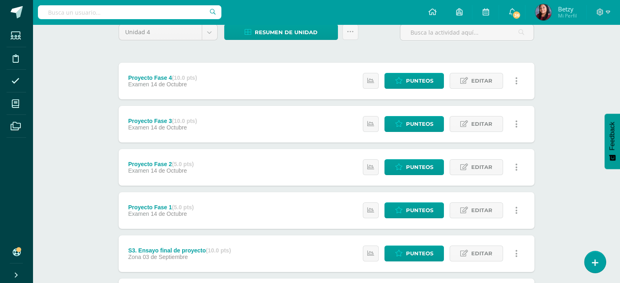
scroll to position [73, 0]
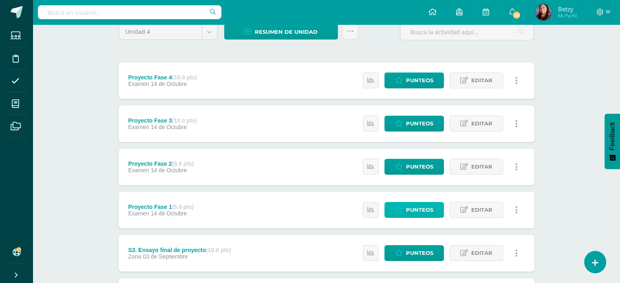
click at [418, 210] on span "Punteos" at bounding box center [419, 210] width 27 height 15
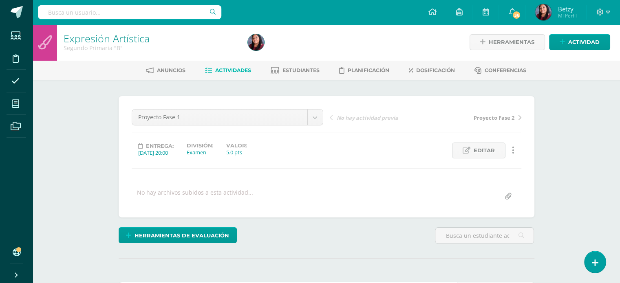
scroll to position [127, 0]
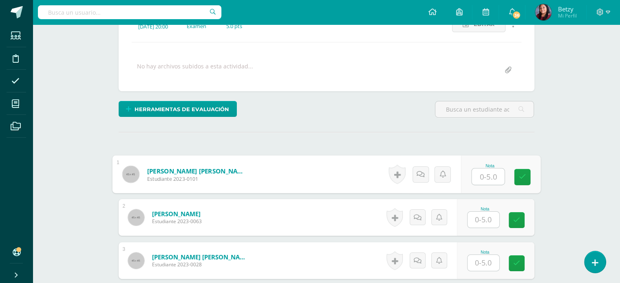
click at [487, 178] on input "text" at bounding box center [488, 177] width 33 height 16
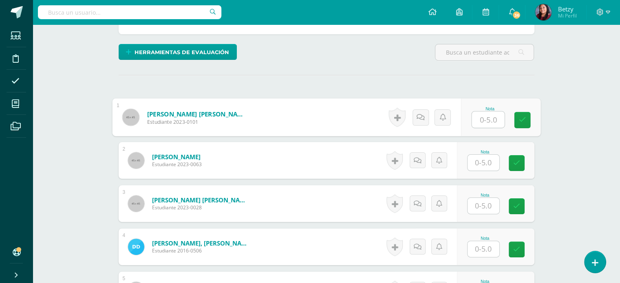
scroll to position [220, 0]
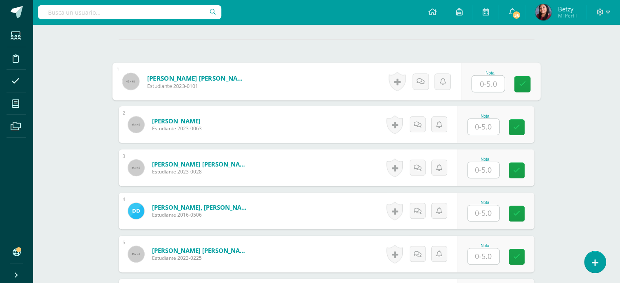
click at [494, 86] on input "text" at bounding box center [488, 84] width 33 height 16
type input "3"
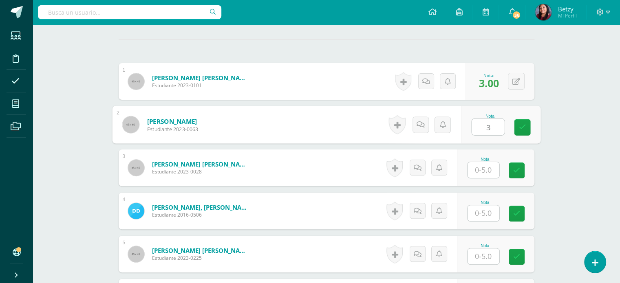
type input "3"
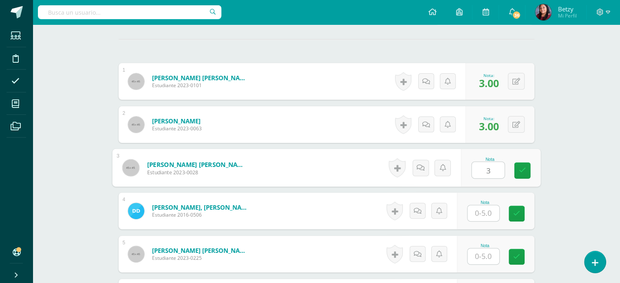
type input "3"
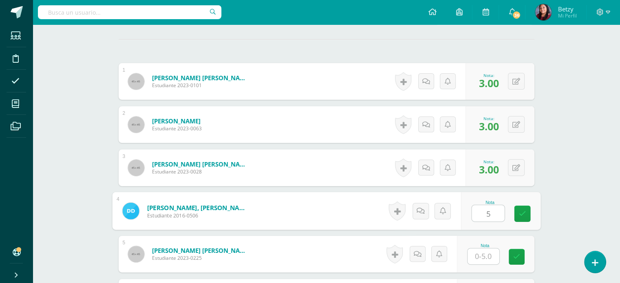
type input "5"
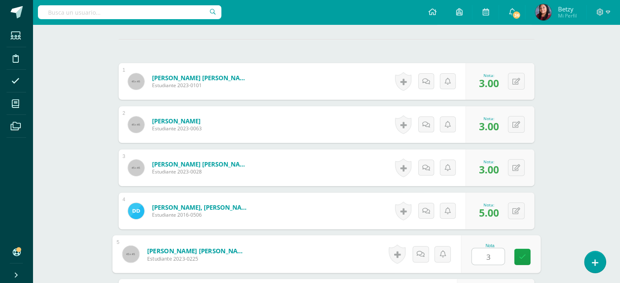
type input "3"
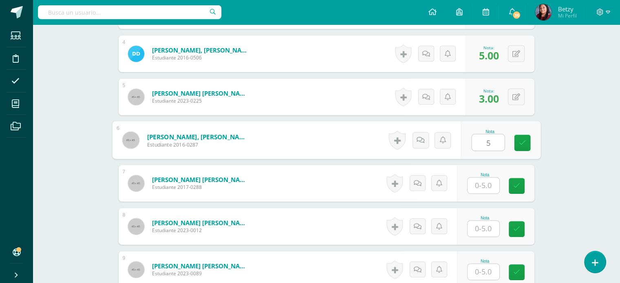
type input "5"
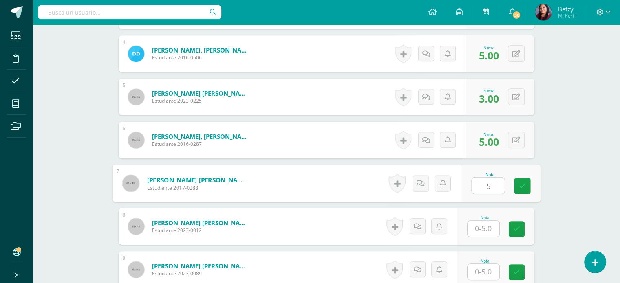
type input "5"
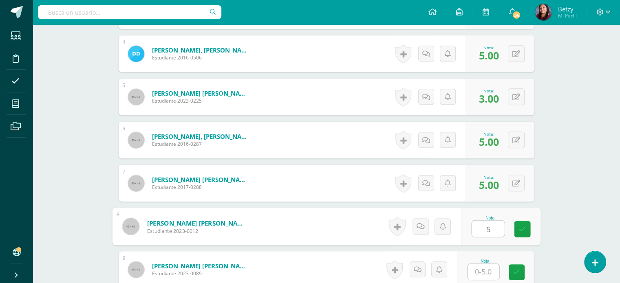
type input "5"
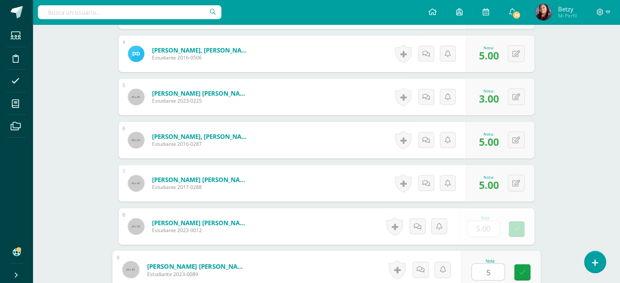
type input "5"
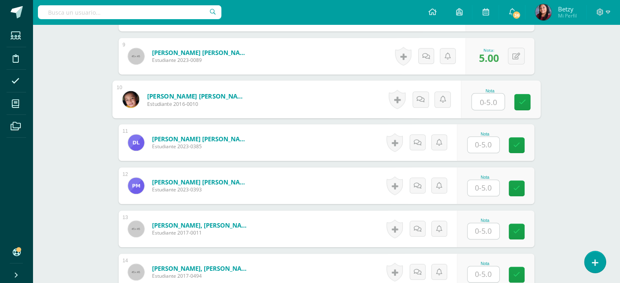
scroll to position [592, 0]
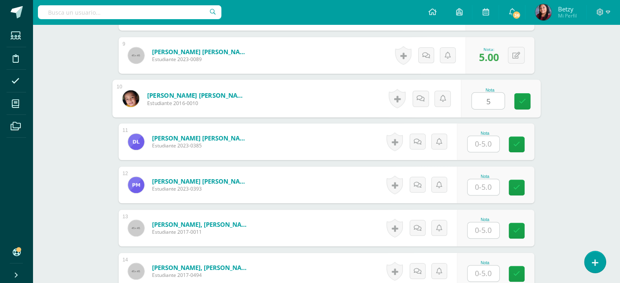
type input "5"
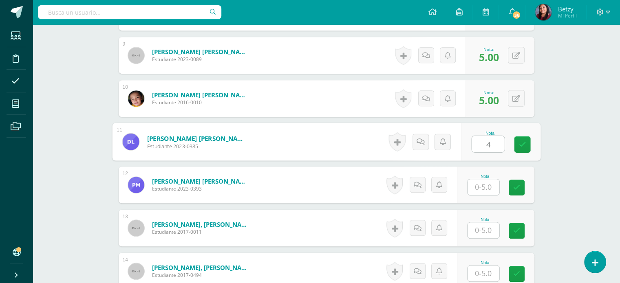
type input "4"
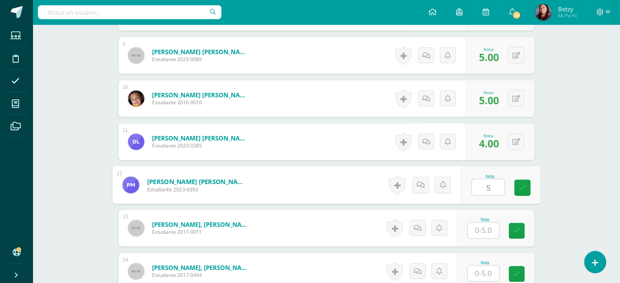
type input "5"
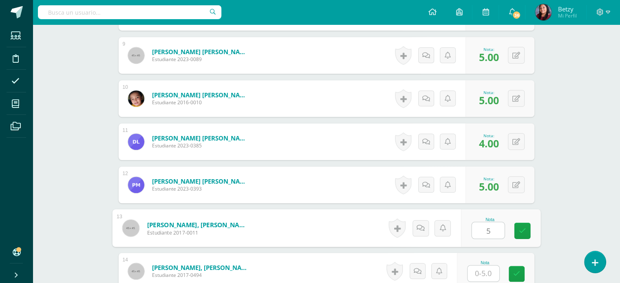
type input "5"
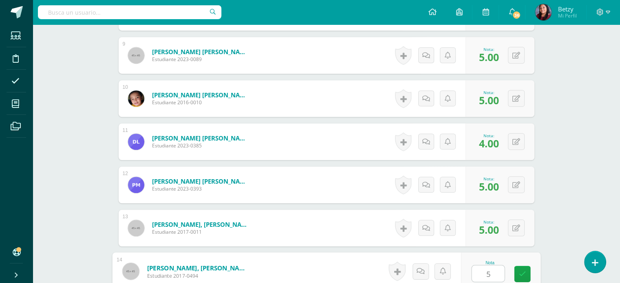
type input "5"
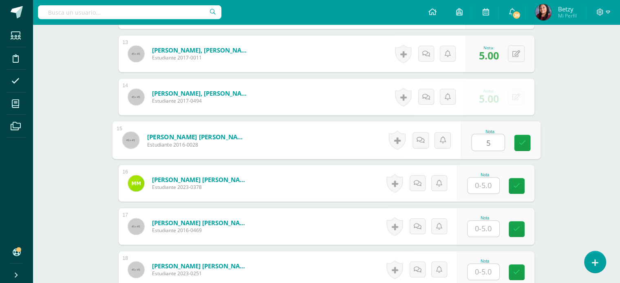
type input "5"
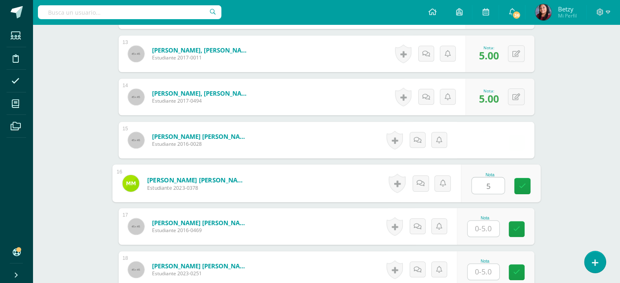
type input "5"
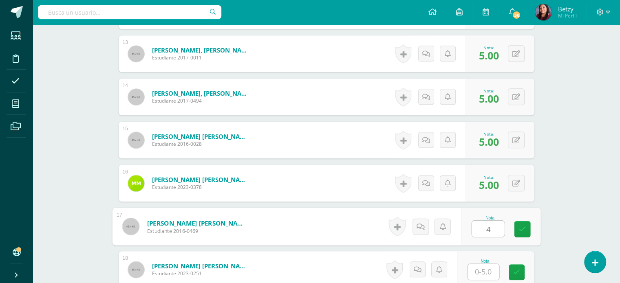
type input "4"
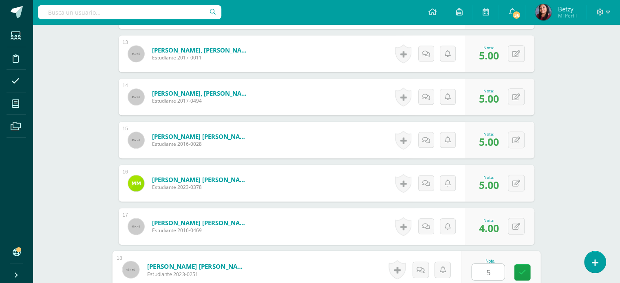
type input "5"
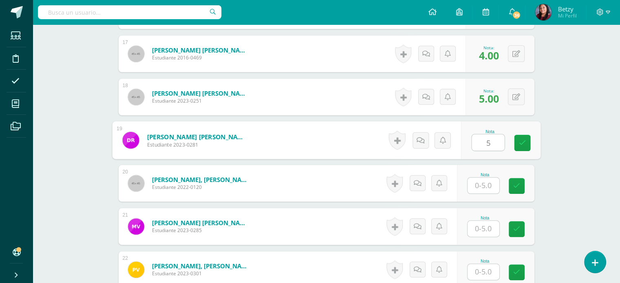
type input "5"
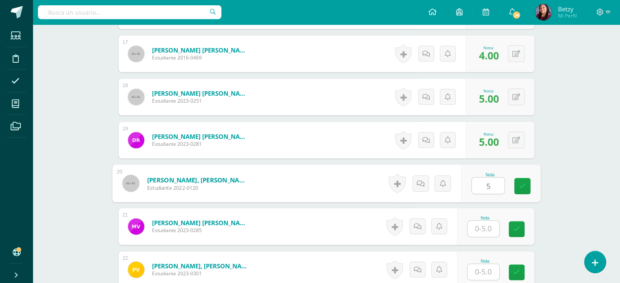
type input "5"
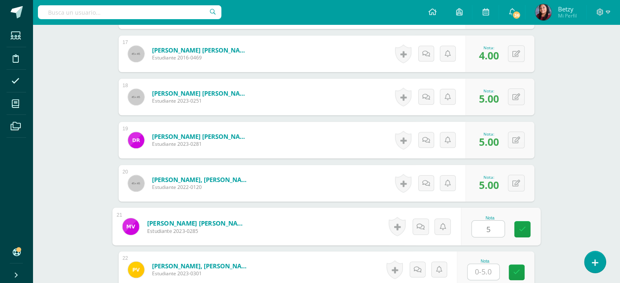
type input "5"
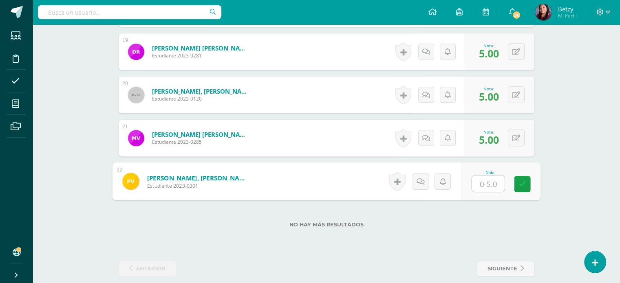
scroll to position [1038, 0]
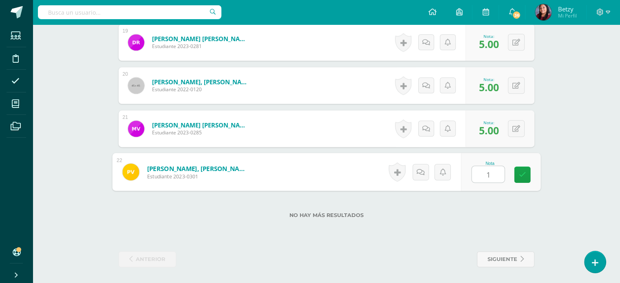
type input "1"
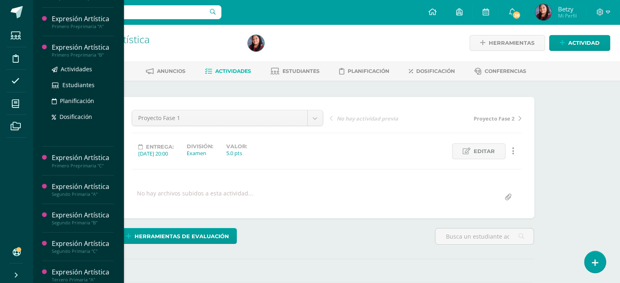
scroll to position [166, 0]
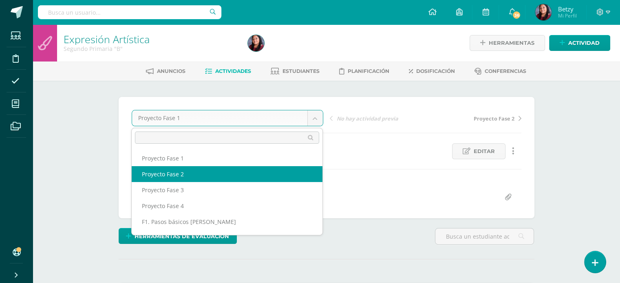
select select "/dashboard/teacher/grade-activity/51264/"
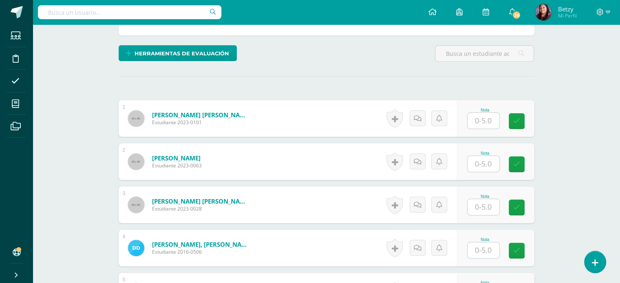
scroll to position [184, 0]
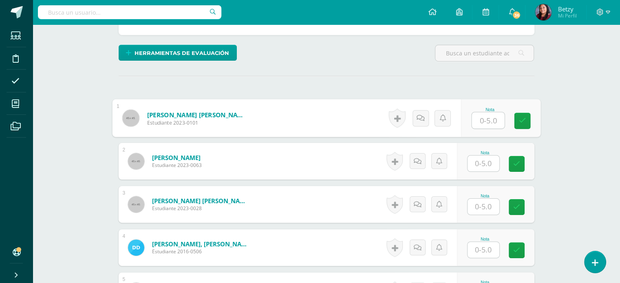
click at [491, 117] on input "text" at bounding box center [488, 121] width 33 height 16
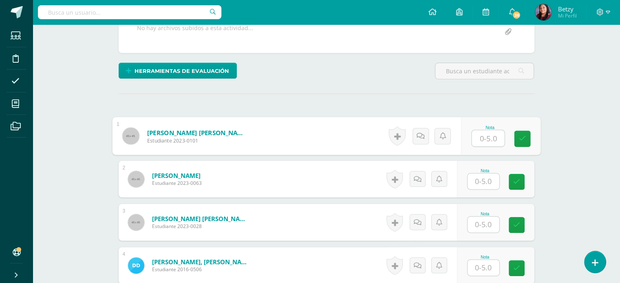
scroll to position [170, 0]
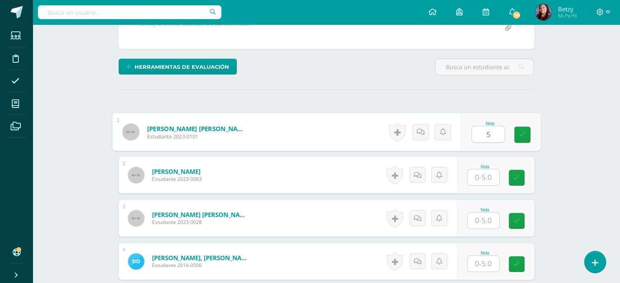
type input "5"
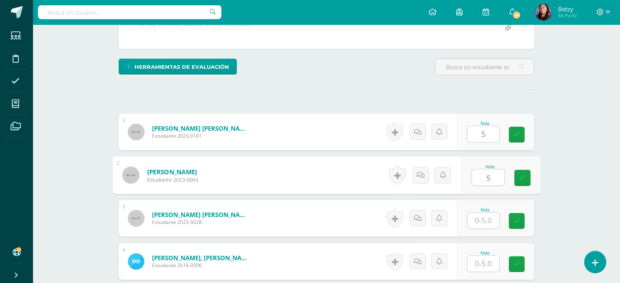
type input "5"
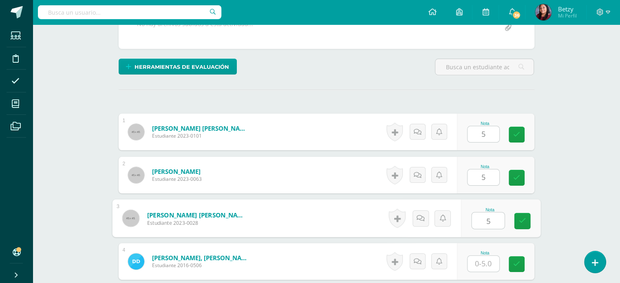
type input "5"
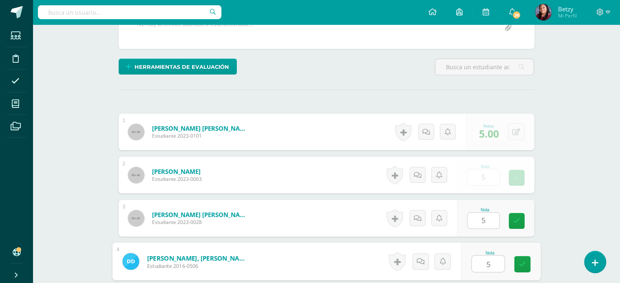
type input "5"
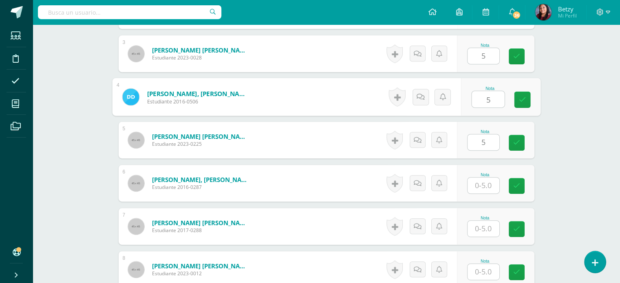
type input "5"
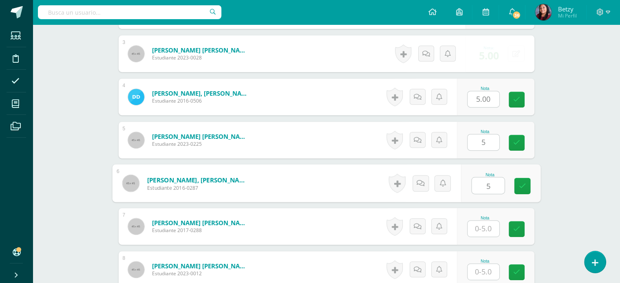
type input "5"
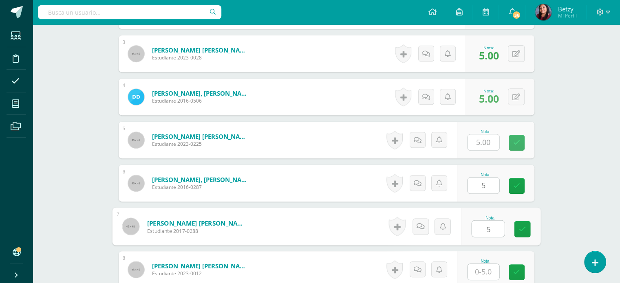
type input "5"
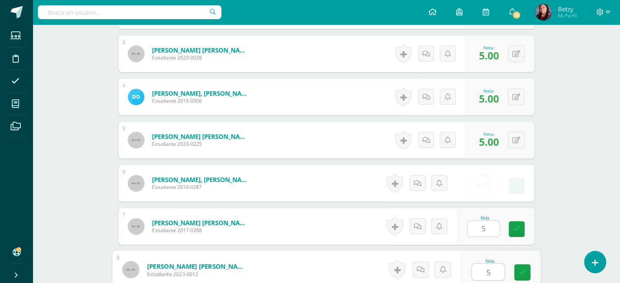
type input "5"
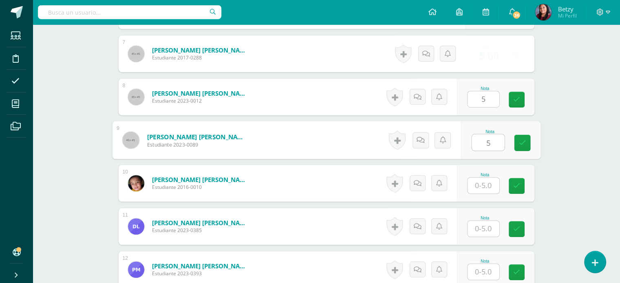
type input "5"
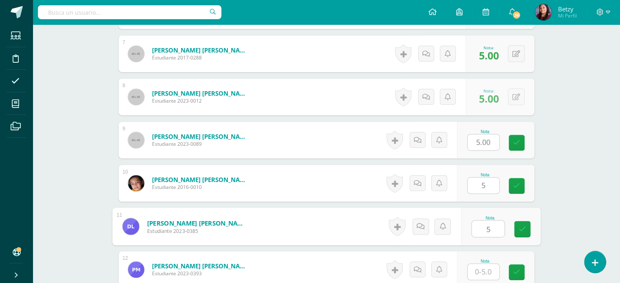
type input "5"
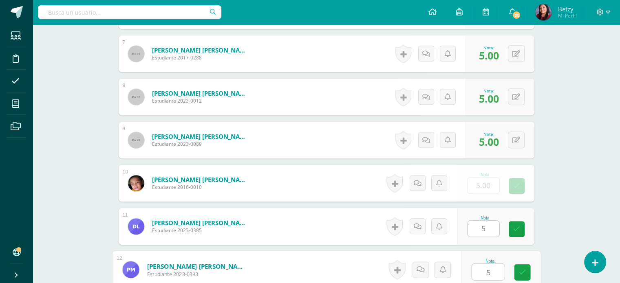
type input "5"
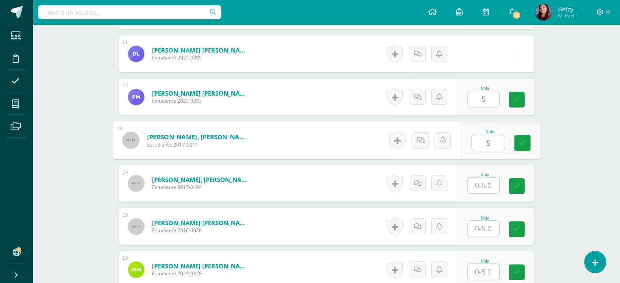
type input "5"
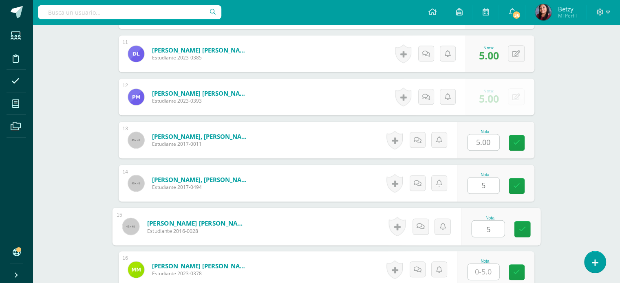
type input "5"
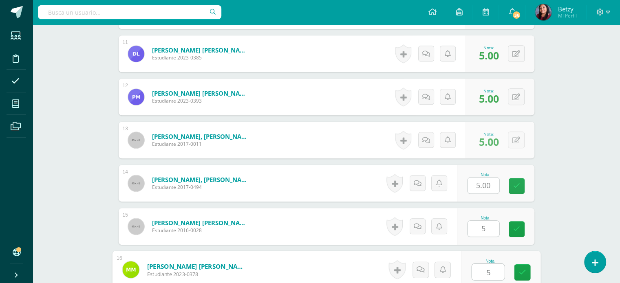
type input "5"
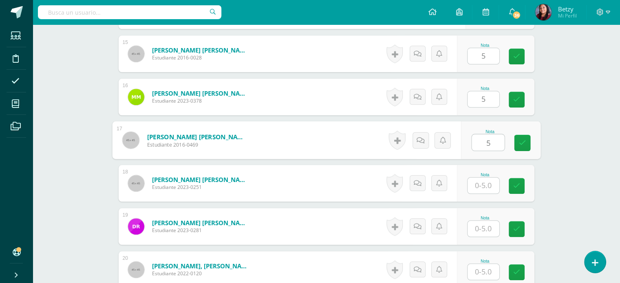
type input "5"
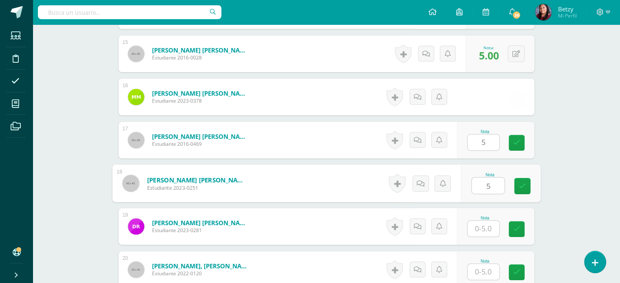
type input "5"
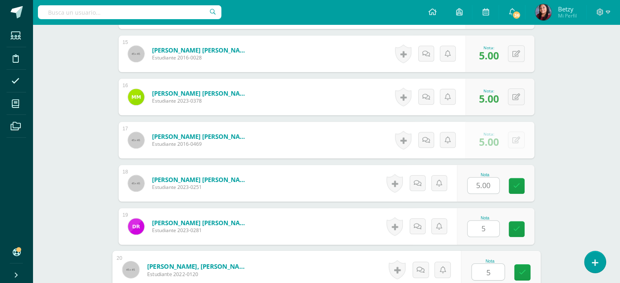
type input "5"
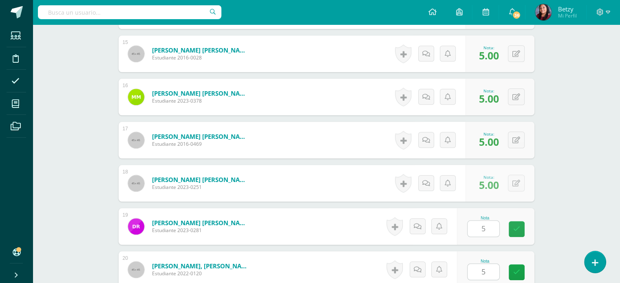
scroll to position [1026, 0]
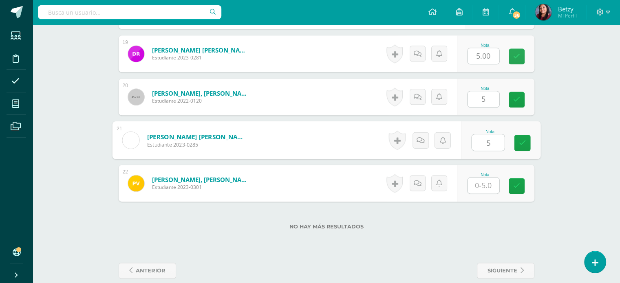
type input "5"
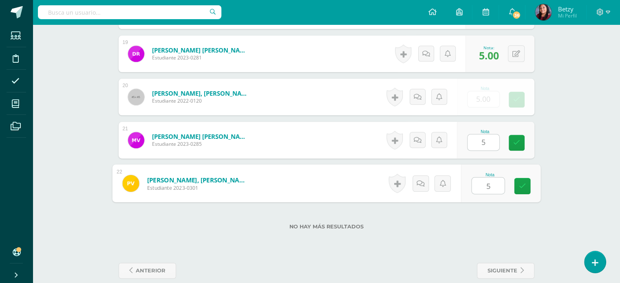
type input "55"
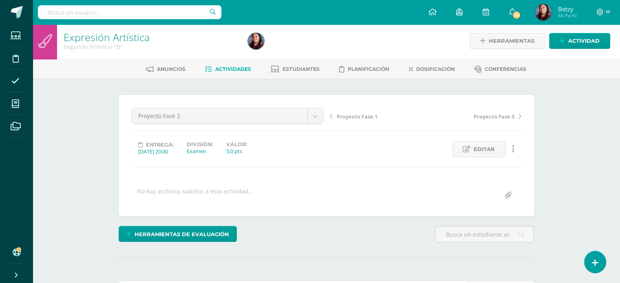
scroll to position [0, 0]
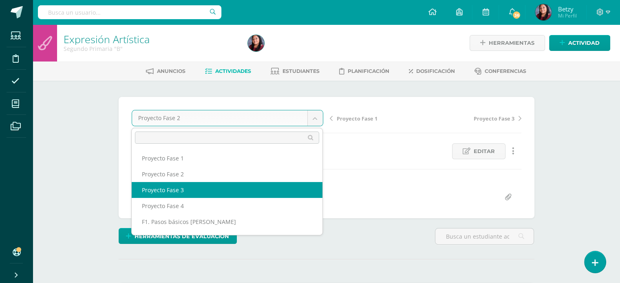
select select "/dashboard/teacher/grade-activity/51274/"
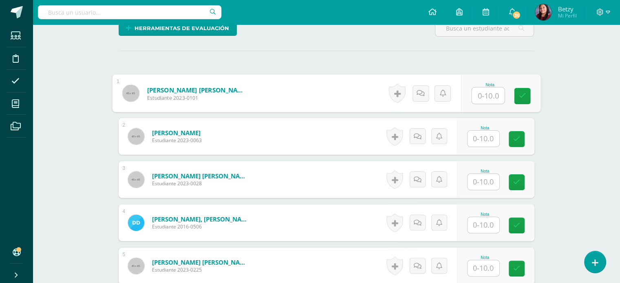
click at [481, 93] on input "text" at bounding box center [488, 96] width 33 height 16
type input "10"
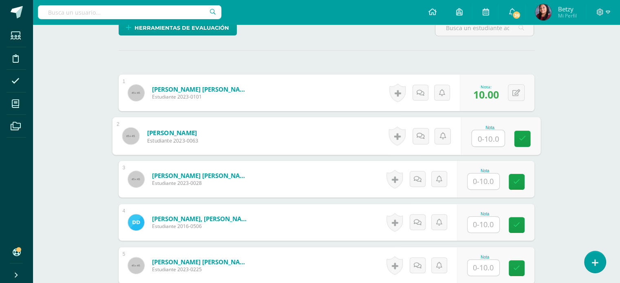
paste input "10"
type input "10"
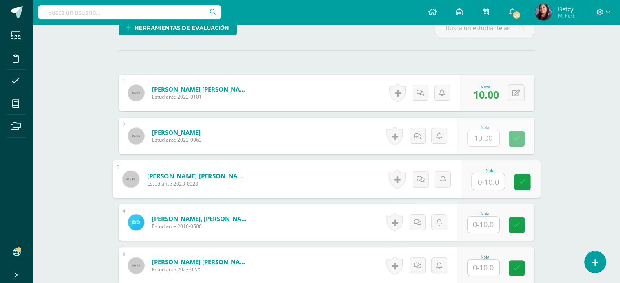
paste input "10"
type input "10"
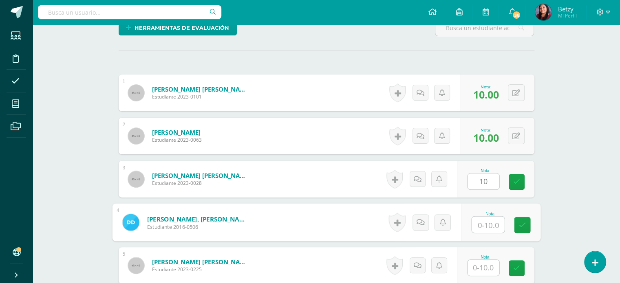
paste input "10"
type input "10"
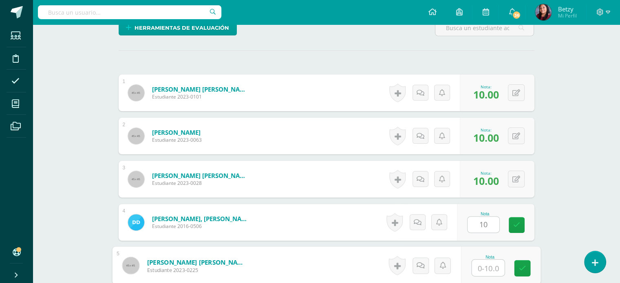
paste input "10"
type input "10"
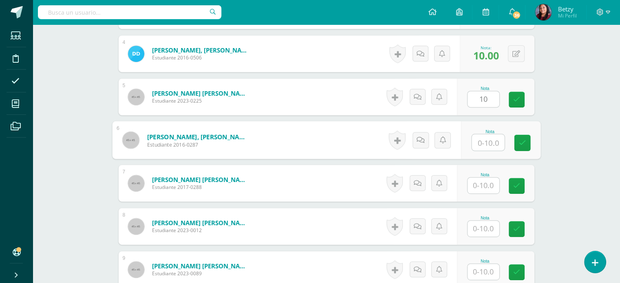
paste input "10"
type input "10"
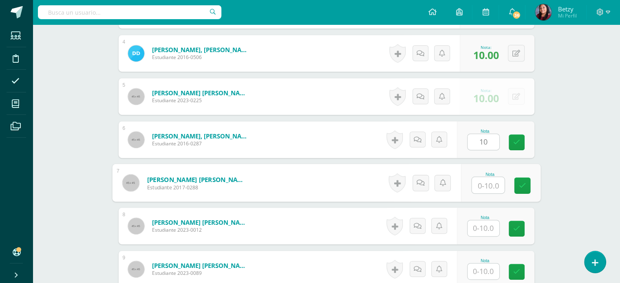
paste input "10"
type input "10"
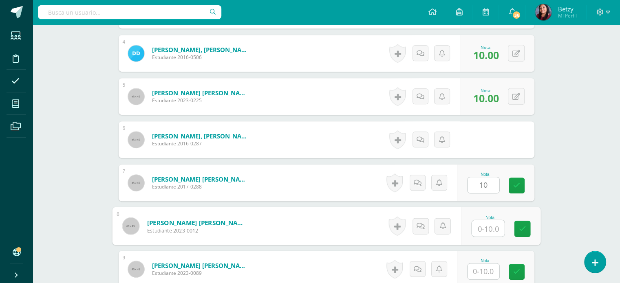
paste input "10"
type input "10"
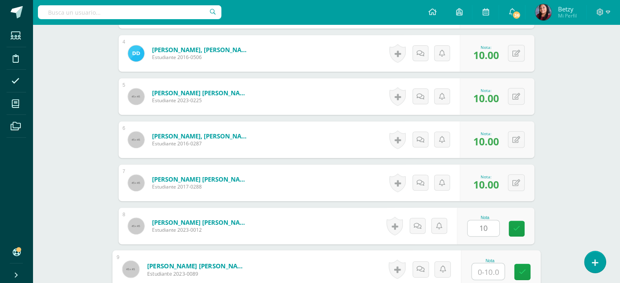
paste input "10"
type input "10"
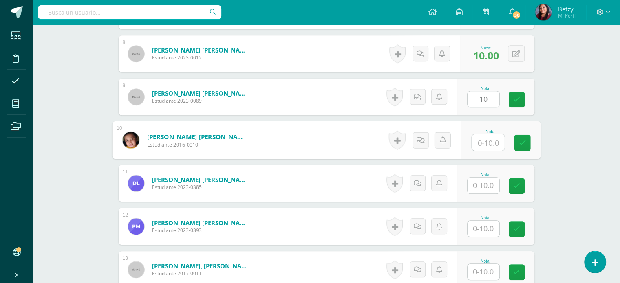
paste input "10"
type input "10"
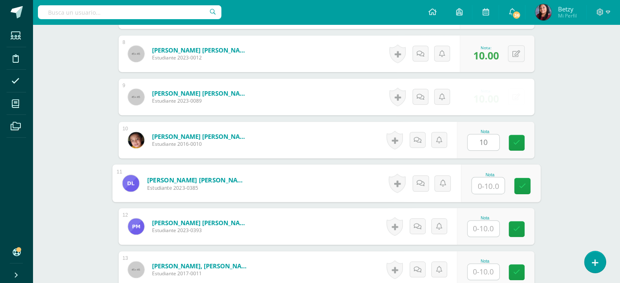
paste input "10"
type input "10"
paste input "10"
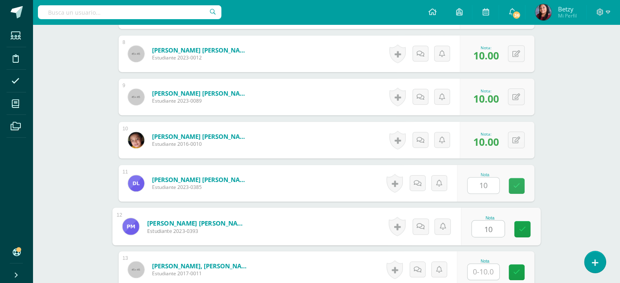
type input "10"
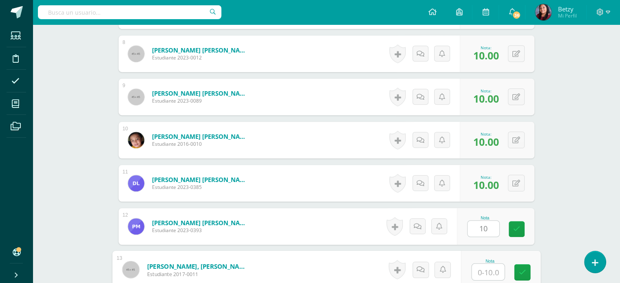
paste input "10"
type input "10"
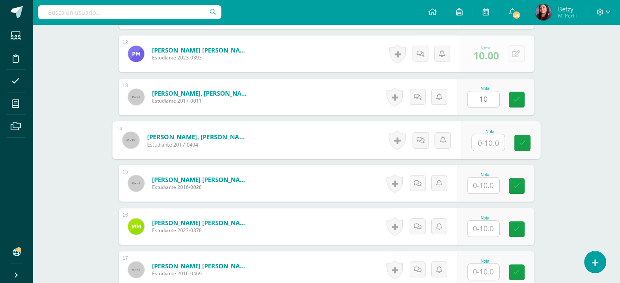
paste input "10"
type input "10"
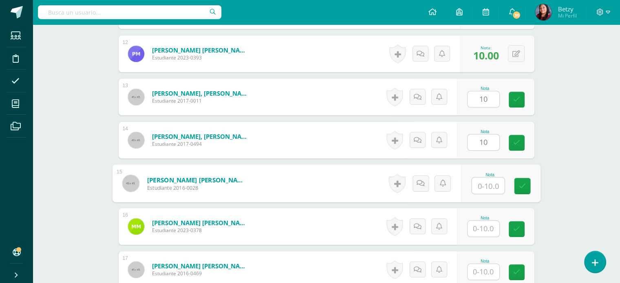
paste input "10"
type input "10"
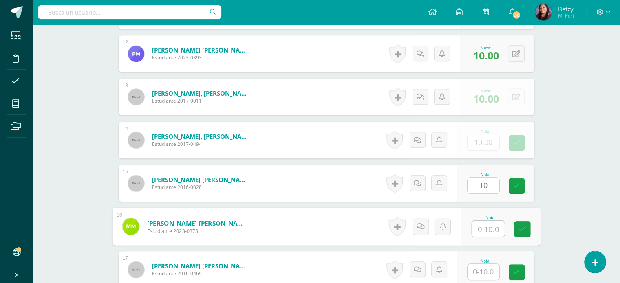
paste input "10"
type input "10"
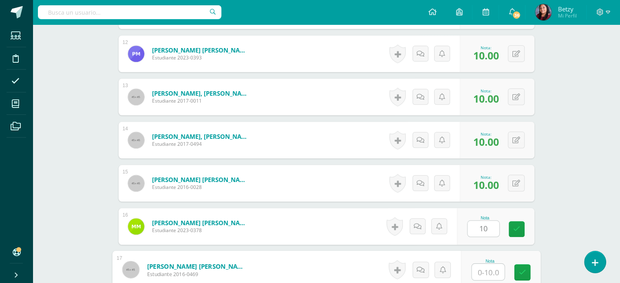
paste input "10"
type input "10"
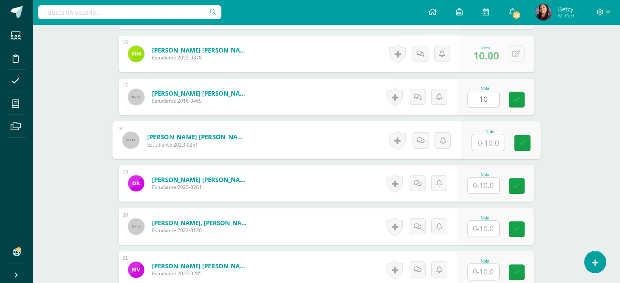
paste input "10"
type input "10"
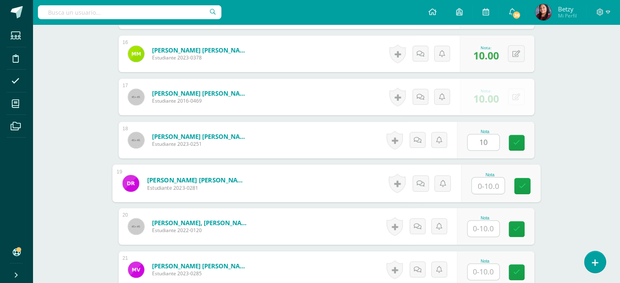
paste input "10"
type input "10"
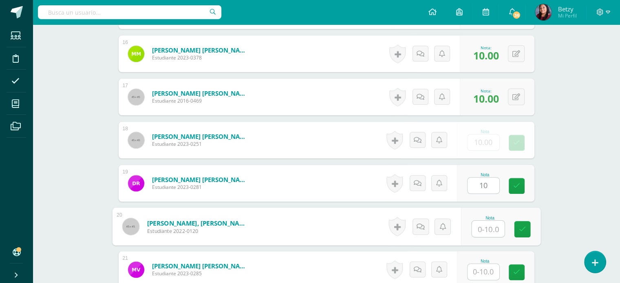
paste input "10"
type input "10"
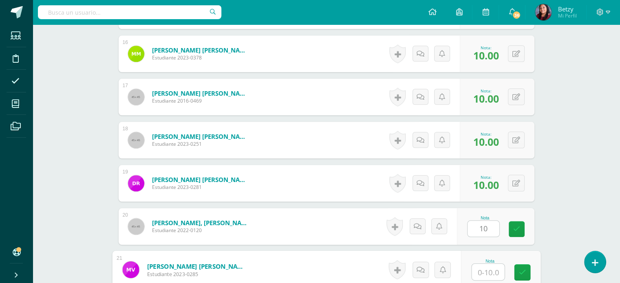
paste input "10"
type input "10"
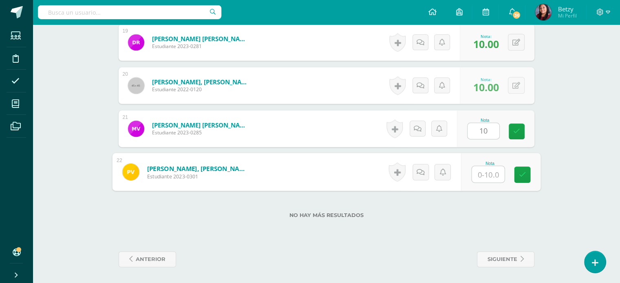
paste input "10"
type input "10"
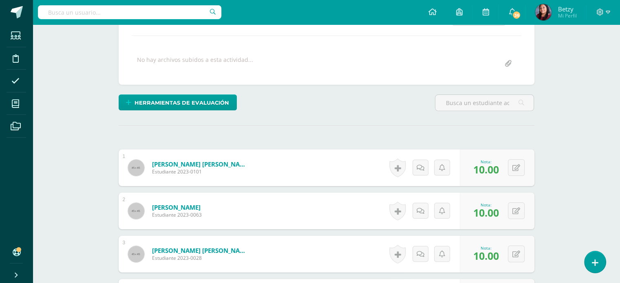
scroll to position [0, 0]
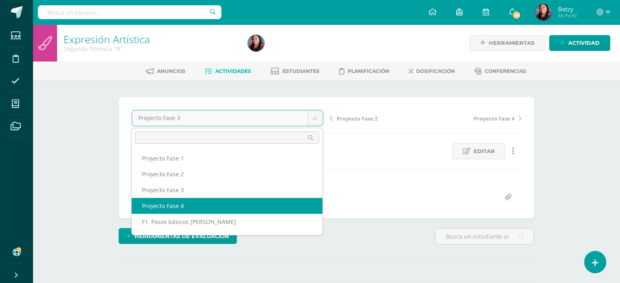
select select "/dashboard/teacher/grade-activity/51284/"
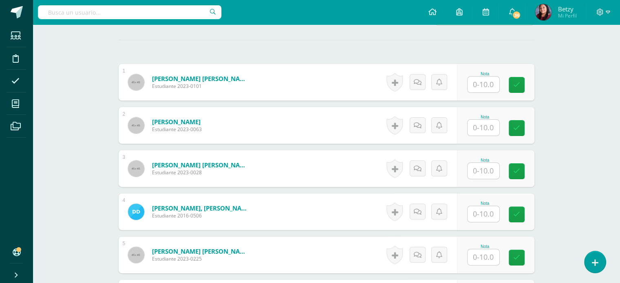
scroll to position [220, 0]
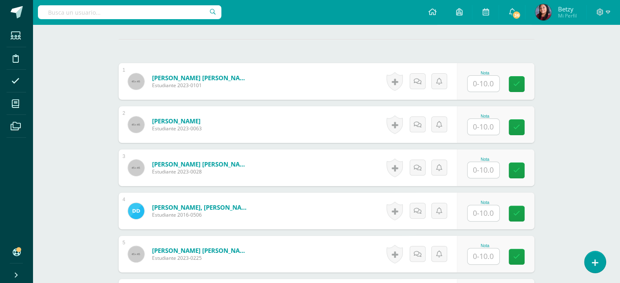
click at [491, 86] on input "text" at bounding box center [484, 84] width 32 height 16
paste input "10"
type input "10"
paste input "10"
type input "10"
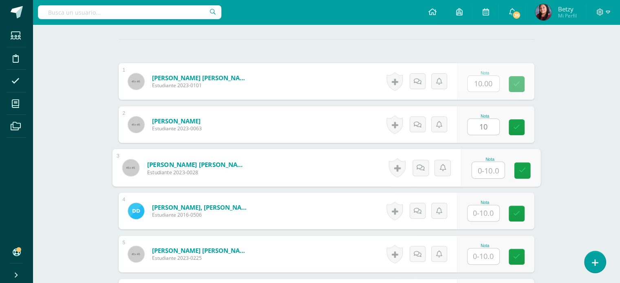
paste input "10"
type input "10"
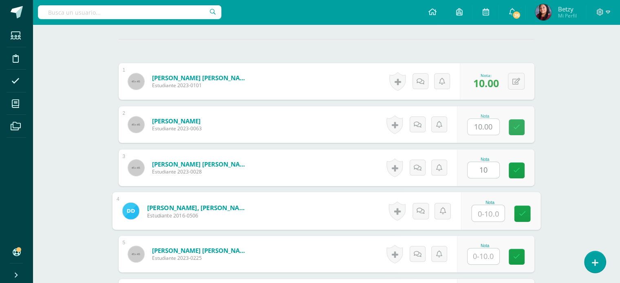
paste input "10"
type input "10"
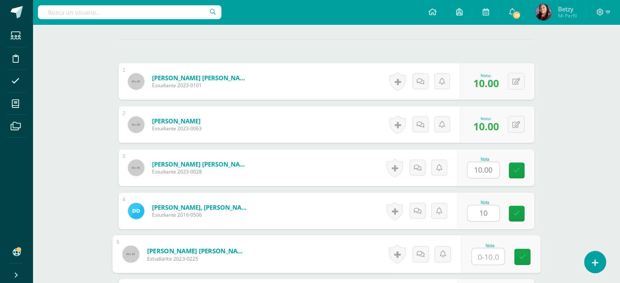
paste input "10"
type input "10"
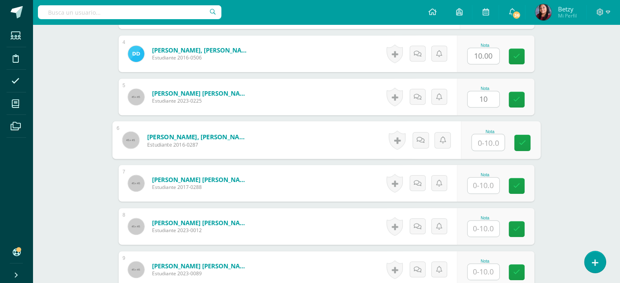
paste input "10"
type input "10"
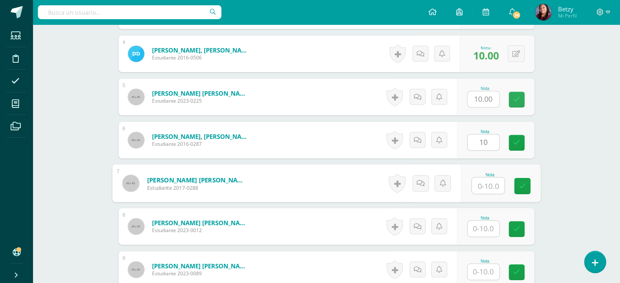
paste input "10"
type input "10"
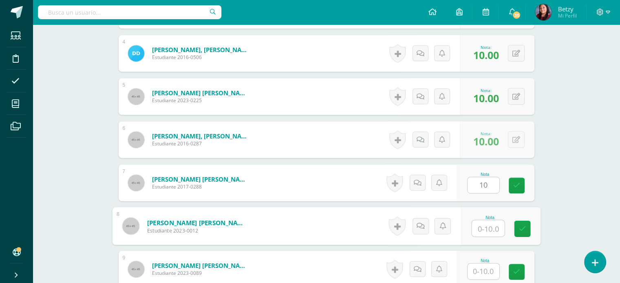
paste input "10"
type input "10"
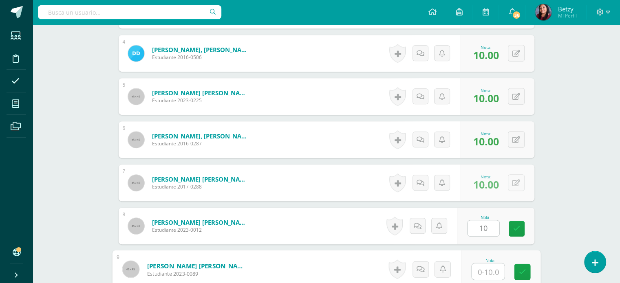
paste input "10"
type input "10"
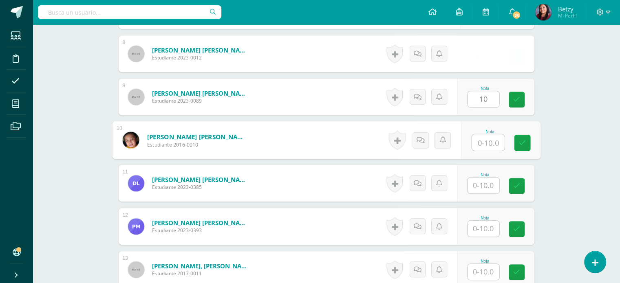
paste input "10"
type input "10"
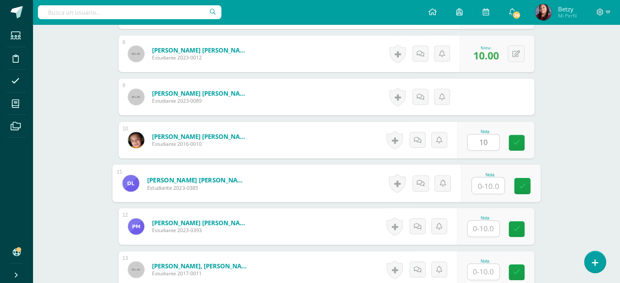
paste input "10"
type input "10"
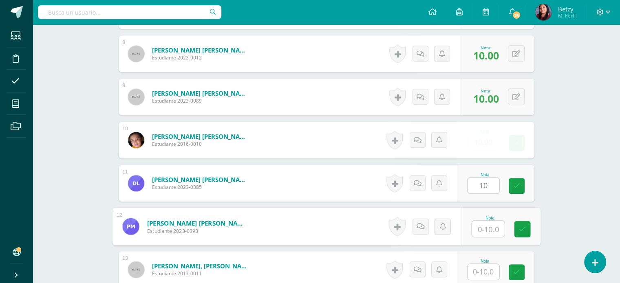
paste input "10"
type input "10"
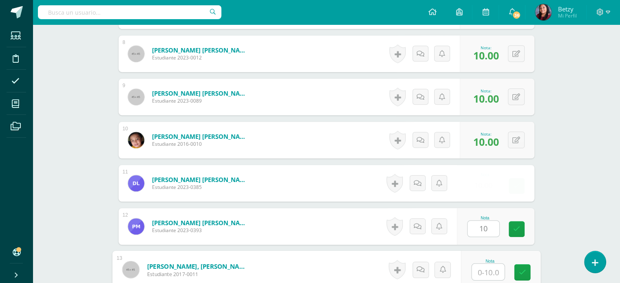
paste input "10"
type input "10"
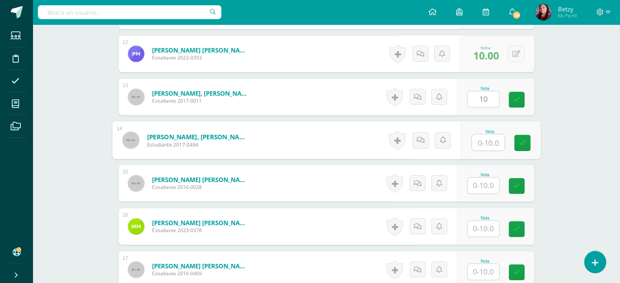
paste input "10"
type input "10"
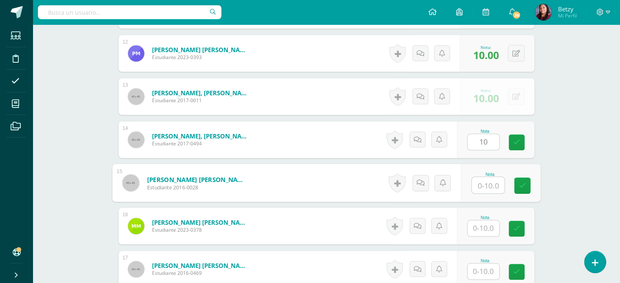
paste input "10"
type input "10"
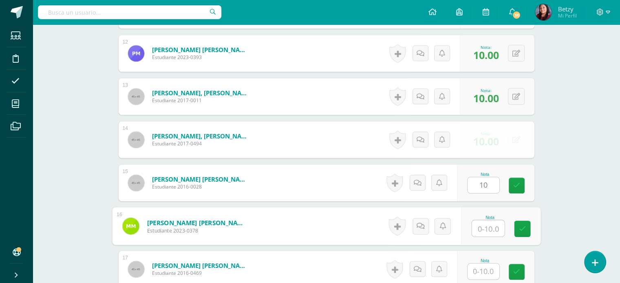
paste input "10"
type input "10"
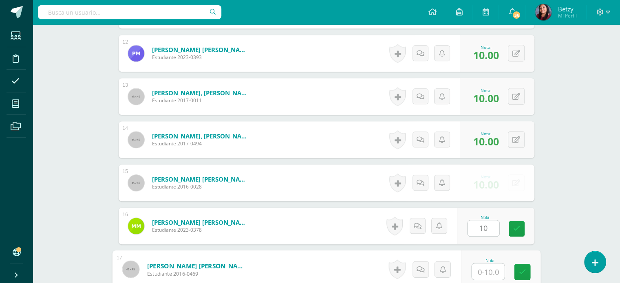
paste input "10"
type input "10"
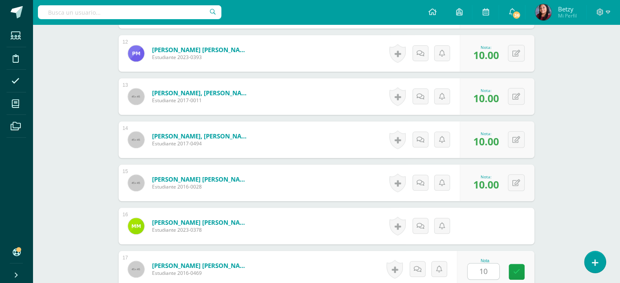
scroll to position [896, 0]
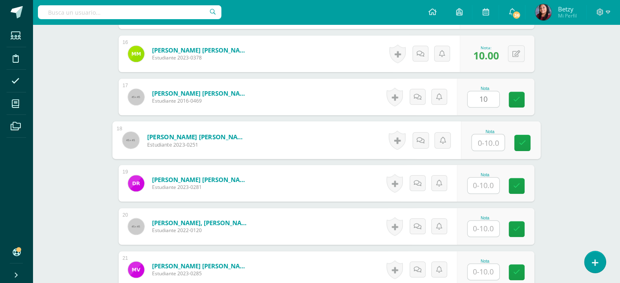
paste input "10"
type input "10"
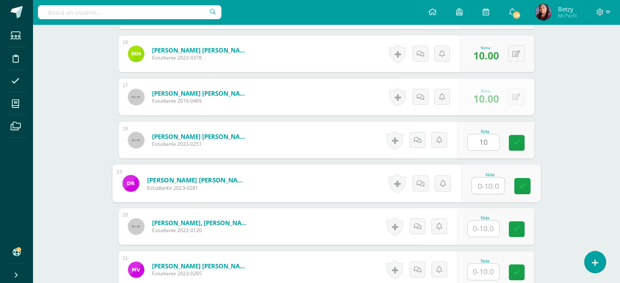
paste input "10"
type input "10"
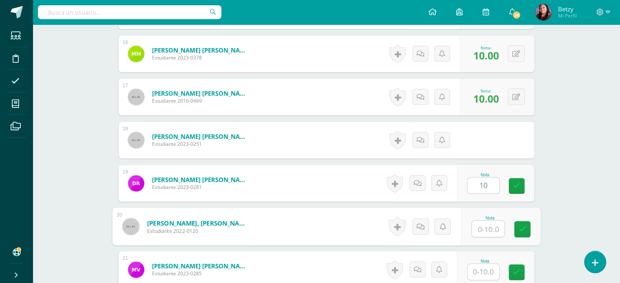
paste input "10"
type input "10"
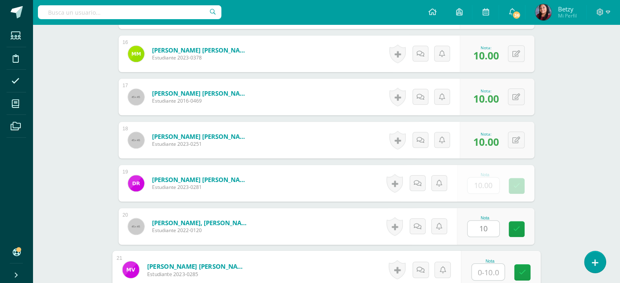
paste input "10"
type input "10"
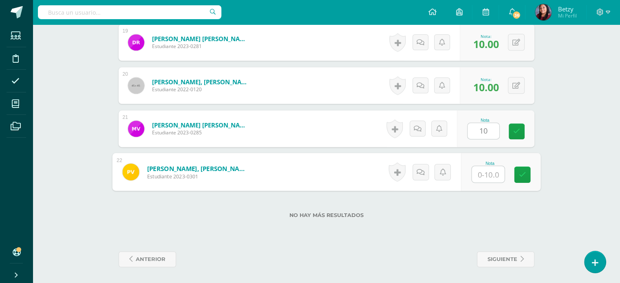
paste input "10"
type input "10"
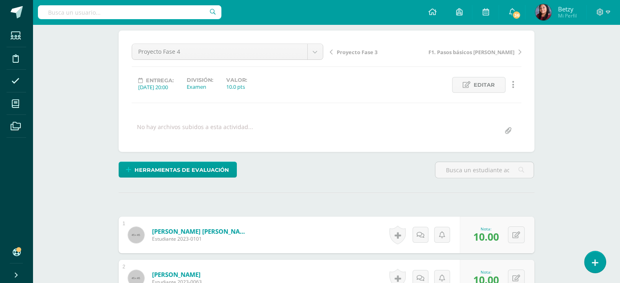
scroll to position [0, 0]
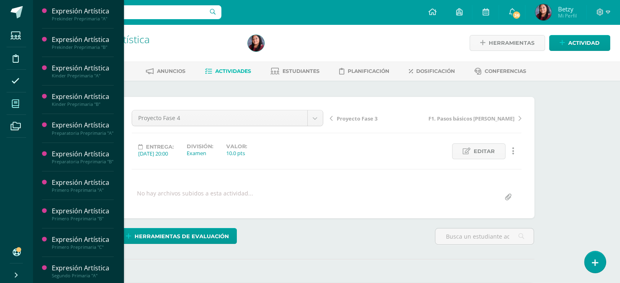
click at [13, 101] on icon at bounding box center [15, 104] width 7 height 8
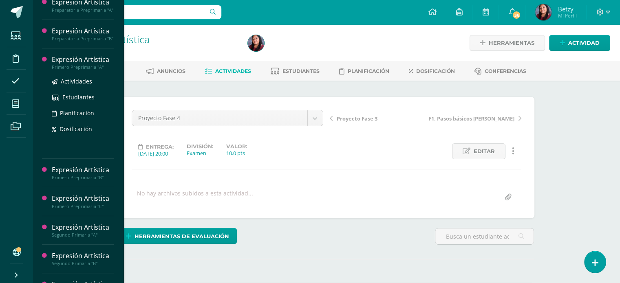
scroll to position [124, 0]
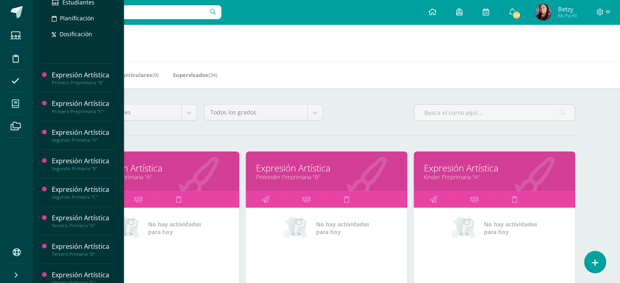
scroll to position [219, 0]
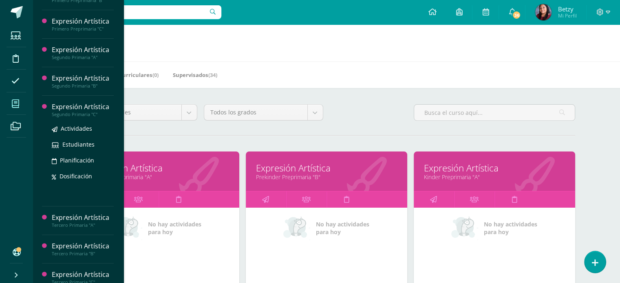
click at [77, 112] on div "Expresión Artística" at bounding box center [83, 106] width 62 height 9
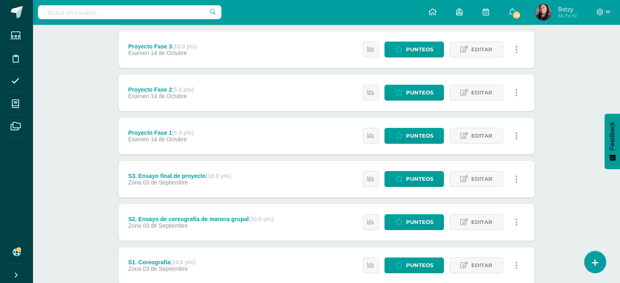
scroll to position [148, 0]
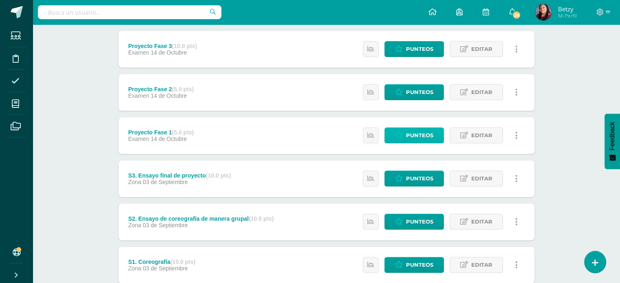
click at [419, 134] on span "Punteos" at bounding box center [419, 135] width 27 height 15
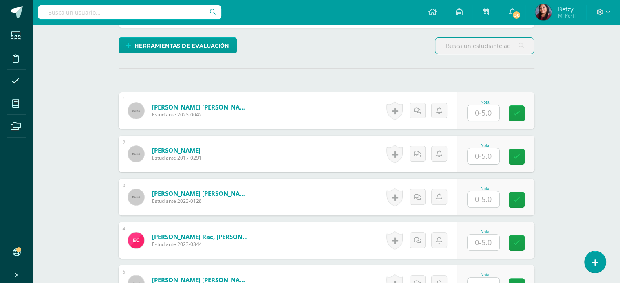
scroll to position [229, 0]
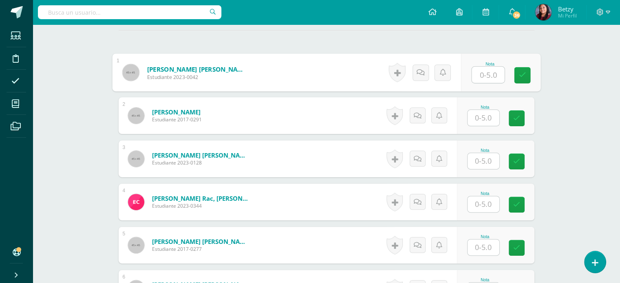
click at [485, 70] on input "text" at bounding box center [488, 75] width 33 height 16
click at [520, 73] on button at bounding box center [521, 72] width 17 height 17
type input "5"
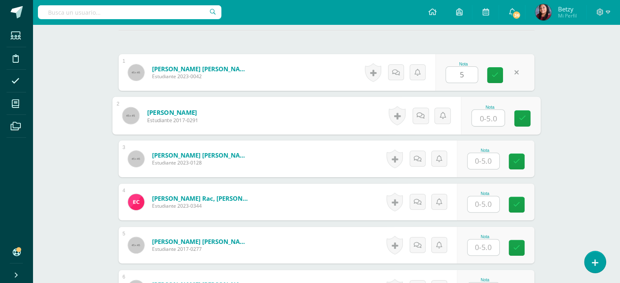
click at [482, 112] on input "text" at bounding box center [488, 118] width 33 height 16
type input "2"
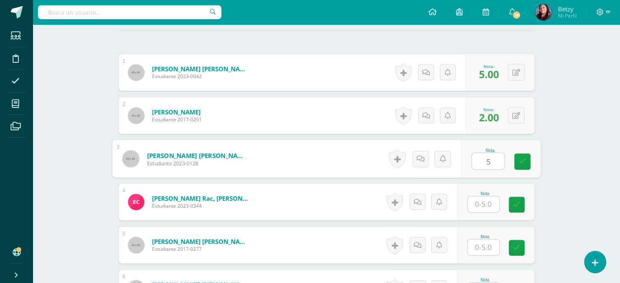
type input "5"
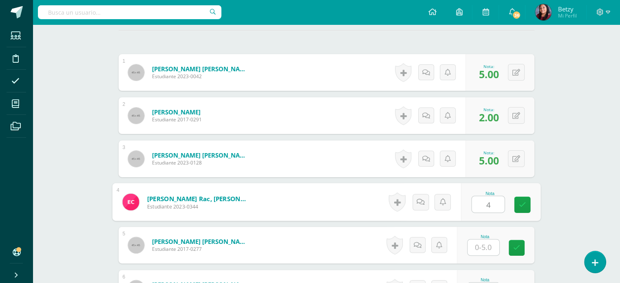
type input "4"
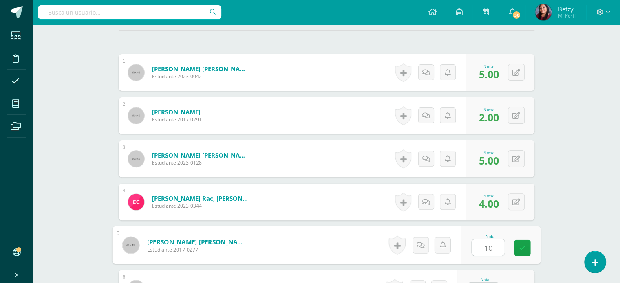
type input "1"
type input "5"
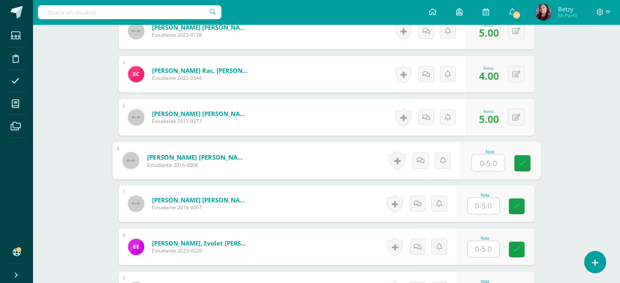
scroll to position [358, 0]
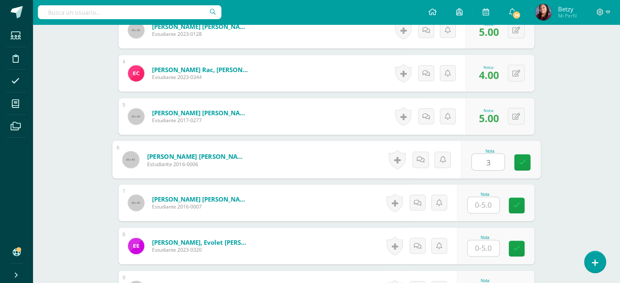
type input "3"
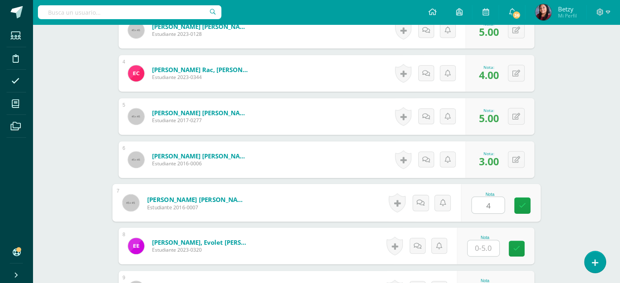
type input "4"
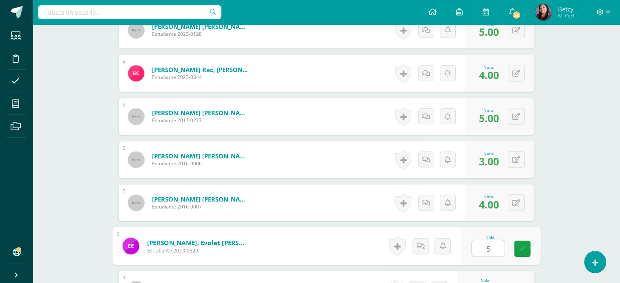
type input "5"
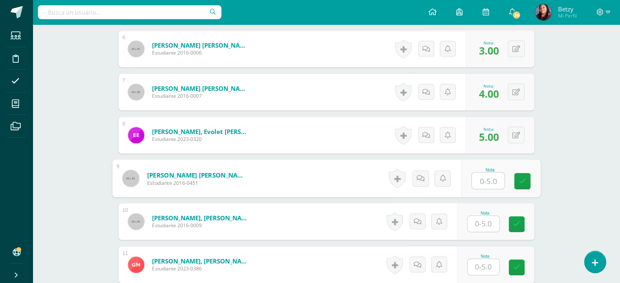
scroll to position [470, 0]
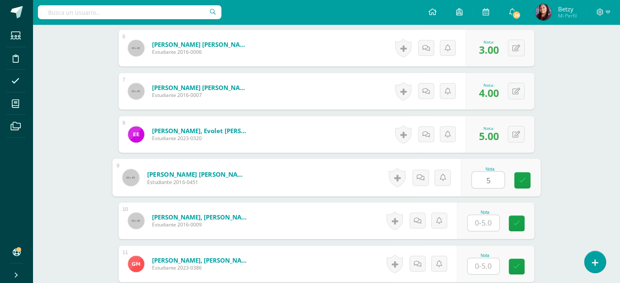
type input "5"
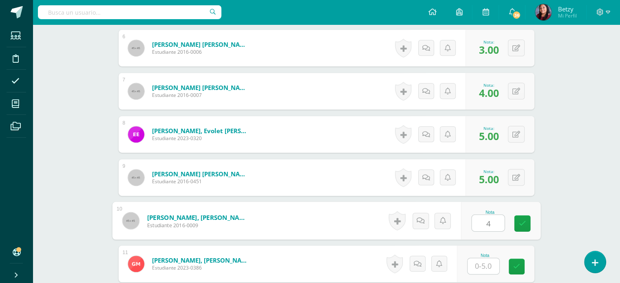
type input "4"
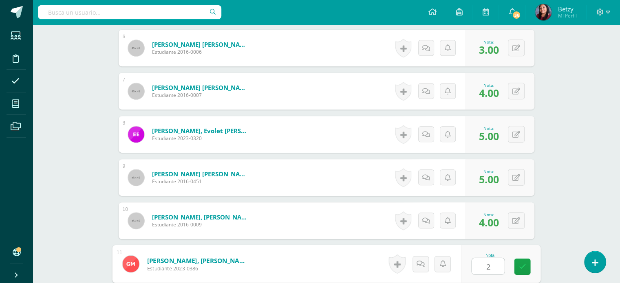
type input "2"
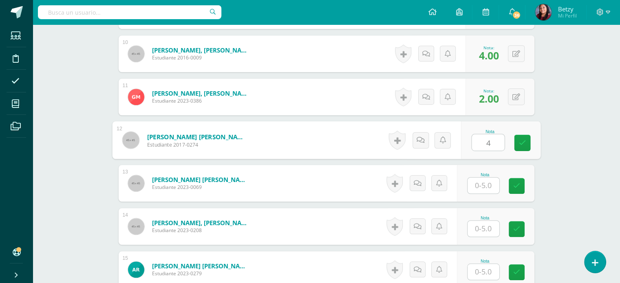
type input "4"
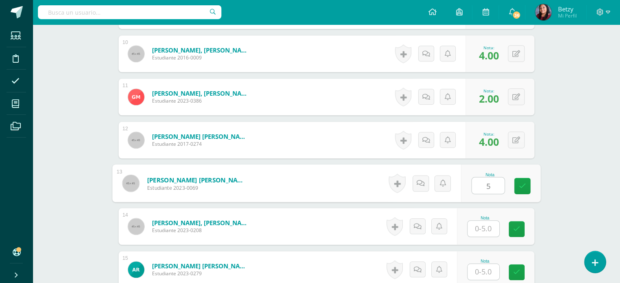
type input "5"
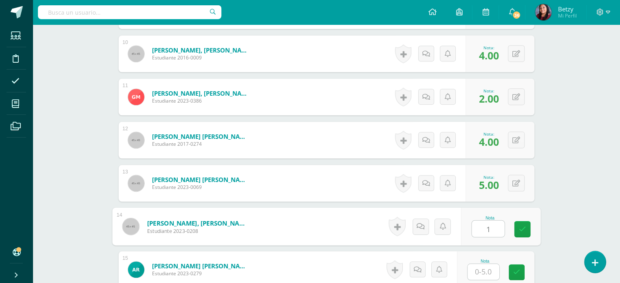
type input "1"
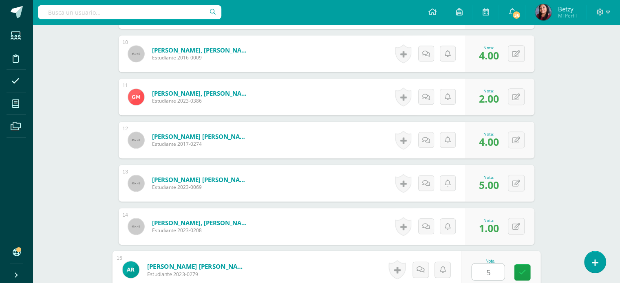
type input "5"
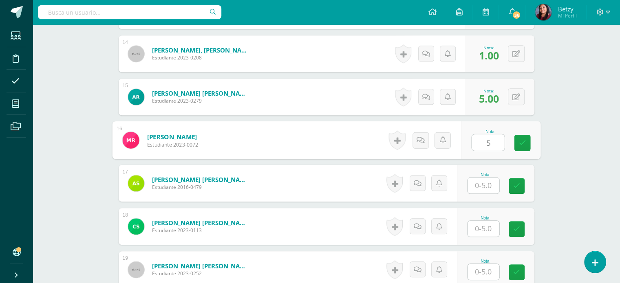
type input "5"
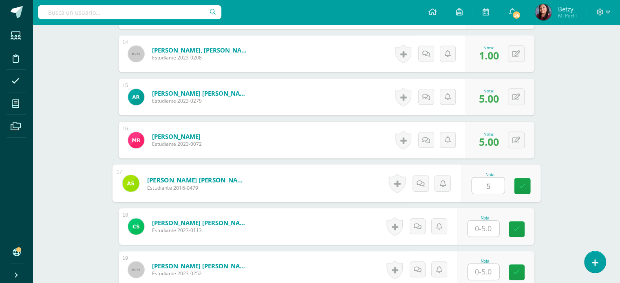
type input "5"
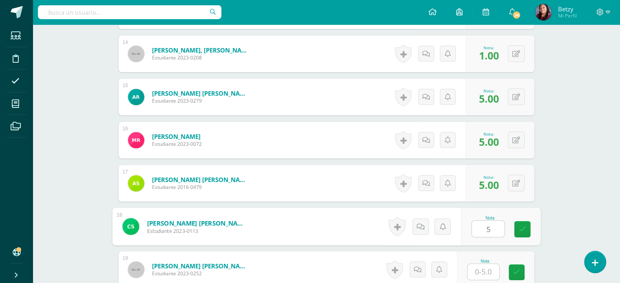
type input "5"
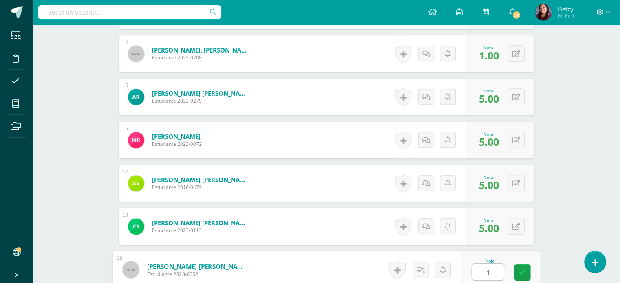
type input "1"
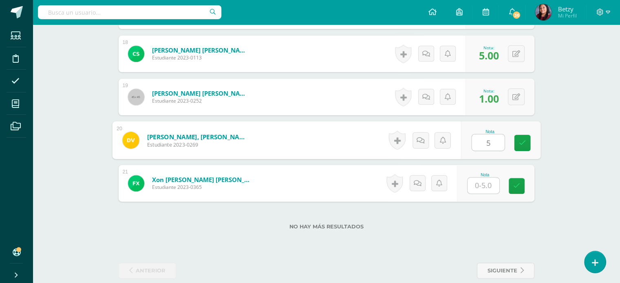
type input "5"
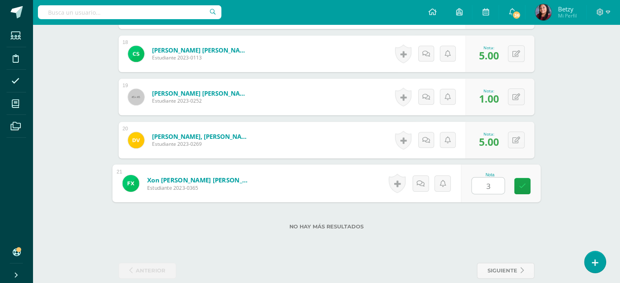
type input "3"
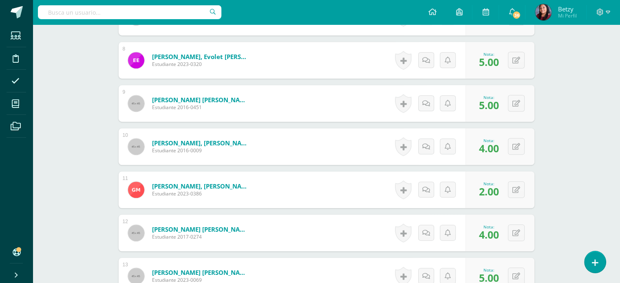
scroll to position [0, 0]
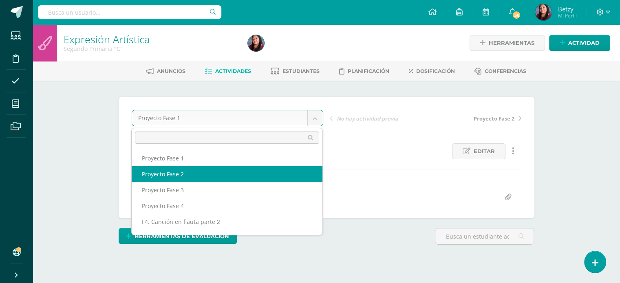
select select "/dashboard/teacher/grade-activity/51255/"
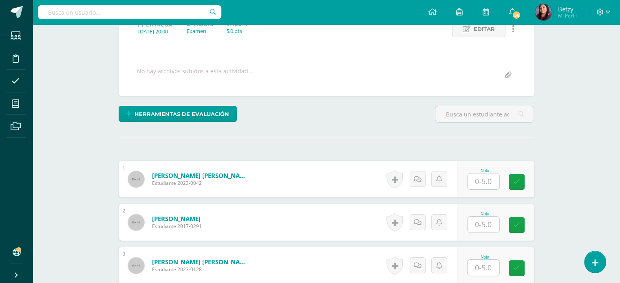
scroll to position [123, 0]
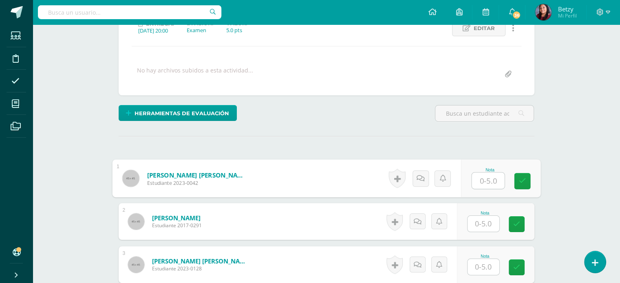
click at [487, 181] on input "text" at bounding box center [488, 181] width 33 height 16
type input "5"
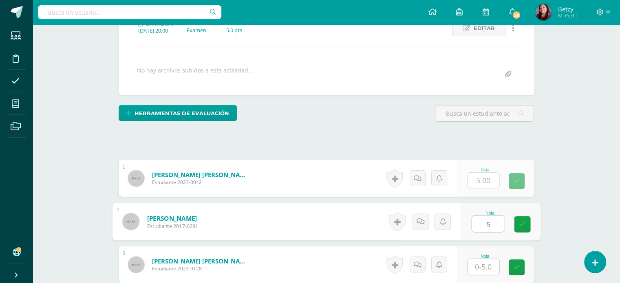
type input "5"
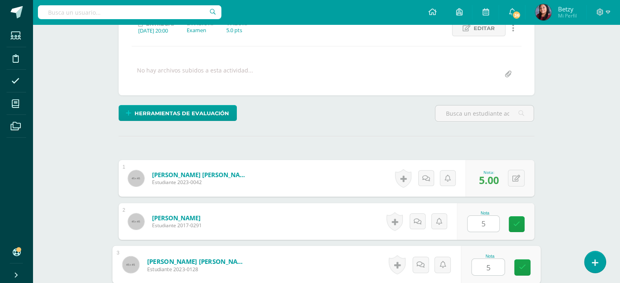
type input "5"
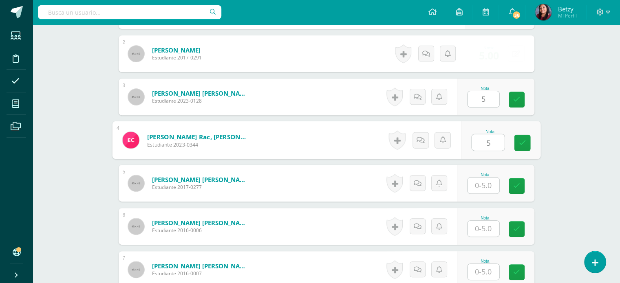
type input "5"
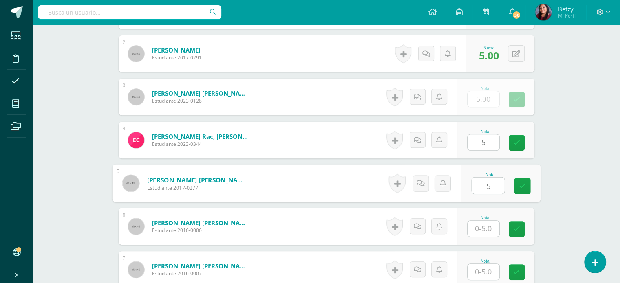
type input "5"
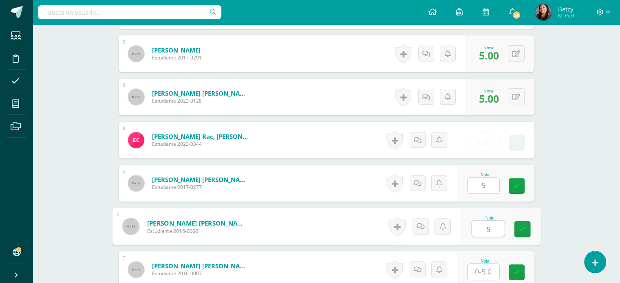
type input "5"
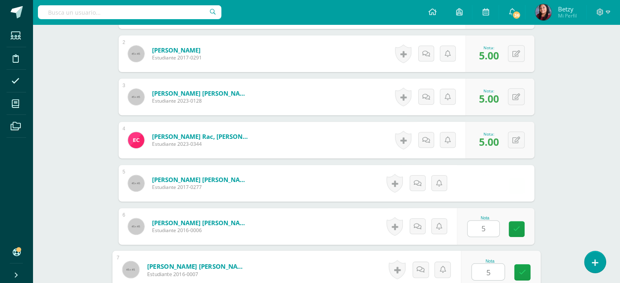
type input "5"
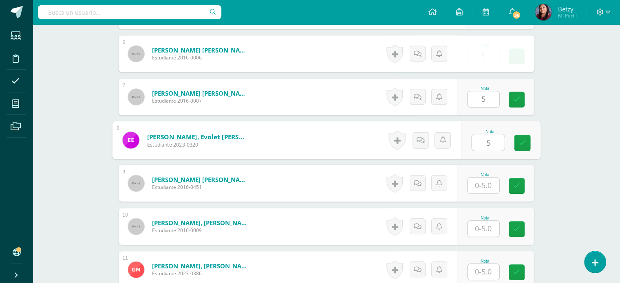
type input "5"
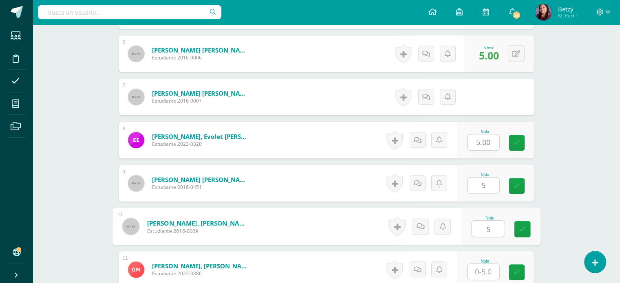
type input "5"
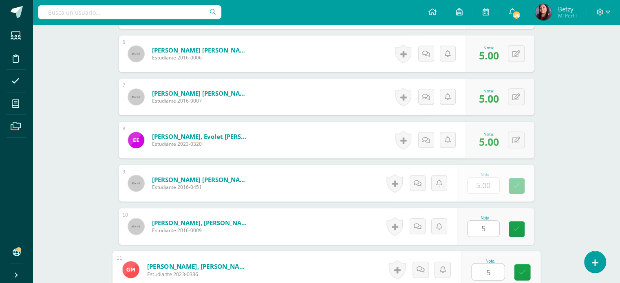
type input "5"
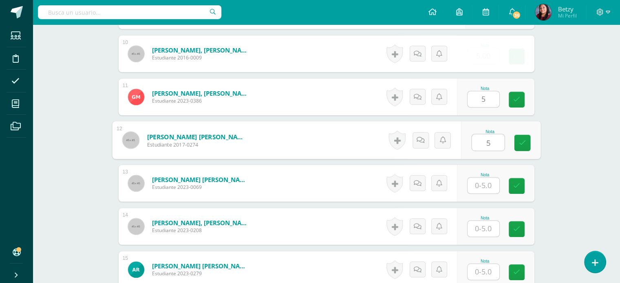
type input "5"
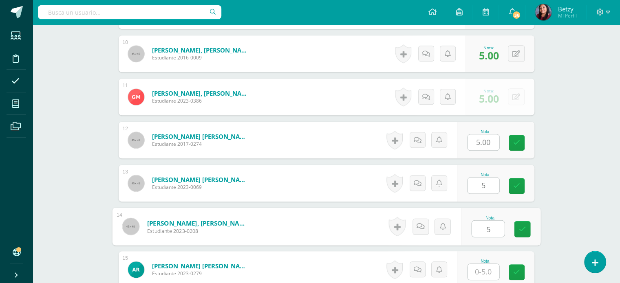
type input "5"
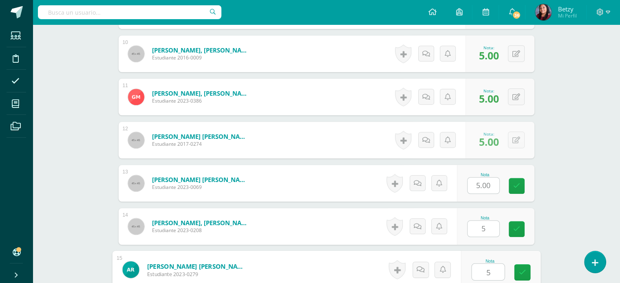
type input "5"
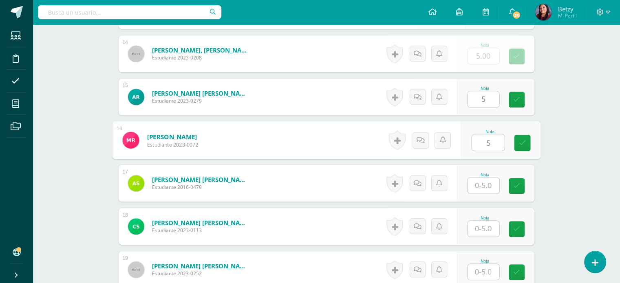
type input "5"
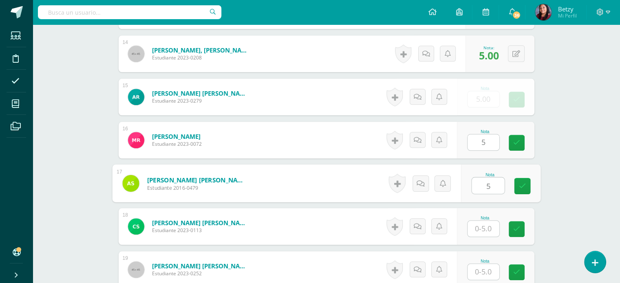
type input "5"
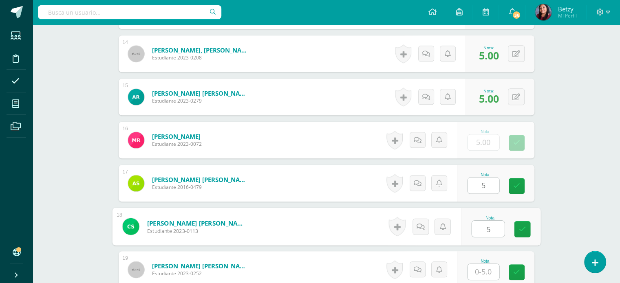
type input "5"
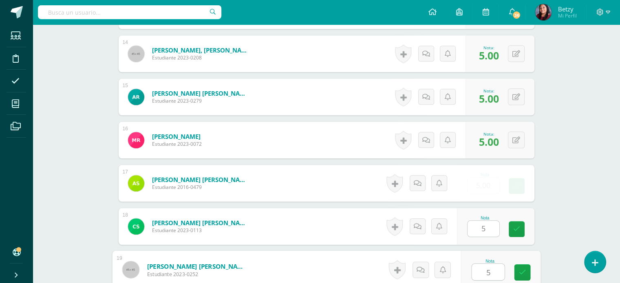
type input "5"
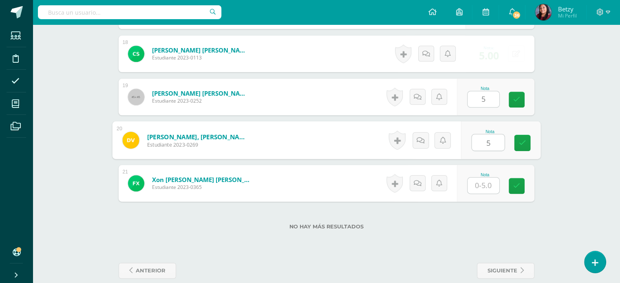
type input "5"
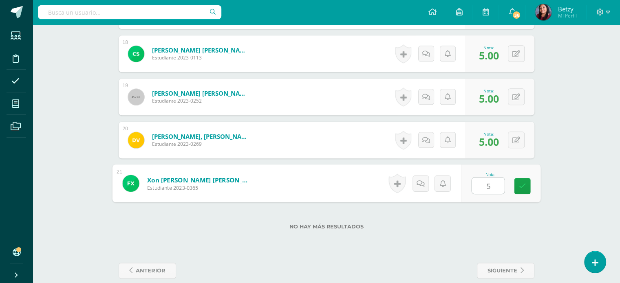
type input "5"
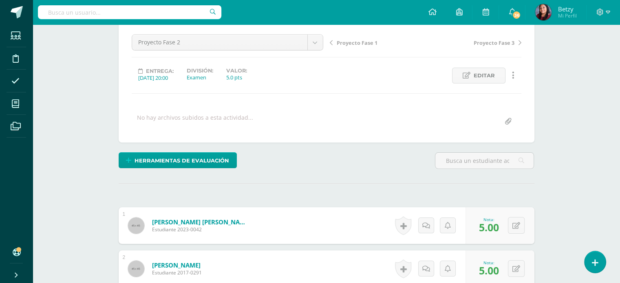
scroll to position [0, 0]
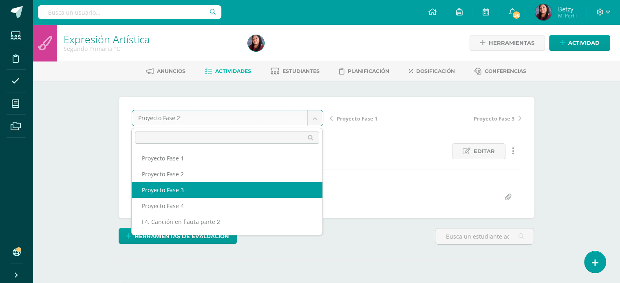
select select "/dashboard/teacher/grade-activity/51265/"
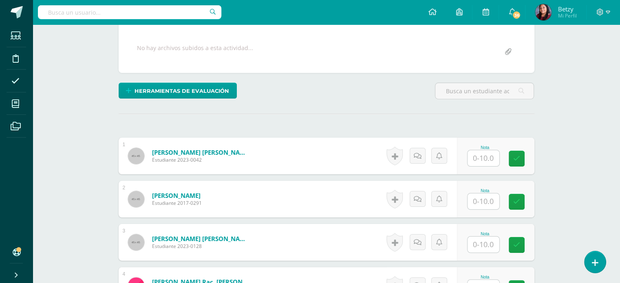
scroll to position [150, 0]
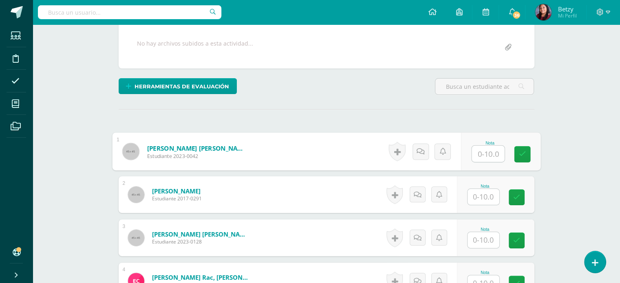
click at [491, 153] on input "text" at bounding box center [488, 154] width 33 height 16
paste input "10"
type input "10"
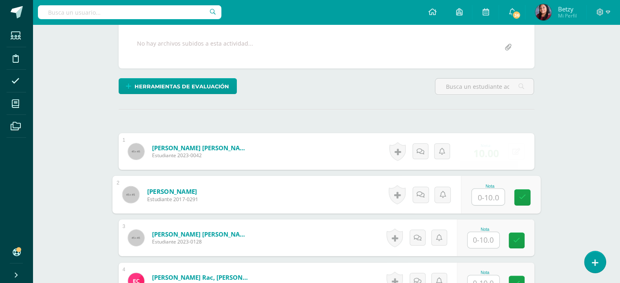
paste input "10"
type input "10"
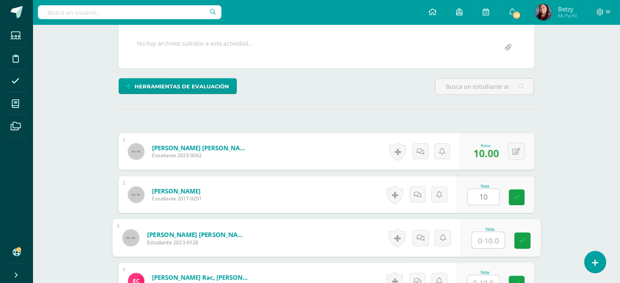
paste input "10"
type input "10"
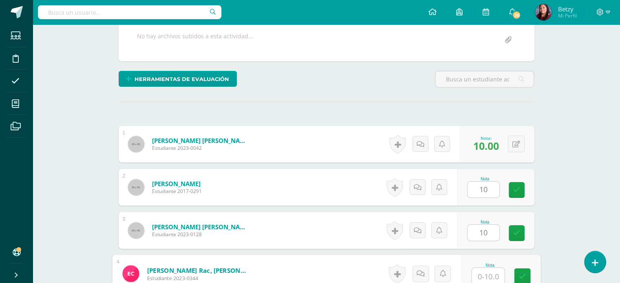
paste input "10"
type input "10"
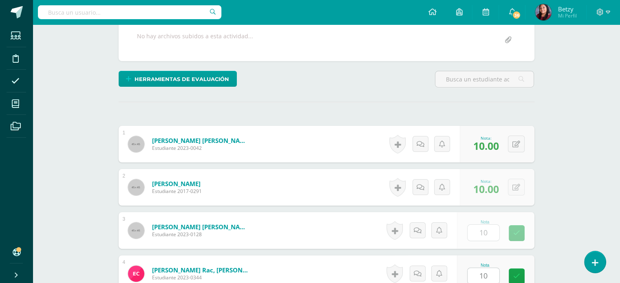
scroll to position [334, 0]
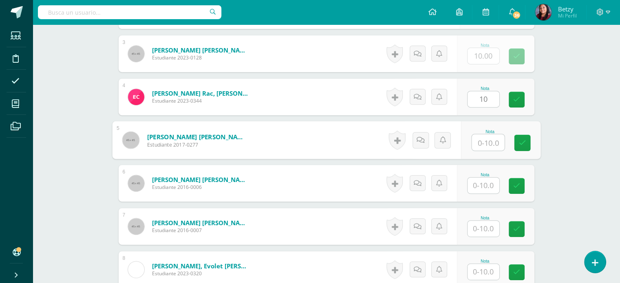
paste input "10"
type input "10"
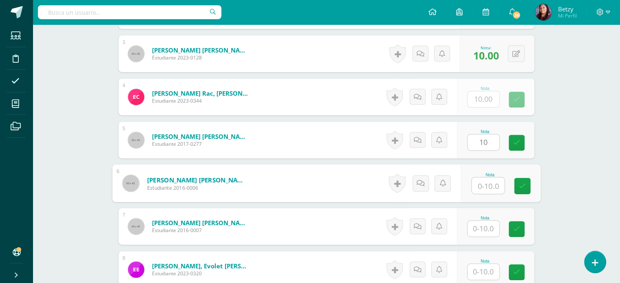
paste input "10"
type input "10"
paste input "10"
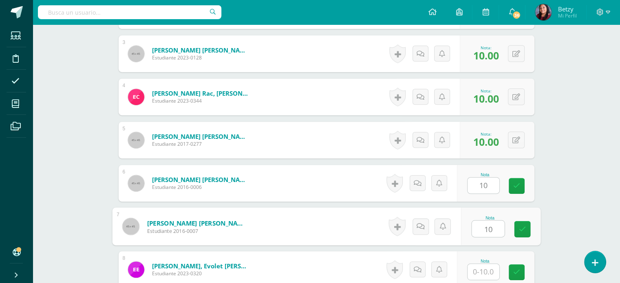
type input "10"
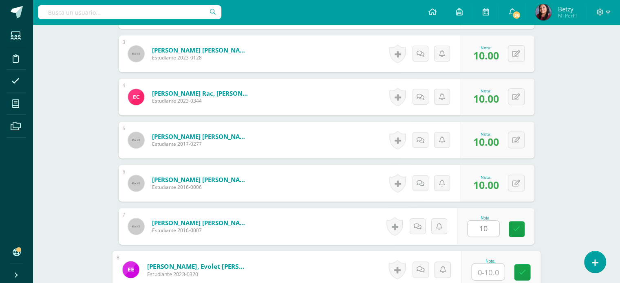
paste input "10"
type input "10"
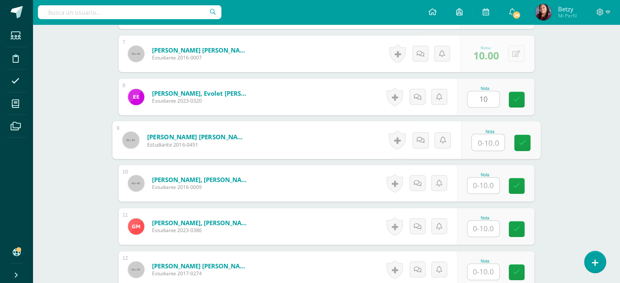
paste input "10"
type input "10"
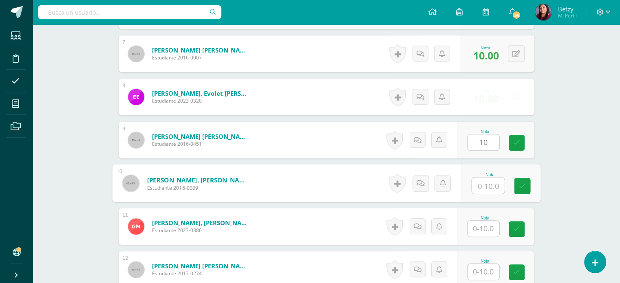
paste input "10"
type input "10"
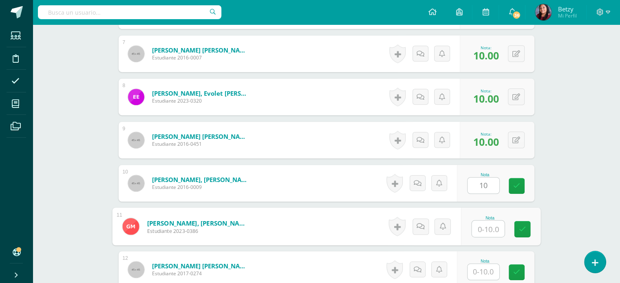
paste input "10"
type input "10"
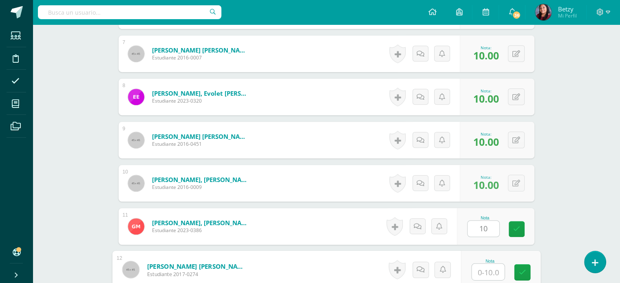
paste input "10"
type input "10"
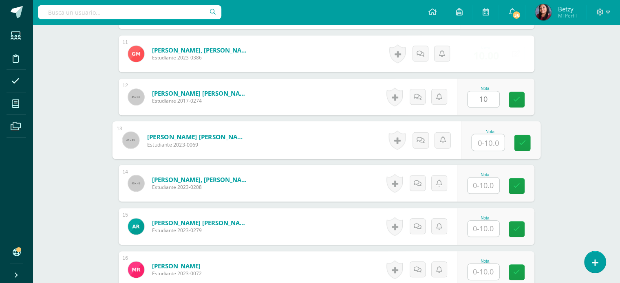
paste input "10"
type input "10"
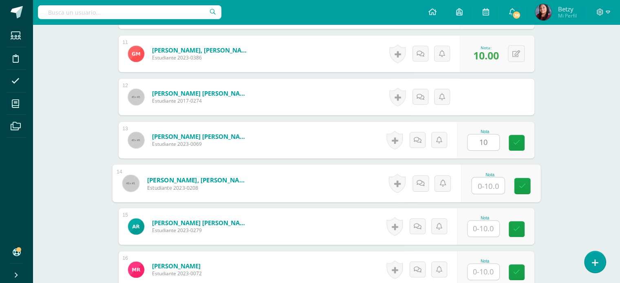
paste input "10"
type input "10"
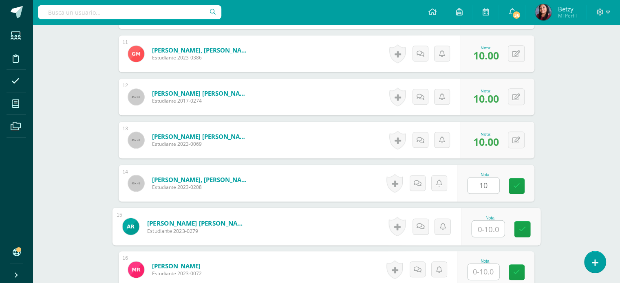
paste input "10"
type input "10"
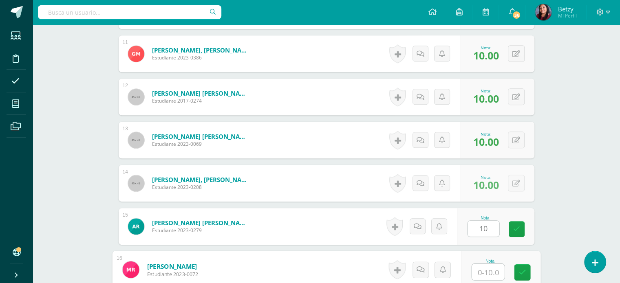
paste input "10"
type input "10"
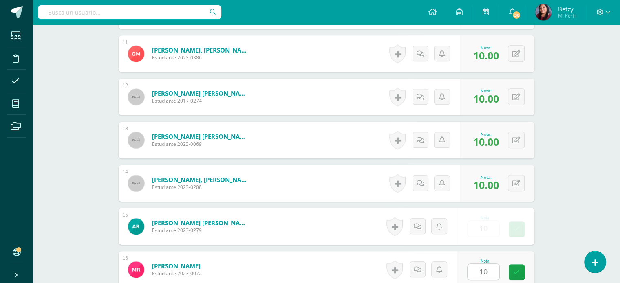
scroll to position [853, 0]
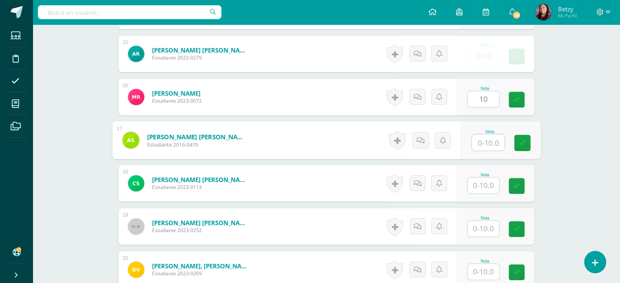
paste input "10"
type input "10"
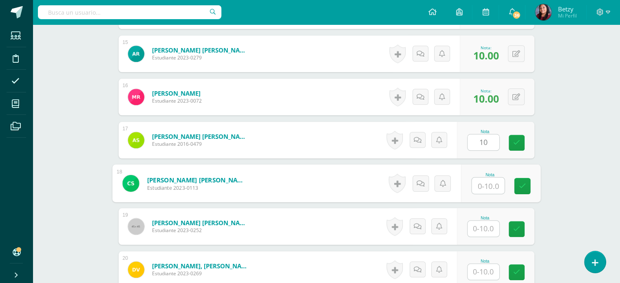
paste input "10"
type input "10"
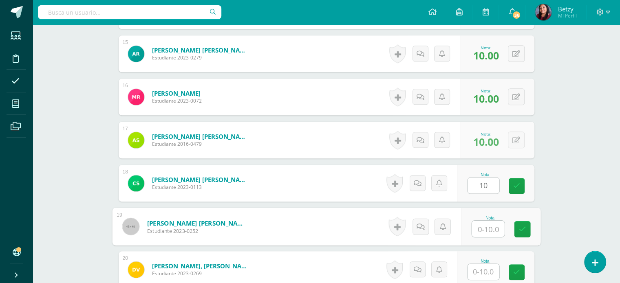
paste input "10"
type input "10"
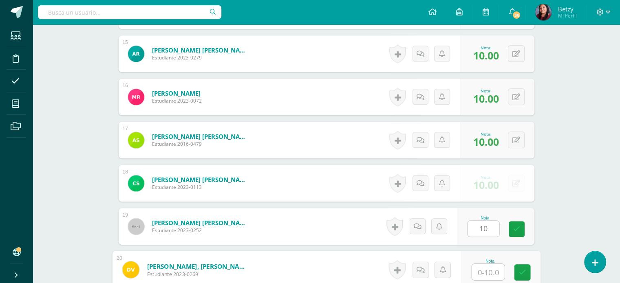
paste input "10"
type input "10"
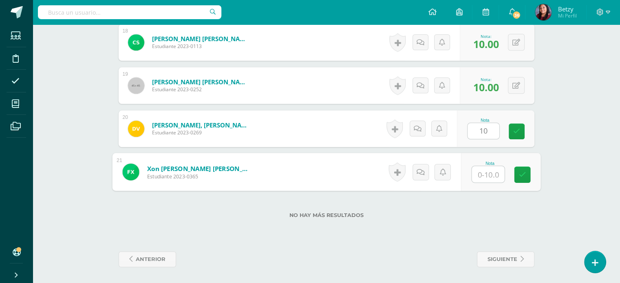
paste input "10"
type input "10"
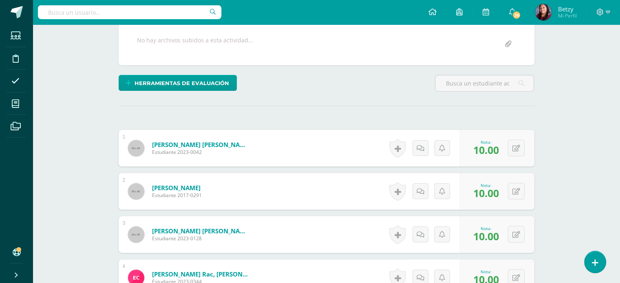
scroll to position [0, 0]
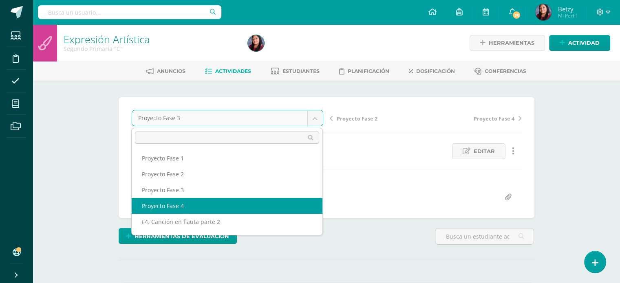
select select "/dashboard/teacher/grade-activity/51275/"
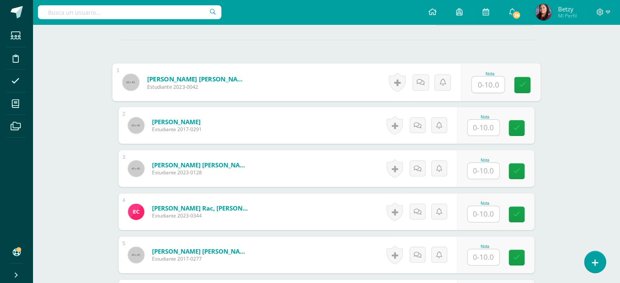
scroll to position [220, 0]
click at [489, 83] on input "text" at bounding box center [488, 84] width 33 height 16
paste input "10"
type input "10"
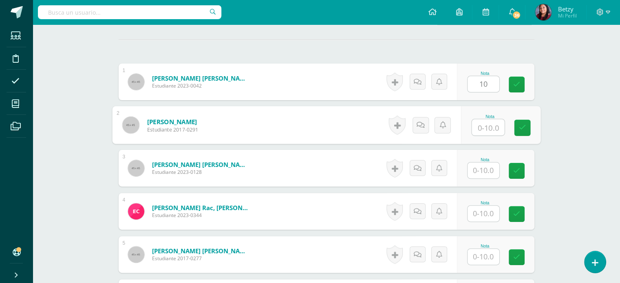
paste input "10"
type input "10"
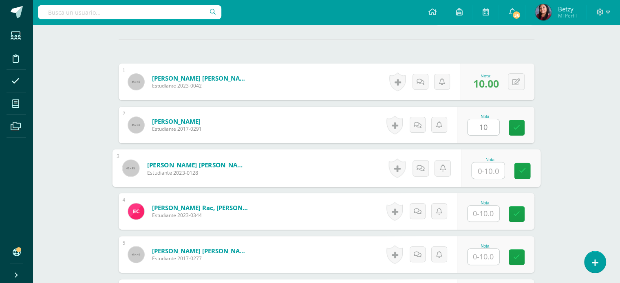
paste input "10"
type input "10"
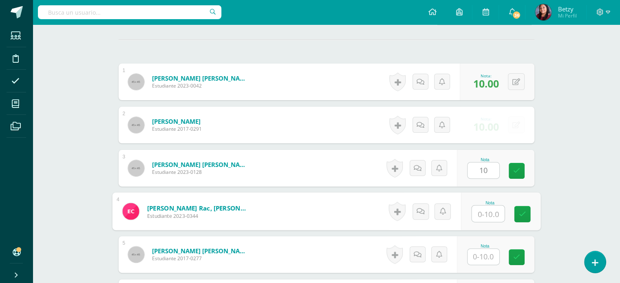
paste input "10"
type input "10"
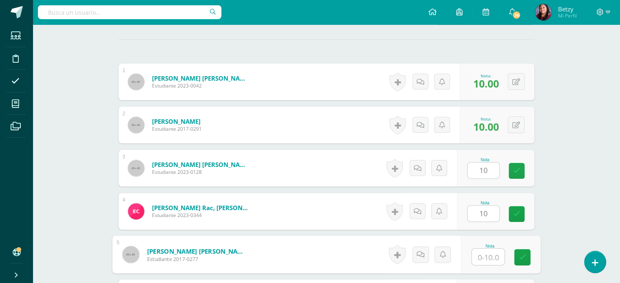
paste input "10"
type input "10"
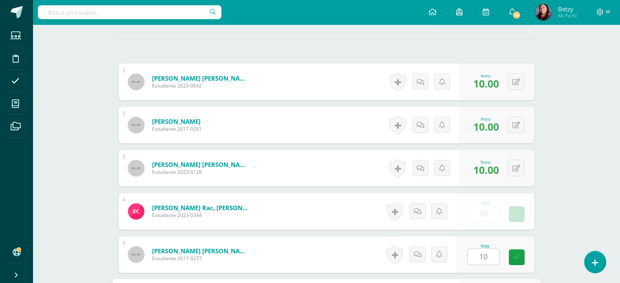
scroll to position [378, 0]
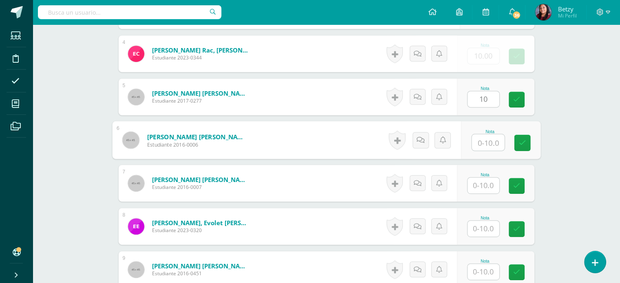
paste input "10"
type input "10"
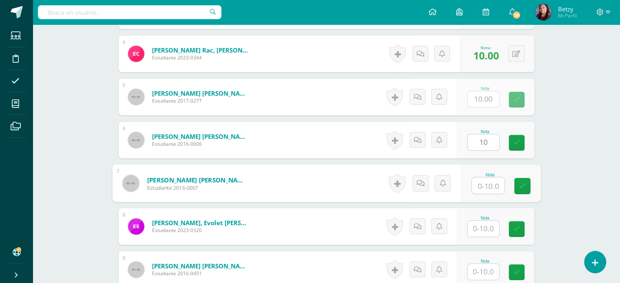
paste input "10"
type input "10"
paste input "10"
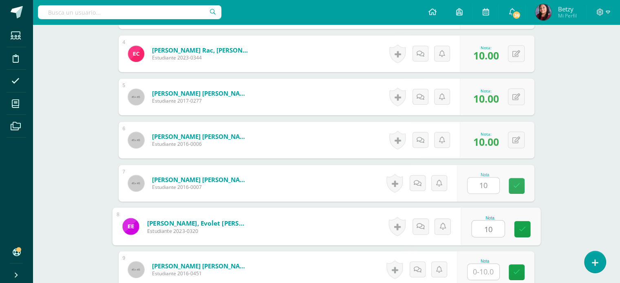
type input "10"
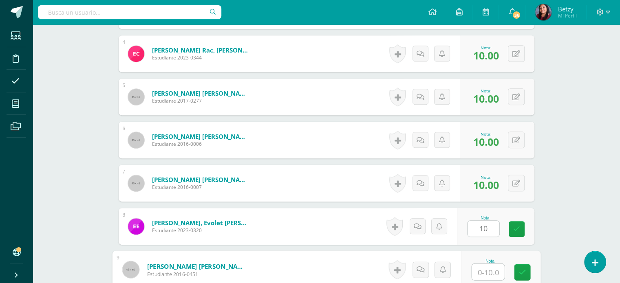
paste input "10"
type input "10"
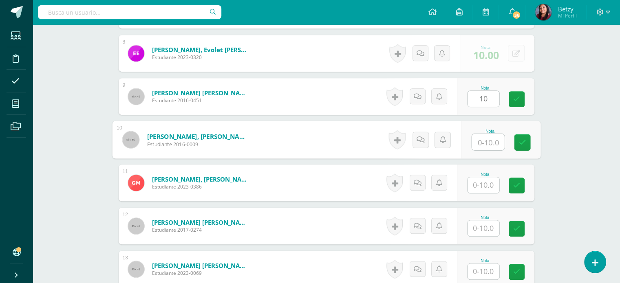
paste input "10"
type input "10"
paste input "10"
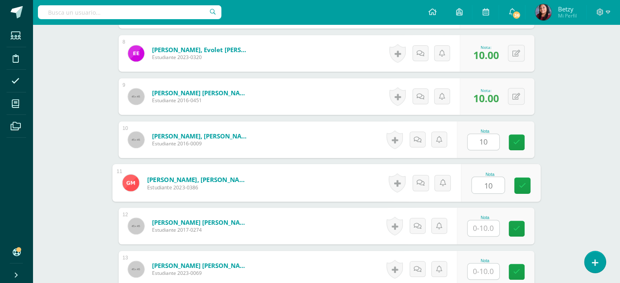
type input "10"
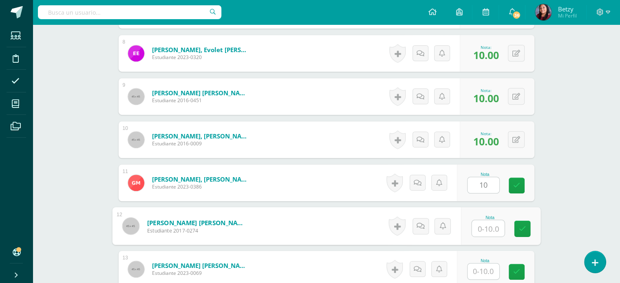
paste input "10"
type input "10"
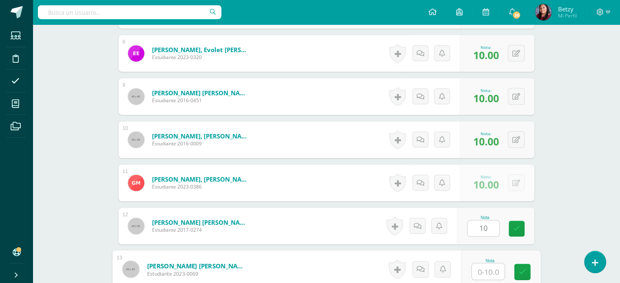
paste input "10"
type input "10"
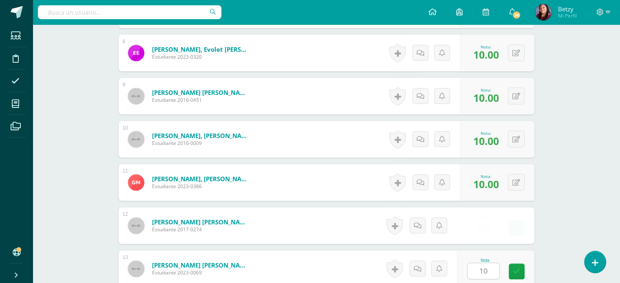
scroll to position [724, 0]
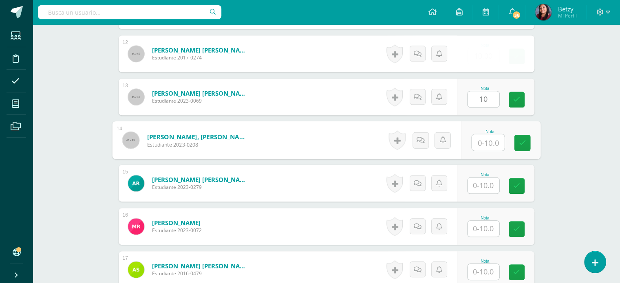
paste input "10"
type input "10"
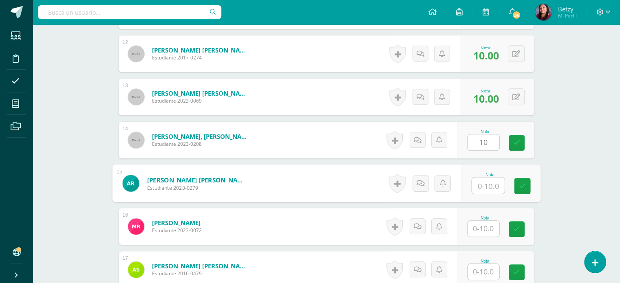
paste input "10"
type input "10"
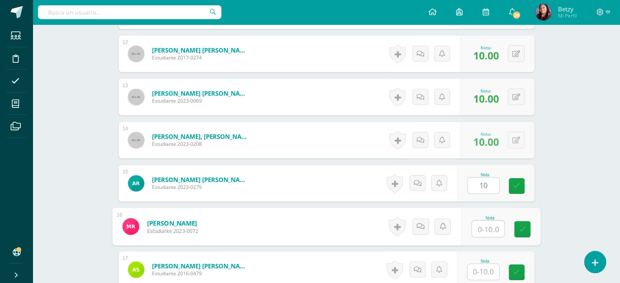
paste input "10"
type input "10"
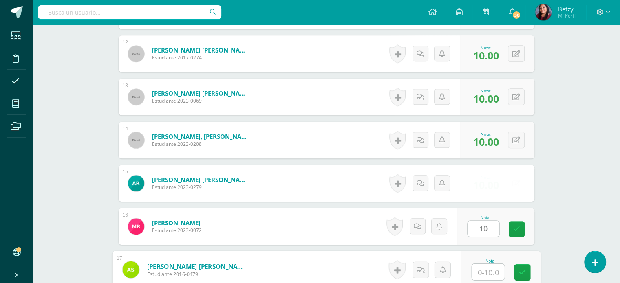
paste input "10"
type input "10"
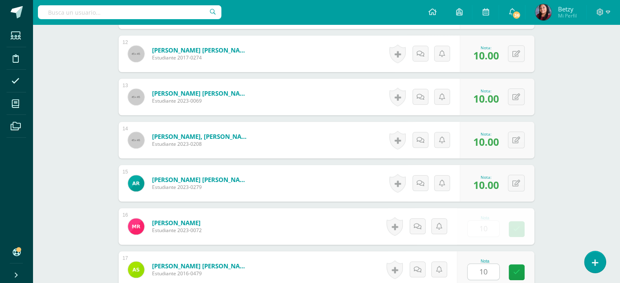
scroll to position [896, 0]
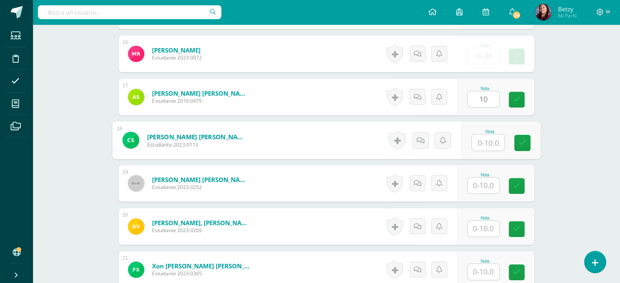
paste input "10"
type input "10"
paste input "10"
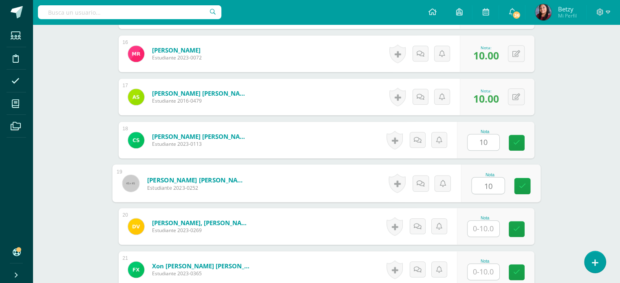
type input "10"
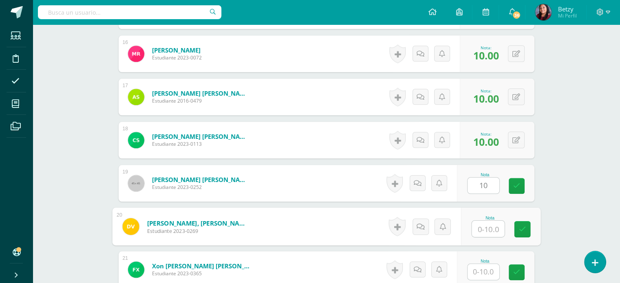
paste input "10"
type input "10"
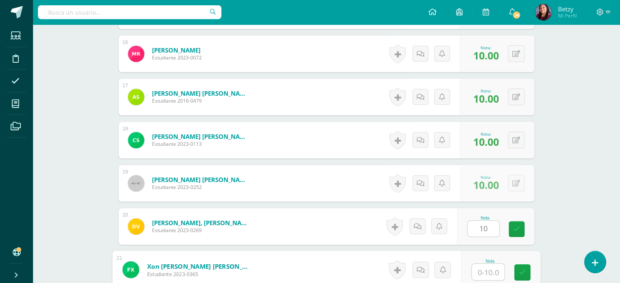
paste input "10"
type input "1010"
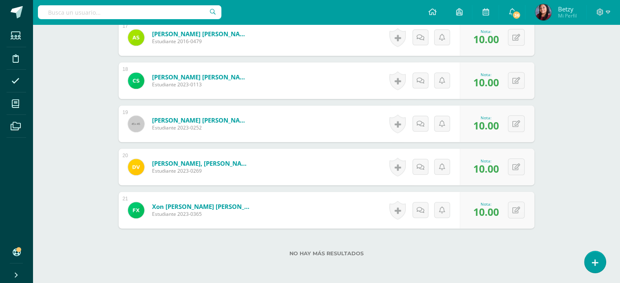
scroll to position [994, 0]
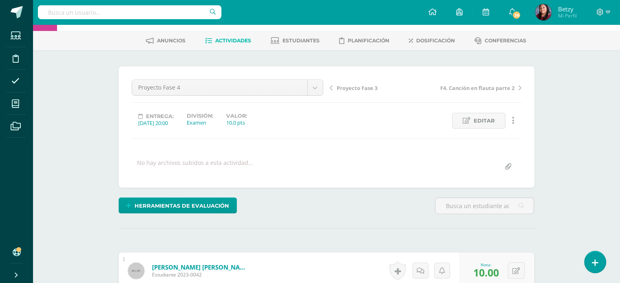
scroll to position [0, 0]
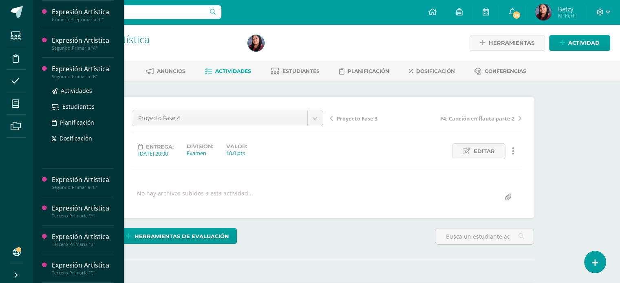
scroll to position [228, 0]
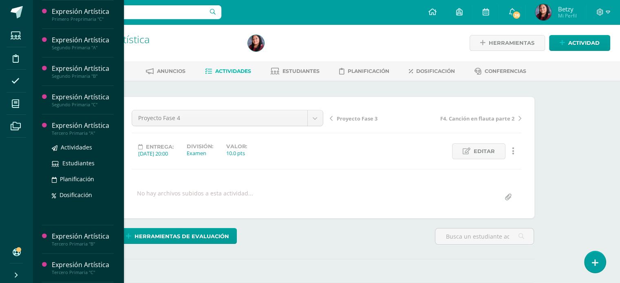
click at [72, 131] on div "Expresión Artística" at bounding box center [83, 125] width 62 height 9
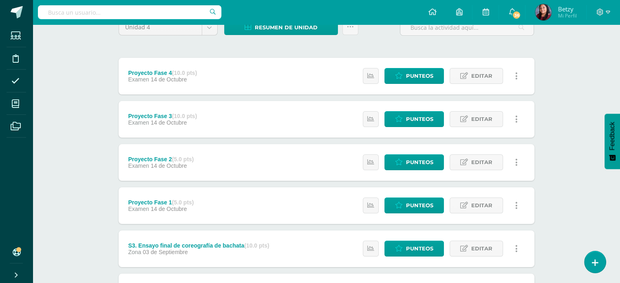
scroll to position [78, 0]
